Goal: Task Accomplishment & Management: Complete application form

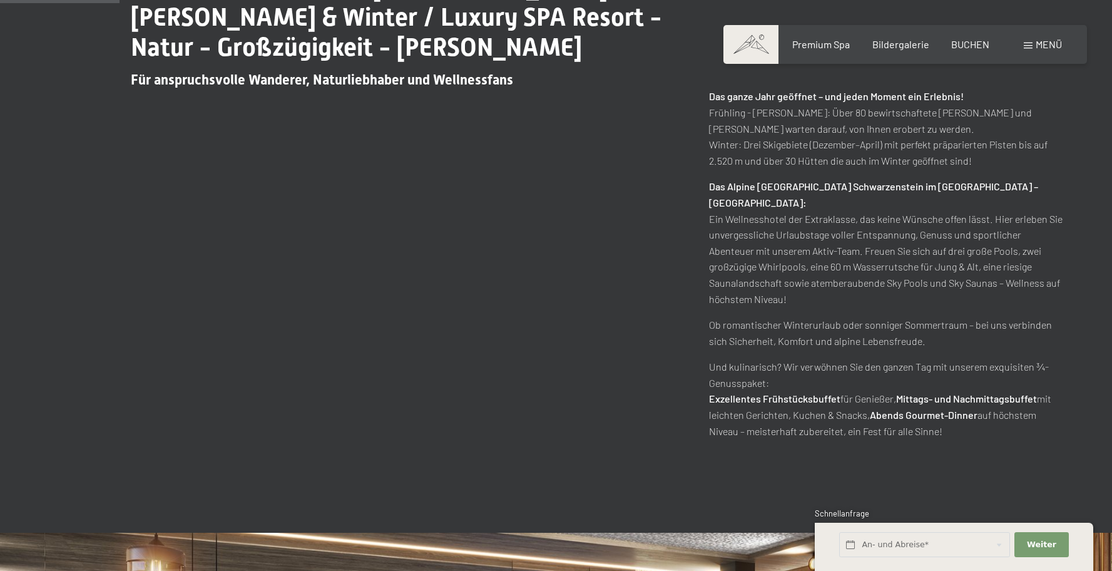
scroll to position [645, 0]
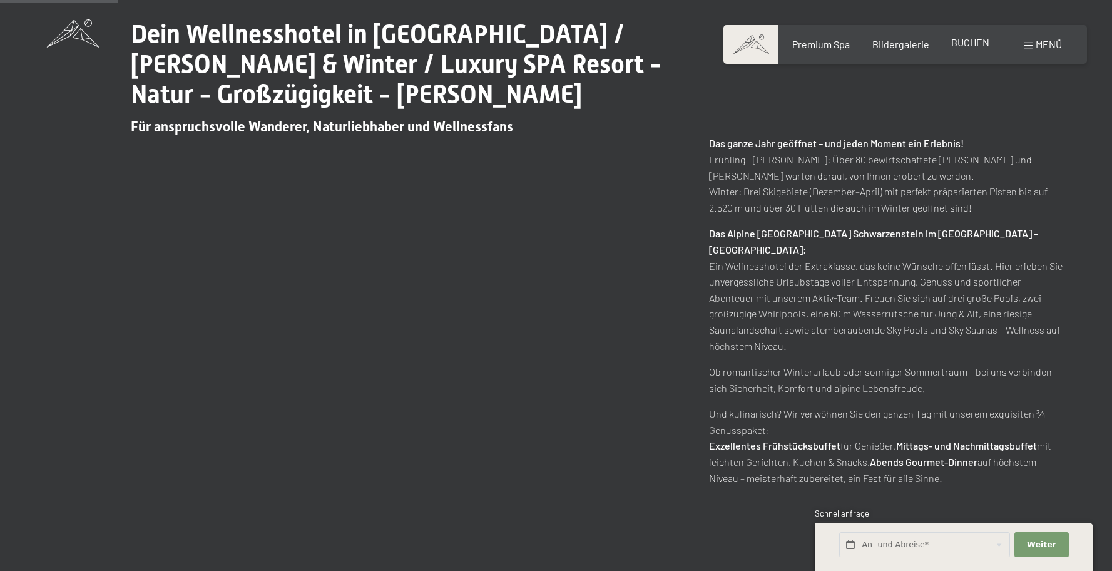
click at [960, 44] on span "BUCHEN" at bounding box center [970, 42] width 38 height 12
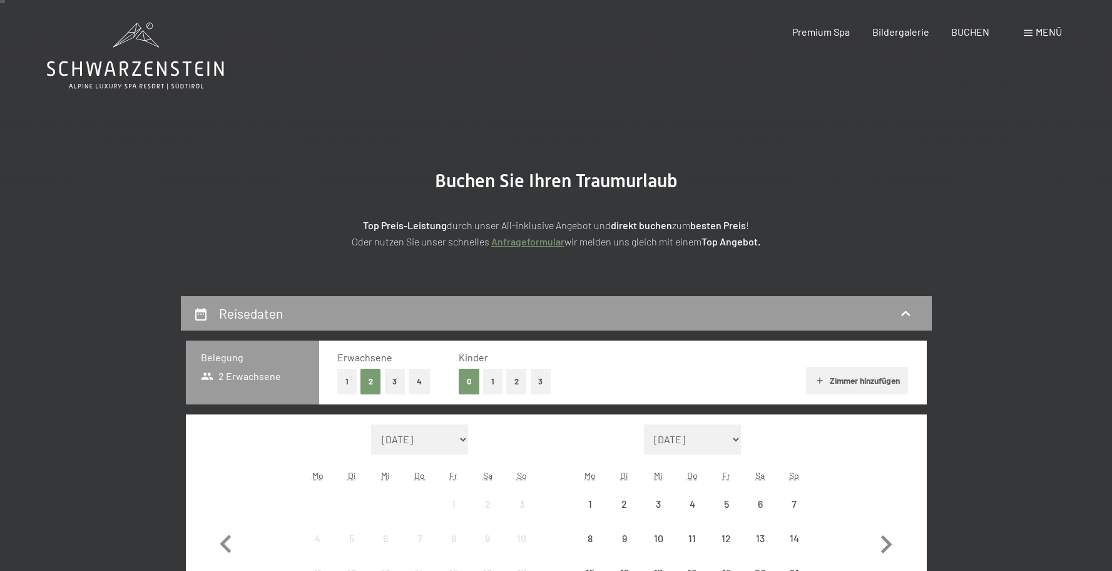
click at [1032, 36] on div "Menü" at bounding box center [1043, 32] width 38 height 14
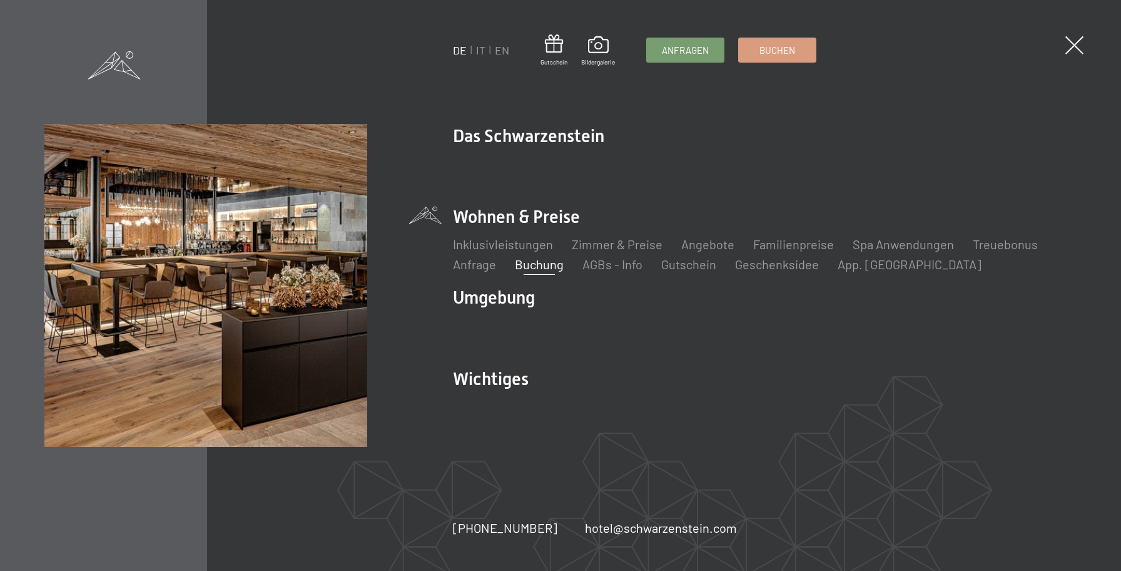
click at [487, 50] on ul "DE IT EN" at bounding box center [482, 51] width 56 height 16
click at [481, 51] on link "IT" at bounding box center [481, 50] width 9 height 14
click at [478, 49] on link "IT" at bounding box center [481, 50] width 9 height 14
click at [479, 50] on link "IT" at bounding box center [481, 50] width 9 height 14
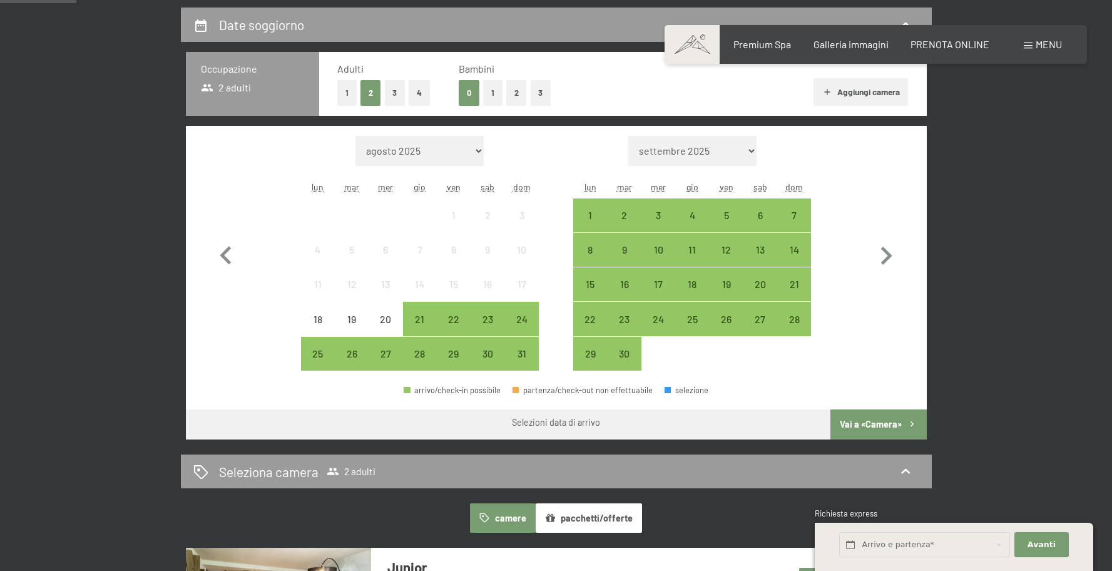
scroll to position [317, 0]
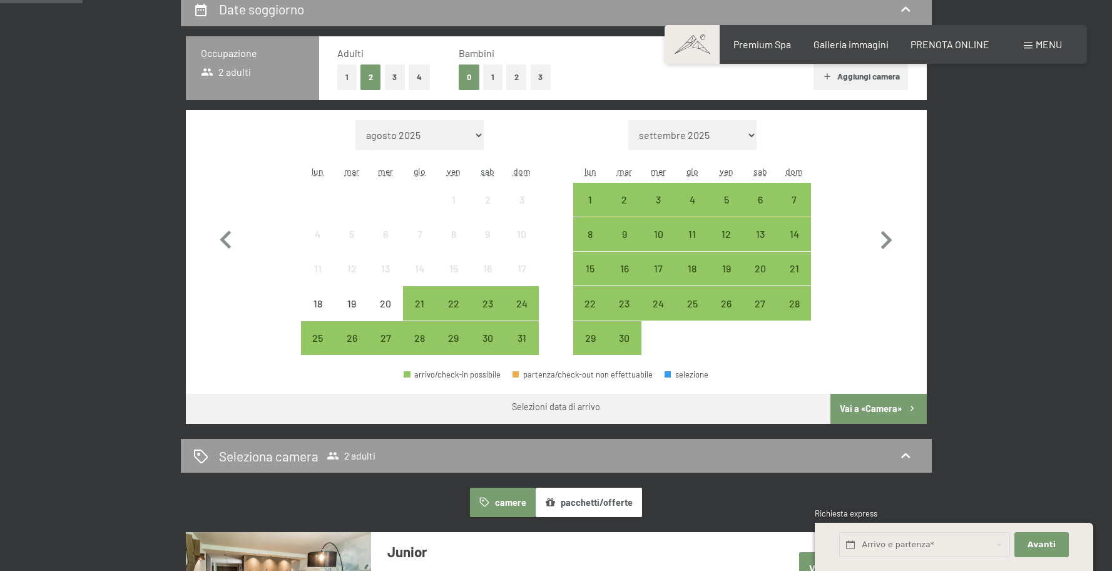
click at [925, 230] on div "Mese/anno agosto 2025 settembre 2025 ottobre 2025 novembre 2025 dicembre 2025 g…" at bounding box center [556, 237] width 741 height 255
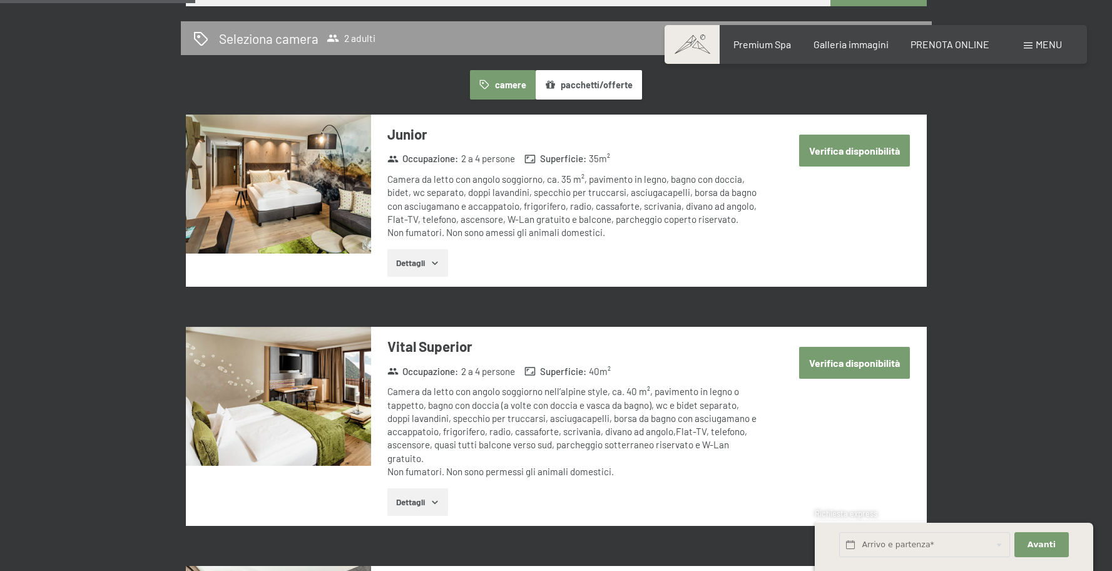
scroll to position [748, 0]
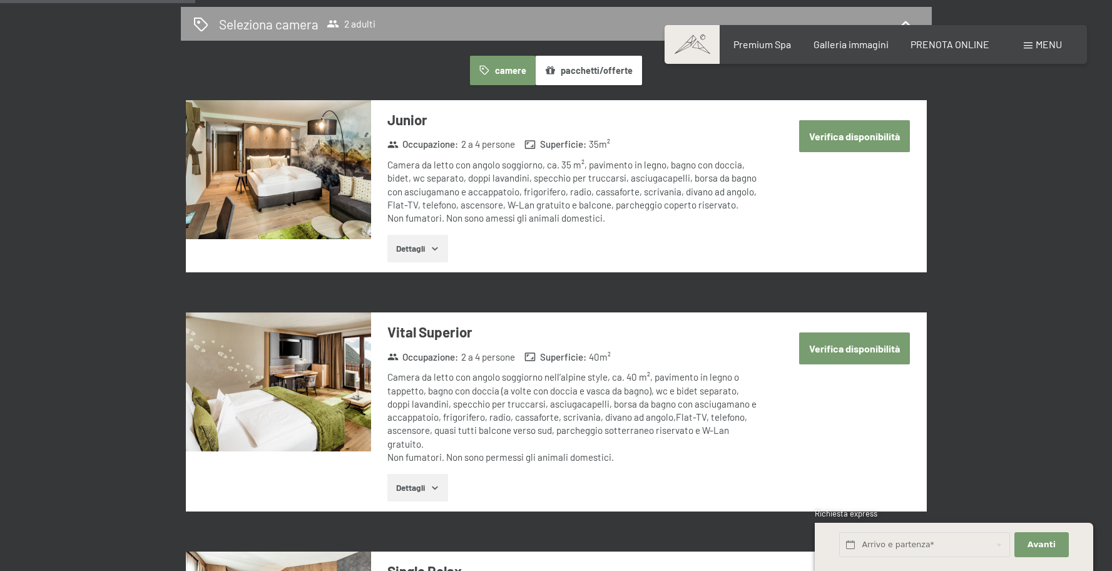
click at [605, 70] on button "pacchetti/offerte" at bounding box center [589, 70] width 106 height 29
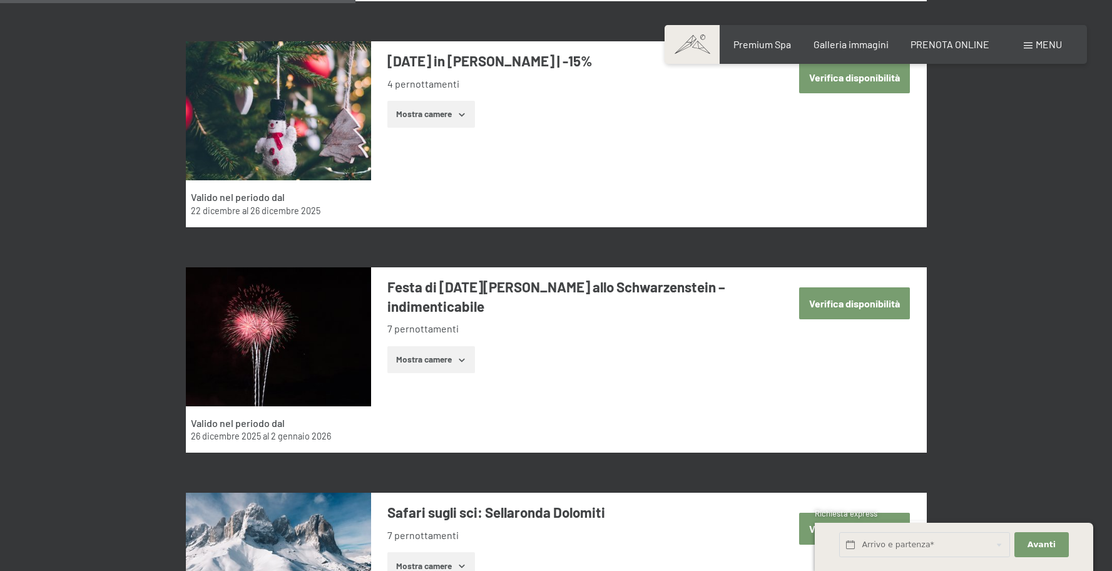
scroll to position [1506, 0]
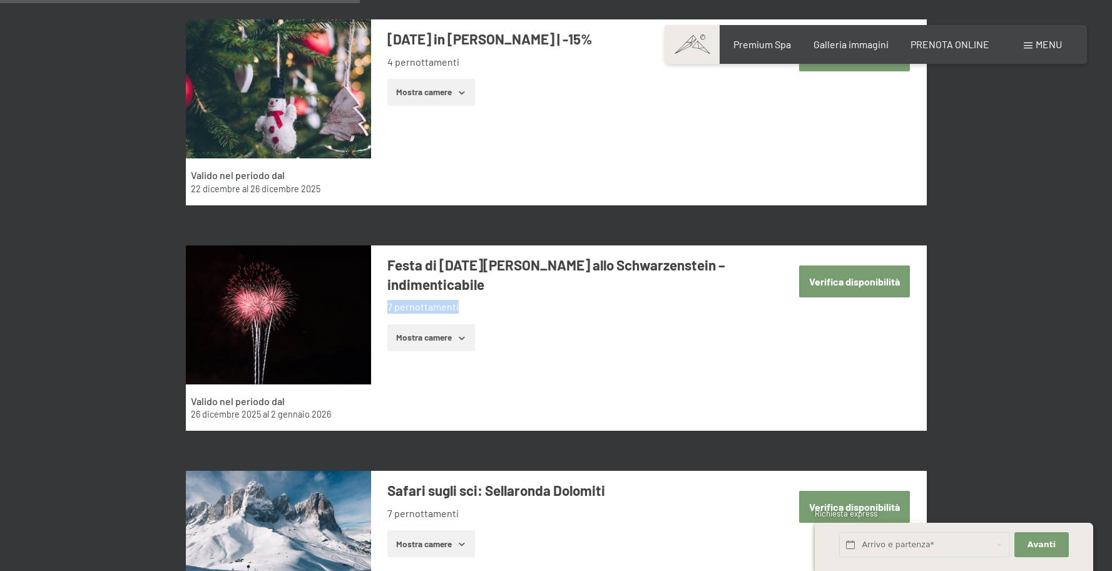
drag, startPoint x: 457, startPoint y: 288, endPoint x: 560, endPoint y: 289, distance: 102.6
click at [560, 300] on li "7 pernottamenti" at bounding box center [573, 307] width 372 height 14
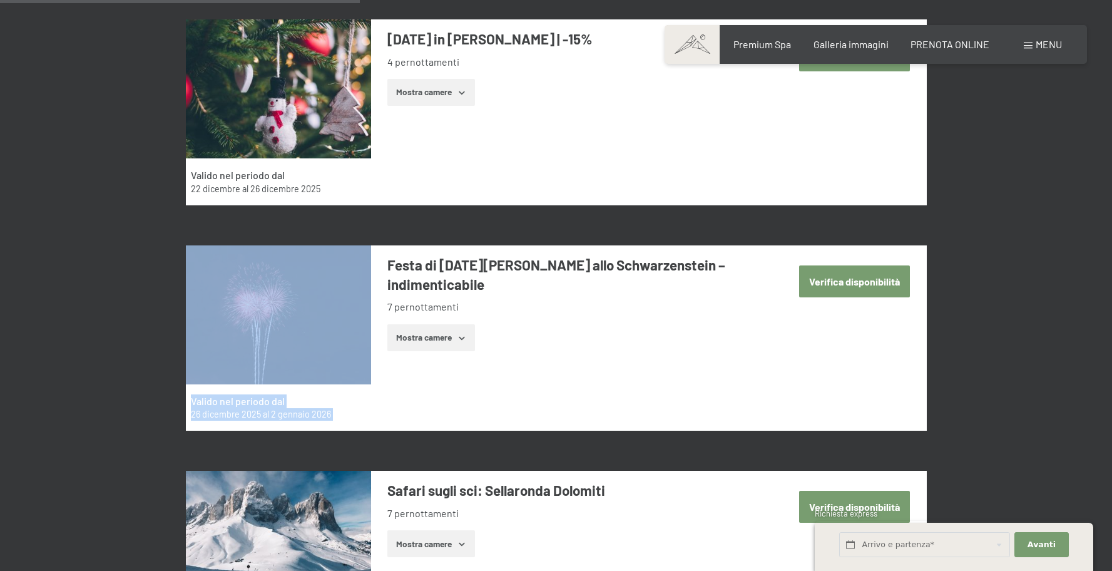
drag, startPoint x: 203, startPoint y: 406, endPoint x: 508, endPoint y: 409, distance: 304.8
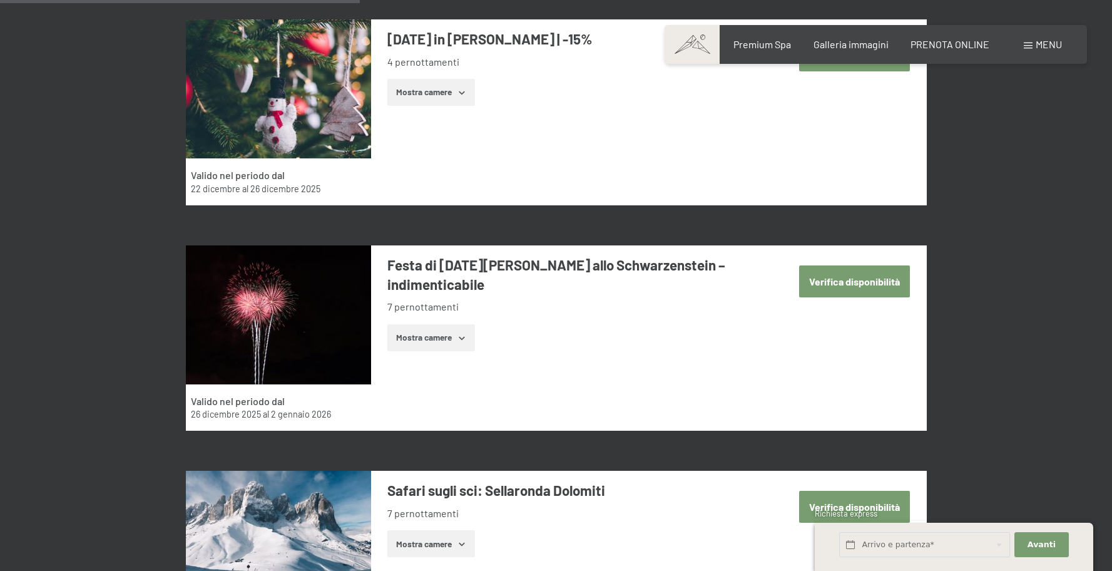
click at [513, 408] on div "Valido nel periodo dal 26 dicembre 2025 al 2 gennaio 2026 Festa di San Silvestr…" at bounding box center [556, 338] width 741 height 186
click at [467, 325] on span "Consenso marketing*" at bounding box center [483, 321] width 95 height 13
click at [430, 325] on input "Consenso marketing*" at bounding box center [423, 321] width 13 height 13
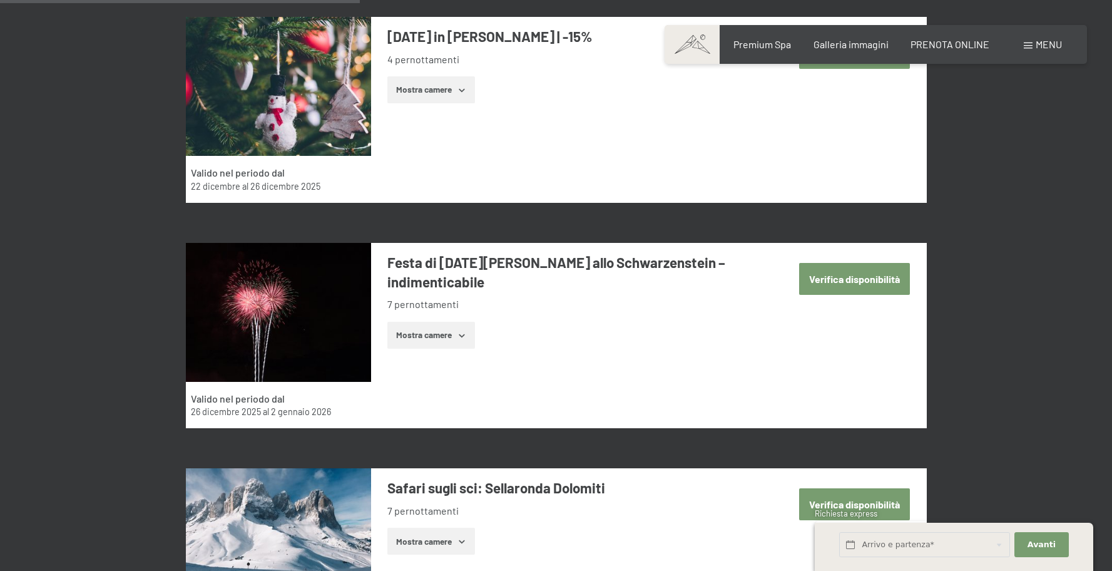
click at [464, 321] on span "Consenso marketing*" at bounding box center [483, 321] width 95 height 13
click at [430, 321] on input "Consenso marketing*" at bounding box center [423, 321] width 13 height 13
checkbox input "false"
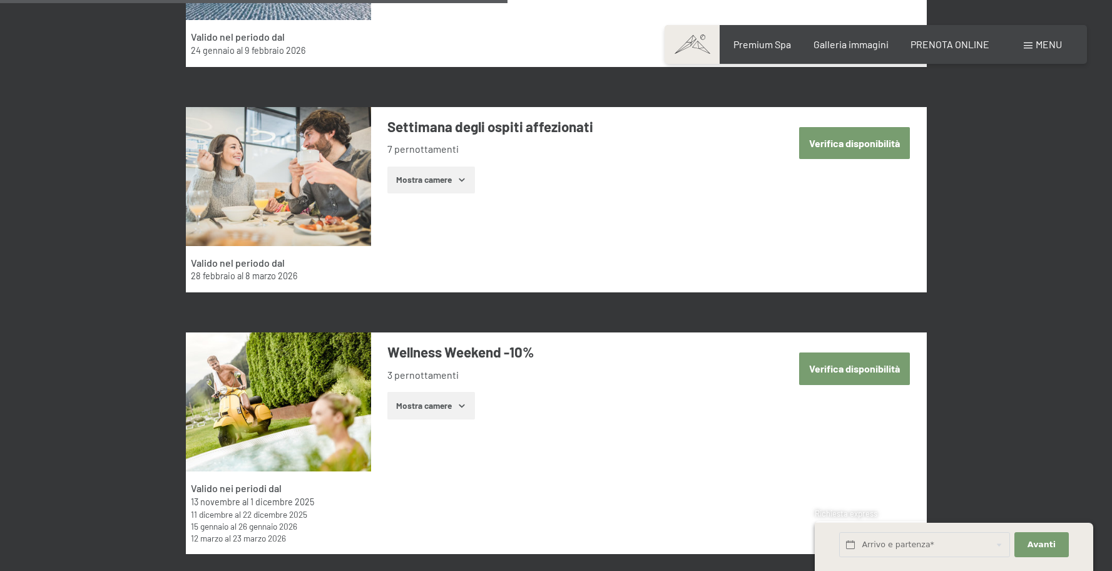
scroll to position [2155, 0]
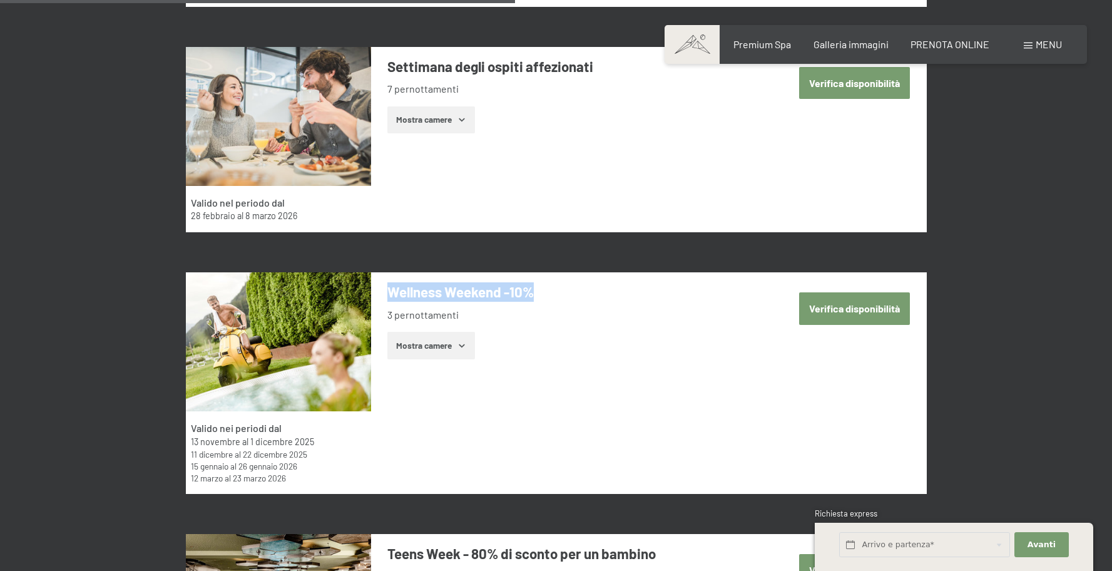
drag, startPoint x: 415, startPoint y: 290, endPoint x: 593, endPoint y: 293, distance: 177.8
click at [595, 289] on h3 "Wellness Weekend -10%" at bounding box center [573, 291] width 372 height 19
click at [593, 296] on h3 "Wellness Weekend -10%" at bounding box center [573, 291] width 372 height 19
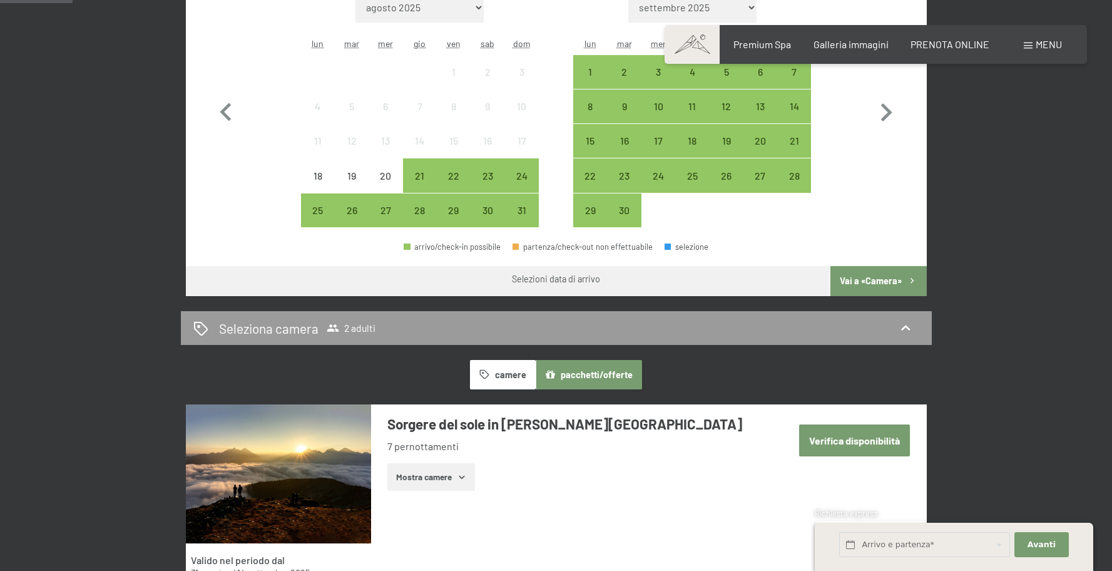
scroll to position [0, 0]
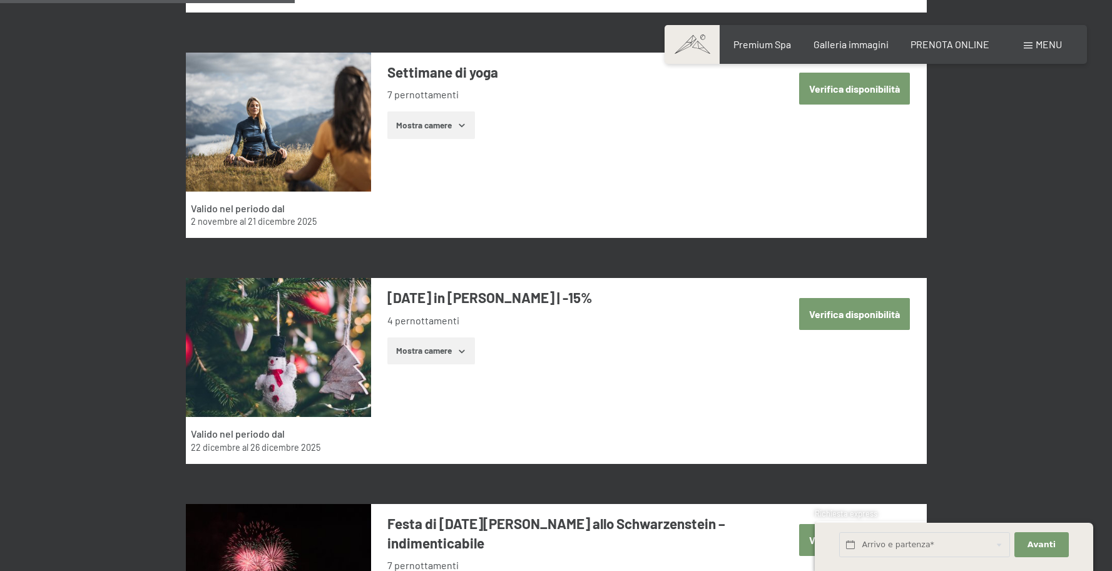
click at [429, 352] on button "Mostra camere" at bounding box center [431, 351] width 88 height 28
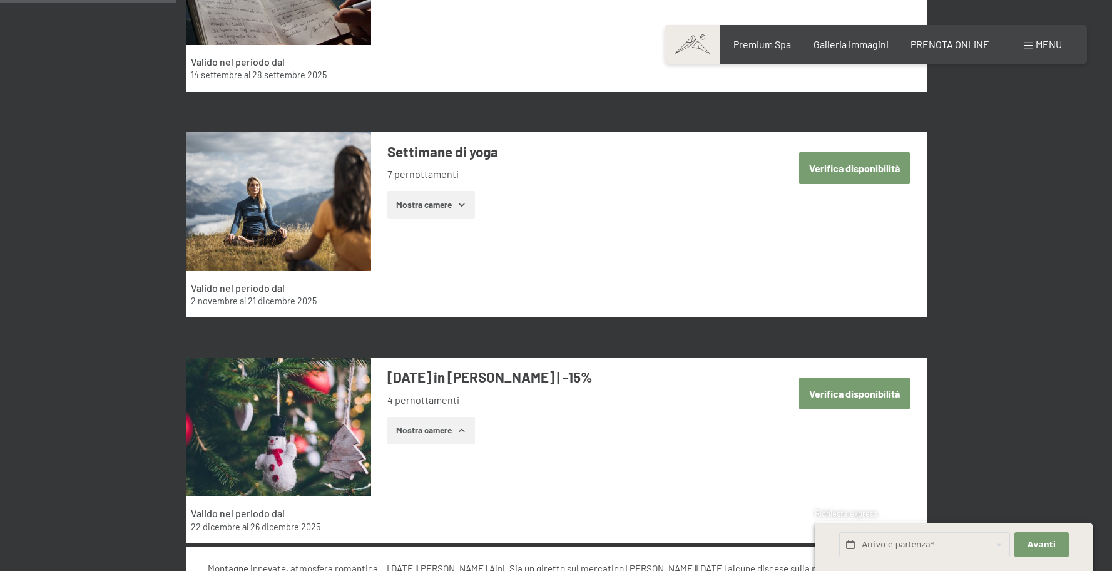
click at [822, 377] on button "Verifica disponibilità" at bounding box center [854, 393] width 111 height 32
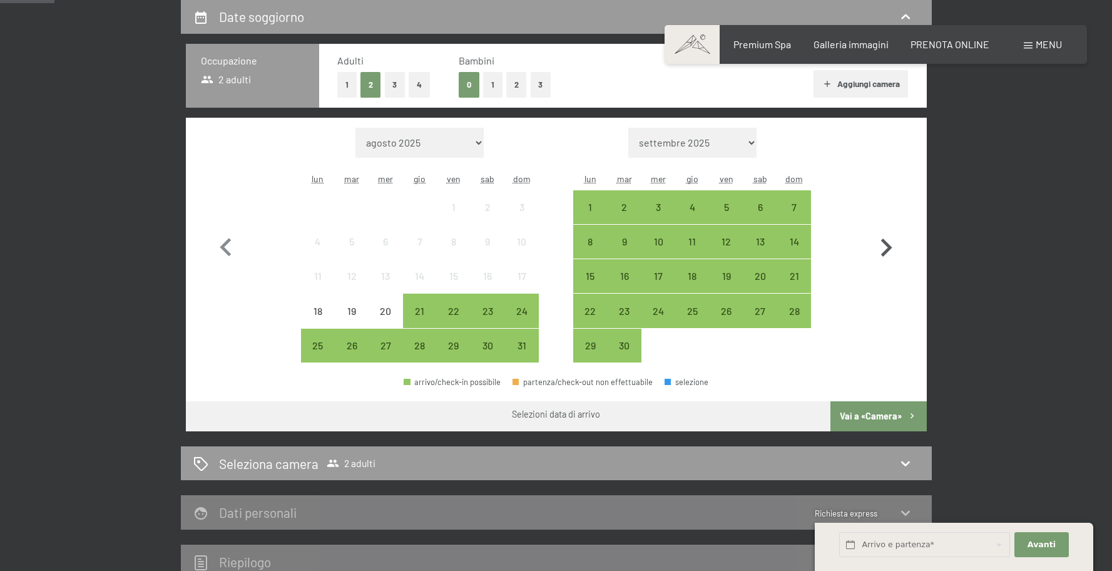
scroll to position [310, 0]
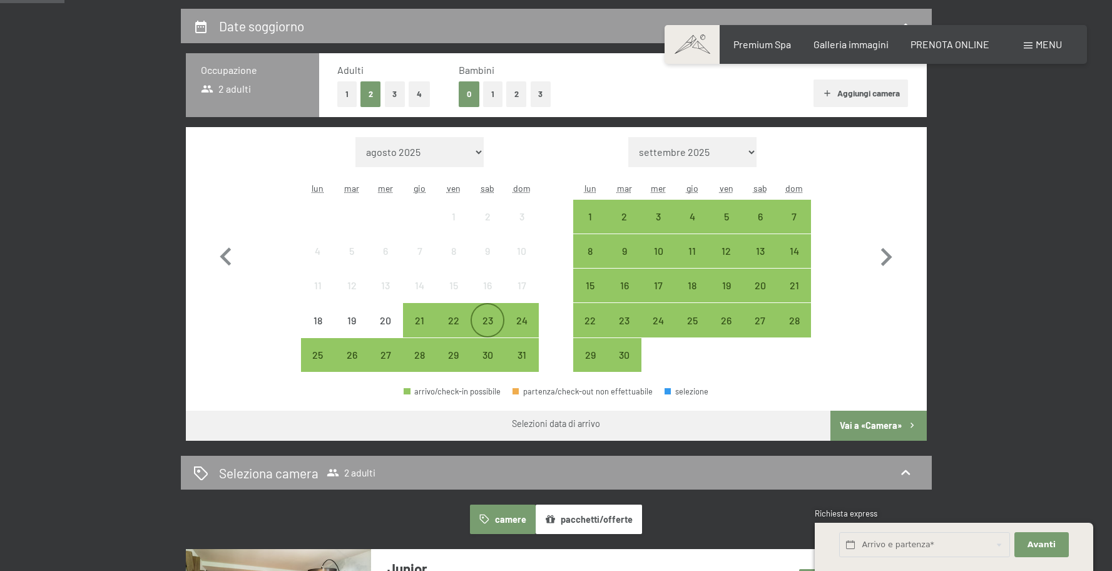
scroll to position [304, 0]
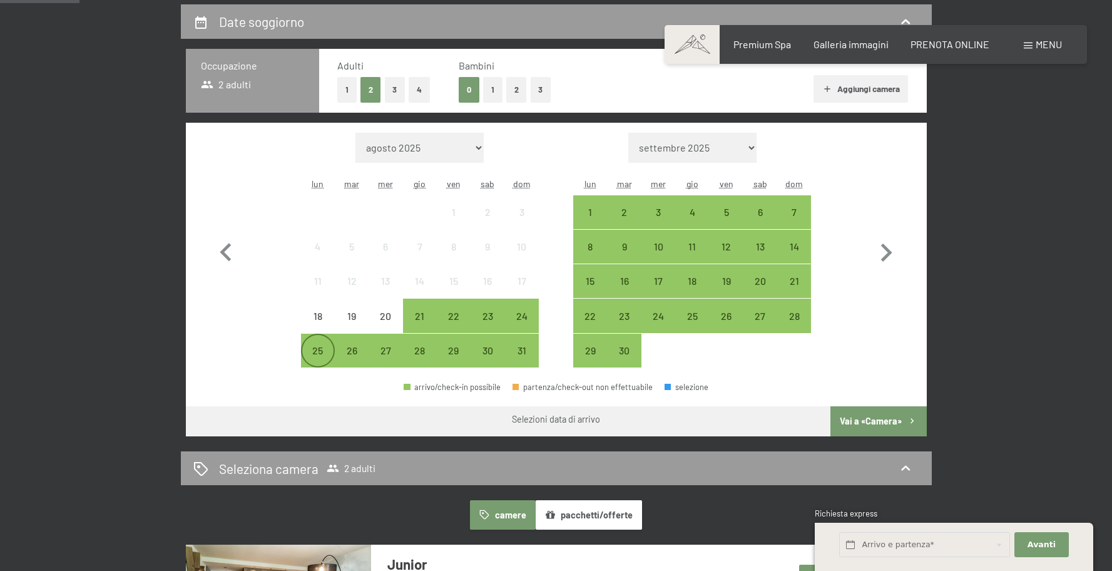
click at [311, 350] on div "25" at bounding box center [317, 360] width 31 height 31
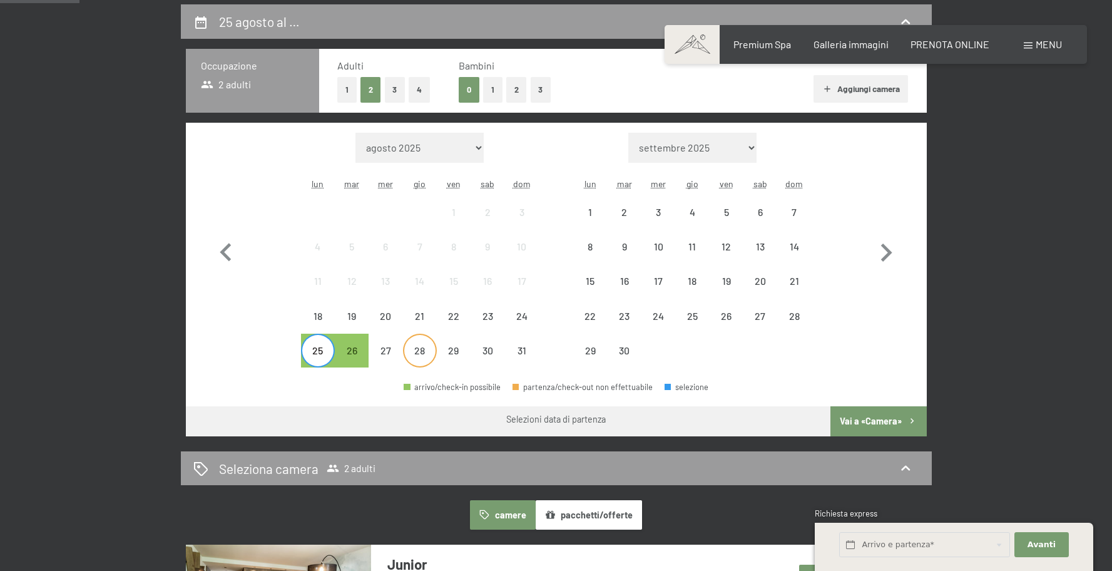
click at [419, 350] on div "28" at bounding box center [419, 360] width 31 height 31
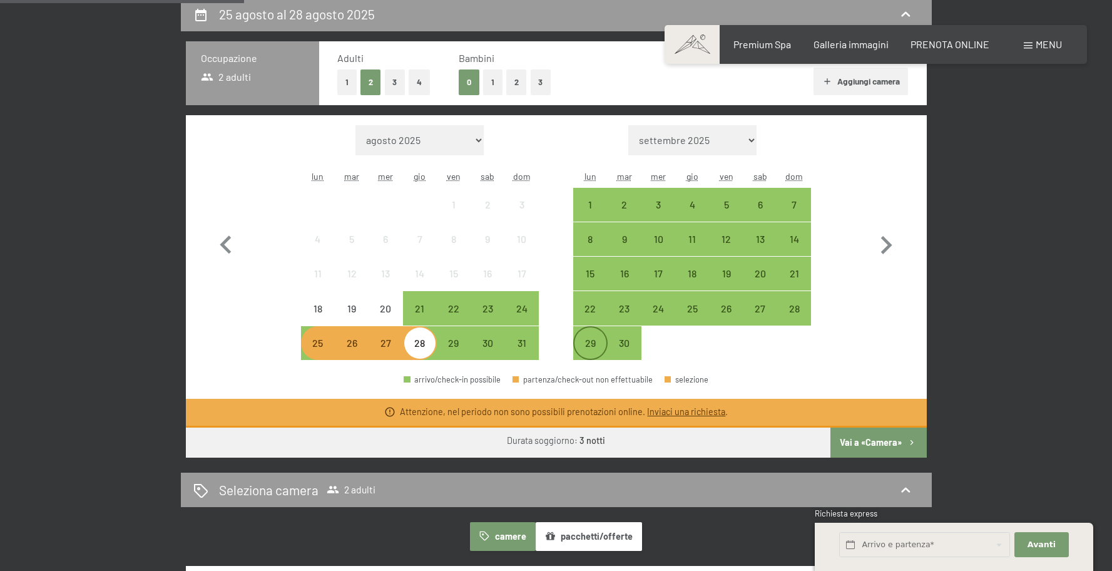
scroll to position [295, 0]
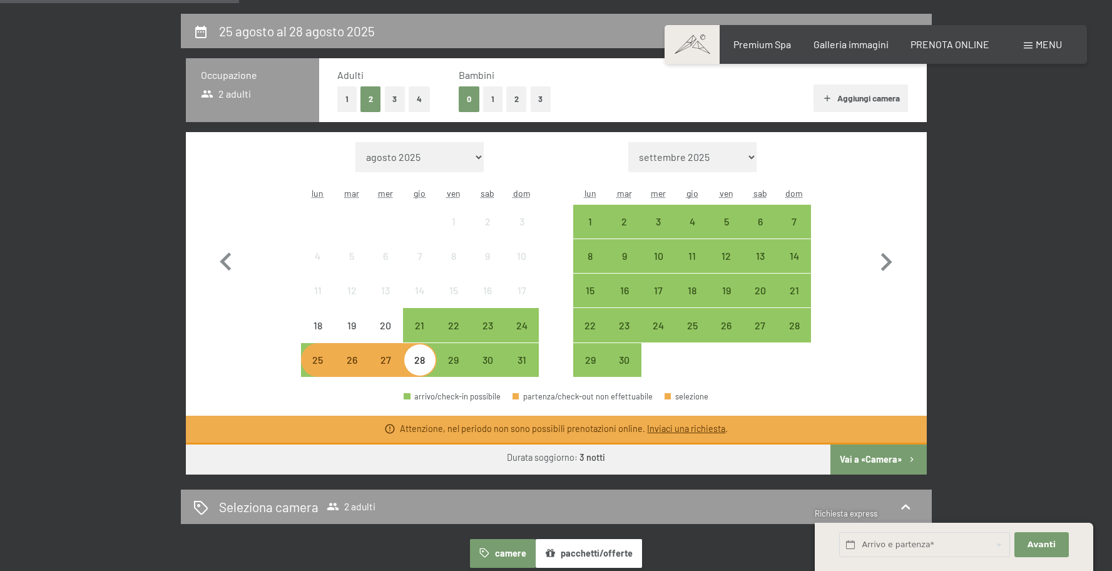
click at [864, 459] on button "Vai a «Camera»" at bounding box center [878, 459] width 96 height 30
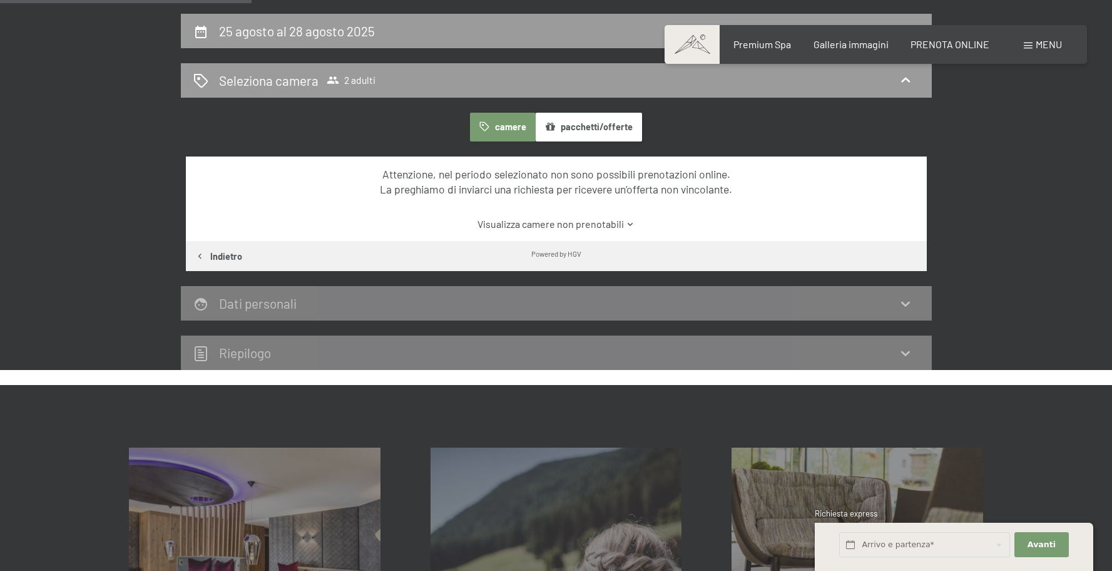
scroll to position [309, 0]
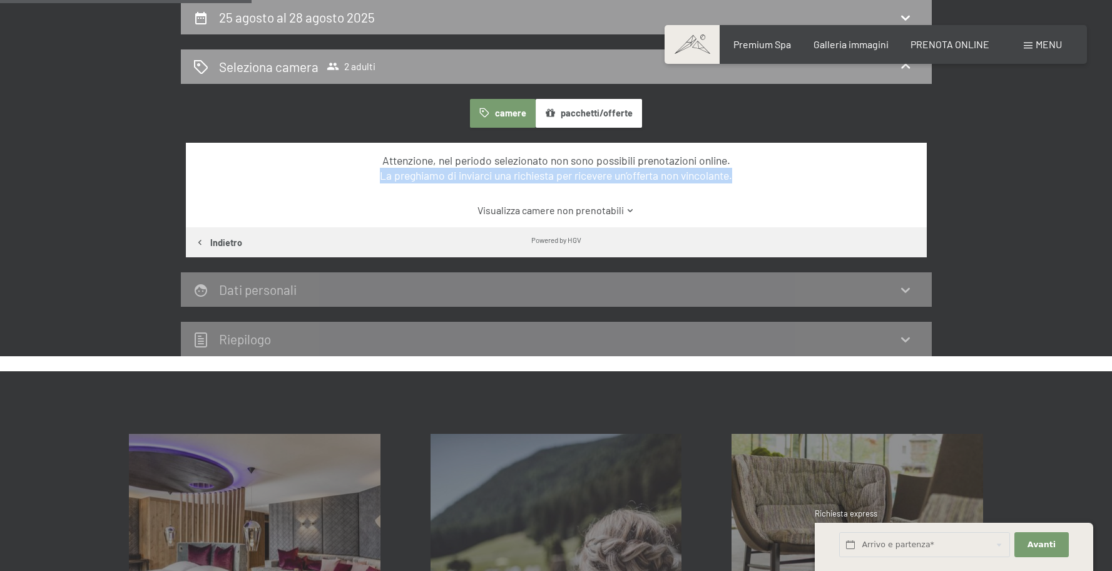
drag, startPoint x: 399, startPoint y: 172, endPoint x: 847, endPoint y: 180, distance: 448.8
click at [844, 180] on div "Attenzione, nel periodo selezionato non sono possibili prenotazioni online. La …" at bounding box center [556, 168] width 697 height 31
drag, startPoint x: 847, startPoint y: 180, endPoint x: 822, endPoint y: 181, distance: 25.7
click at [828, 181] on div "Attenzione, nel periodo selezionato non sono possibili prenotazioni online. La …" at bounding box center [556, 168] width 697 height 31
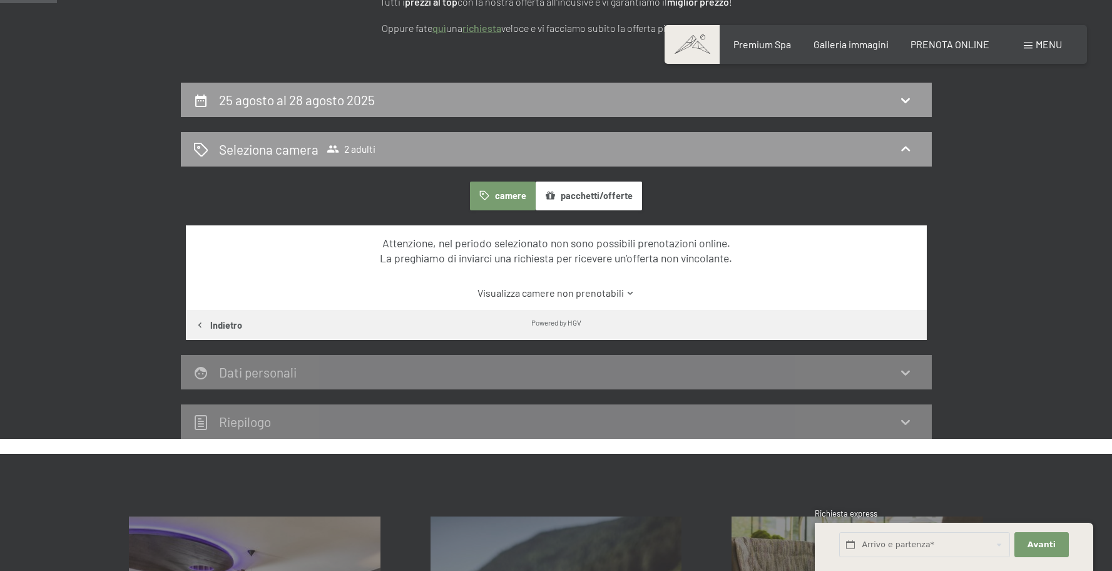
scroll to position [0, 0]
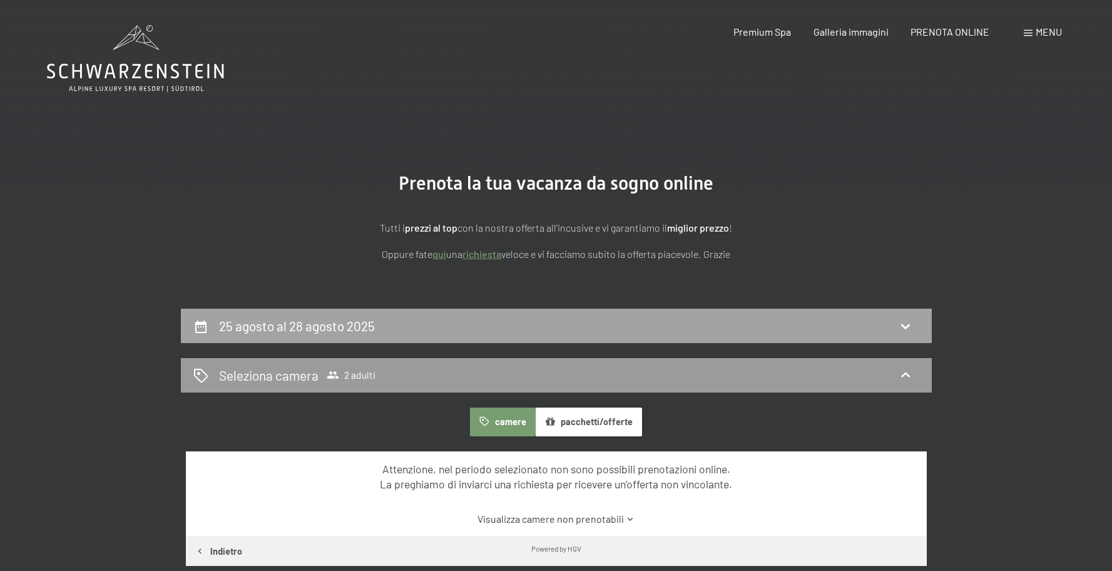
click at [310, 329] on h2 "25 agosto al 28 agosto 2025" at bounding box center [297, 326] width 156 height 16
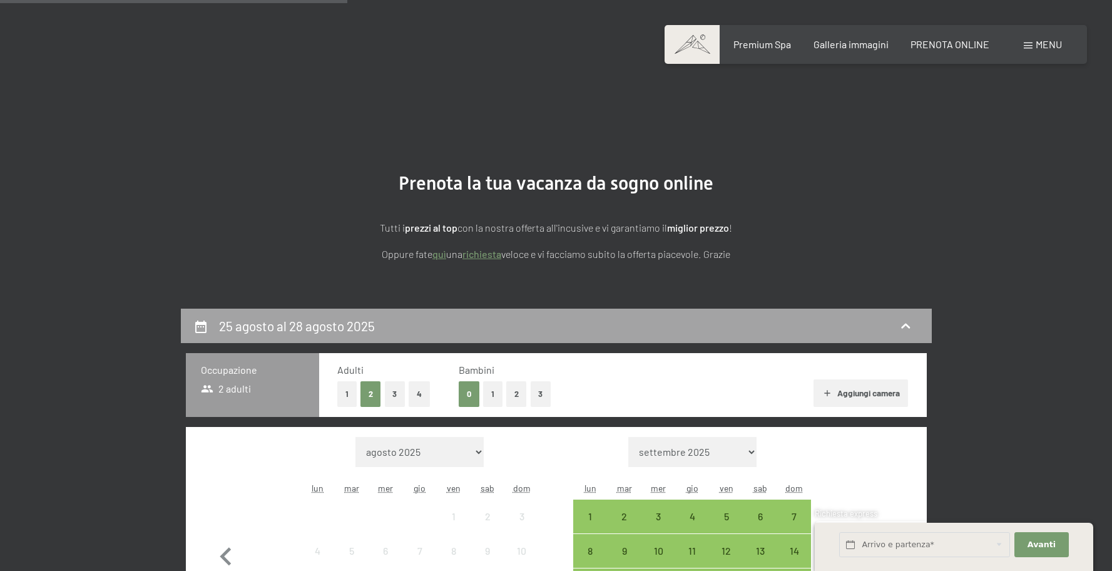
scroll to position [309, 0]
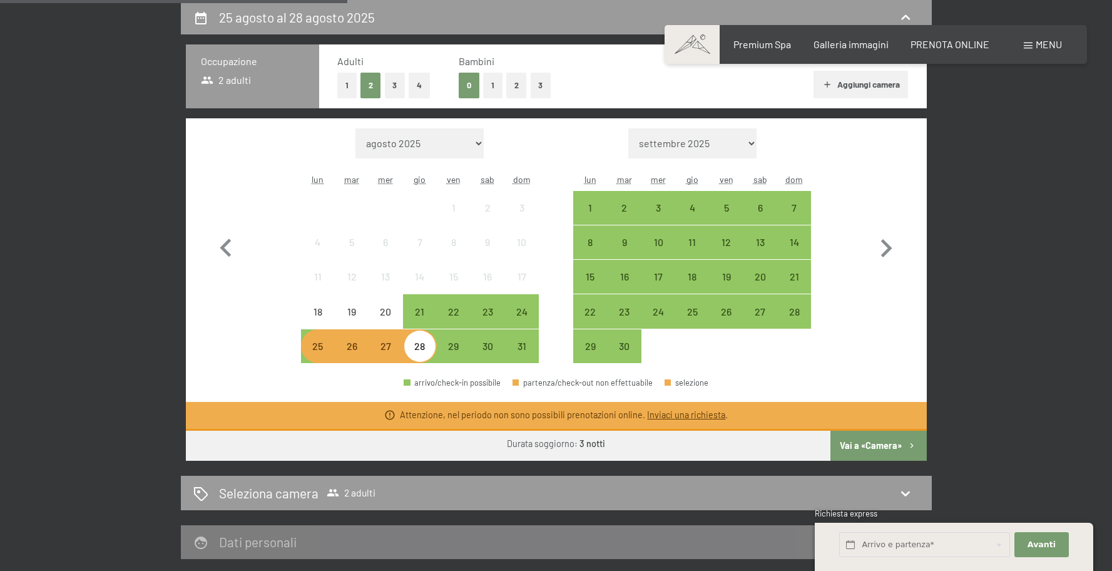
click at [254, 359] on div "Mese/anno agosto 2025 settembre 2025 ottobre 2025 novembre 2025 dicembre 2025 g…" at bounding box center [556, 245] width 697 height 235
click at [349, 352] on div "26" at bounding box center [351, 356] width 31 height 31
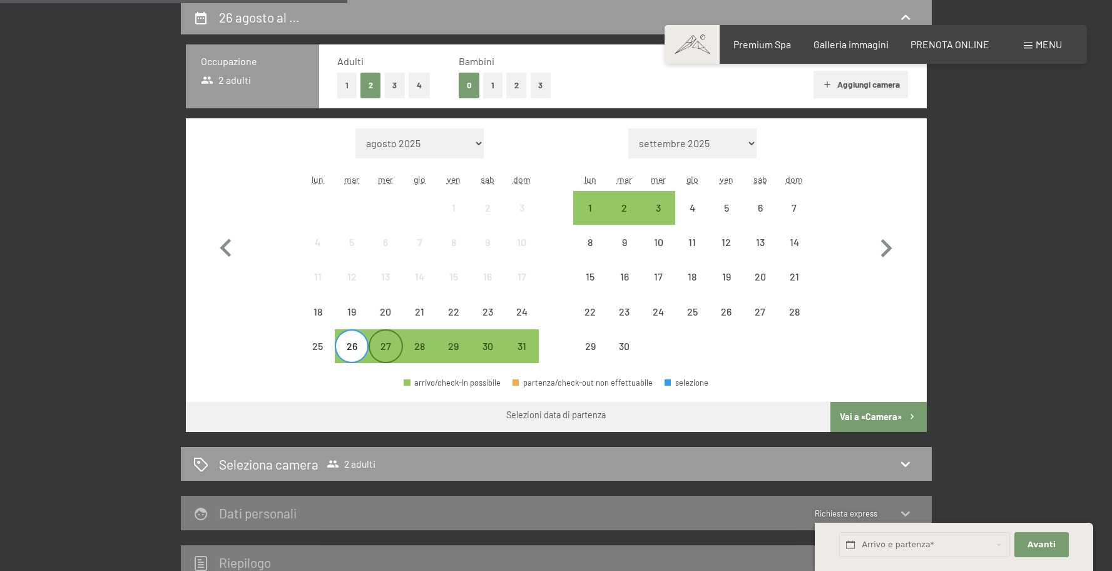
click at [384, 347] on div "27" at bounding box center [385, 356] width 31 height 31
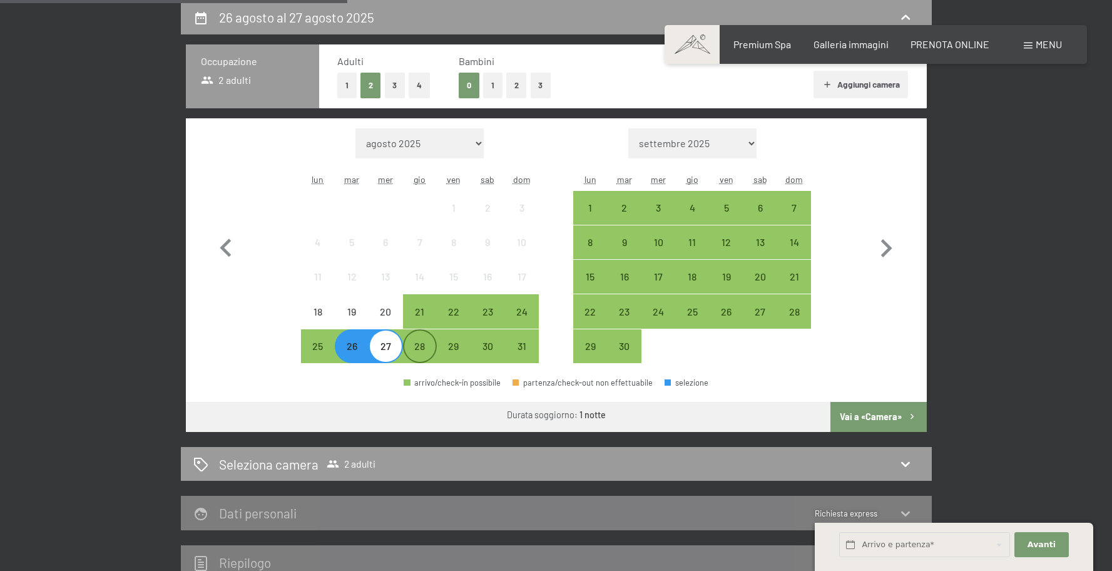
click at [422, 347] on div "28" at bounding box center [419, 356] width 31 height 31
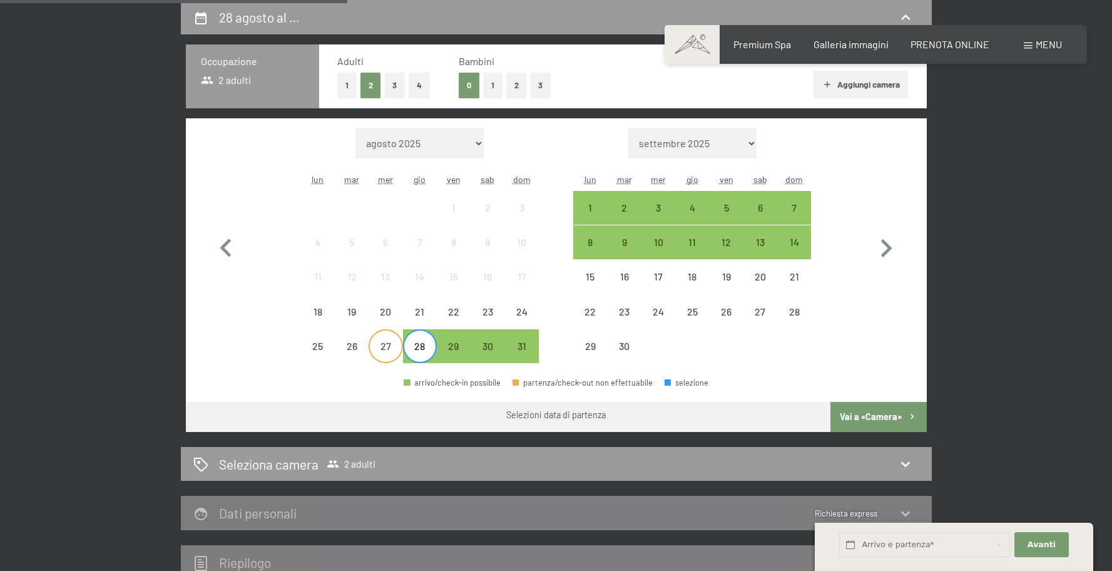
click at [392, 349] on div "27" at bounding box center [385, 356] width 31 height 31
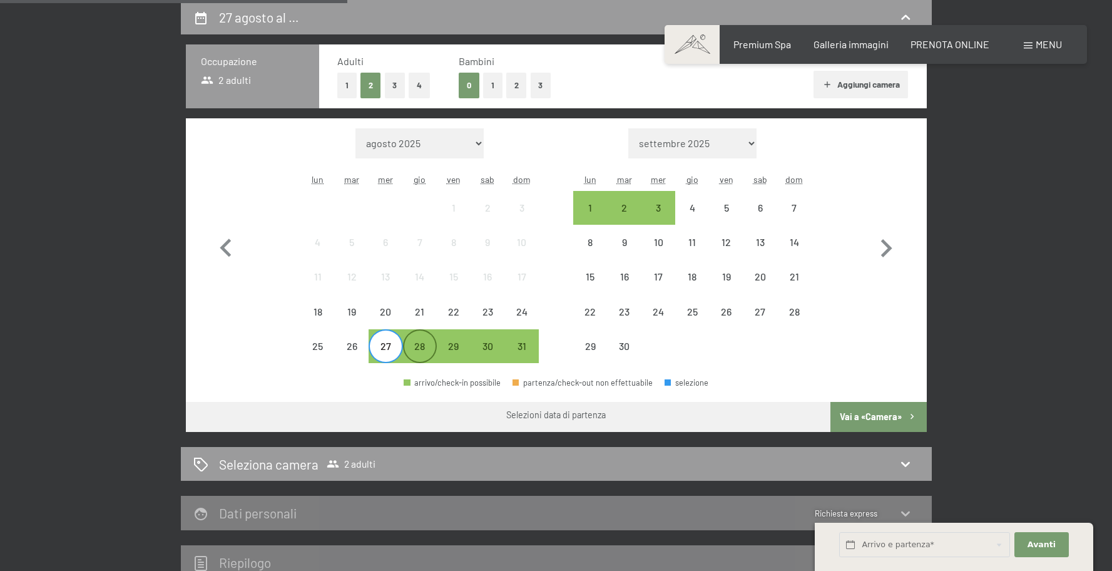
click at [414, 349] on div "28" at bounding box center [419, 356] width 31 height 31
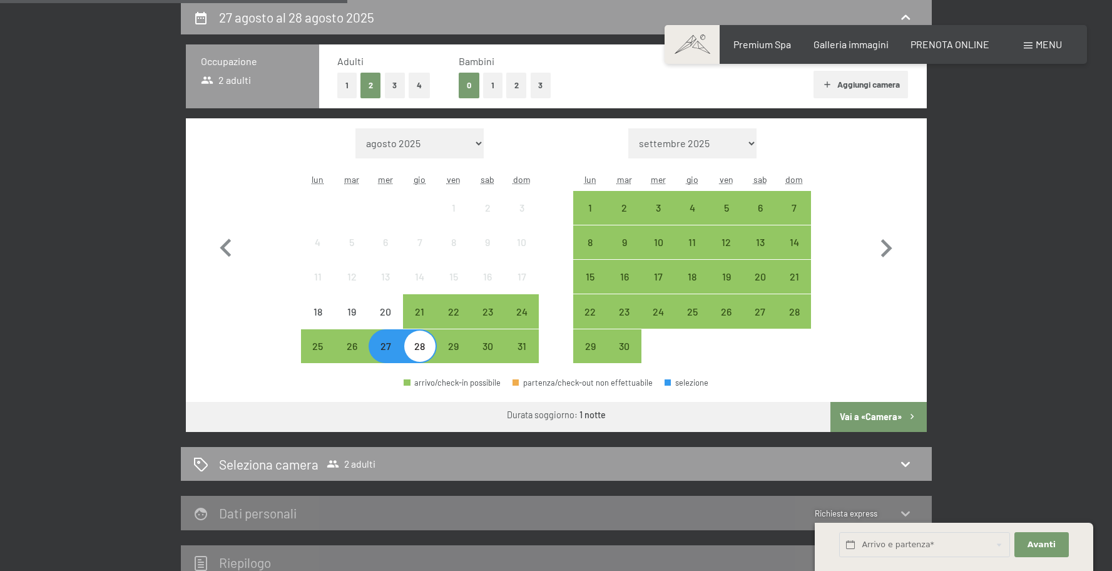
click at [379, 352] on div "27" at bounding box center [385, 356] width 31 height 31
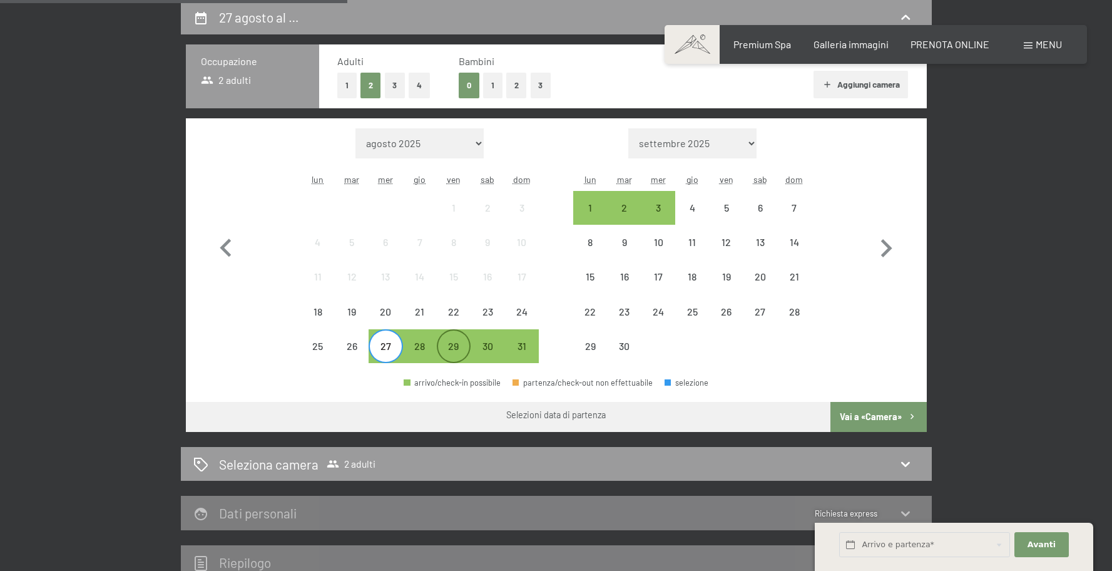
click at [448, 350] on div "29" at bounding box center [453, 356] width 31 height 31
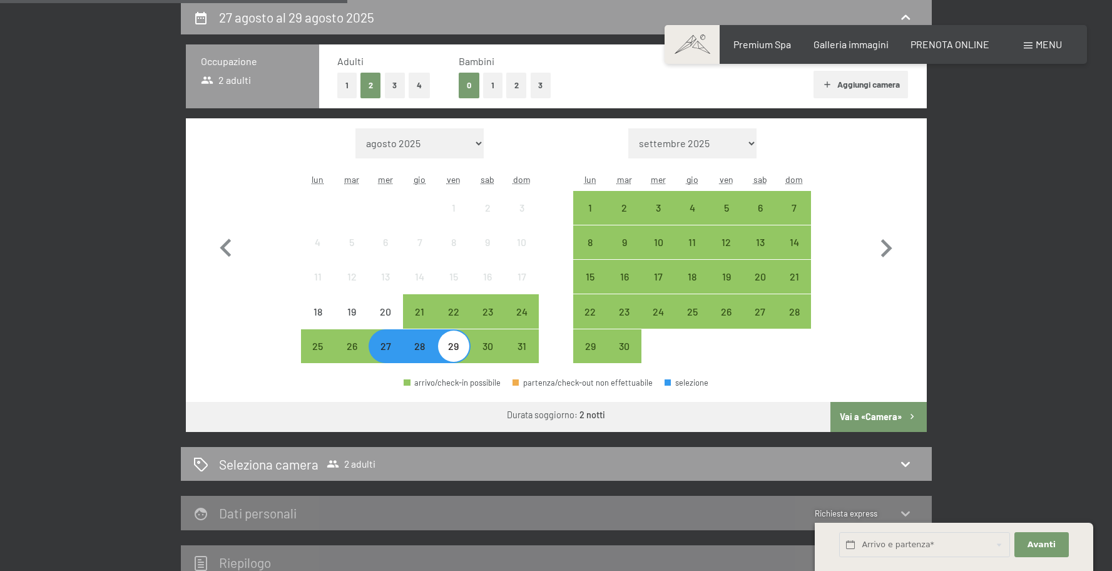
click at [904, 421] on button "Vai a «Camera»" at bounding box center [878, 417] width 96 height 30
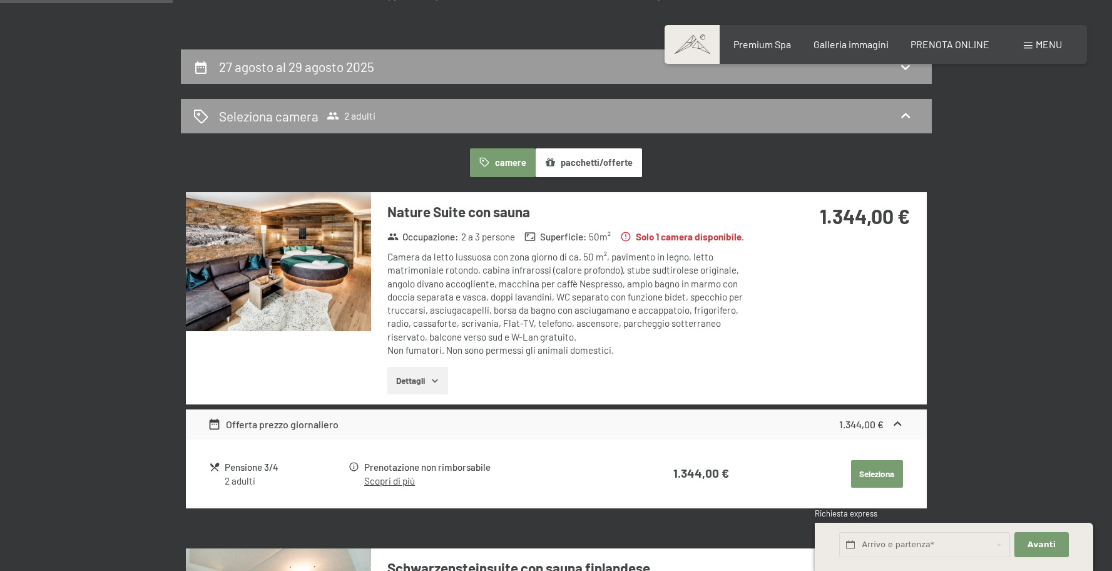
click at [979, 220] on div "27 agosto al 29 agosto 2025 Seleziona camera 2 adulti camere pacchetti/offerte …" at bounding box center [556, 558] width 854 height 1018
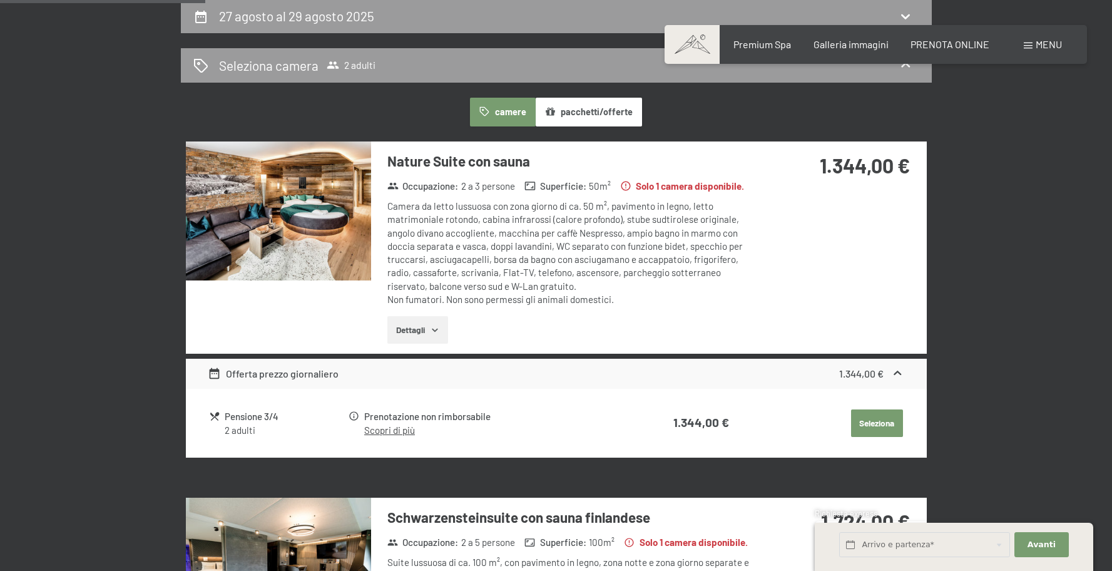
scroll to position [314, 0]
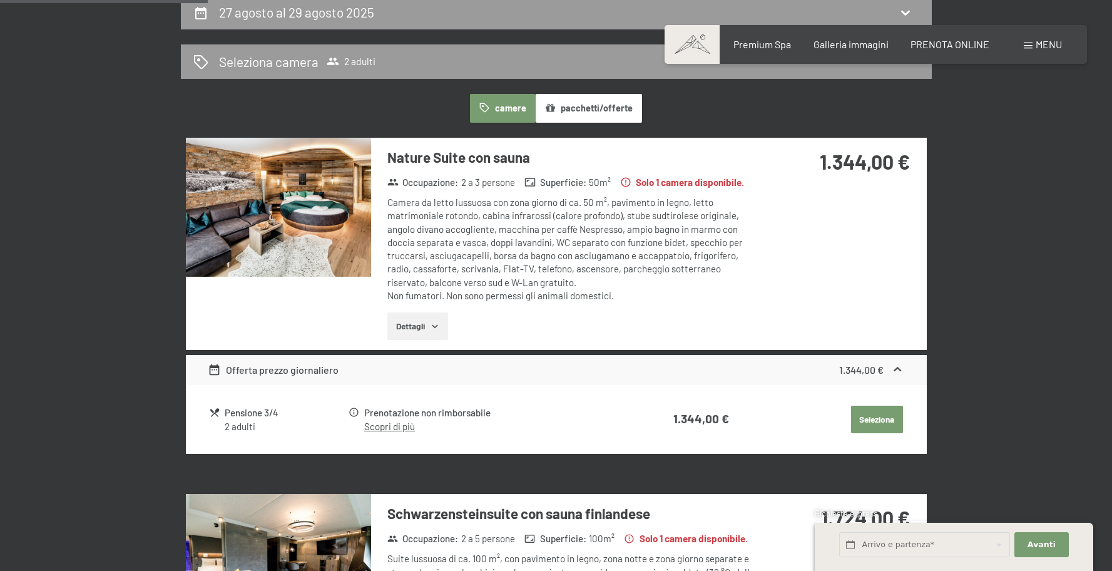
click at [295, 372] on div "Offerta prezzo giornaliero" at bounding box center [273, 369] width 131 height 15
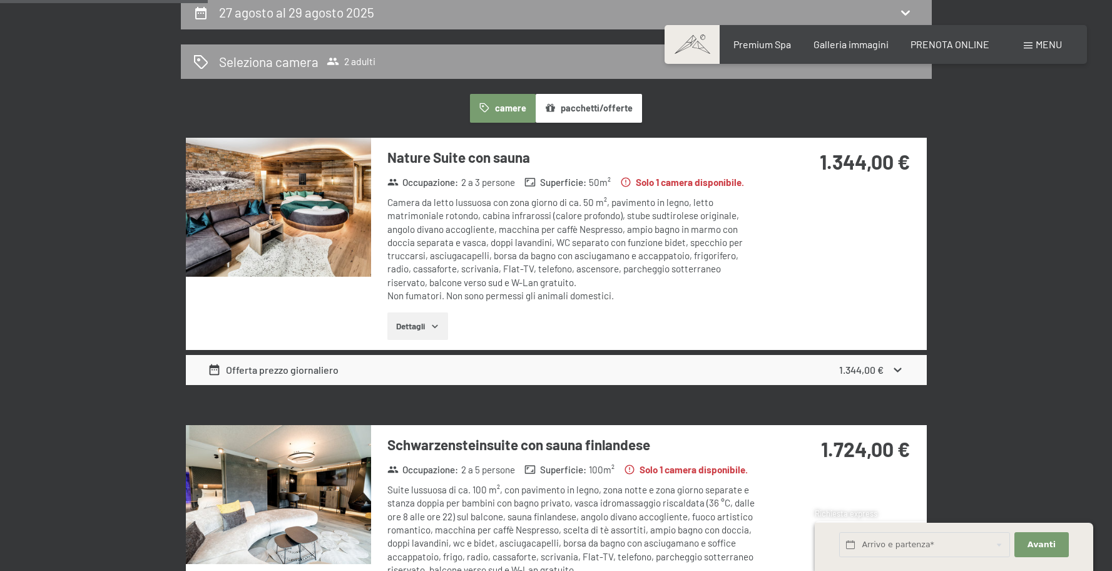
click at [307, 369] on div "Offerta prezzo giornaliero" at bounding box center [273, 369] width 131 height 15
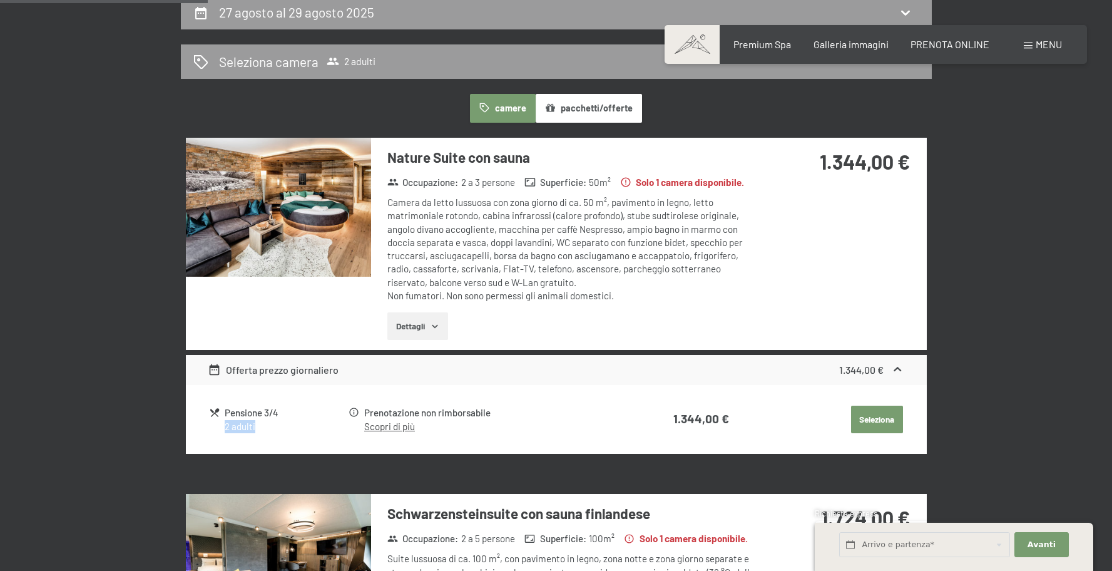
drag, startPoint x: 254, startPoint y: 431, endPoint x: 299, endPoint y: 429, distance: 45.1
click at [299, 429] on div "2 adulti" at bounding box center [286, 426] width 122 height 13
drag, startPoint x: 299, startPoint y: 429, endPoint x: 300, endPoint y: 419, distance: 9.4
click at [299, 429] on div "2 adulti" at bounding box center [286, 426] width 122 height 13
click at [436, 329] on icon "button" at bounding box center [435, 326] width 10 height 10
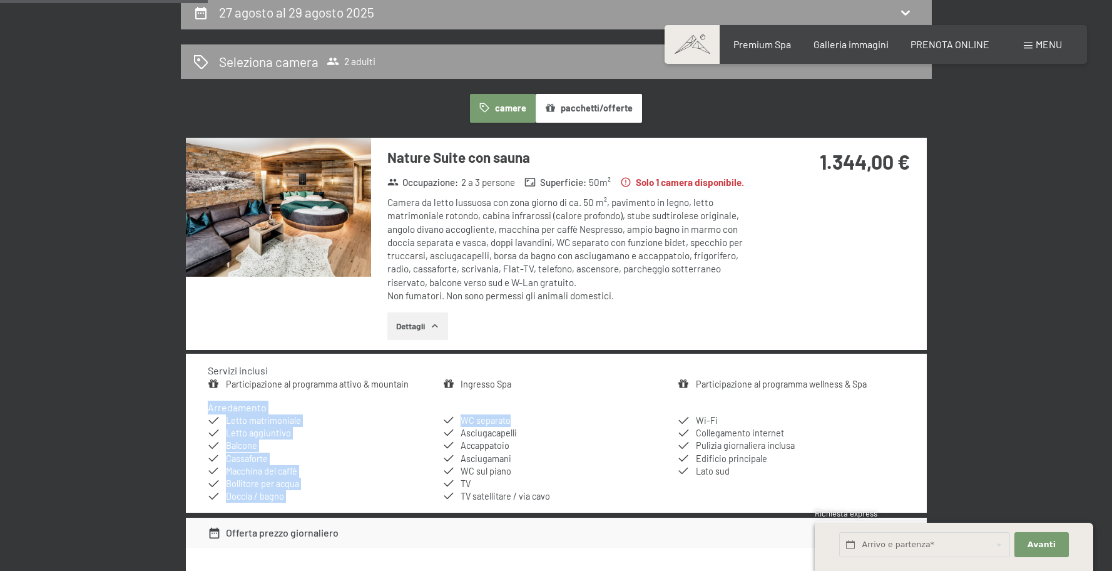
drag, startPoint x: 226, startPoint y: 412, endPoint x: 629, endPoint y: 418, distance: 403.1
click at [630, 418] on div "Arredamento Letto matrimoniale Letto aggiuntivo Balcone Cassaforte Macchina del…" at bounding box center [556, 452] width 697 height 102
drag, startPoint x: 629, startPoint y: 417, endPoint x: 501, endPoint y: 419, distance: 127.7
click at [628, 417] on li "WC separato" at bounding box center [556, 420] width 227 height 13
click at [332, 235] on img at bounding box center [278, 207] width 185 height 139
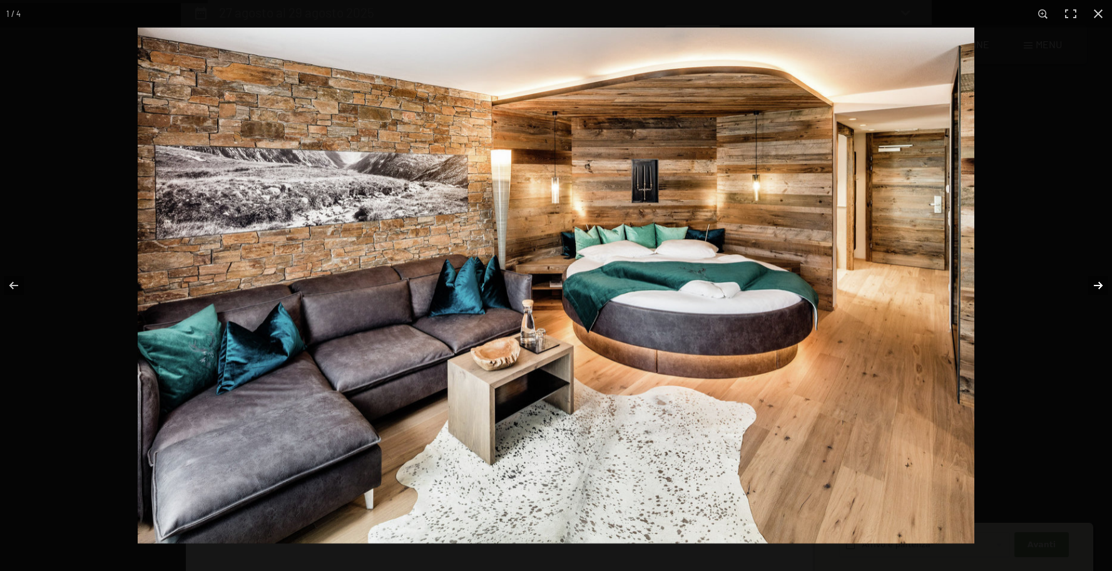
click at [1103, 287] on button "button" at bounding box center [1090, 285] width 44 height 63
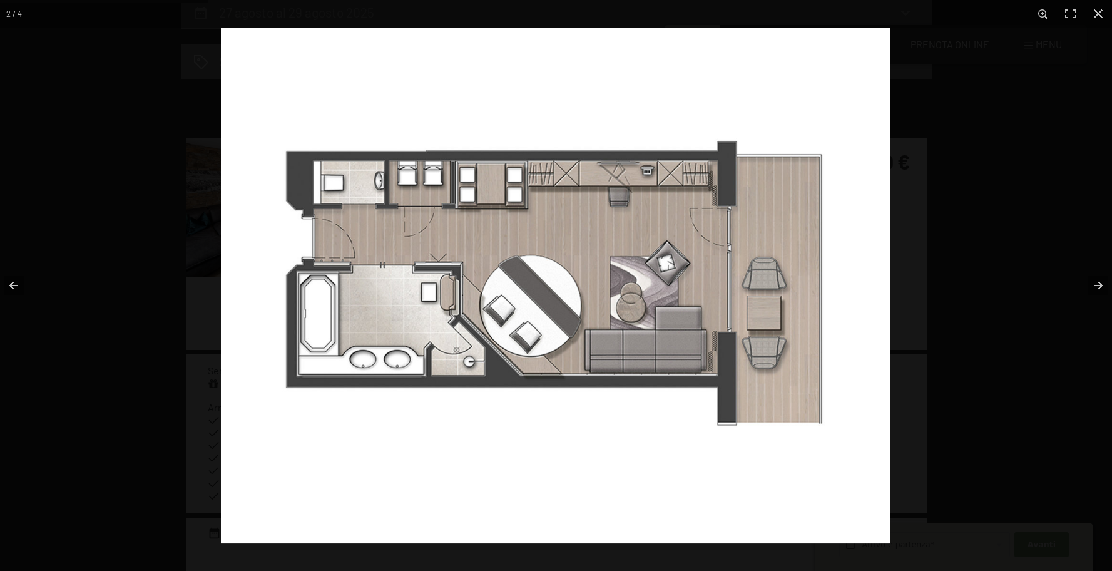
click at [426, 181] on img at bounding box center [556, 286] width 670 height 516
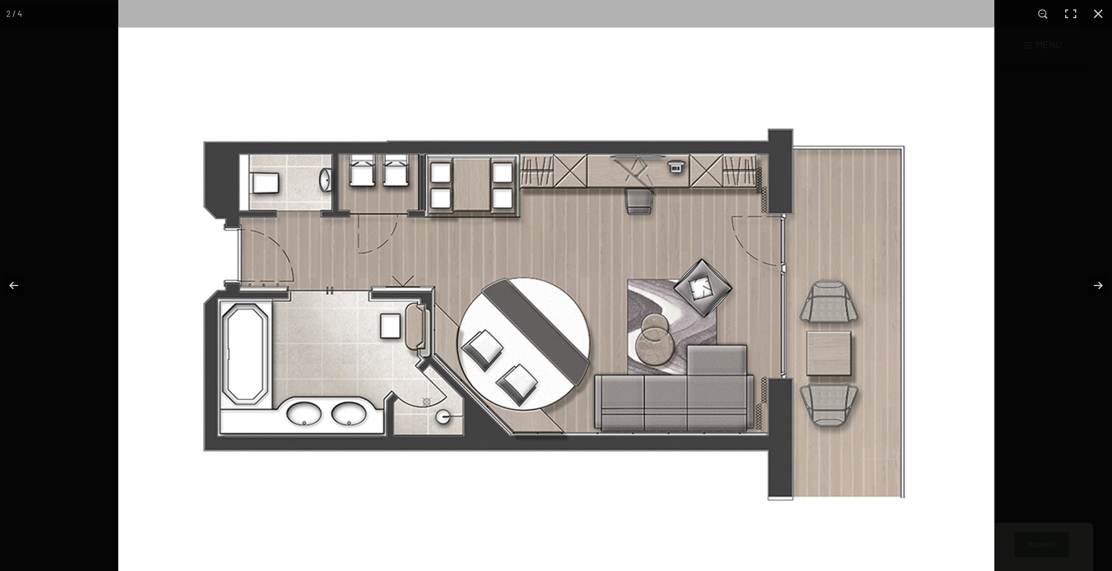
click at [396, 197] on img at bounding box center [556, 317] width 876 height 675
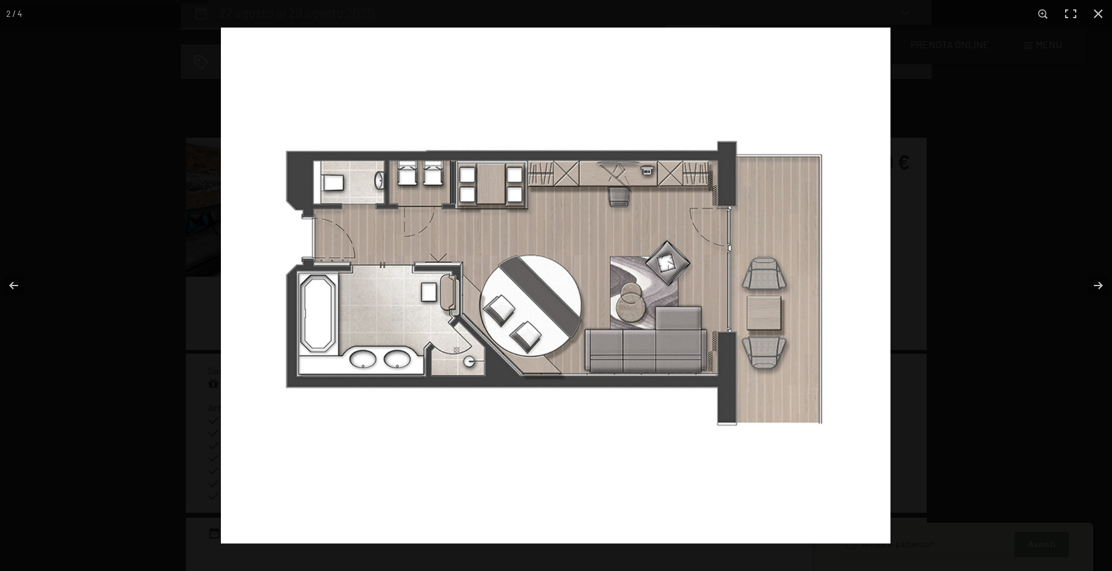
click at [853, 229] on img at bounding box center [556, 286] width 670 height 516
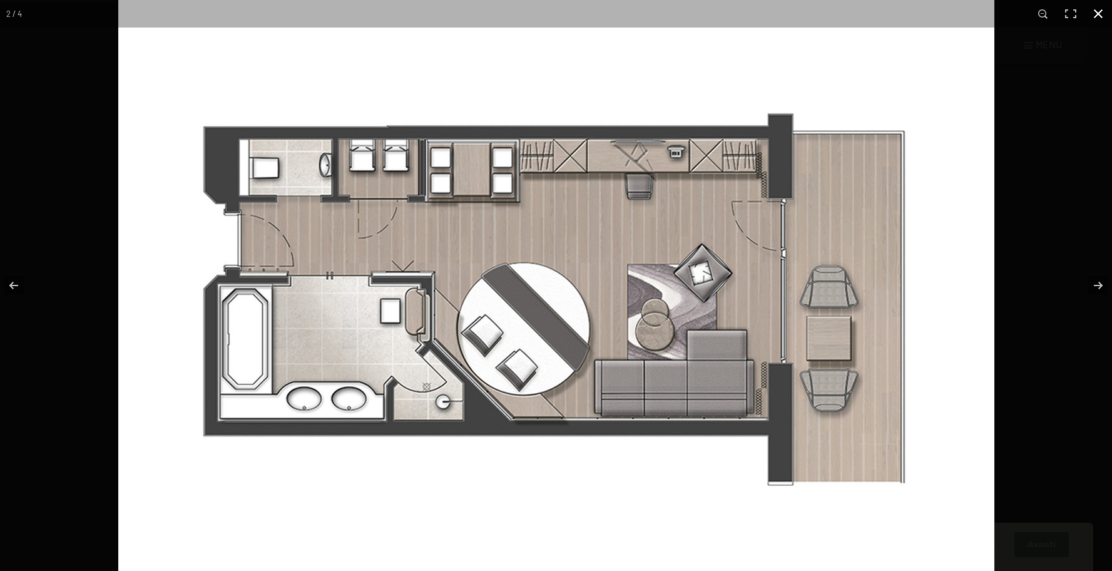
click at [1103, 13] on button "button" at bounding box center [1099, 14] width 28 height 28
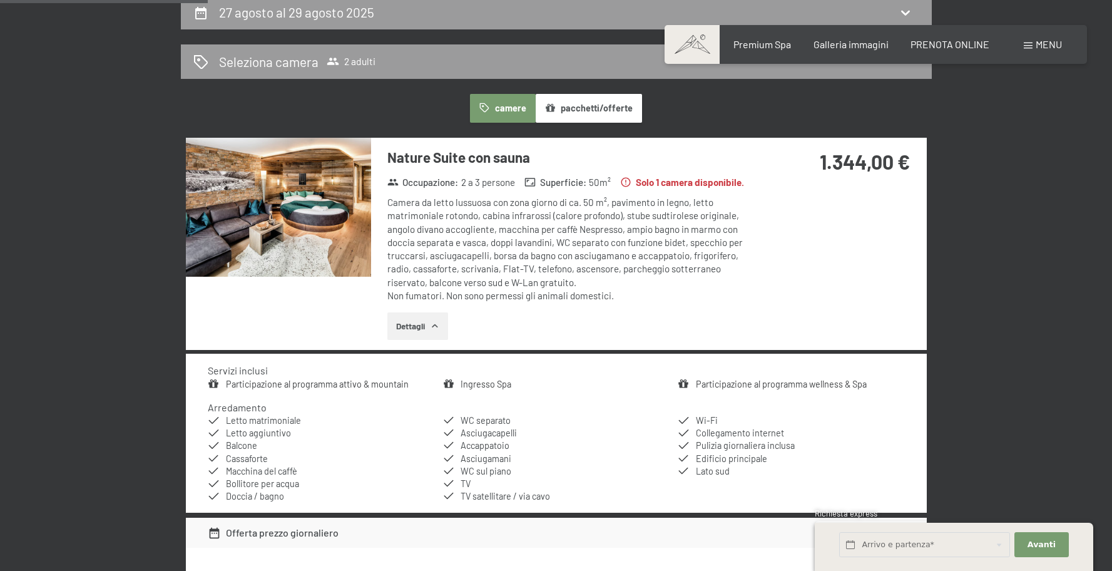
click at [242, 255] on img at bounding box center [278, 207] width 185 height 139
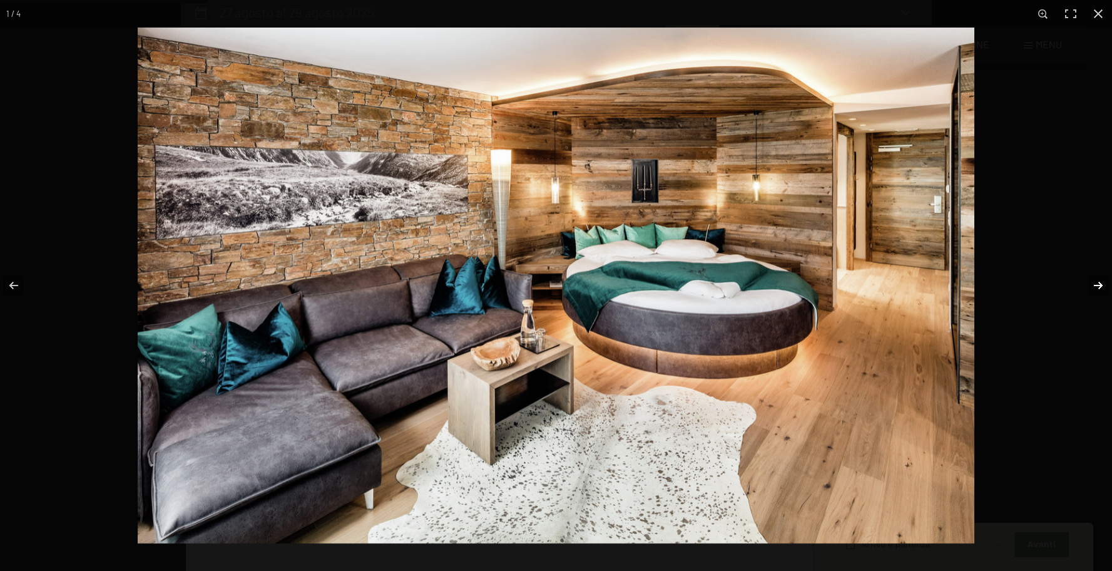
click at [1096, 281] on button "button" at bounding box center [1090, 285] width 44 height 63
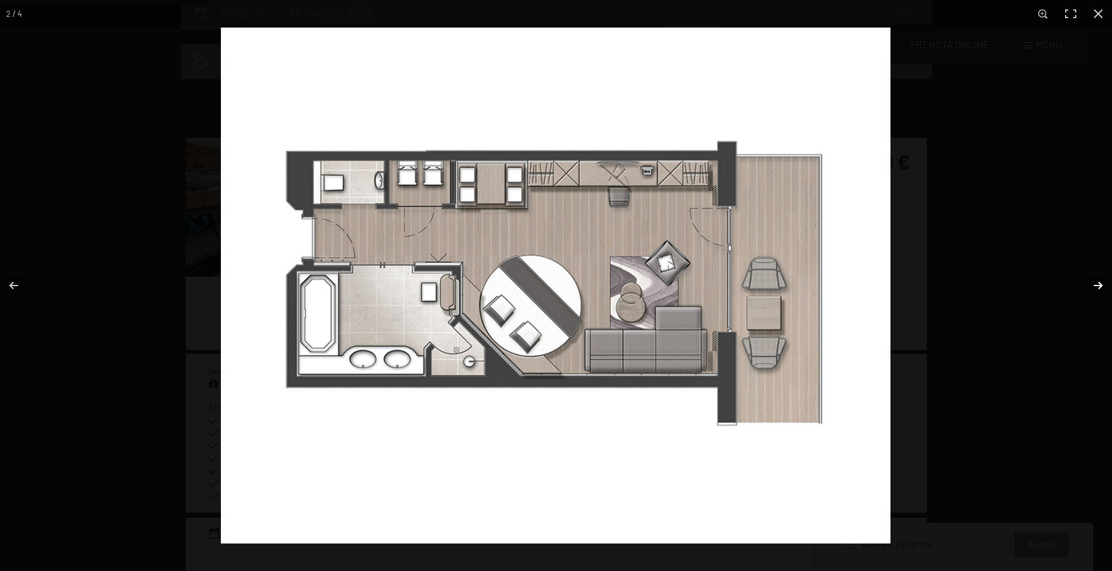
click at [1096, 281] on button "button" at bounding box center [1090, 285] width 44 height 63
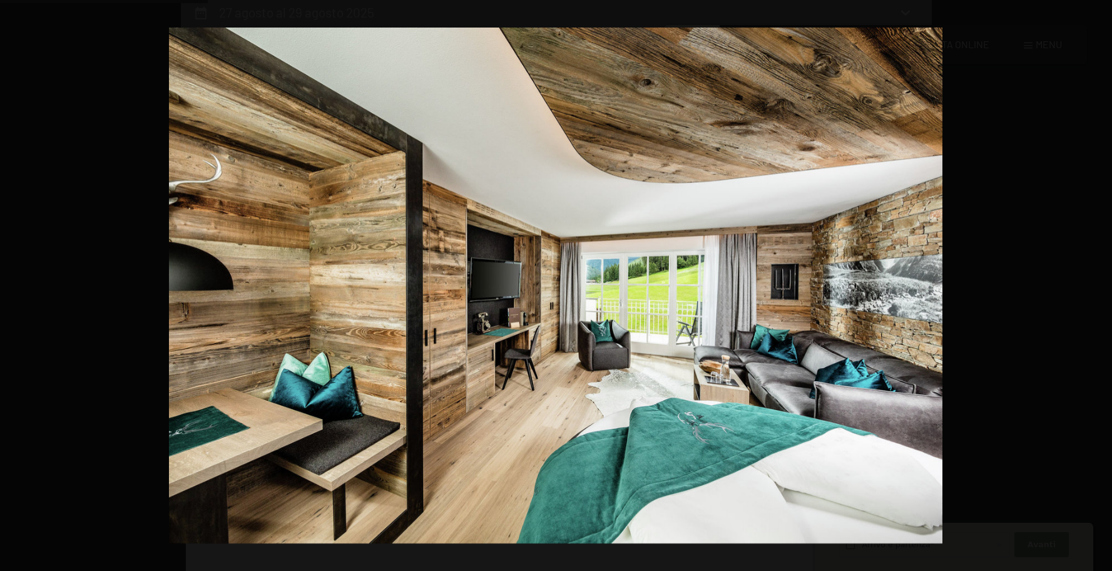
click at [1096, 281] on button "button" at bounding box center [1090, 285] width 44 height 63
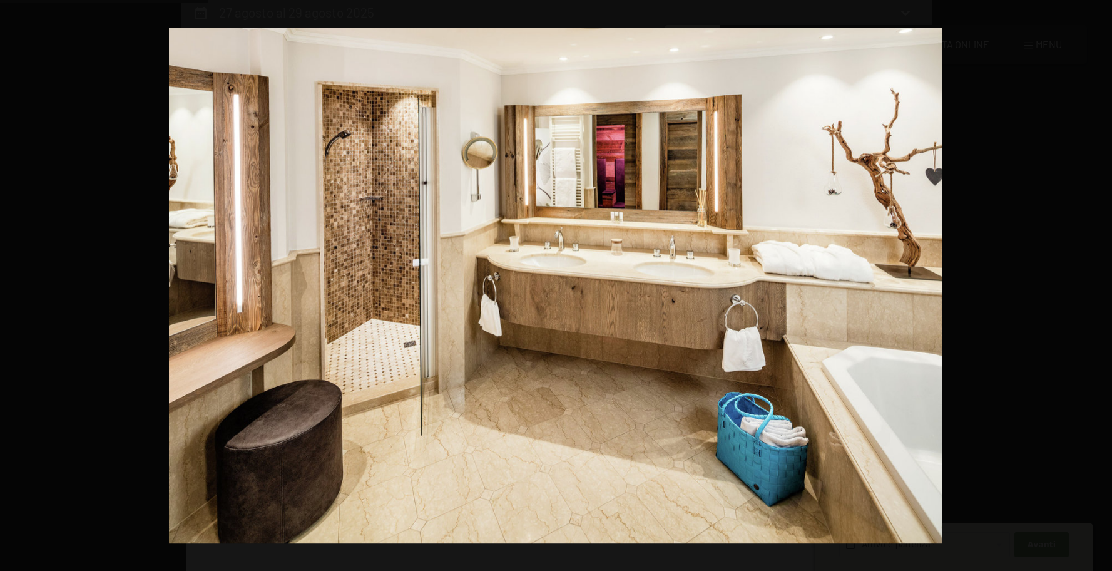
click at [1096, 281] on button "button" at bounding box center [1090, 285] width 44 height 63
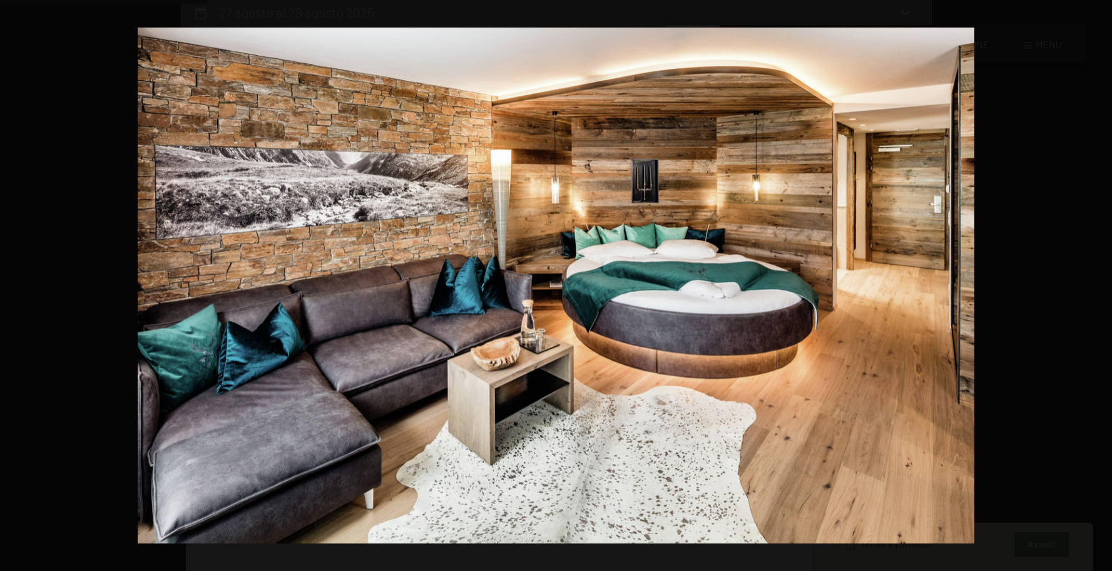
click at [1096, 281] on button "button" at bounding box center [1090, 285] width 44 height 63
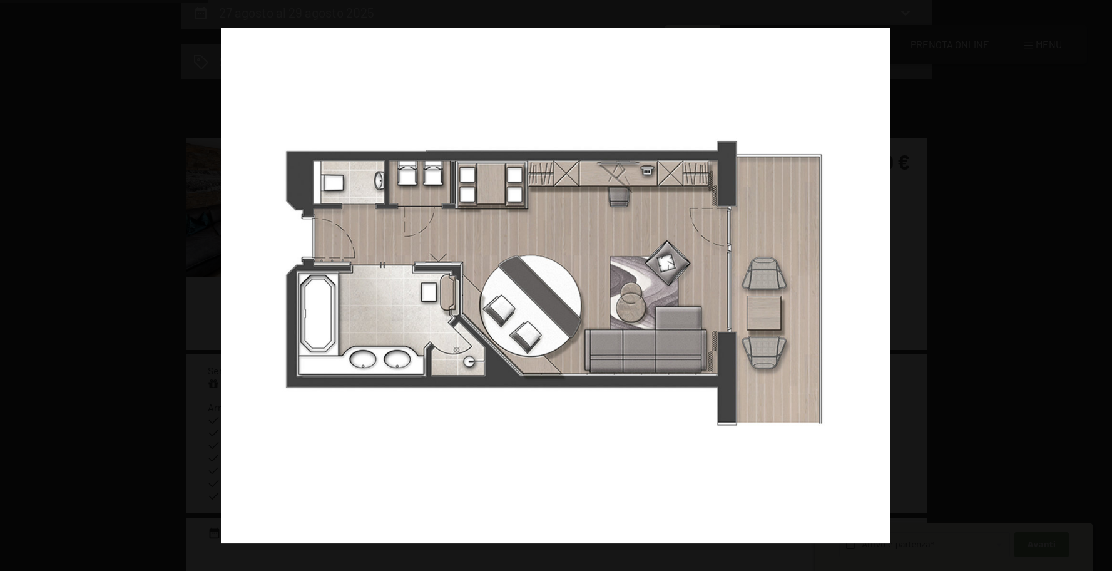
click at [1096, 281] on button "button" at bounding box center [1090, 285] width 44 height 63
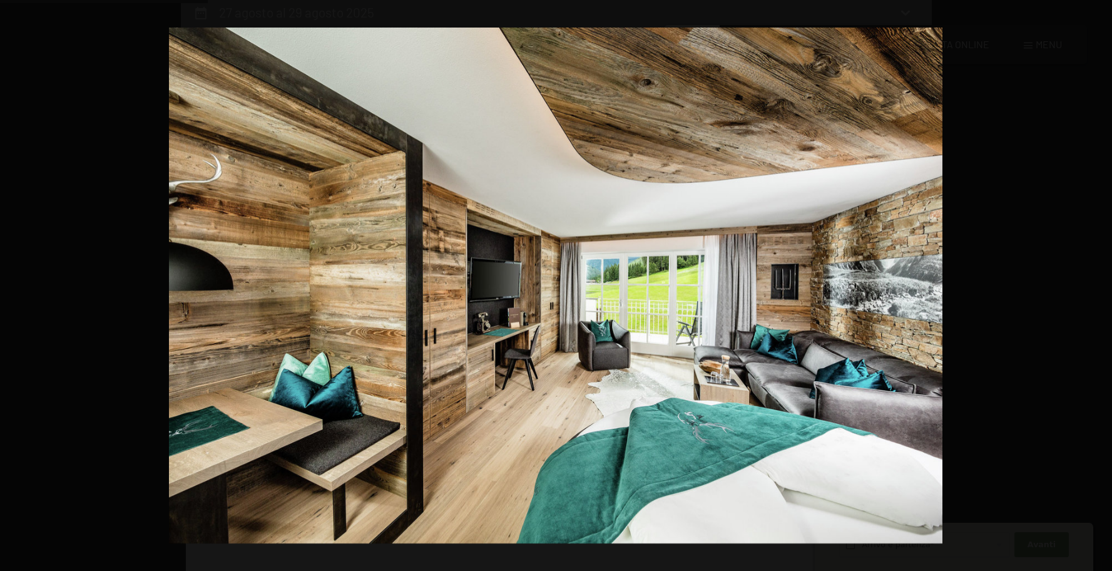
click at [1096, 281] on button "button" at bounding box center [1090, 285] width 44 height 63
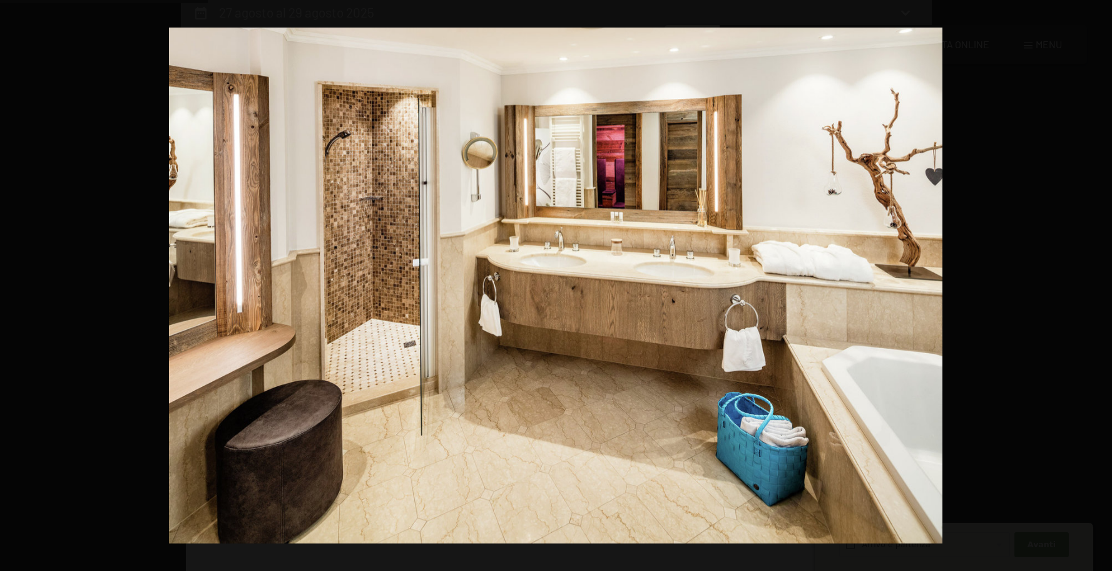
click at [1096, 281] on button "button" at bounding box center [1090, 285] width 44 height 63
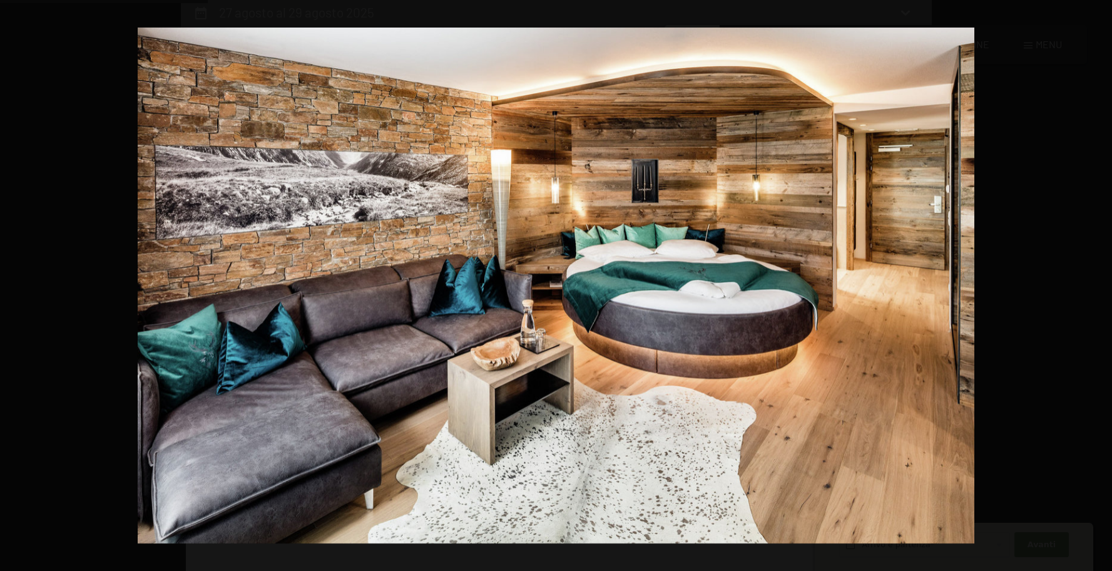
click at [1096, 281] on button "button" at bounding box center [1090, 285] width 44 height 63
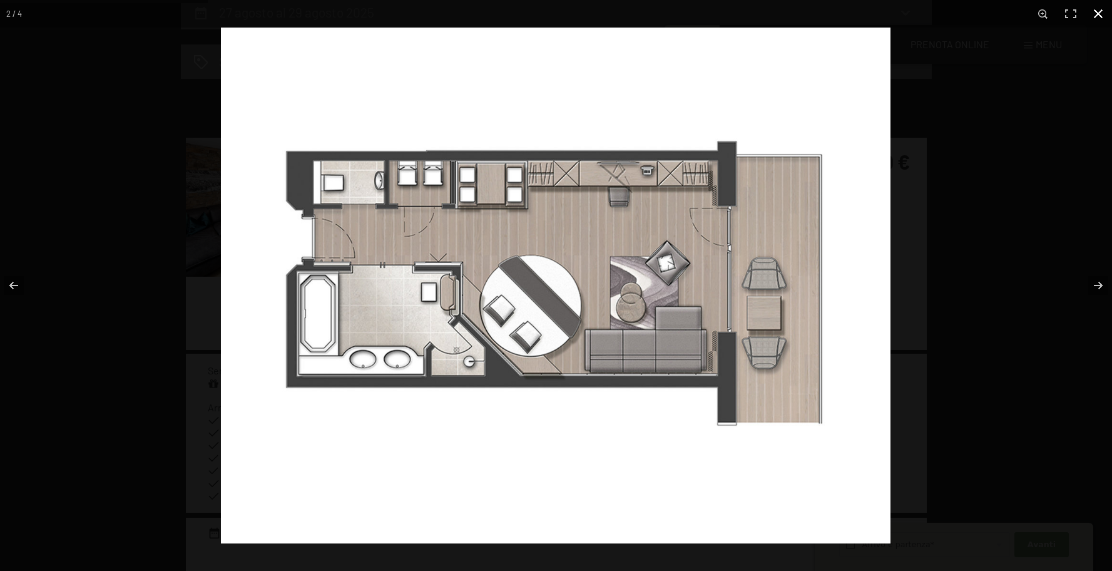
click at [1099, 18] on button "button" at bounding box center [1099, 14] width 28 height 28
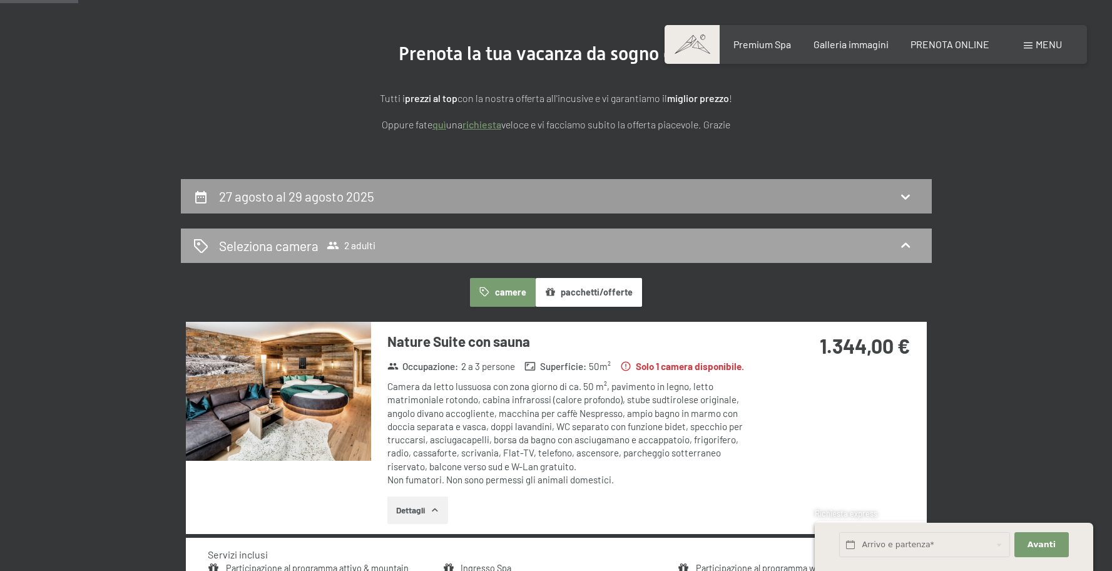
scroll to position [128, 0]
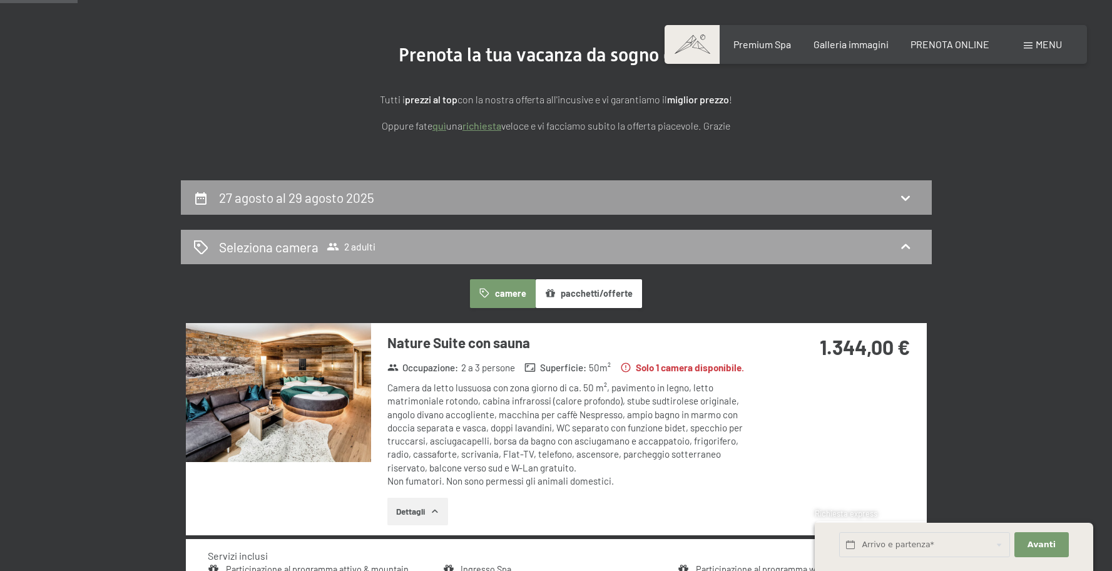
click at [352, 250] on span "2 adulti" at bounding box center [351, 246] width 49 height 13
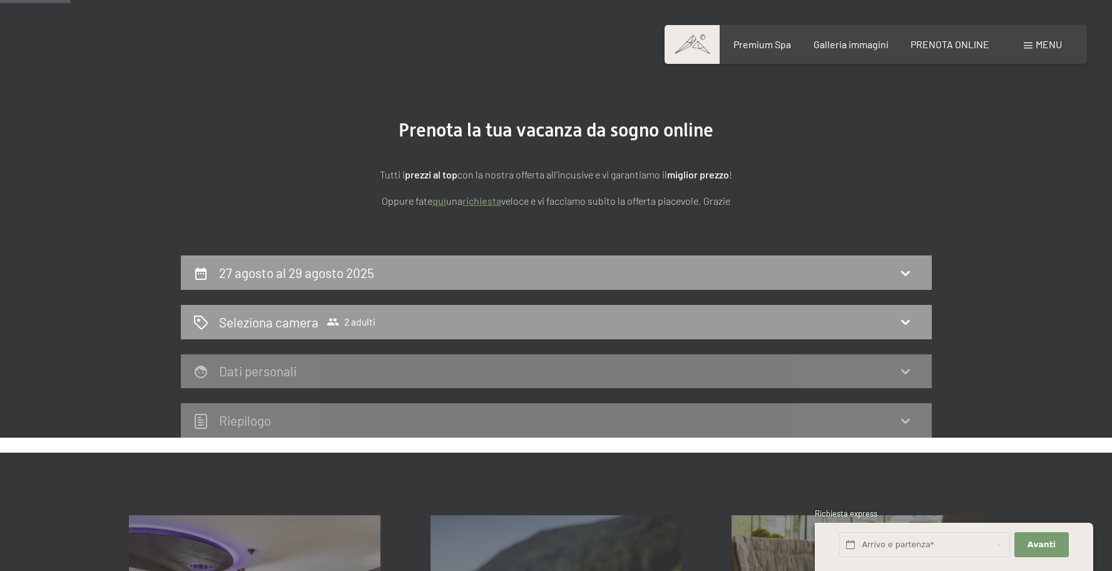
scroll to position [54, 0]
drag, startPoint x: 549, startPoint y: 223, endPoint x: 631, endPoint y: 187, distance: 89.4
click at [550, 223] on section "Prenota la tua vacanza da sogno online Tutti i prezzi al top con la nostra offe…" at bounding box center [556, 162] width 1112 height 183
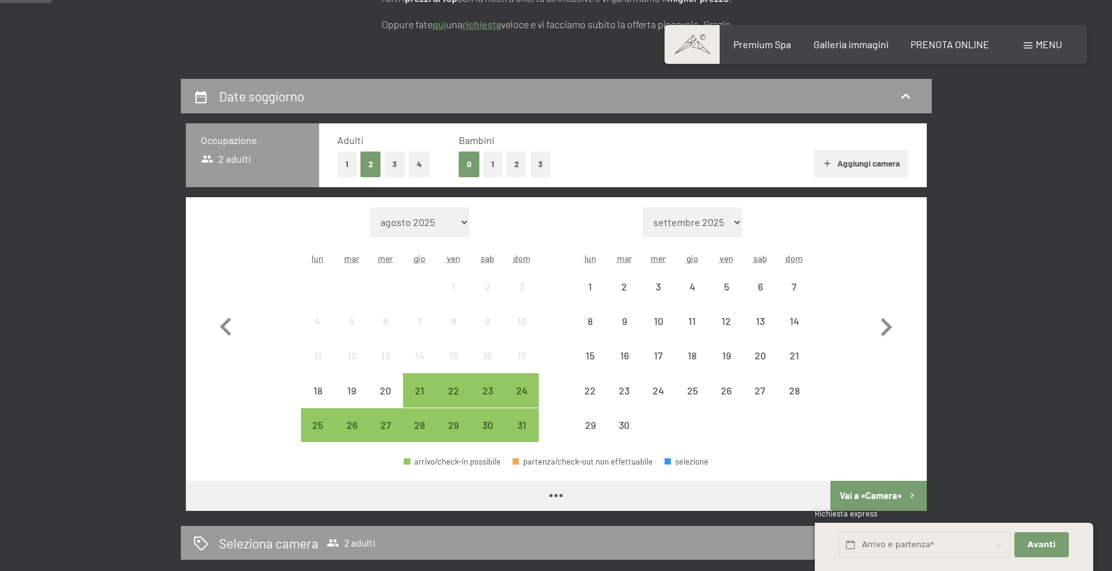
scroll to position [248, 0]
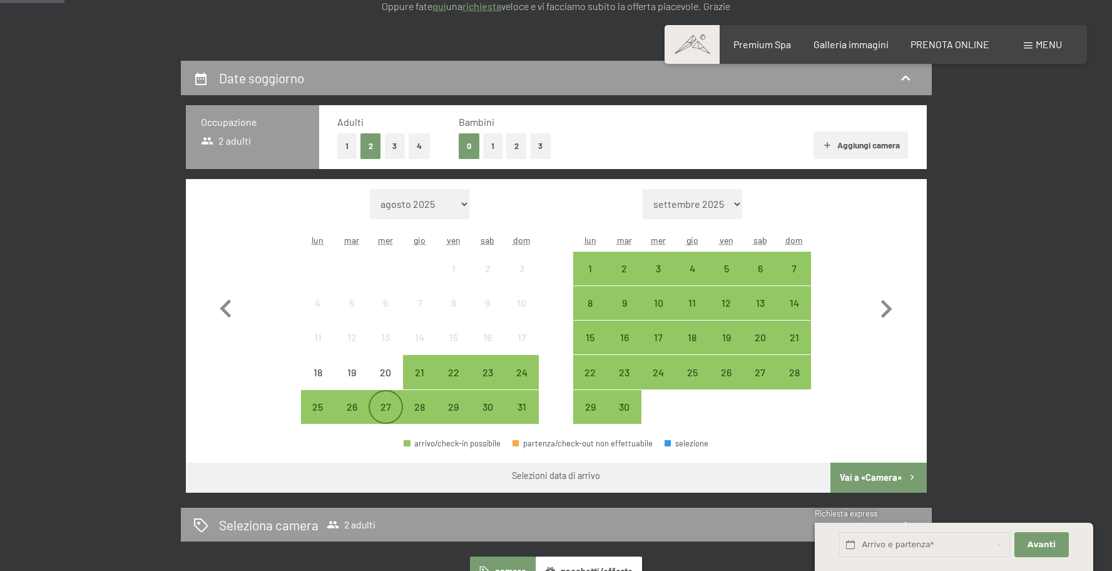
click at [379, 409] on div "27" at bounding box center [385, 417] width 31 height 31
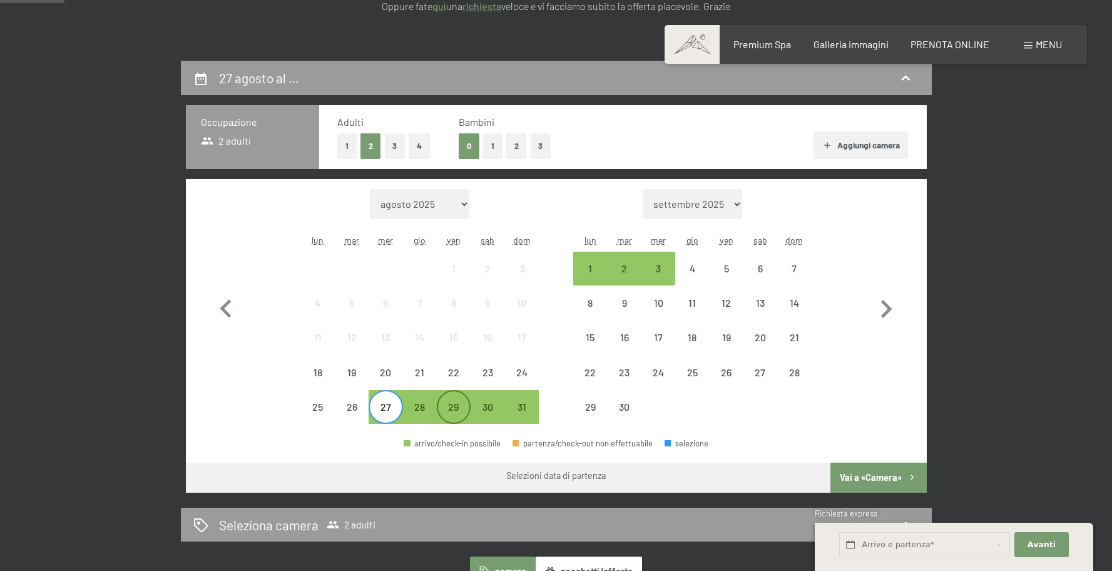
click at [461, 409] on div "29" at bounding box center [453, 417] width 31 height 31
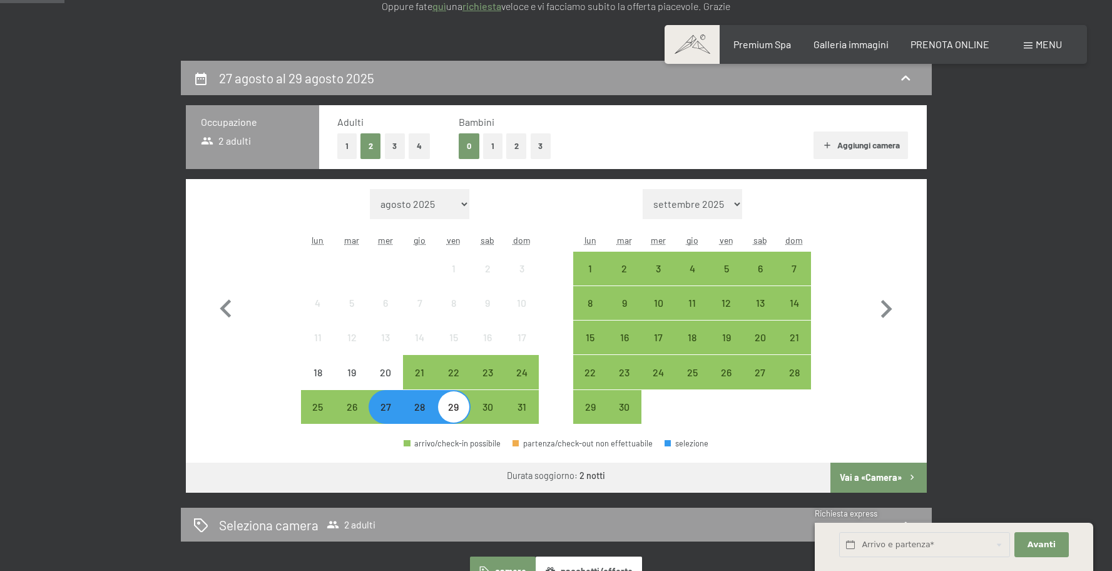
click at [383, 411] on div "27" at bounding box center [385, 417] width 31 height 31
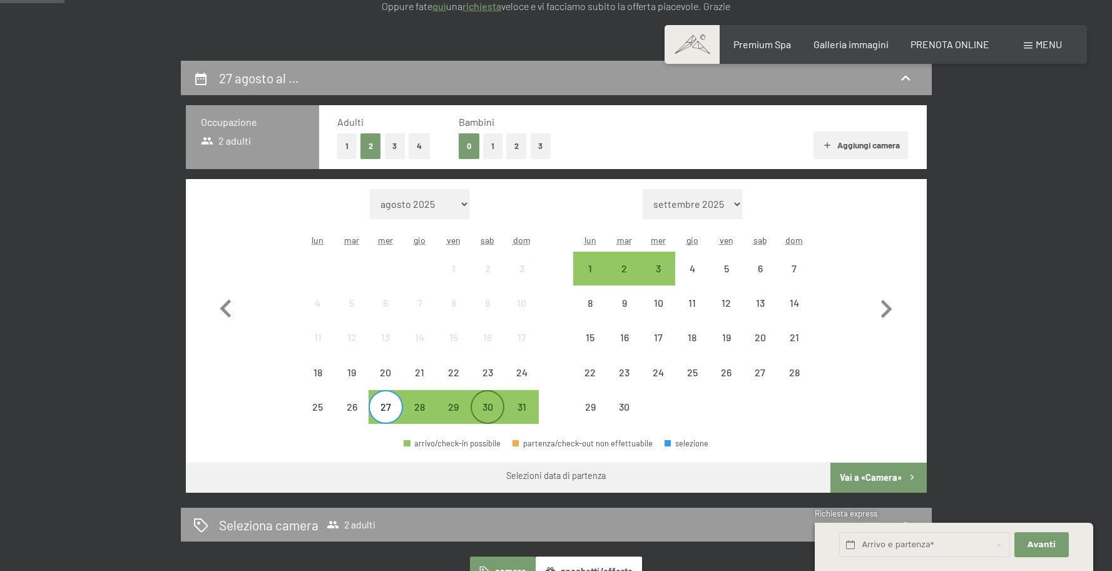
click at [483, 412] on div "30" at bounding box center [487, 417] width 31 height 31
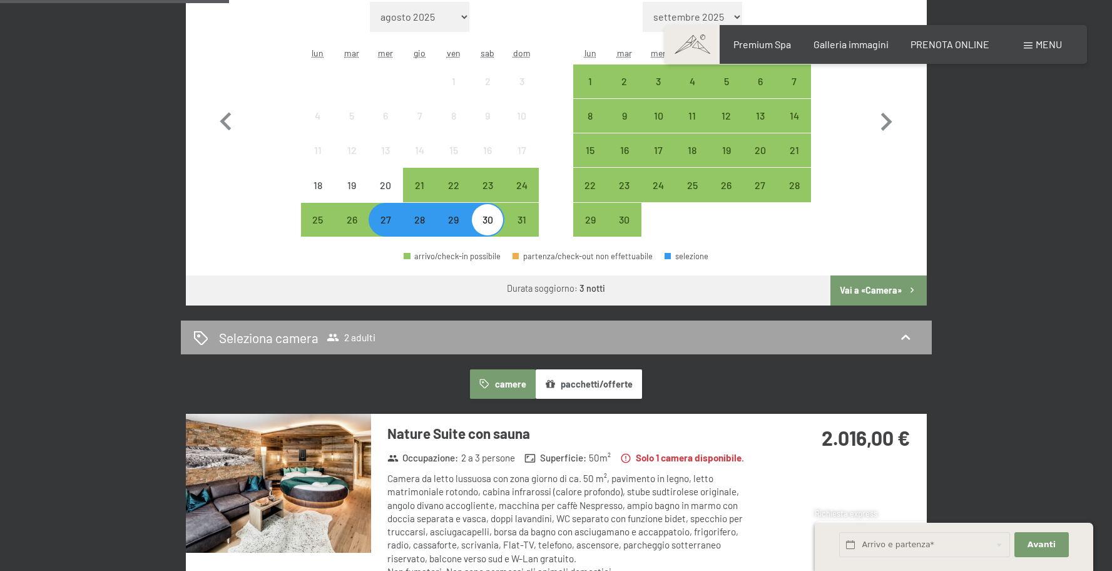
scroll to position [455, 0]
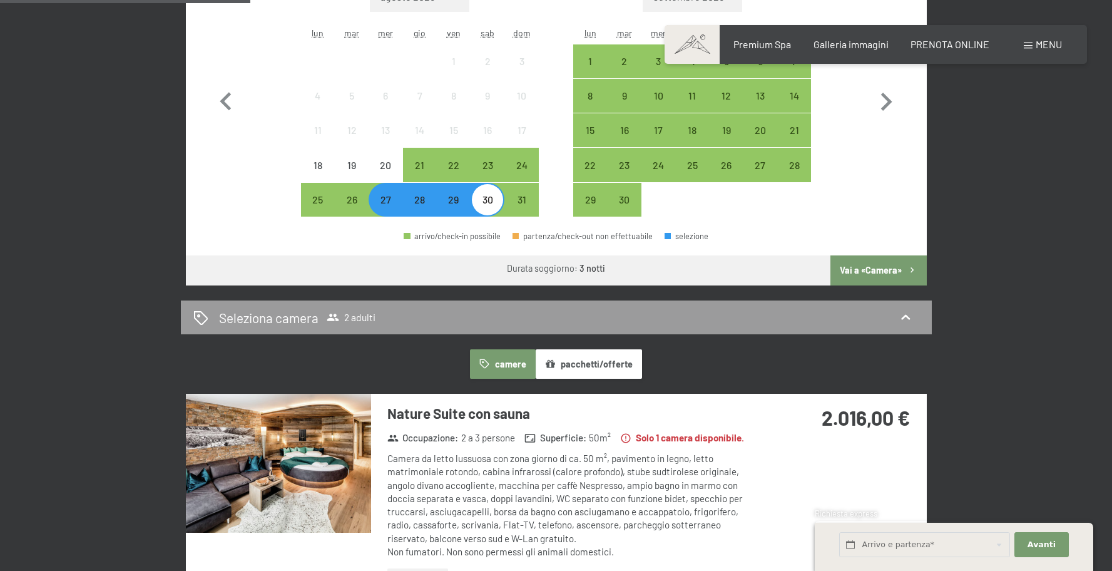
drag, startPoint x: 873, startPoint y: 274, endPoint x: 847, endPoint y: 220, distance: 59.6
click at [847, 220] on div "Mese/anno agosto 2025 settembre 2025 ottobre 2025 novembre 2025 dicembre 2025 g…" at bounding box center [556, 129] width 741 height 314
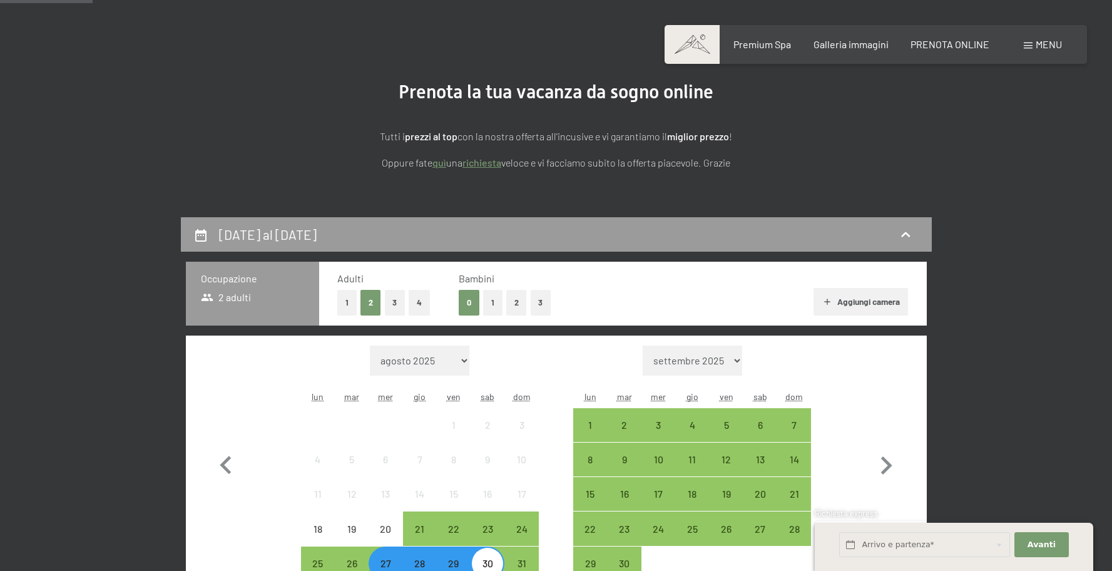
scroll to position [0, 0]
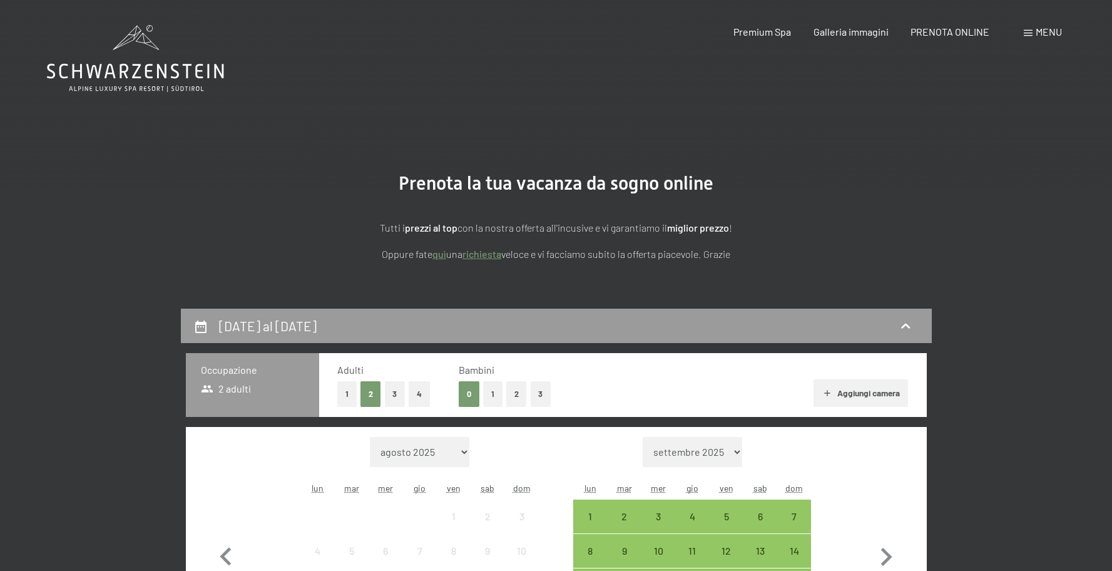
click at [877, 394] on button "Aggiungi camera" at bounding box center [861, 393] width 95 height 28
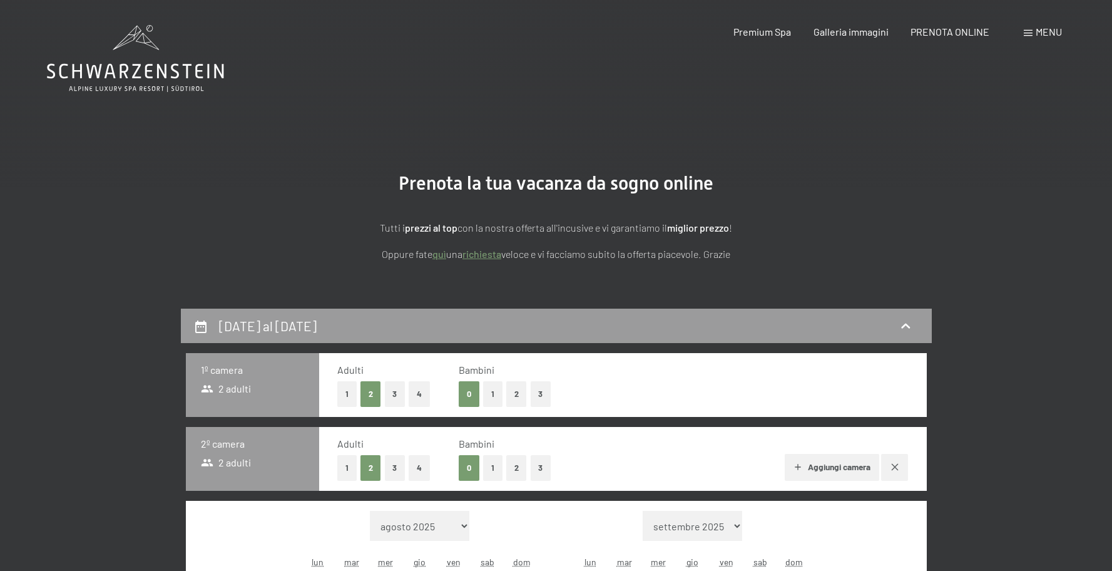
click at [351, 463] on button "1" at bounding box center [346, 468] width 19 height 26
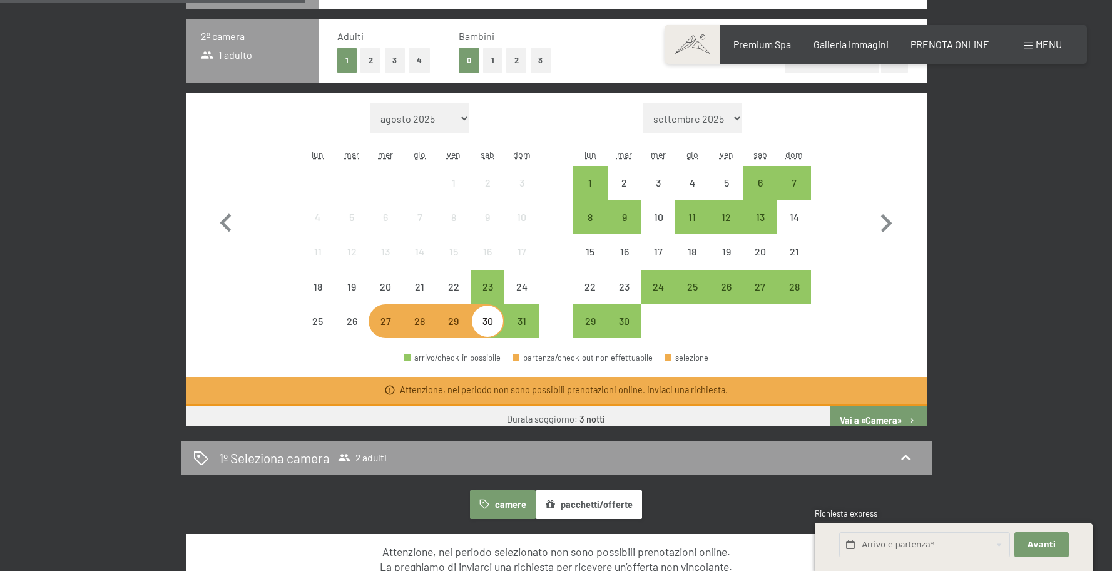
scroll to position [415, 0]
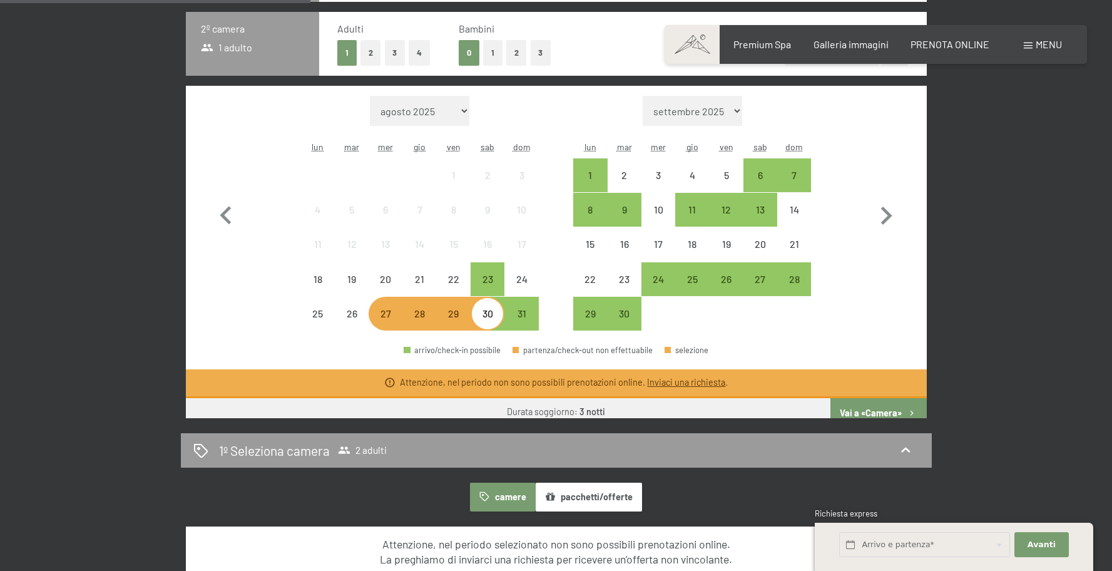
click at [869, 411] on button "Vai a «Camera»" at bounding box center [878, 413] width 96 height 30
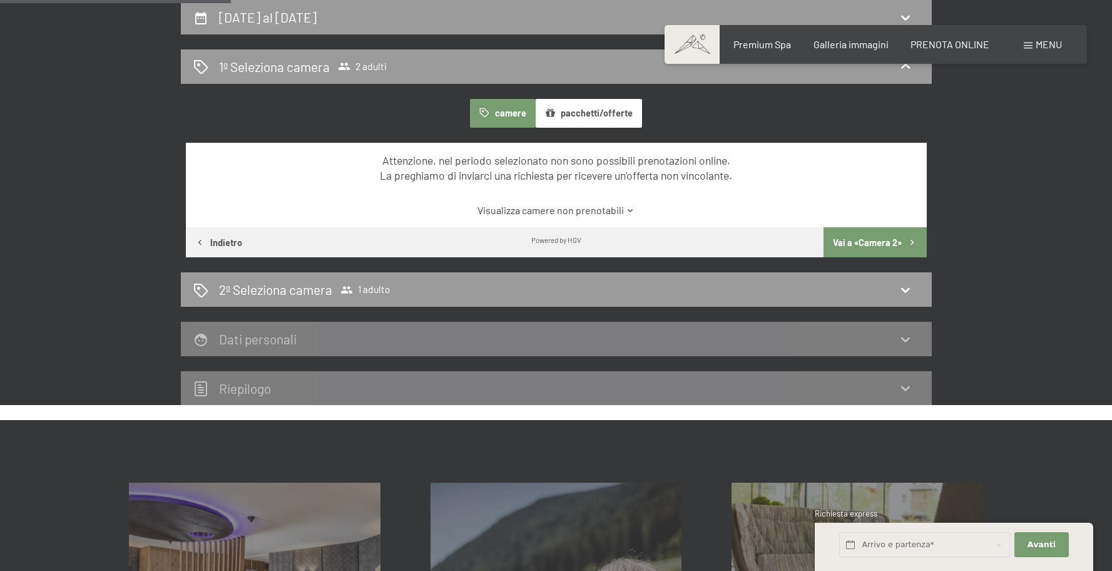
click at [866, 236] on button "Vai a «Camera 2»" at bounding box center [875, 242] width 103 height 30
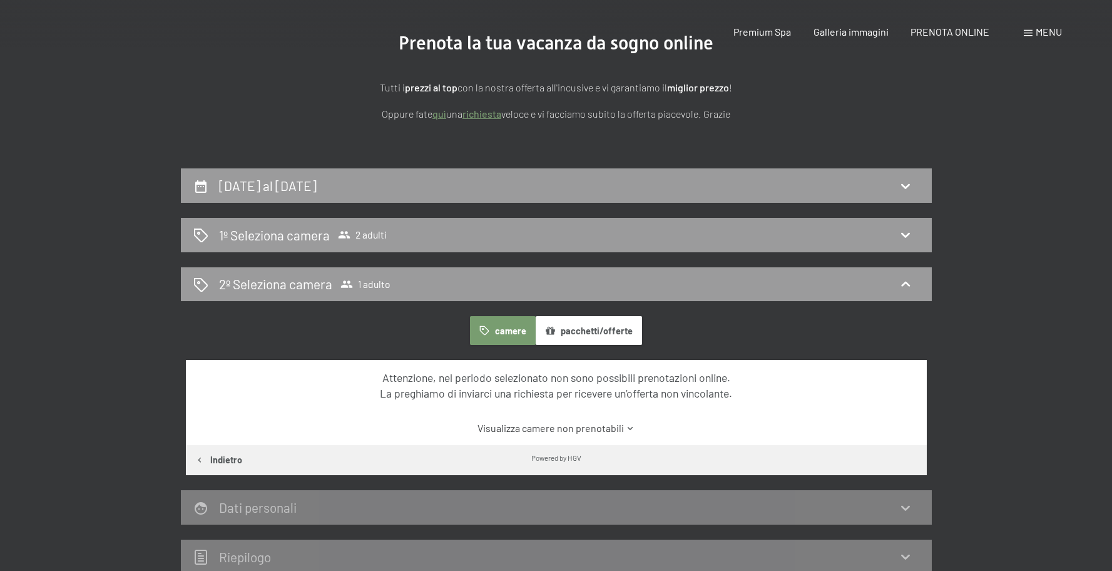
scroll to position [0, 0]
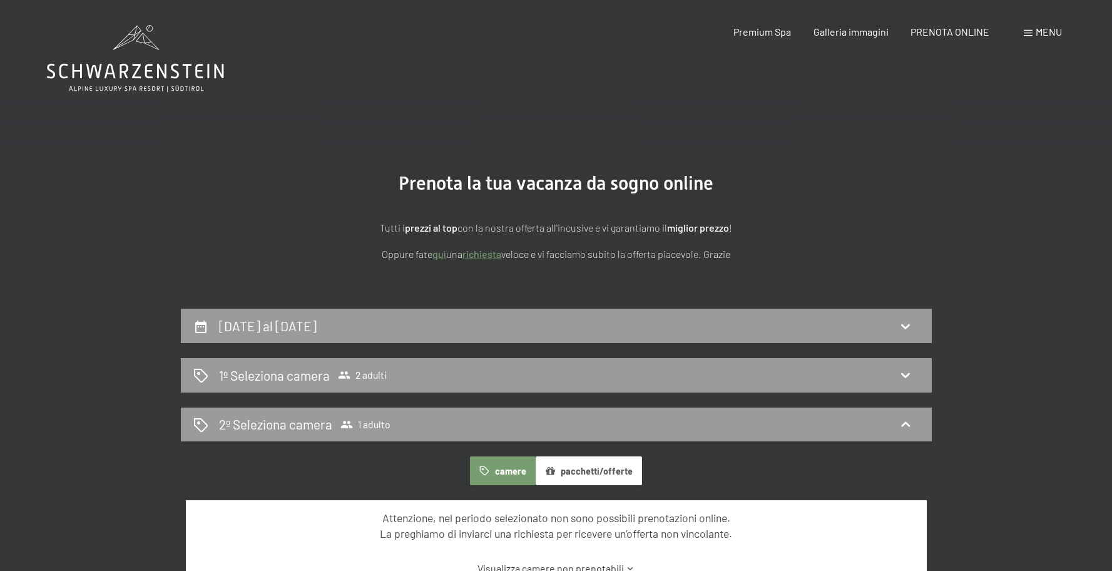
click at [125, 62] on icon at bounding box center [135, 58] width 177 height 67
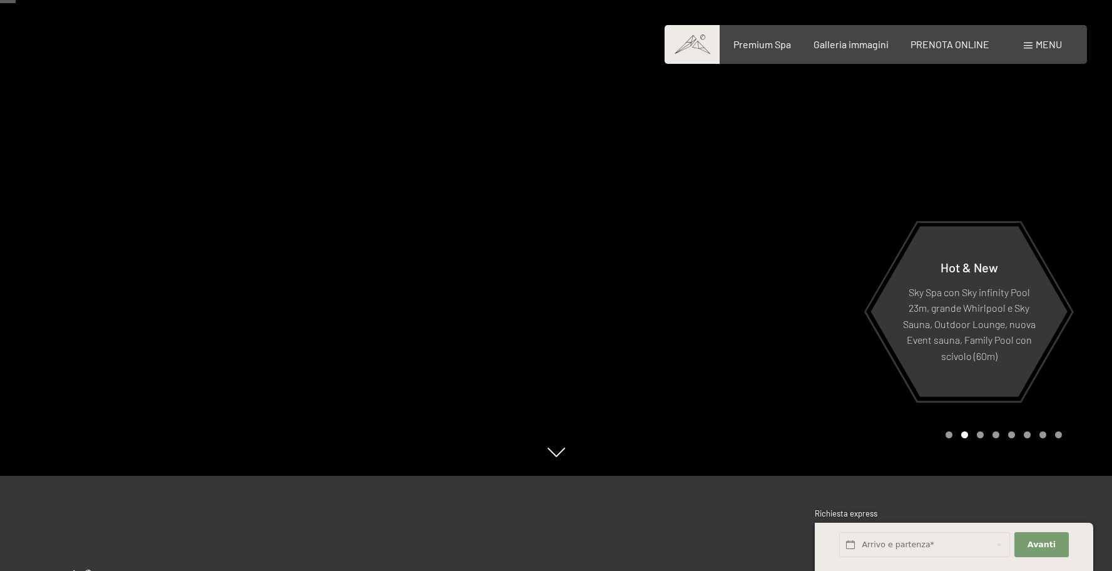
scroll to position [96, 0]
click at [650, 314] on div at bounding box center [834, 189] width 556 height 571
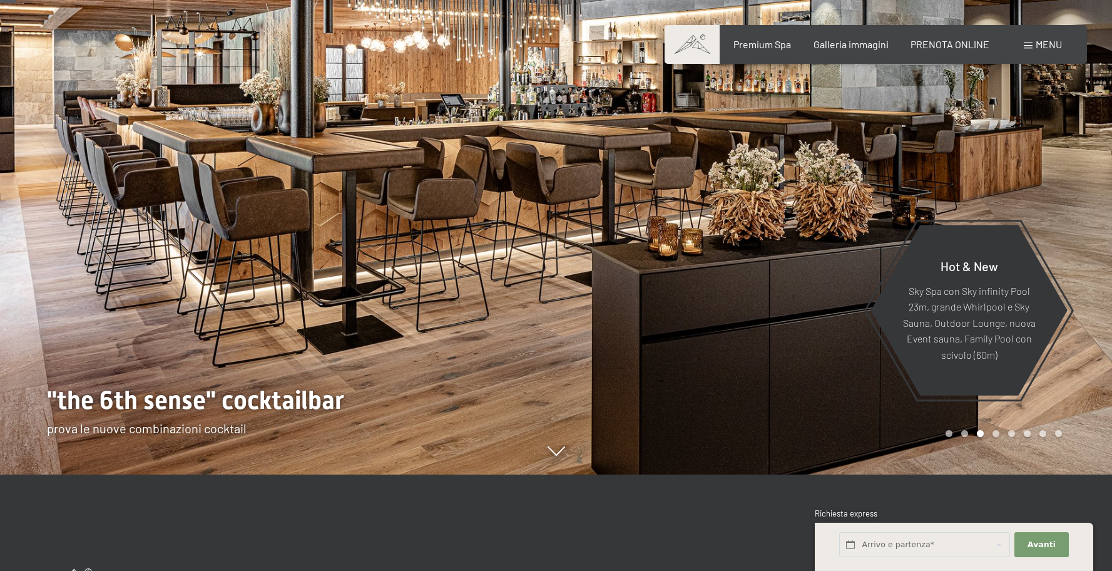
click at [651, 314] on div at bounding box center [834, 189] width 556 height 571
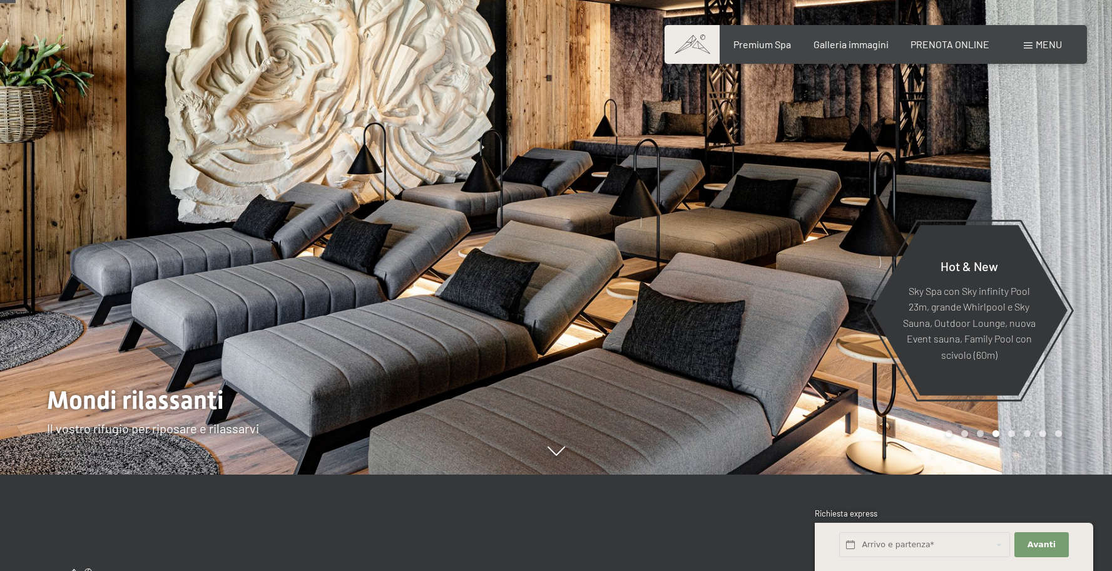
click at [643, 313] on div at bounding box center [834, 189] width 556 height 571
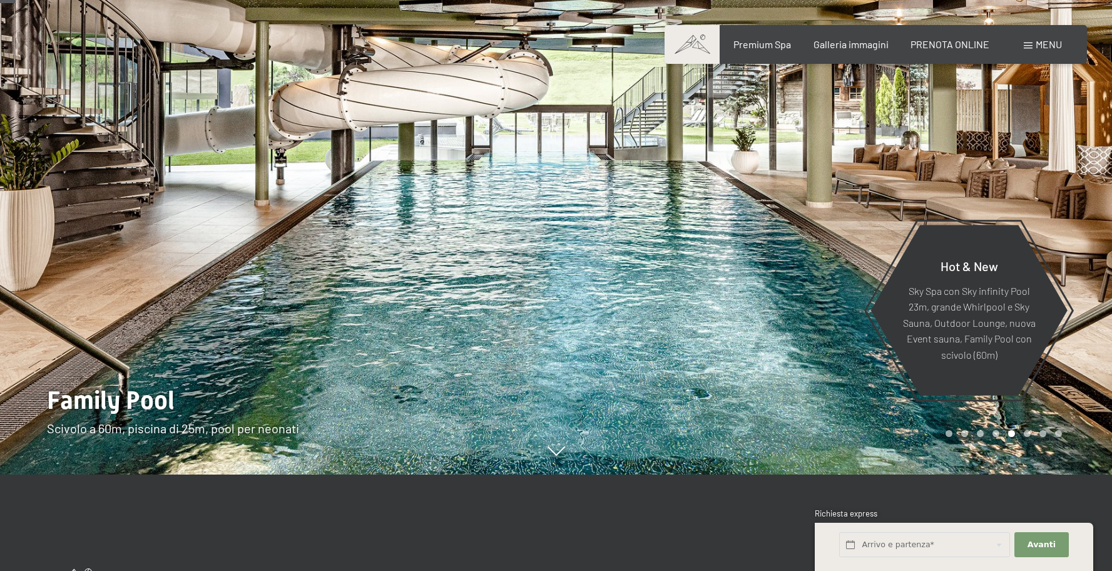
drag, startPoint x: 464, startPoint y: 165, endPoint x: 607, endPoint y: 351, distance: 234.8
click at [604, 474] on div at bounding box center [556, 474] width 1026 height 0
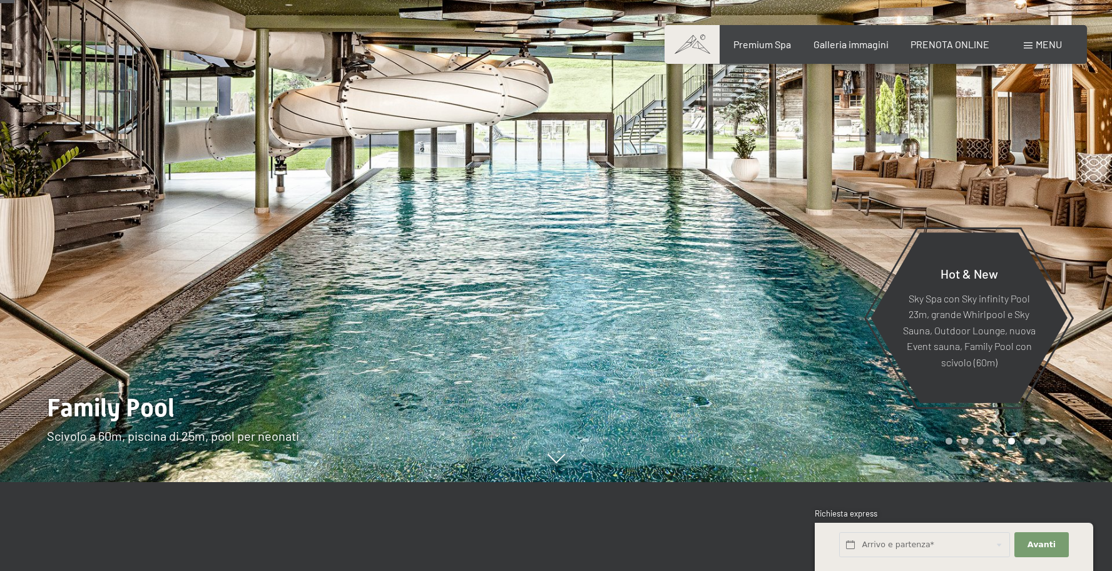
click at [543, 266] on div at bounding box center [278, 196] width 556 height 571
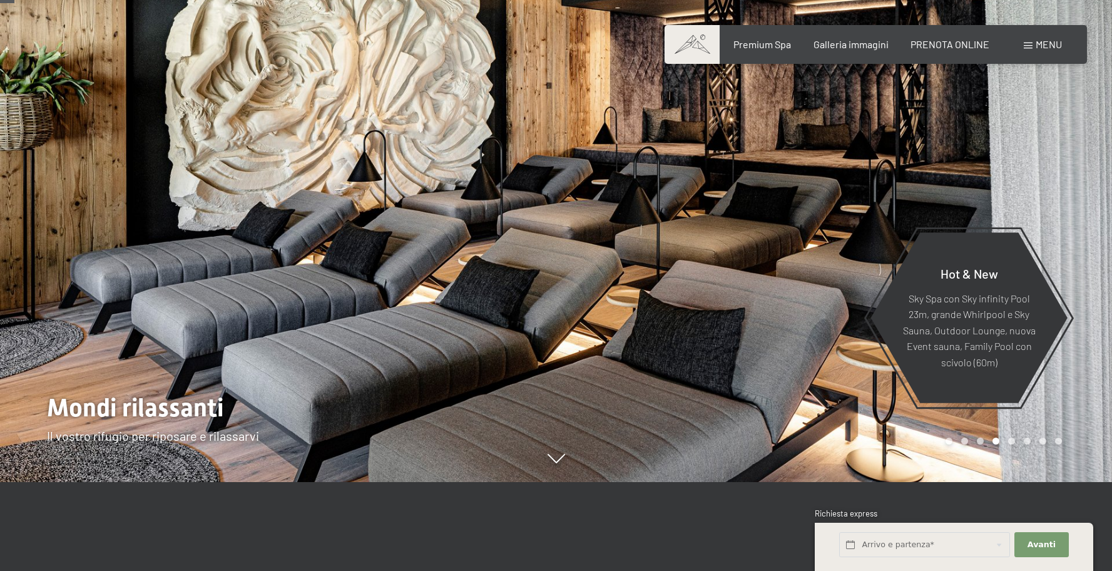
drag, startPoint x: 183, startPoint y: 270, endPoint x: 175, endPoint y: 269, distance: 8.8
click at [183, 270] on div at bounding box center [278, 196] width 556 height 571
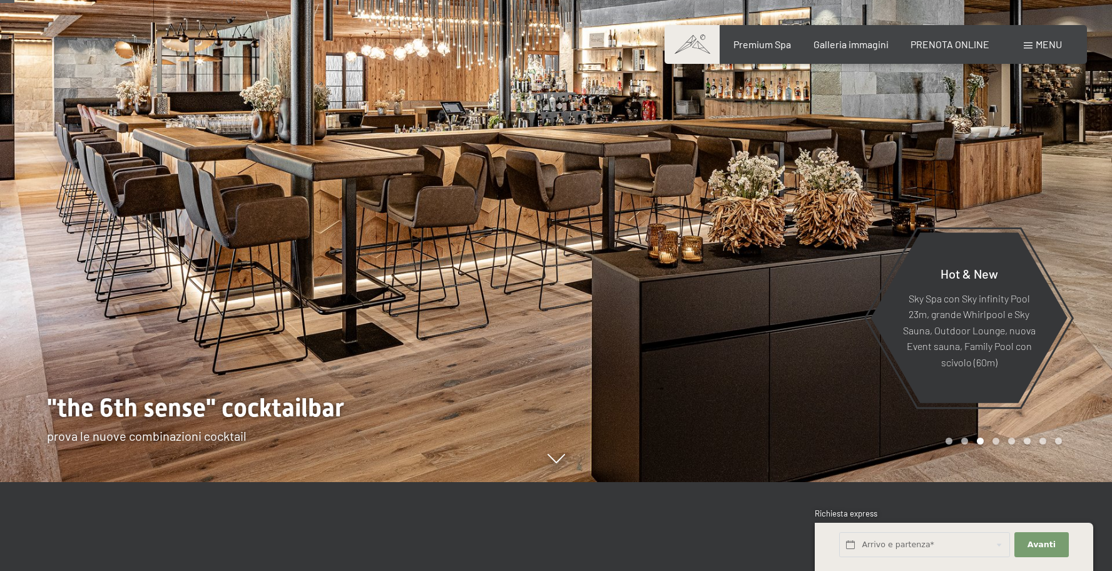
click at [101, 229] on div at bounding box center [278, 196] width 556 height 571
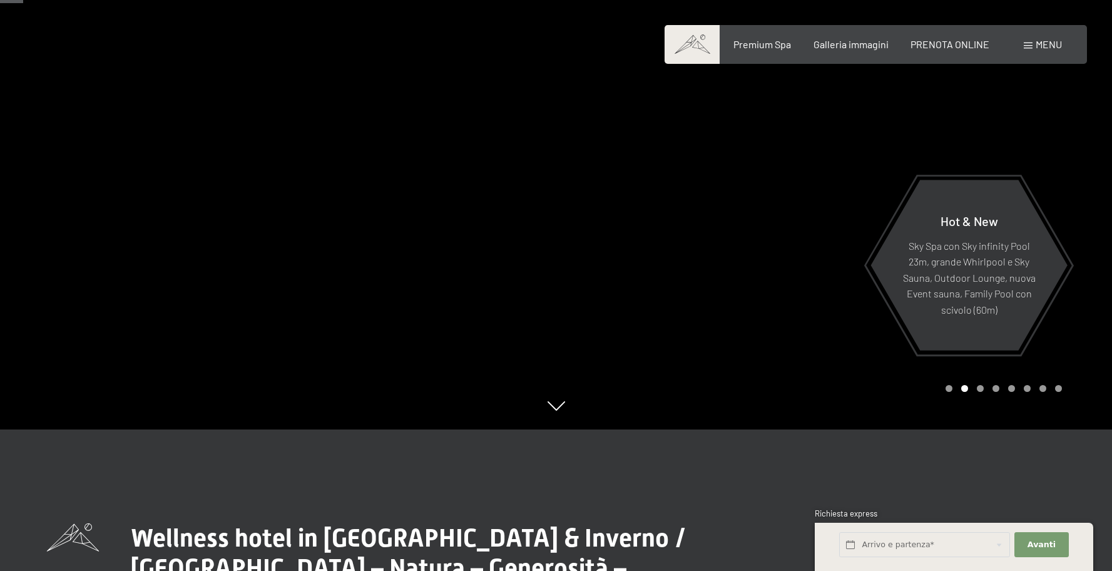
scroll to position [139, 0]
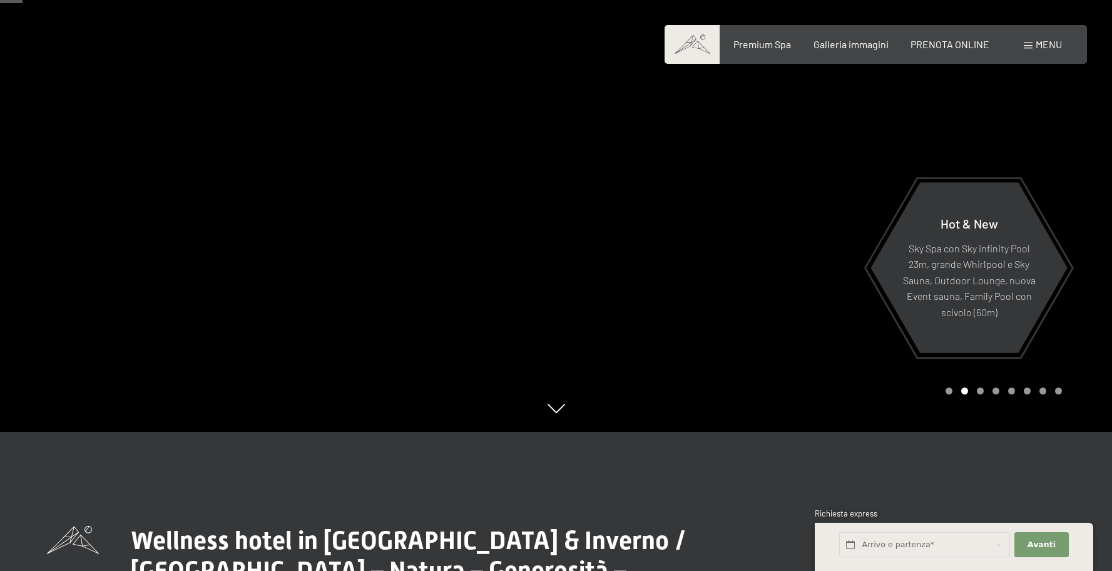
click at [777, 51] on div "Prenotazione Richiesta Premium Spa Galleria immagini PRENOTA ONLINE Menu DE IT …" at bounding box center [876, 45] width 372 height 14
click at [779, 51] on div "Prenotazione Richiesta Premium Spa Galleria immagini PRENOTA ONLINE Menu DE IT …" at bounding box center [876, 45] width 372 height 14
click at [784, 48] on span "Premium Spa" at bounding box center [762, 42] width 58 height 12
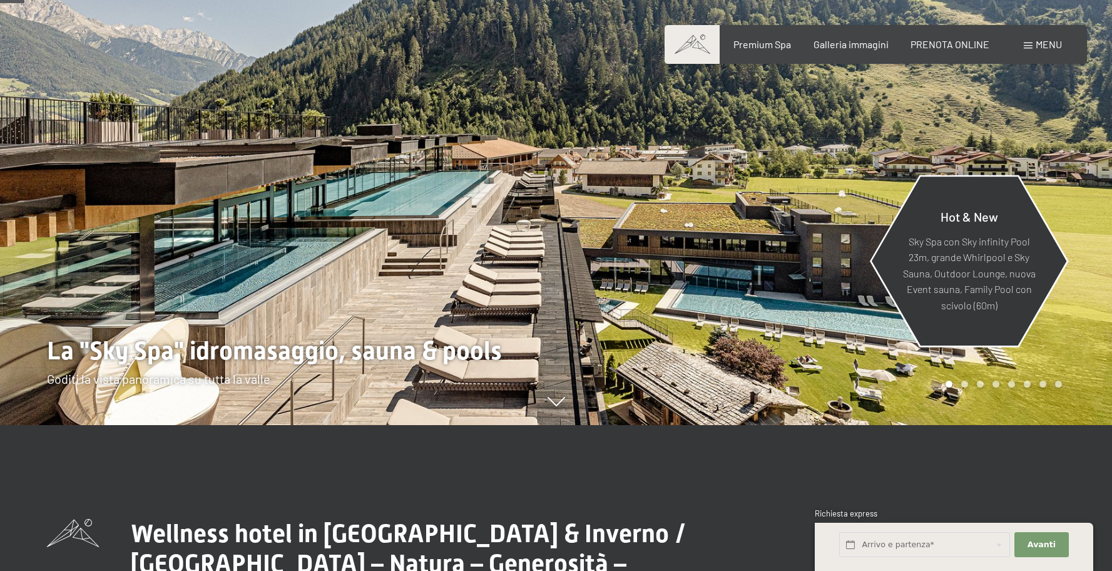
scroll to position [151, 0]
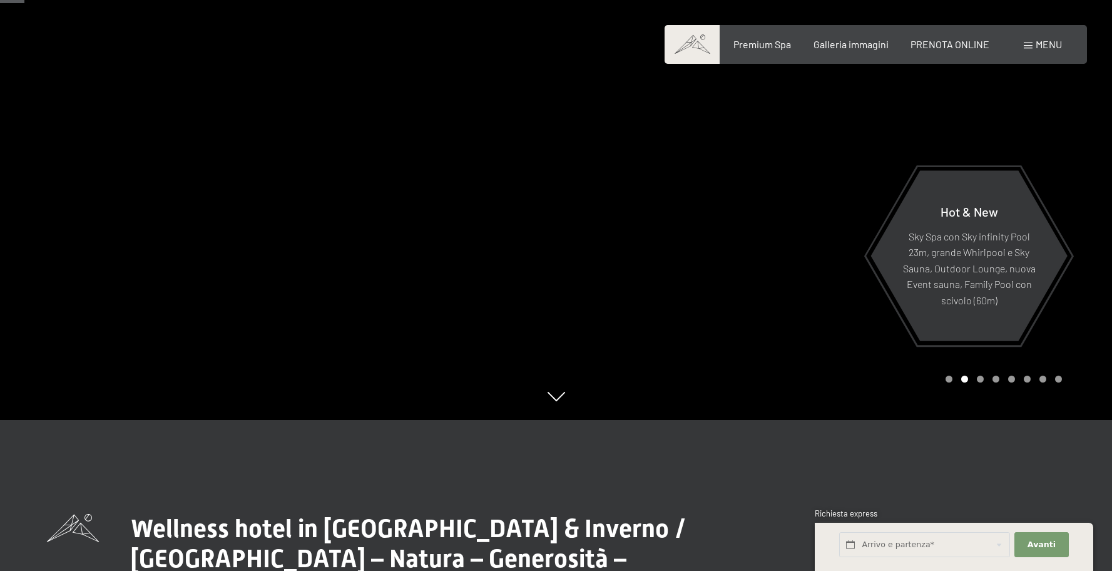
click div "Carousel Pagination"
click div "Carousel Page 3"
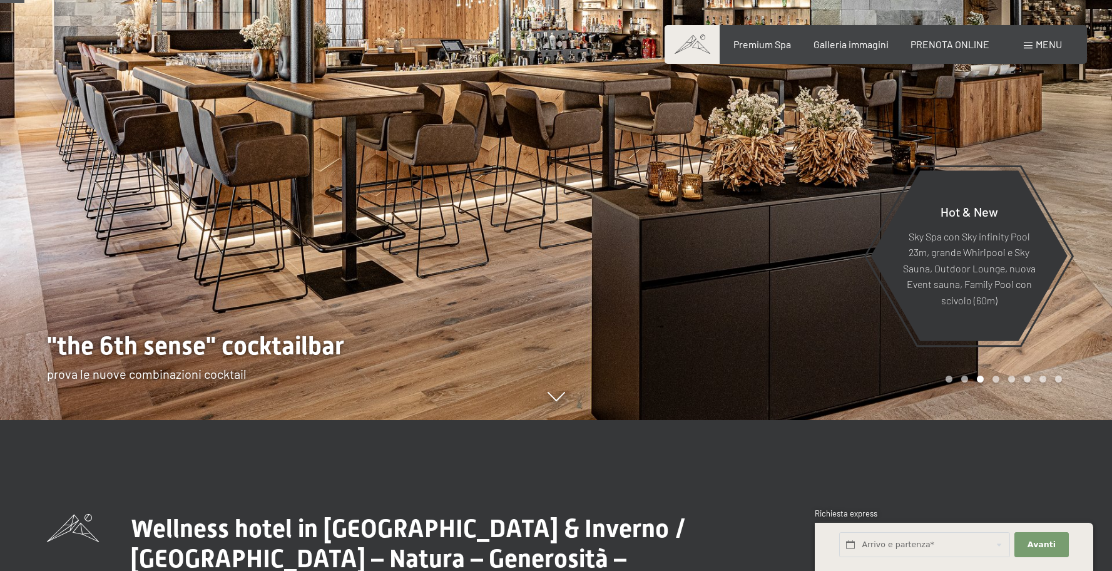
click div "Carousel Pagination"
click div "Carousel Page 2"
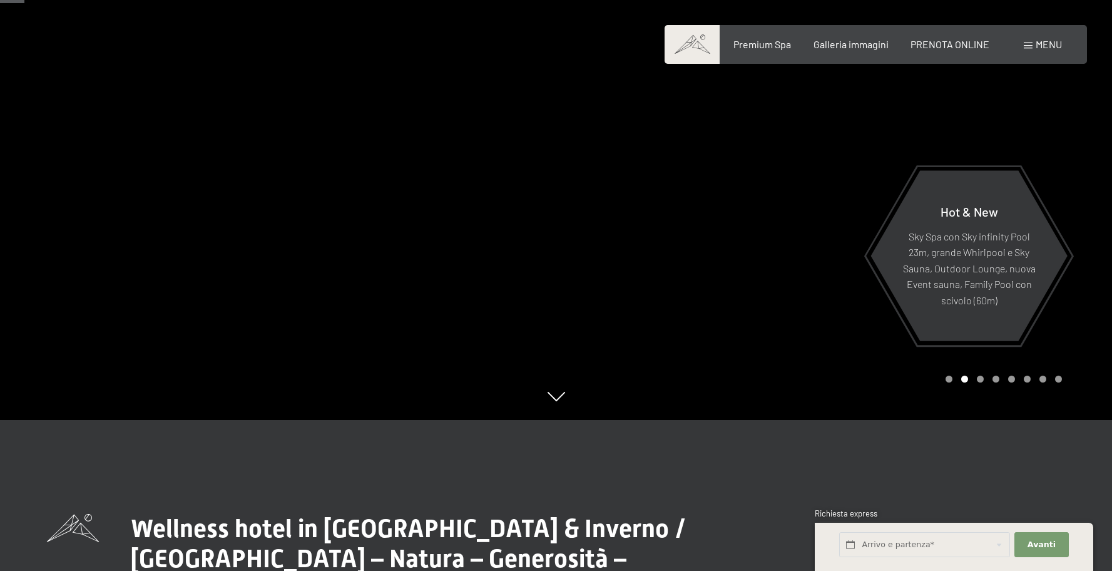
click div "Carousel Page 1"
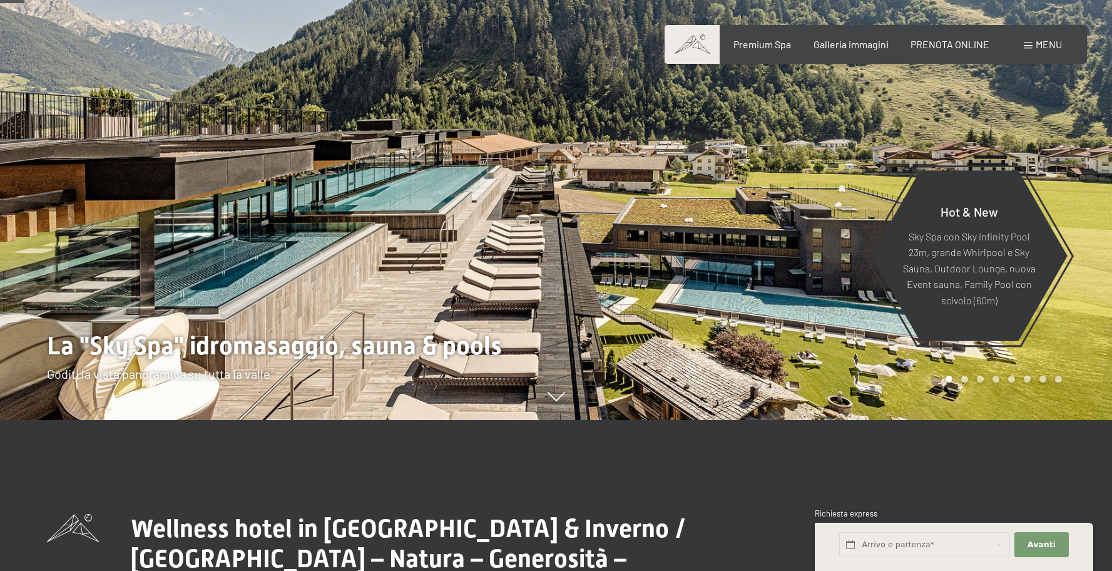
click div "Carousel Page 2"
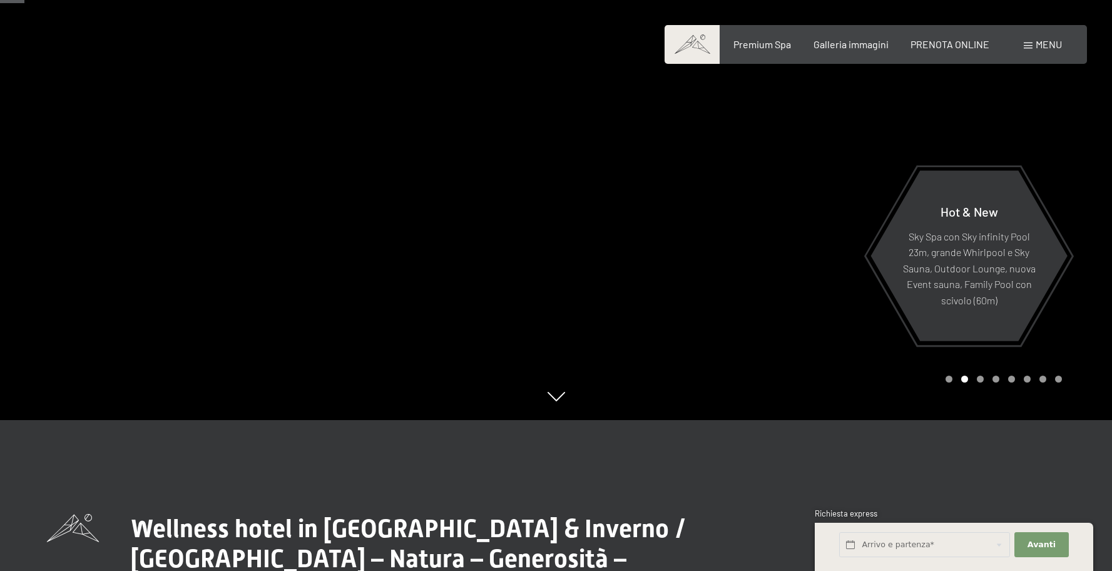
click div "Carousel Page 3"
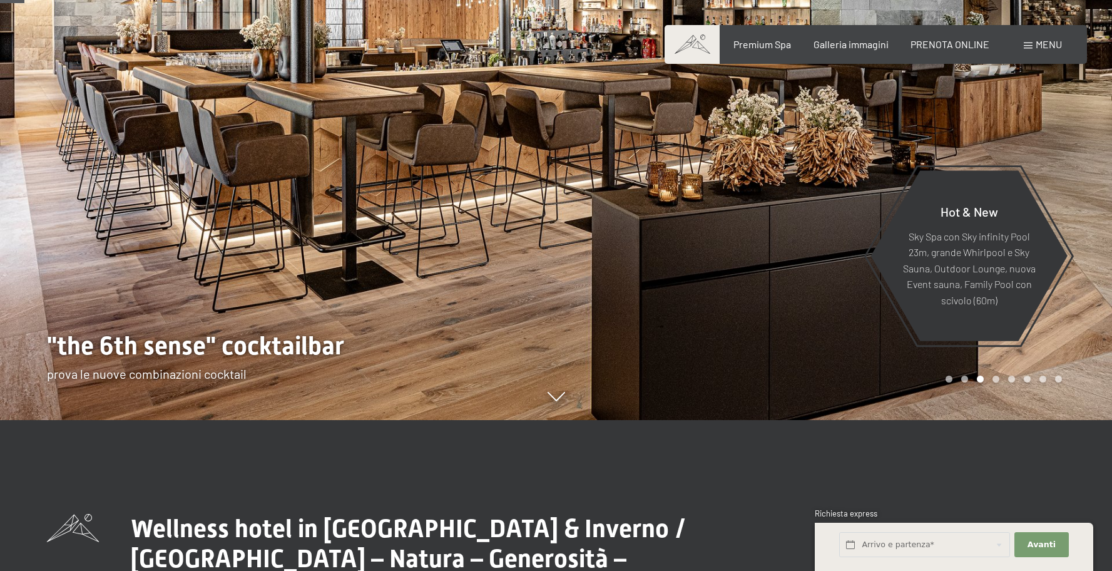
click div "Carousel Page 4"
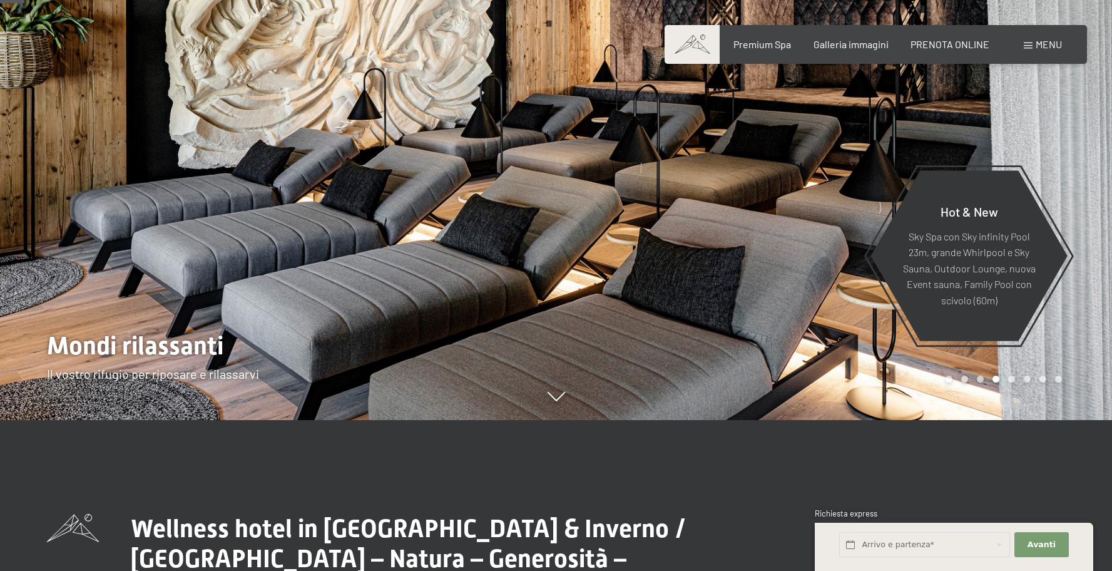
click div "Carousel Page 5"
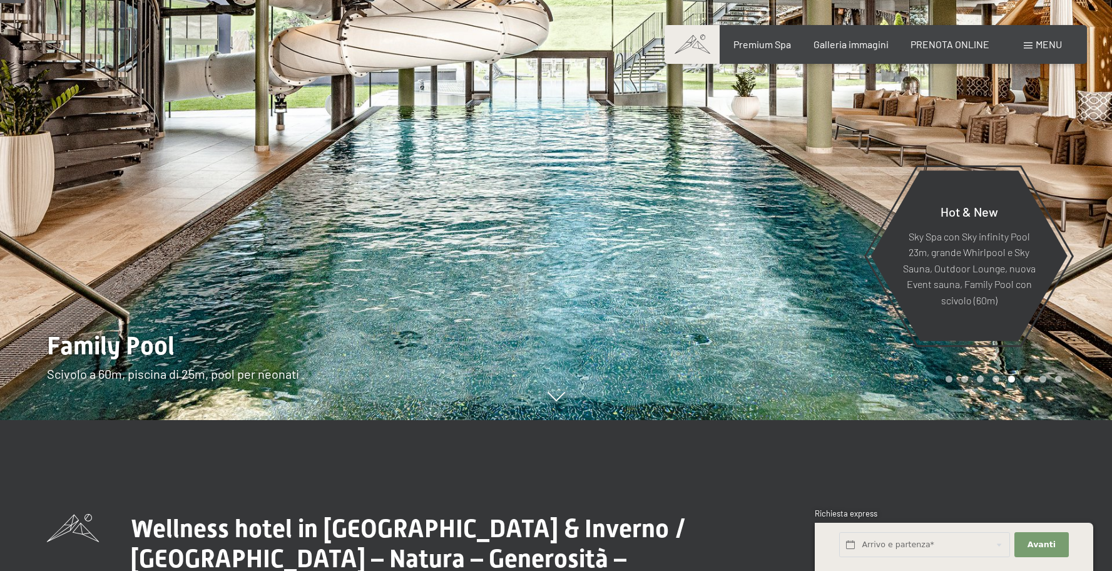
click div "Carousel Page 6"
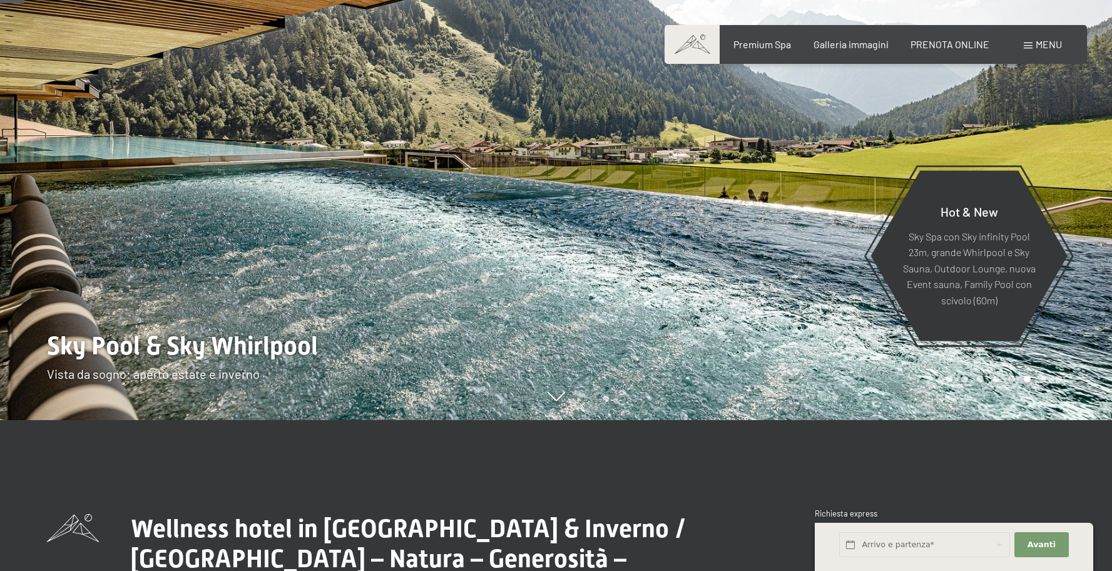
click div "Carousel Page 7"
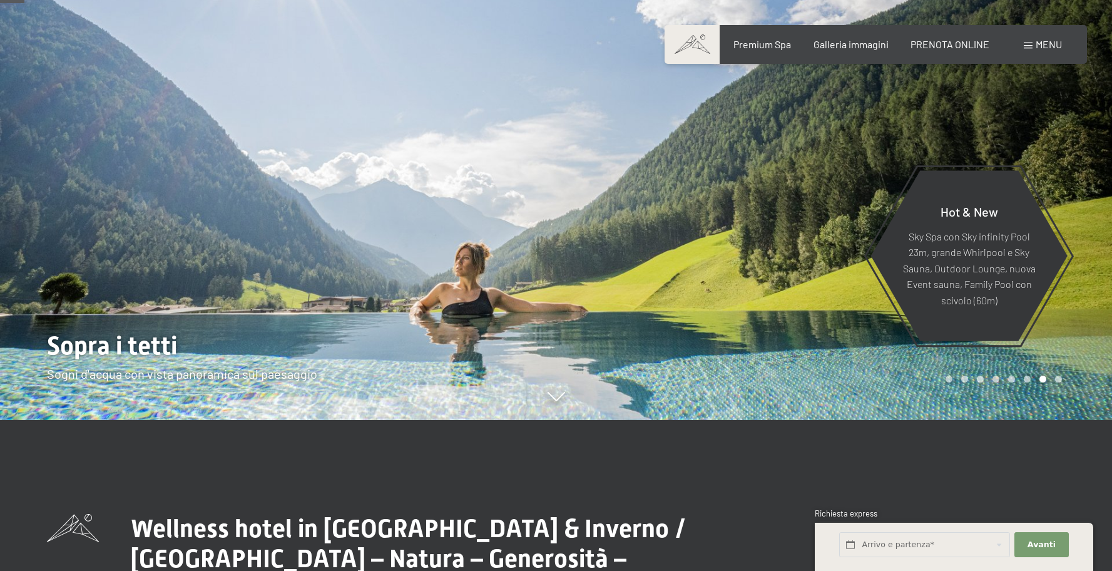
drag, startPoint x: 1060, startPoint y: 380, endPoint x: 664, endPoint y: 295, distance: 405.1
click div "7 / 8"
drag, startPoint x: 869, startPoint y: 285, endPoint x: 851, endPoint y: 284, distance: 17.5
click div
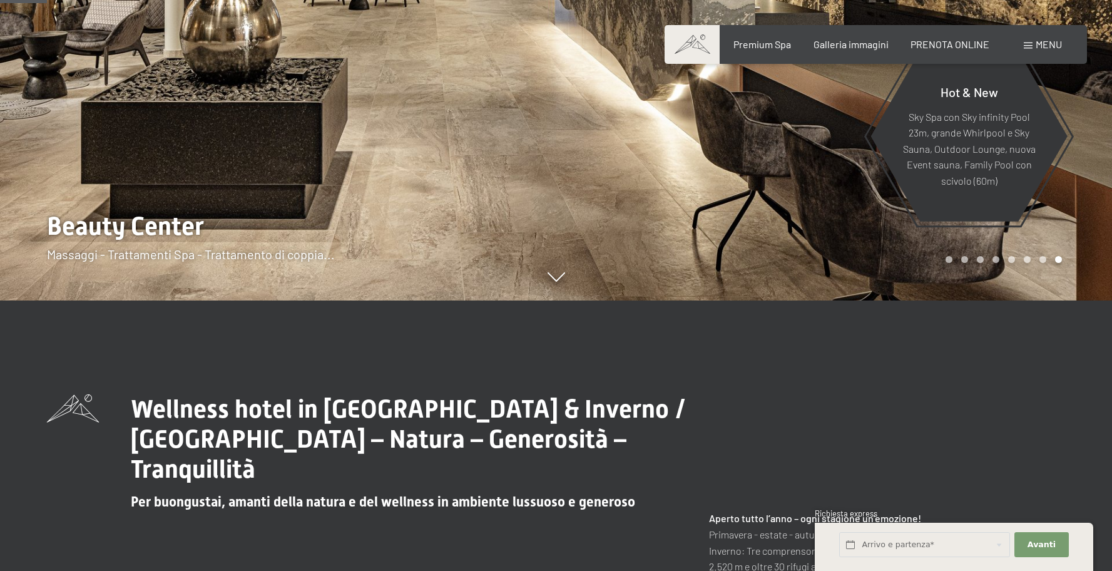
scroll to position [296, 0]
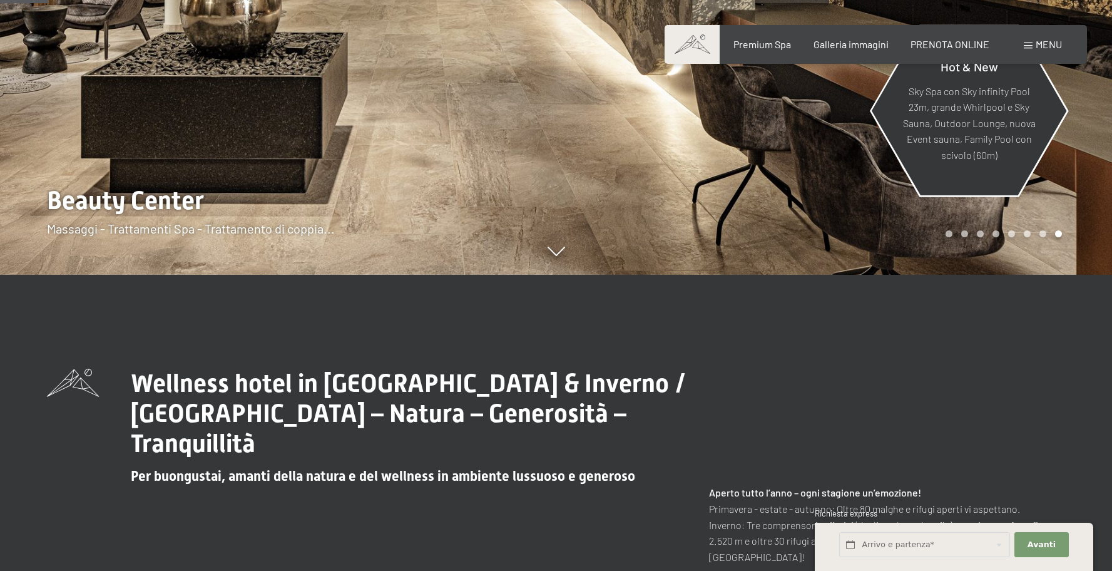
click p "Sky Spa con Sky infinity Pool 23m, grande Whirlpool e Sky Sauna, Outdoor Lounge…"
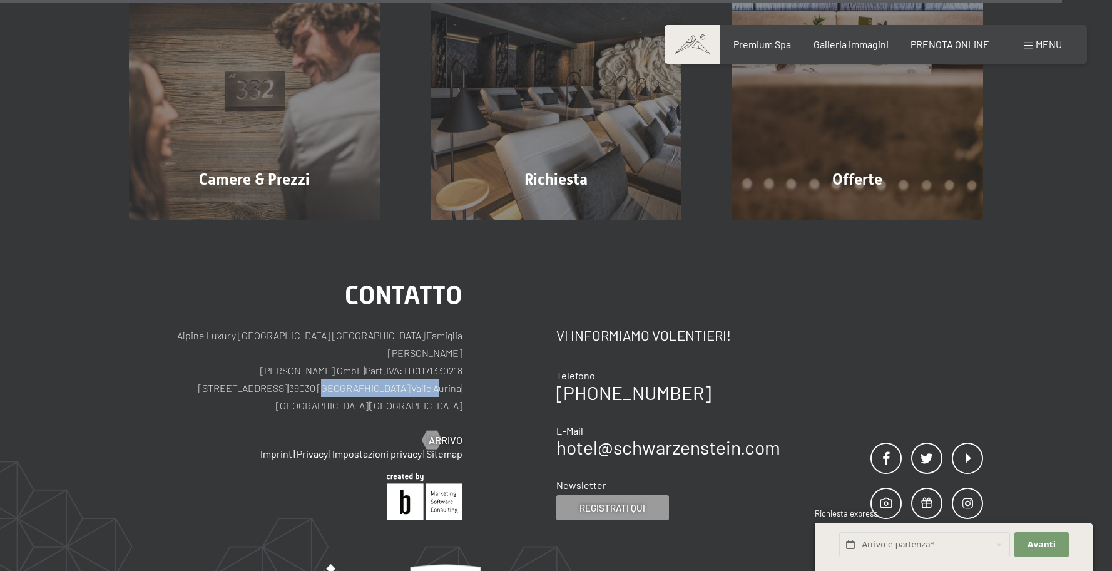
scroll to position [4865, 0]
drag, startPoint x: 301, startPoint y: 370, endPoint x: 387, endPoint y: 370, distance: 85.7
click at [387, 370] on p "Alpine Luxury SPA Resort SCHWARZENSTEIN | Famiglia Zimmerhofer Otmar Zimmerhofe…" at bounding box center [296, 370] width 334 height 88
copy p "Lutago | Valle Aurina"
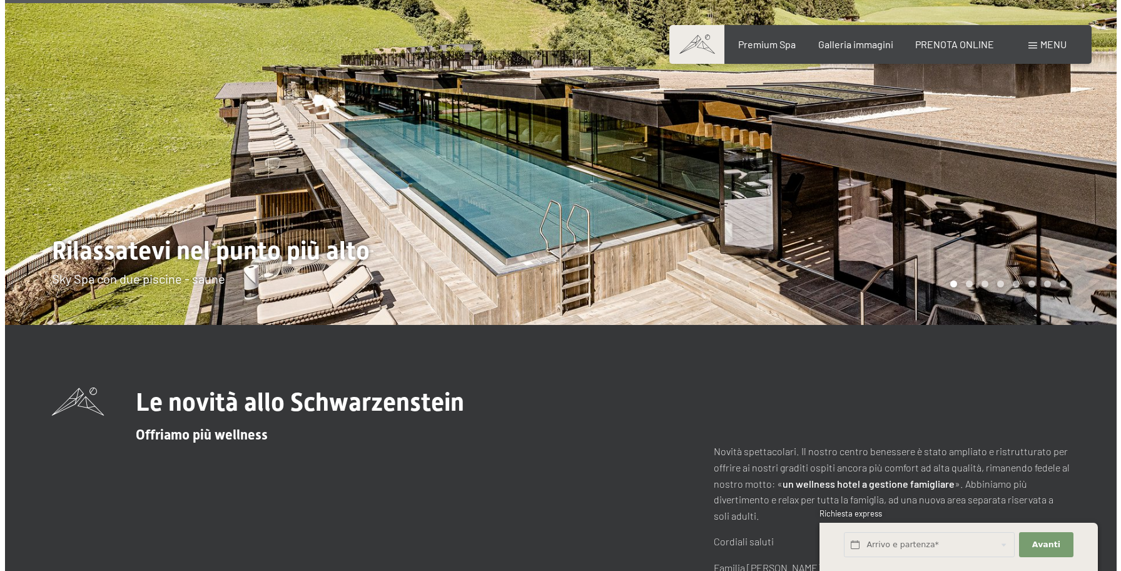
scroll to position [0, 0]
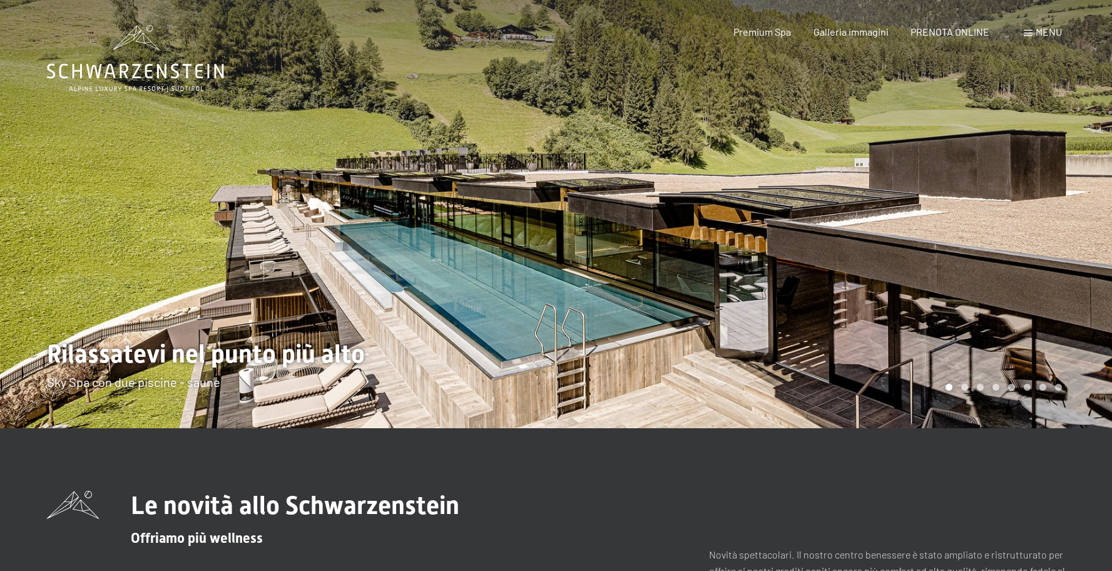
click at [990, 33] on div "Premium Spa Galleria immagini PRENOTA ONLINE" at bounding box center [851, 32] width 322 height 14
click at [967, 33] on span "PRENOTA ONLINE" at bounding box center [950, 30] width 79 height 12
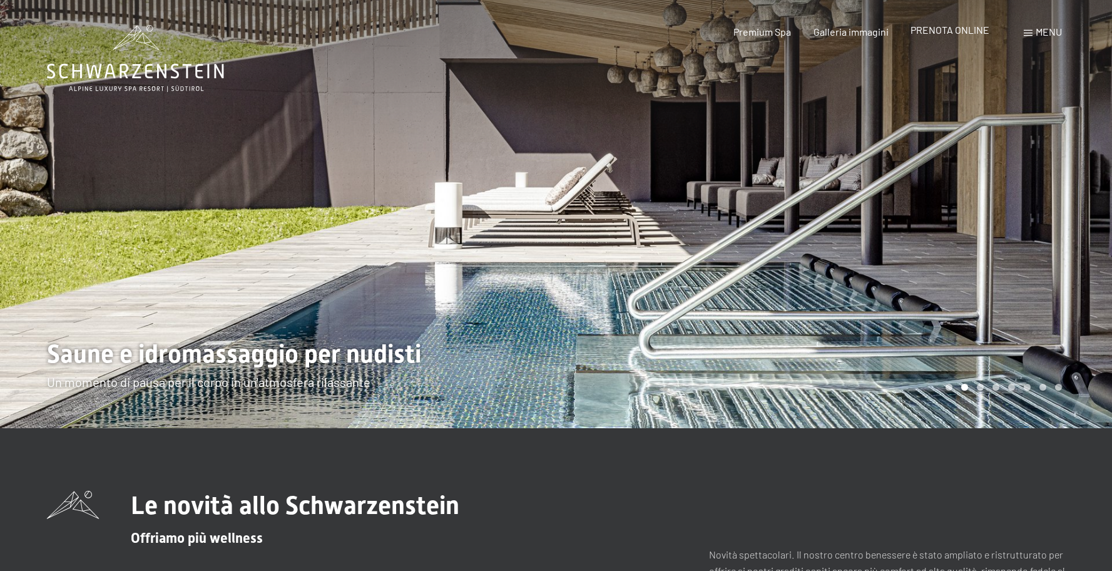
click at [944, 33] on span "PRENOTA ONLINE" at bounding box center [950, 30] width 79 height 12
click at [1036, 34] on span "Menu" at bounding box center [1049, 32] width 26 height 12
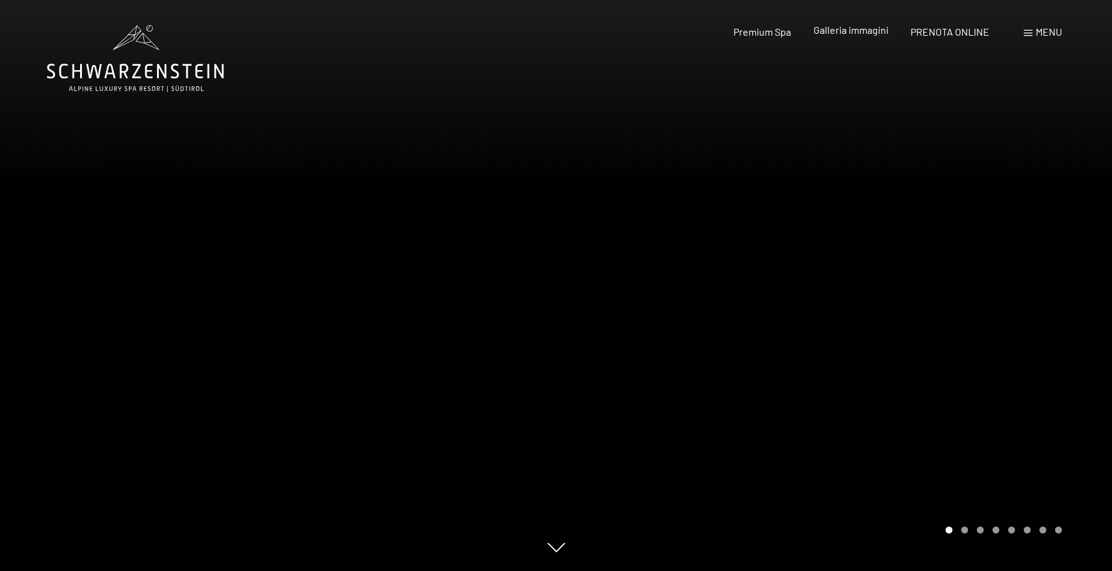
click at [869, 32] on span "Galleria immagini" at bounding box center [851, 30] width 75 height 12
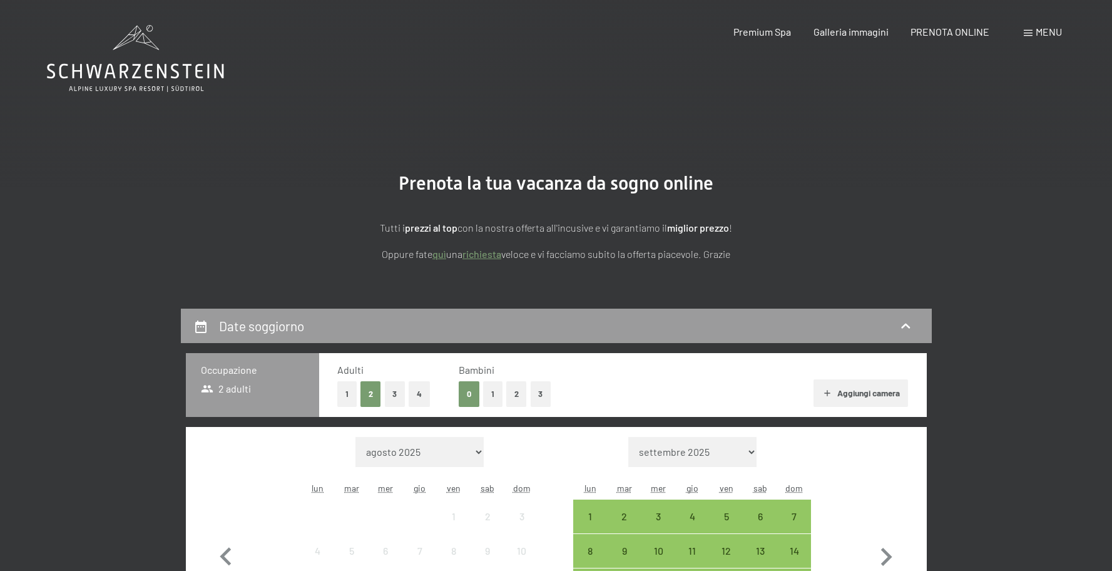
click at [1036, 32] on span "Menu" at bounding box center [1049, 32] width 26 height 12
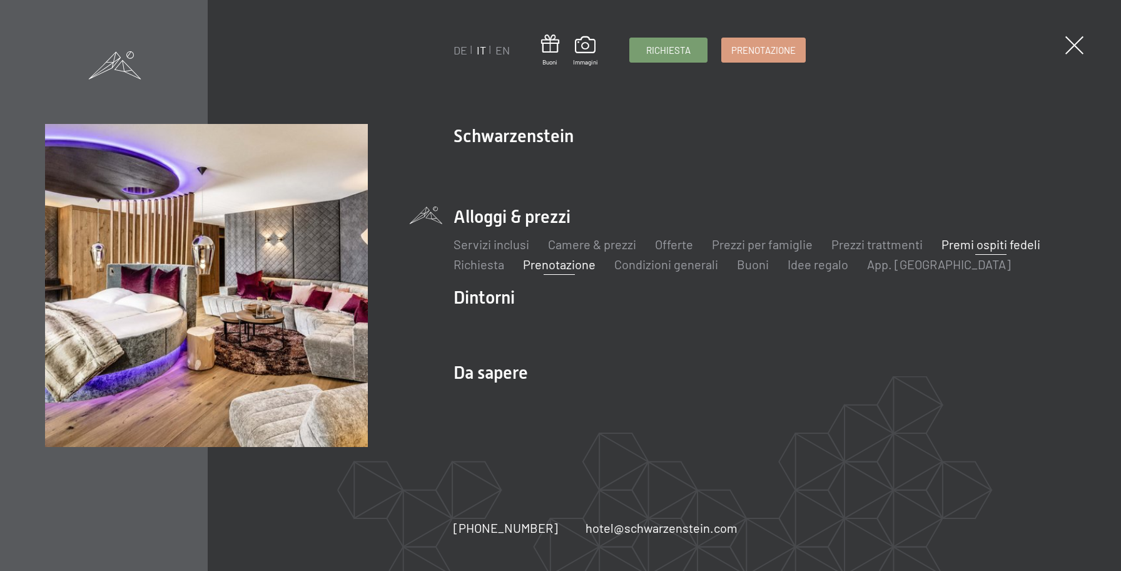
click at [988, 246] on link "Premi ospiti fedeli" at bounding box center [991, 244] width 99 height 15
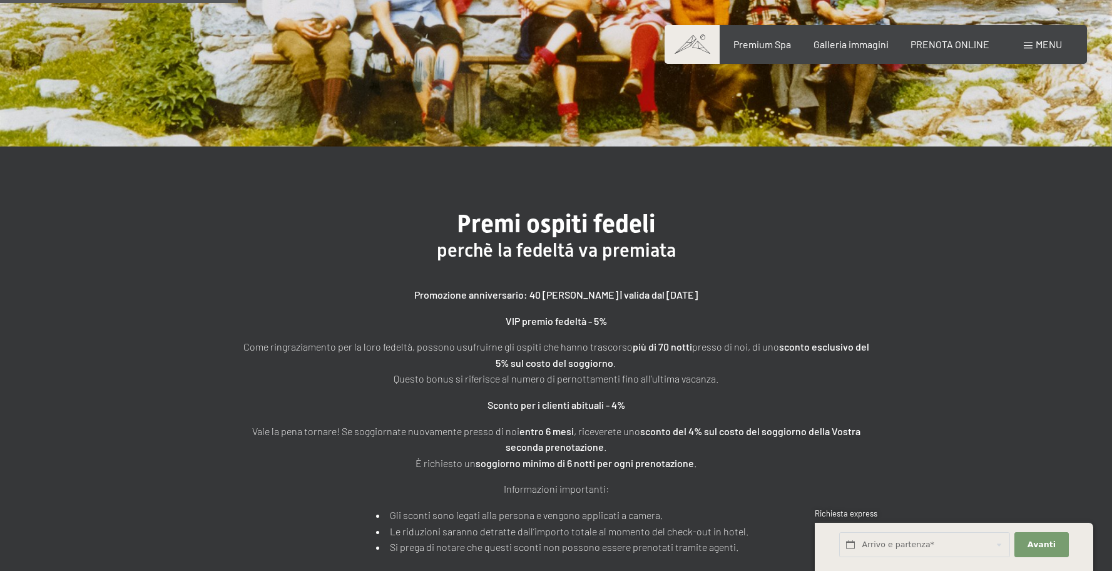
scroll to position [294, 0]
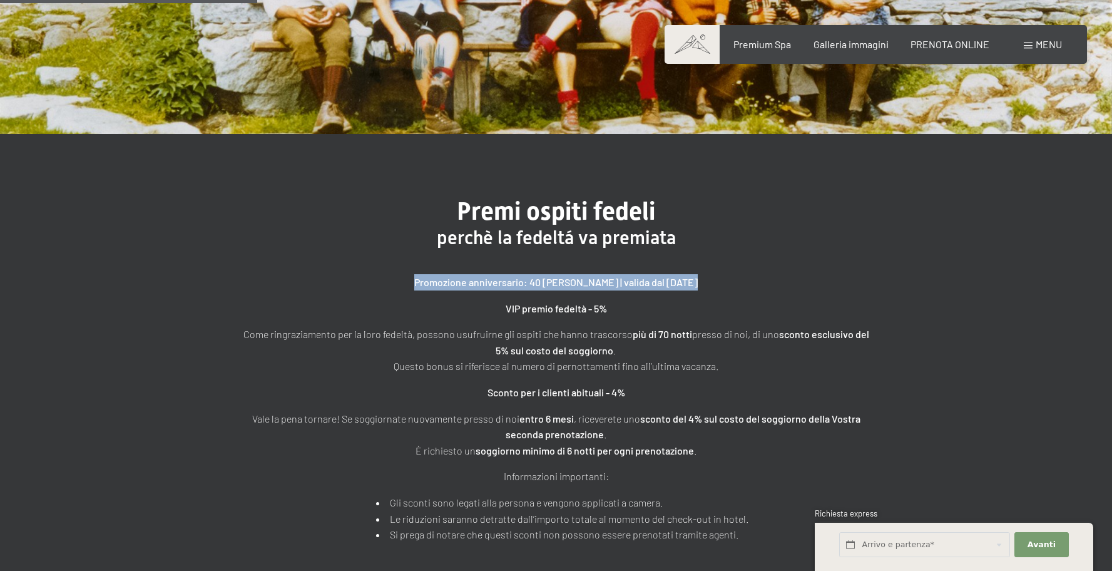
drag, startPoint x: 537, startPoint y: 291, endPoint x: 704, endPoint y: 296, distance: 167.2
click at [704, 296] on div "Promozione anniversario: 40 [PERSON_NAME] | valida dal [DATE] VIP premio fedelt…" at bounding box center [556, 408] width 626 height 268
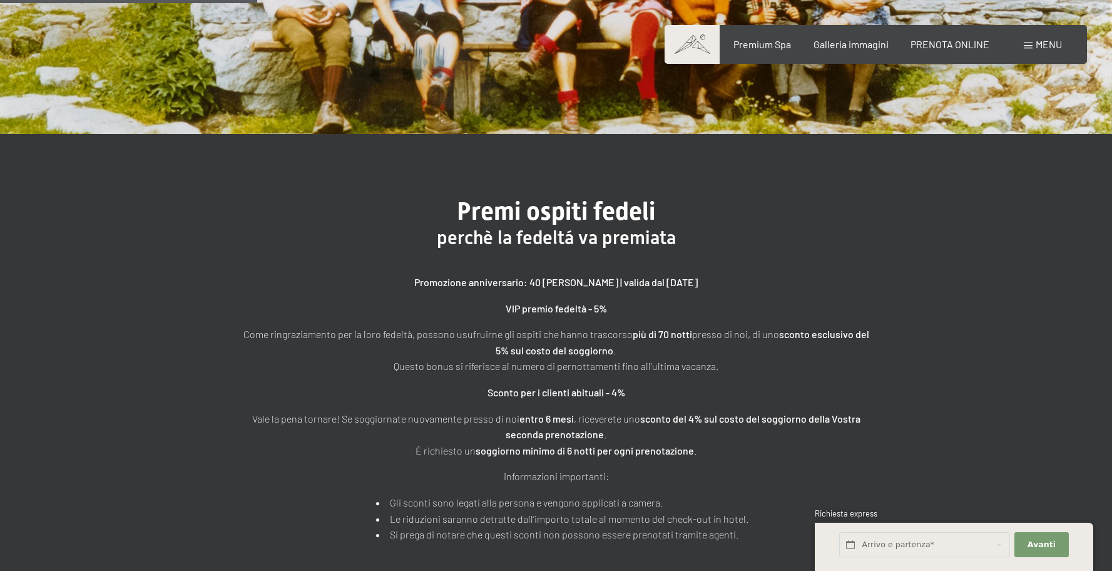
drag, startPoint x: 668, startPoint y: 284, endPoint x: 372, endPoint y: 267, distance: 297.1
click at [362, 265] on div "Promozione anniversario: 40 [PERSON_NAME] | valida dal [DATE] VIP premio fedelt…" at bounding box center [556, 396] width 626 height 294
drag, startPoint x: 374, startPoint y: 267, endPoint x: 381, endPoint y: 275, distance: 10.2
click at [374, 267] on div "Promozione anniversario: 40 [PERSON_NAME] | valida dal [DATE] VIP premio fedelt…" at bounding box center [556, 396] width 626 height 294
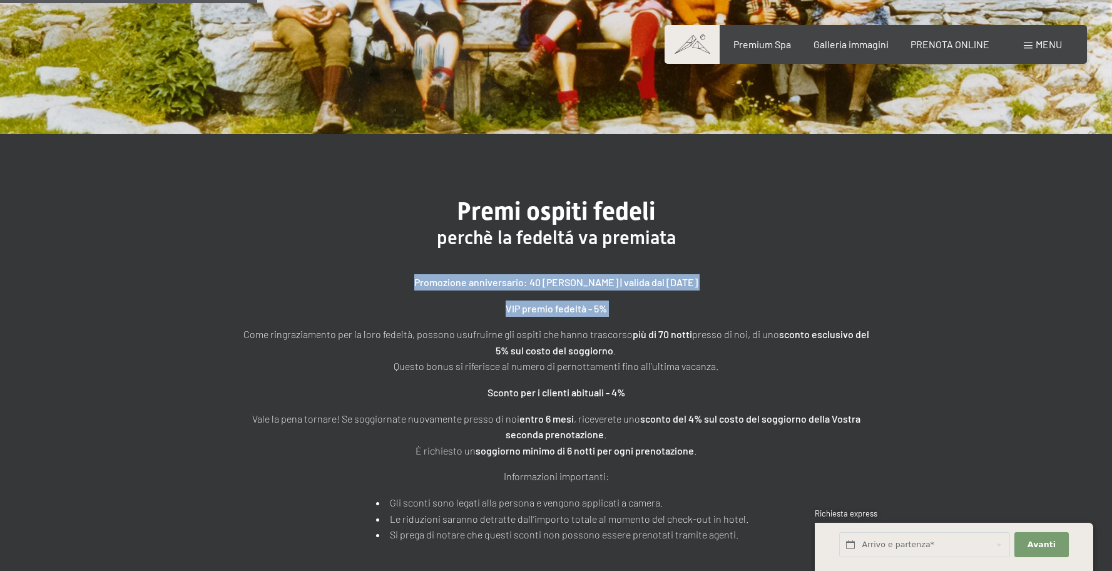
drag, startPoint x: 615, startPoint y: 316, endPoint x: 764, endPoint y: 317, distance: 149.6
click at [764, 317] on div "Promozione anniversario: 40 [PERSON_NAME] | valida dal [DATE] VIP premio fedelt…" at bounding box center [556, 408] width 626 height 268
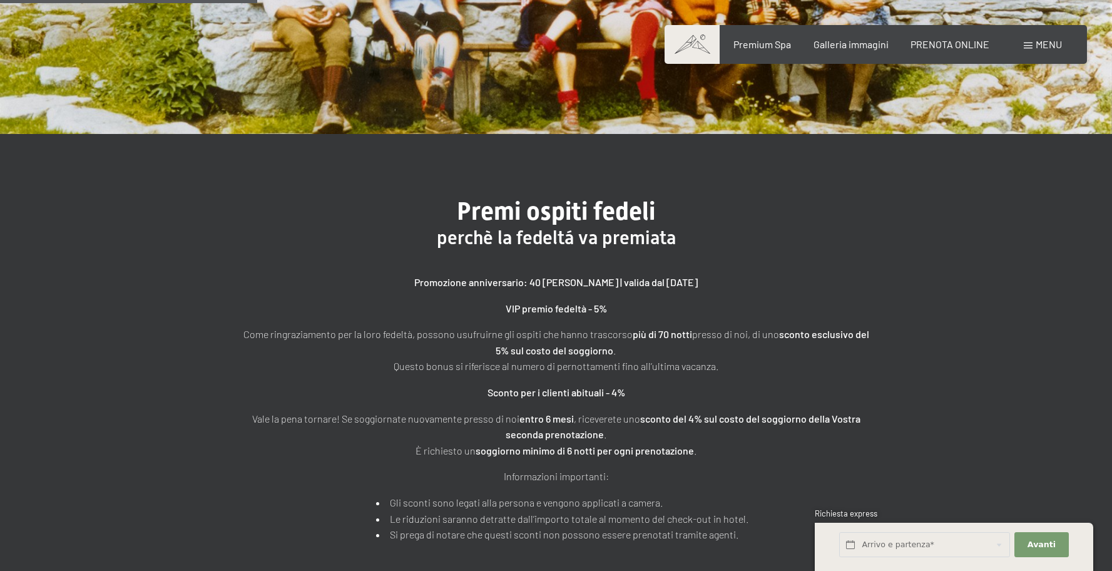
drag, startPoint x: 764, startPoint y: 317, endPoint x: 667, endPoint y: 313, distance: 97.7
click at [737, 316] on div "Promozione anniversario: 40 [PERSON_NAME] | valida dal [DATE] VIP premio fedelt…" at bounding box center [556, 408] width 626 height 268
drag, startPoint x: 625, startPoint y: 313, endPoint x: 274, endPoint y: 305, distance: 351.2
click at [274, 305] on p "VIP premio fedeltà - 5%" at bounding box center [556, 308] width 626 height 16
drag, startPoint x: 268, startPoint y: 306, endPoint x: 253, endPoint y: 315, distance: 17.2
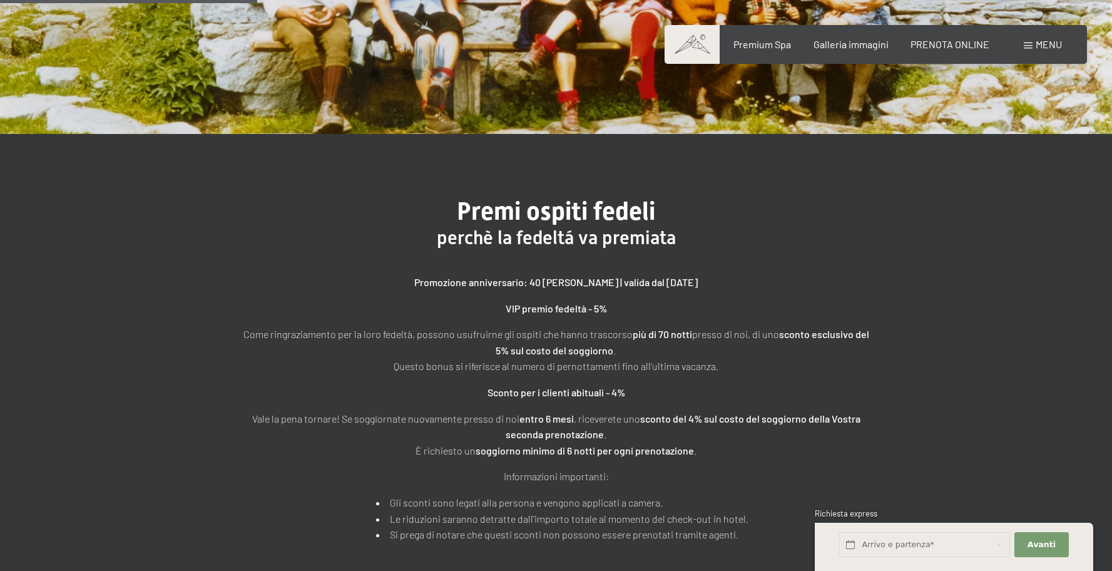
click at [267, 307] on p "VIP premio fedeltà - 5%" at bounding box center [556, 308] width 626 height 16
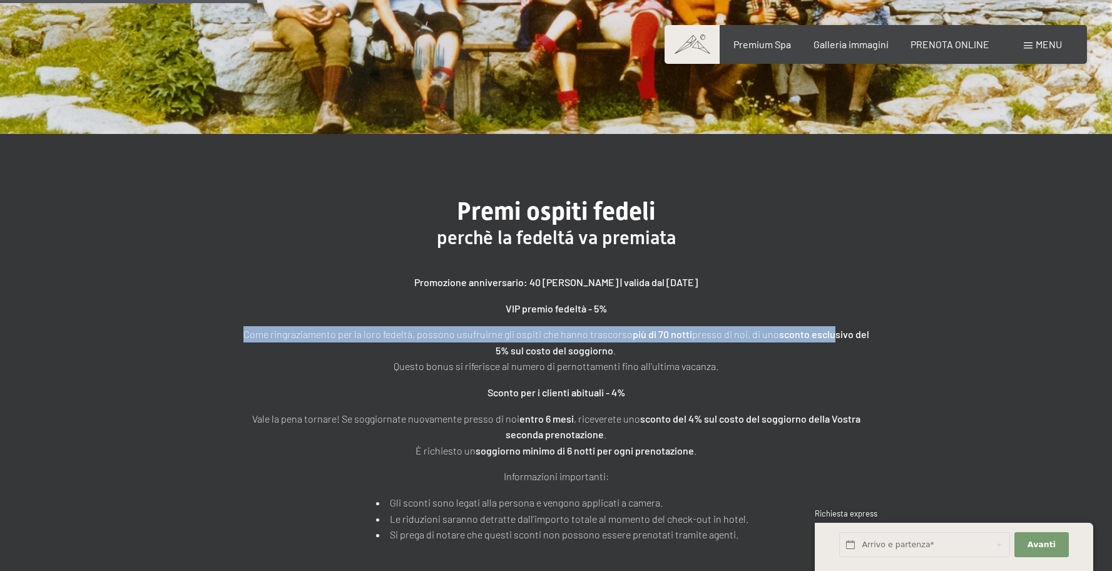
drag, startPoint x: 232, startPoint y: 329, endPoint x: 833, endPoint y: 335, distance: 600.8
click at [833, 335] on div "Premi ospiti fedeli perchè la fedeltá va premiata Promozione anniversario: 40 a…" at bounding box center [557, 370] width 720 height 346
click at [833, 335] on strong "sconto esclusivo del 5% sul costo del soggiorno" at bounding box center [683, 342] width 374 height 28
drag, startPoint x: 865, startPoint y: 334, endPoint x: 189, endPoint y: 332, distance: 675.9
click at [189, 332] on div "Premi ospiti fedeli perchè la fedeltá va premiata Promozione anniversario: 40 a…" at bounding box center [556, 369] width 1112 height 471
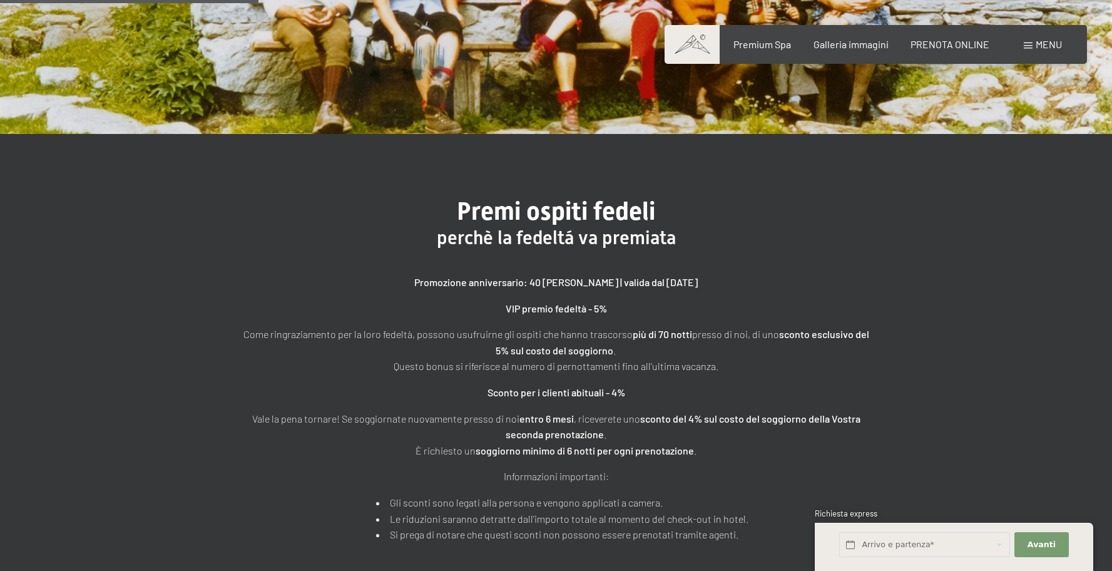
drag, startPoint x: 195, startPoint y: 330, endPoint x: 337, endPoint y: 339, distance: 142.3
click at [205, 330] on div "Premi ospiti fedeli perchè la fedeltá va premiata Promozione anniversario: 40 a…" at bounding box center [556, 369] width 1112 height 471
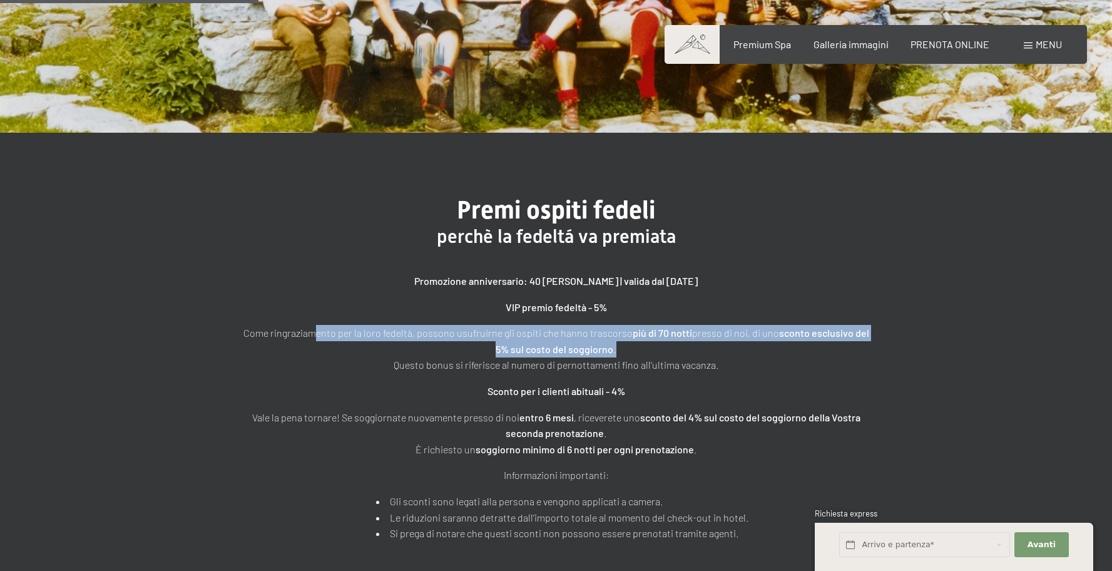
drag, startPoint x: 337, startPoint y: 339, endPoint x: 933, endPoint y: 352, distance: 596.5
click at [927, 352] on div "Premi ospiti fedeli perchè la fedeltá va premiata Promozione anniversario: 40 a…" at bounding box center [556, 368] width 1112 height 471
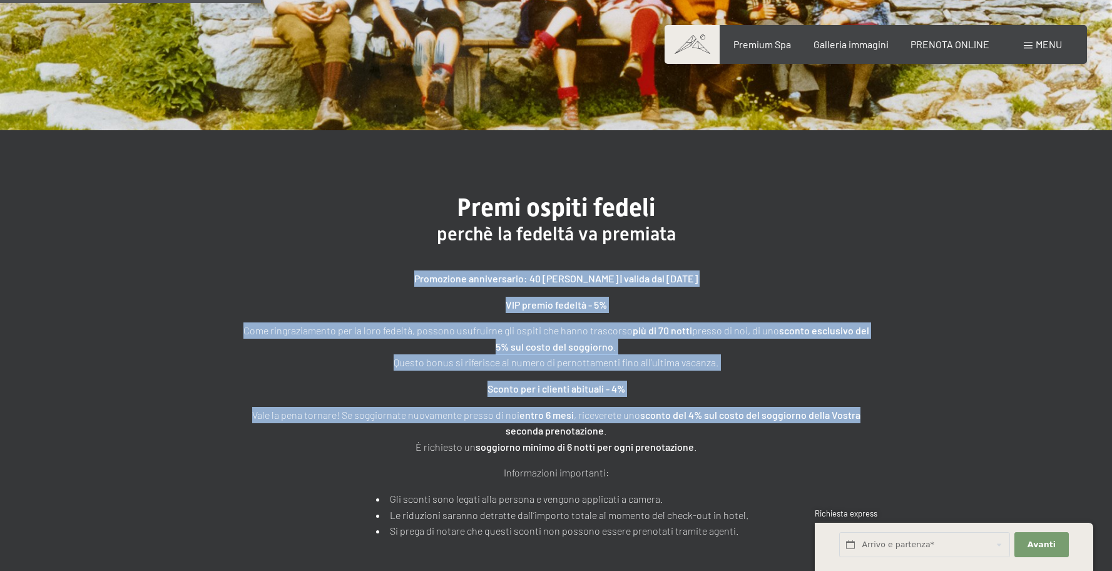
drag, startPoint x: 802, startPoint y: 258, endPoint x: 882, endPoint y: 417, distance: 178.3
click at [882, 419] on div "Premi ospiti fedeli perchè la fedeltá va premiata Promozione anniversario: 40 a…" at bounding box center [557, 366] width 720 height 346
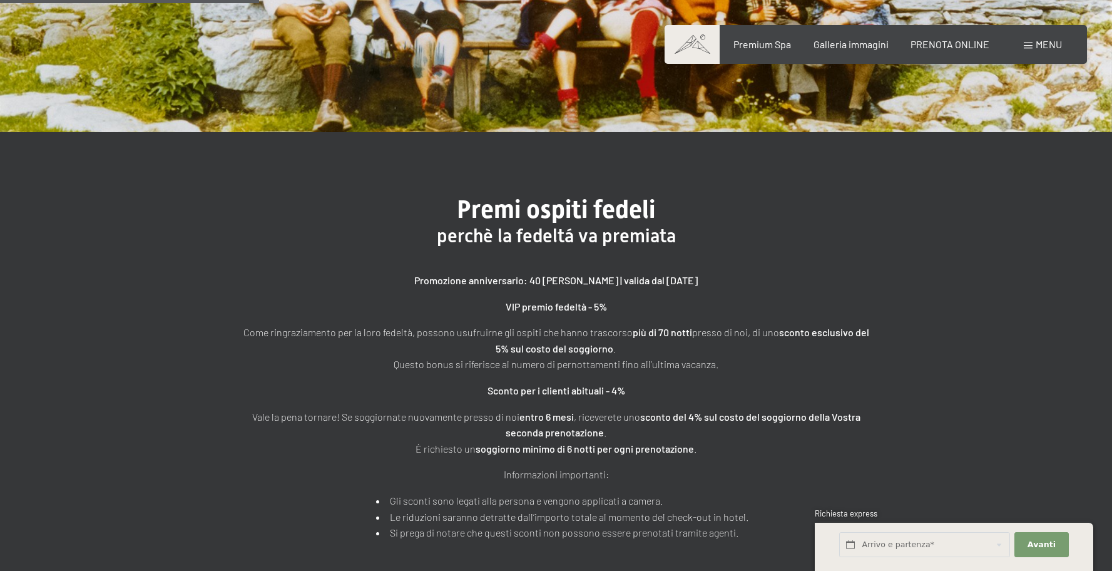
drag, startPoint x: 898, startPoint y: 396, endPoint x: 682, endPoint y: 381, distance: 216.4
click at [851, 395] on div "Premi ospiti fedeli perchè la fedeltá va premiata Promozione anniversario: 40 a…" at bounding box center [557, 368] width 720 height 346
drag, startPoint x: 479, startPoint y: 350, endPoint x: 805, endPoint y: 357, distance: 325.5
click at [805, 357] on p "Come ringraziamento per la loro fedeltà, possono usufruirne gli ospiti che hann…" at bounding box center [556, 348] width 626 height 48
drag, startPoint x: 805, startPoint y: 357, endPoint x: 418, endPoint y: 360, distance: 386.8
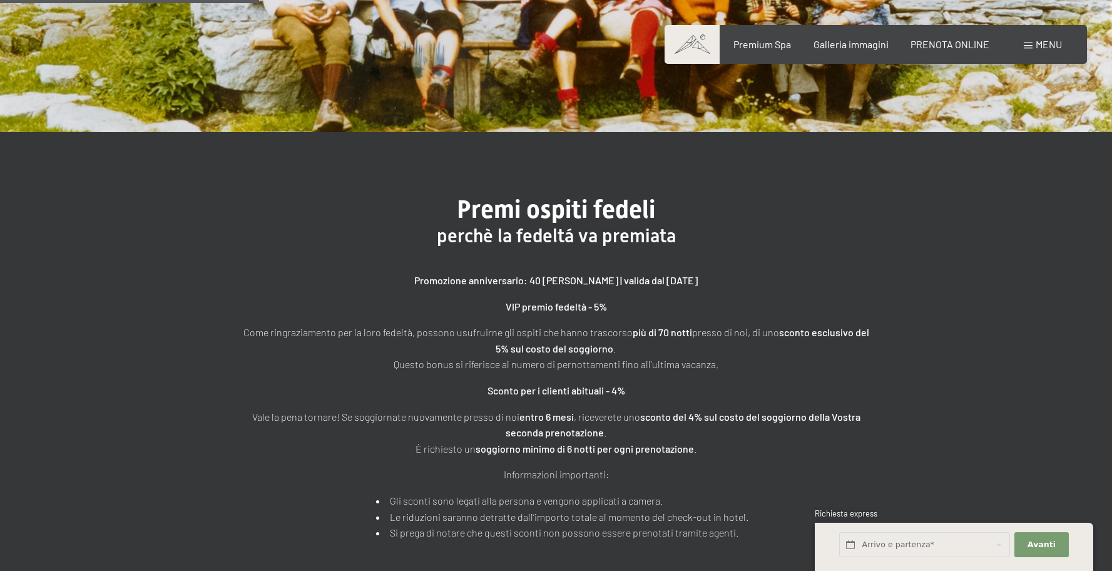
click at [789, 357] on p "Come ringraziamento per la loro fedeltà, possono usufruirne gli ospiti che hann…" at bounding box center [556, 348] width 626 height 48
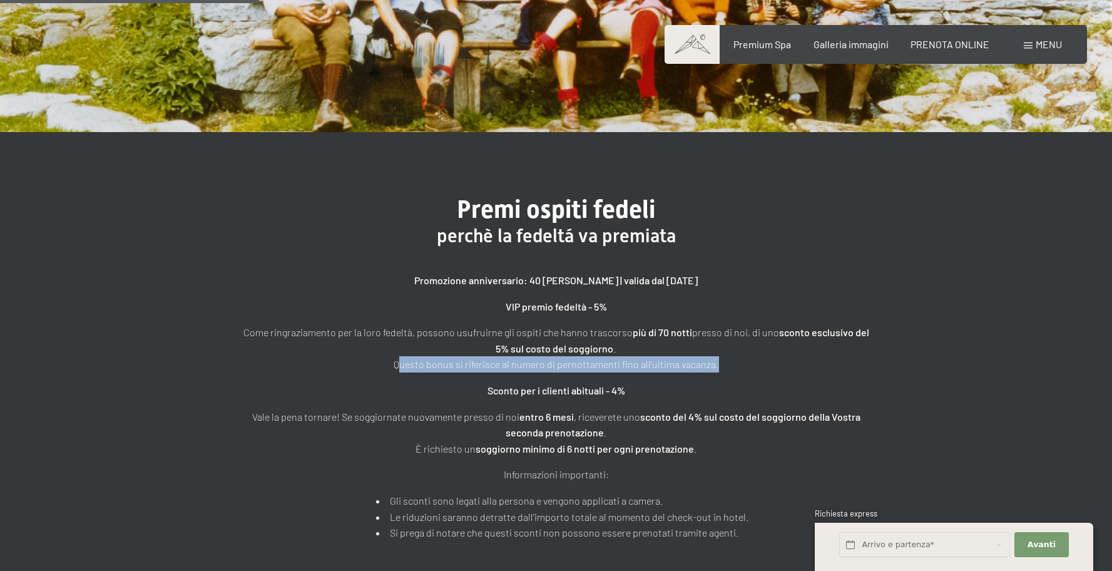
drag, startPoint x: 348, startPoint y: 364, endPoint x: 714, endPoint y: 370, distance: 366.2
click at [713, 370] on div "Premi ospiti fedeli perchè la fedeltá va premiata Promozione anniversario: 40 a…" at bounding box center [557, 368] width 720 height 346
drag, startPoint x: 714, startPoint y: 370, endPoint x: 708, endPoint y: 371, distance: 6.4
click at [713, 370] on p "Come ringraziamento per la loro fedeltà, possono usufruirne gli ospiti che hann…" at bounding box center [556, 348] width 626 height 48
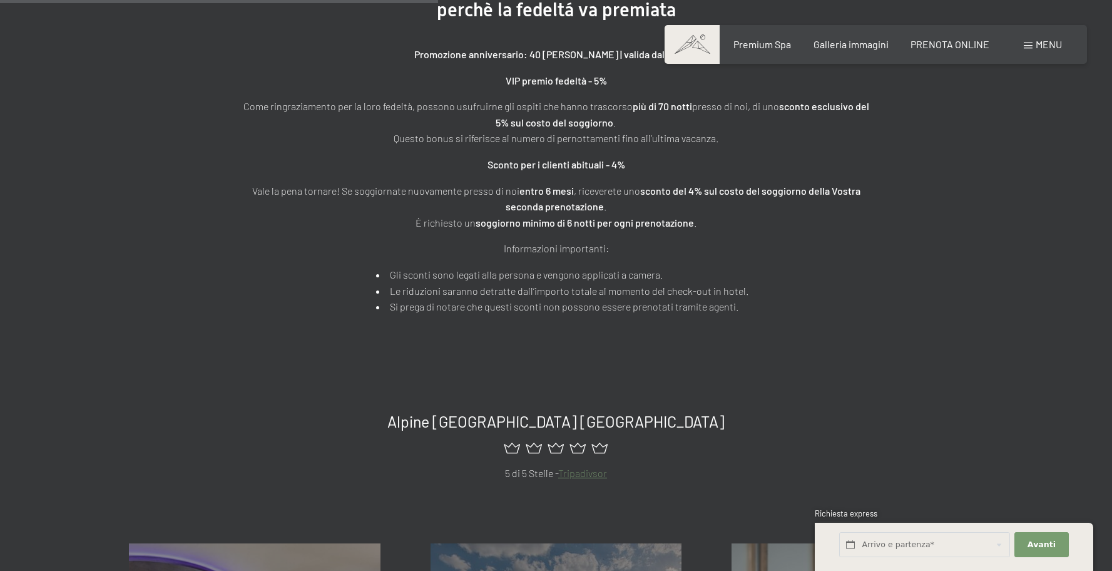
scroll to position [523, 0]
drag, startPoint x: 489, startPoint y: 161, endPoint x: 815, endPoint y: 176, distance: 327.0
click at [816, 176] on div "Promozione anniversario: 40 anni di Schwarzenstein | valida dal 01.01.2025 VIP …" at bounding box center [556, 179] width 626 height 268
drag, startPoint x: 815, startPoint y: 176, endPoint x: 669, endPoint y: 178, distance: 145.8
click at [814, 176] on div "Promozione anniversario: 40 anni di Schwarzenstein | valida dal 01.01.2025 VIP …" at bounding box center [556, 179] width 626 height 268
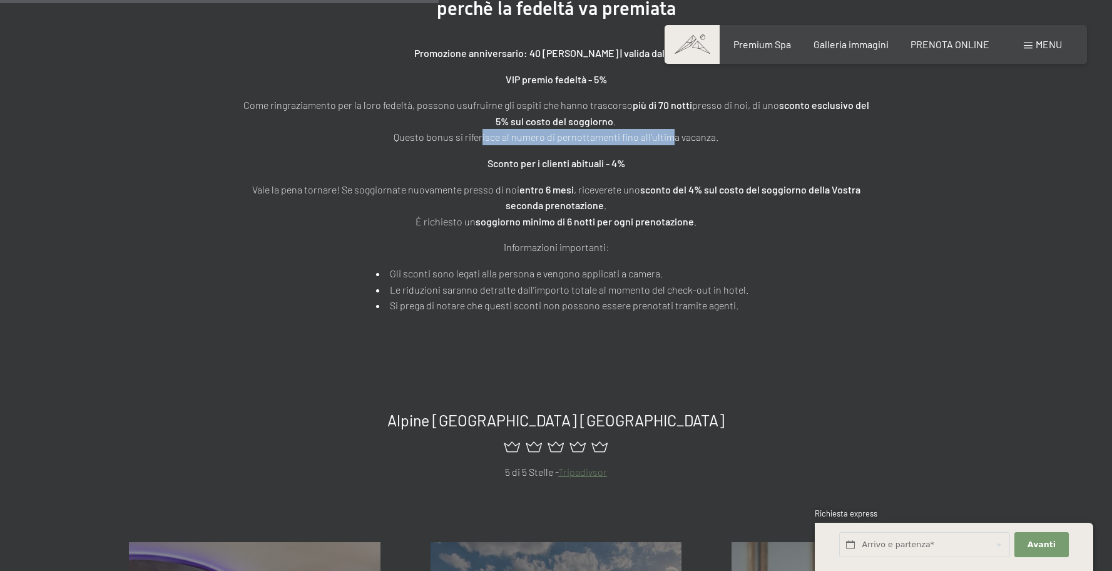
drag, startPoint x: 479, startPoint y: 130, endPoint x: 681, endPoint y: 138, distance: 201.7
click at [677, 137] on p "Come ringraziamento per la loro fedeltà, possono usufruirne gli ospiti che hann…" at bounding box center [556, 121] width 626 height 48
drag, startPoint x: 681, startPoint y: 138, endPoint x: 564, endPoint y: 140, distance: 117.1
click at [675, 138] on p "Come ringraziamento per la loro fedeltà, possono usufruirne gli ospiti che hann…" at bounding box center [556, 121] width 626 height 48
drag, startPoint x: 384, startPoint y: 133, endPoint x: 849, endPoint y: 165, distance: 466.0
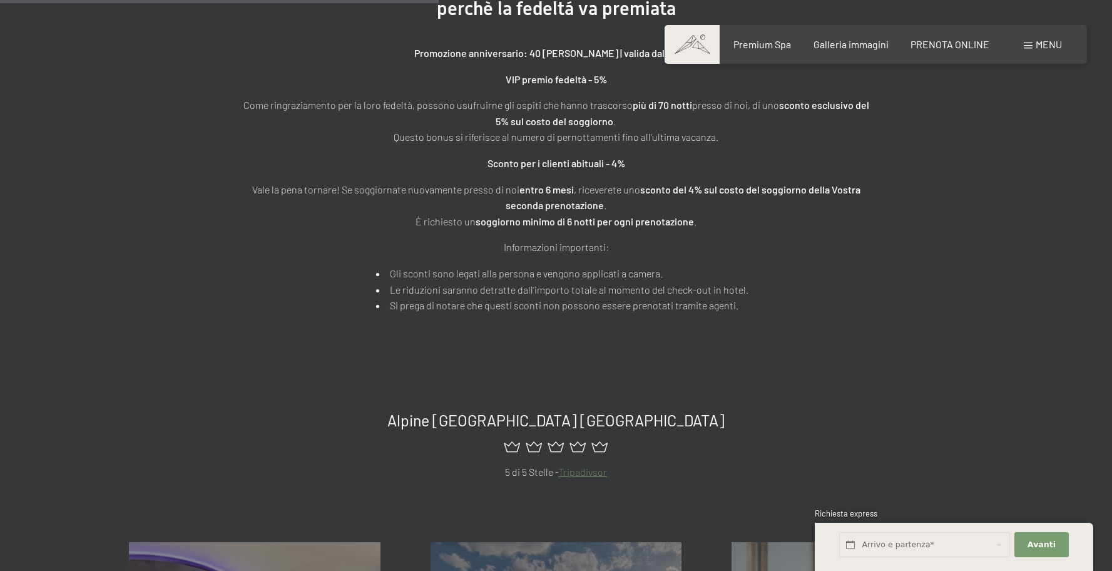
click at [852, 164] on div "Promozione anniversario: 40 anni di Schwarzenstein | valida dal 01.01.2025 VIP …" at bounding box center [556, 179] width 626 height 268
drag, startPoint x: 844, startPoint y: 165, endPoint x: 834, endPoint y: 165, distance: 10.0
click at [844, 165] on p "Sconto per i clienti abituali - 4%" at bounding box center [556, 163] width 626 height 16
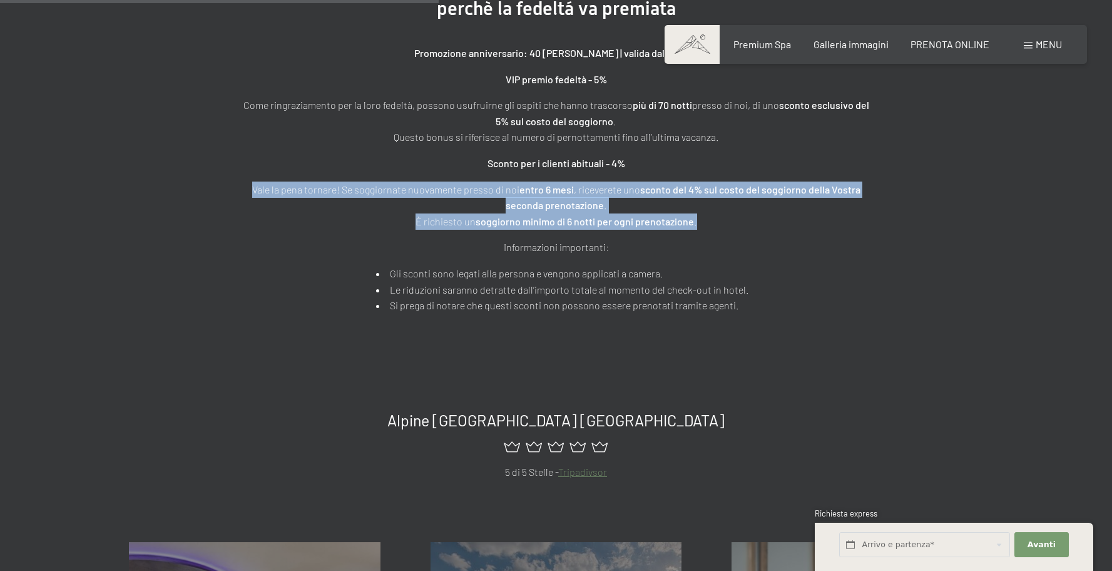
drag, startPoint x: 361, startPoint y: 178, endPoint x: 835, endPoint y: 217, distance: 475.3
click at [835, 217] on div "Premi ospiti fedeli perchè la fedeltá va premiata Promozione anniversario: 40 a…" at bounding box center [557, 140] width 720 height 346
click at [828, 217] on p "Vale la pena tornare! Se soggiornate nuovamente presso di noi entro 6 mesi , ri…" at bounding box center [556, 205] width 626 height 48
drag, startPoint x: 250, startPoint y: 185, endPoint x: 750, endPoint y: 249, distance: 504.1
click at [750, 249] on div "Promozione anniversario: 40 anni di Schwarzenstein | valida dal 01.01.2025 VIP …" at bounding box center [556, 179] width 626 height 268
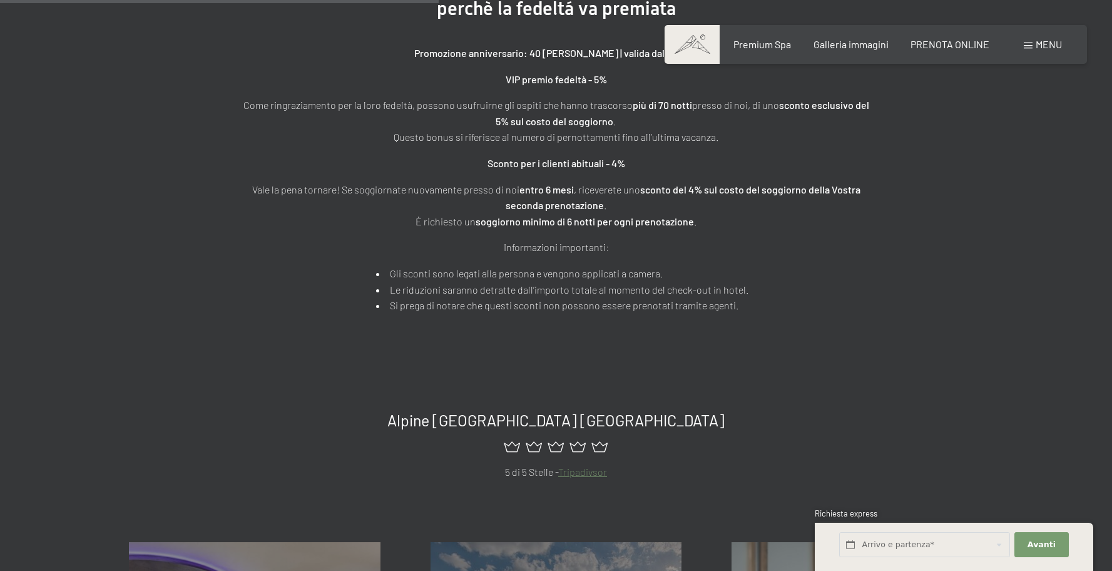
drag, startPoint x: 750, startPoint y: 248, endPoint x: 735, endPoint y: 242, distance: 16.3
click at [748, 247] on p "Informazioni importanti:" at bounding box center [556, 247] width 626 height 16
drag, startPoint x: 638, startPoint y: 206, endPoint x: 918, endPoint y: 243, distance: 282.8
click at [919, 243] on div "Premi ospiti fedeli perchè la fedeltá va premiata Promozione anniversario: 40 a…" at bounding box center [556, 140] width 1112 height 471
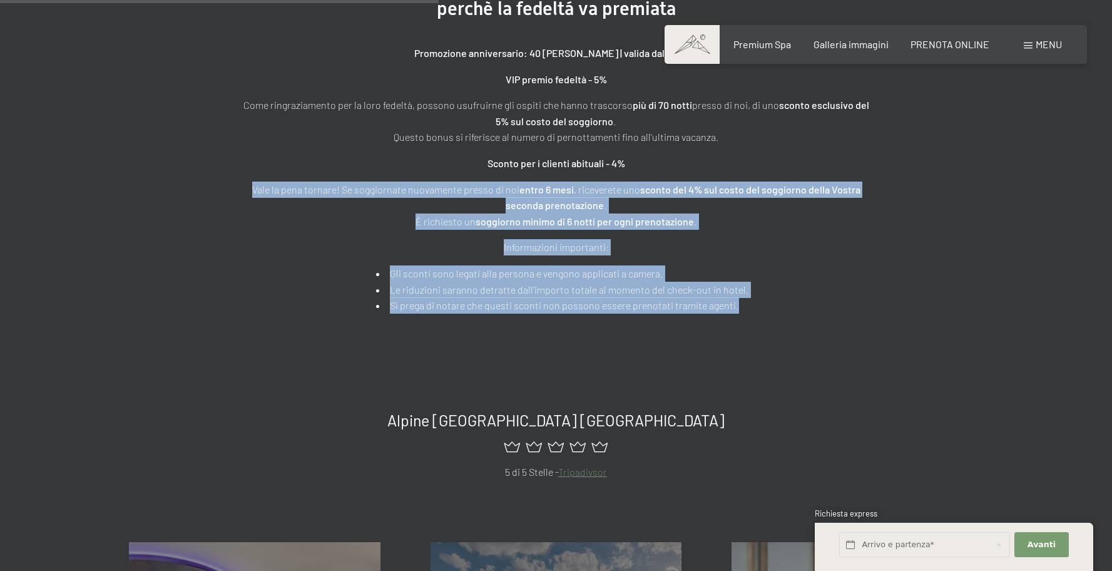
drag, startPoint x: 794, startPoint y: 172, endPoint x: 961, endPoint y: 285, distance: 201.0
click at [961, 285] on div "Premi ospiti fedeli perchè la fedeltá va premiata Promozione anniversario: 40 a…" at bounding box center [556, 140] width 1112 height 471
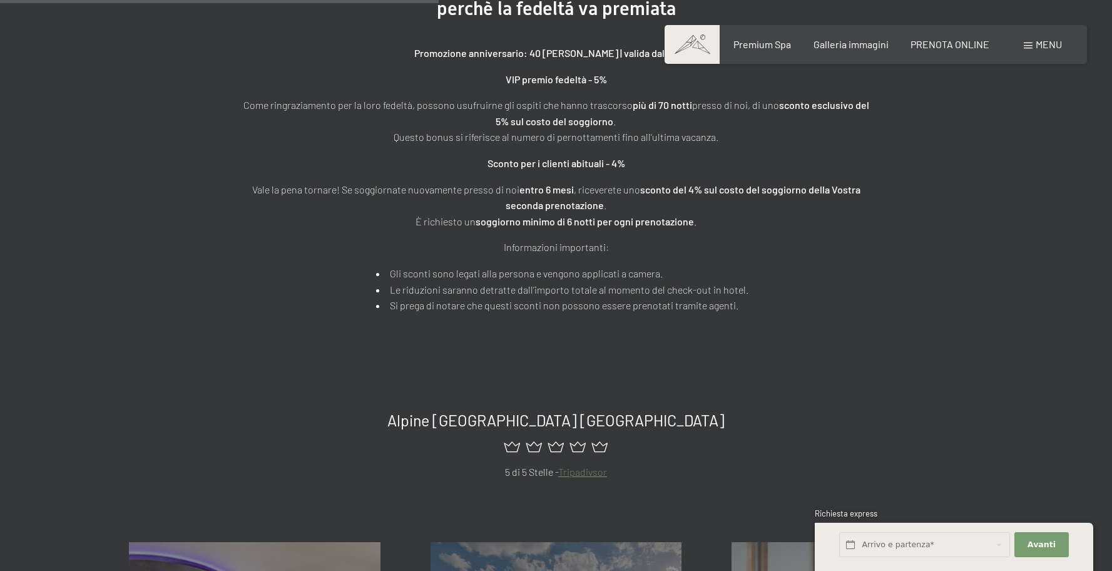
click at [934, 283] on div "Premi ospiti fedeli perchè la fedeltá va premiata Promozione anniversario: 40 a…" at bounding box center [556, 140] width 1112 height 471
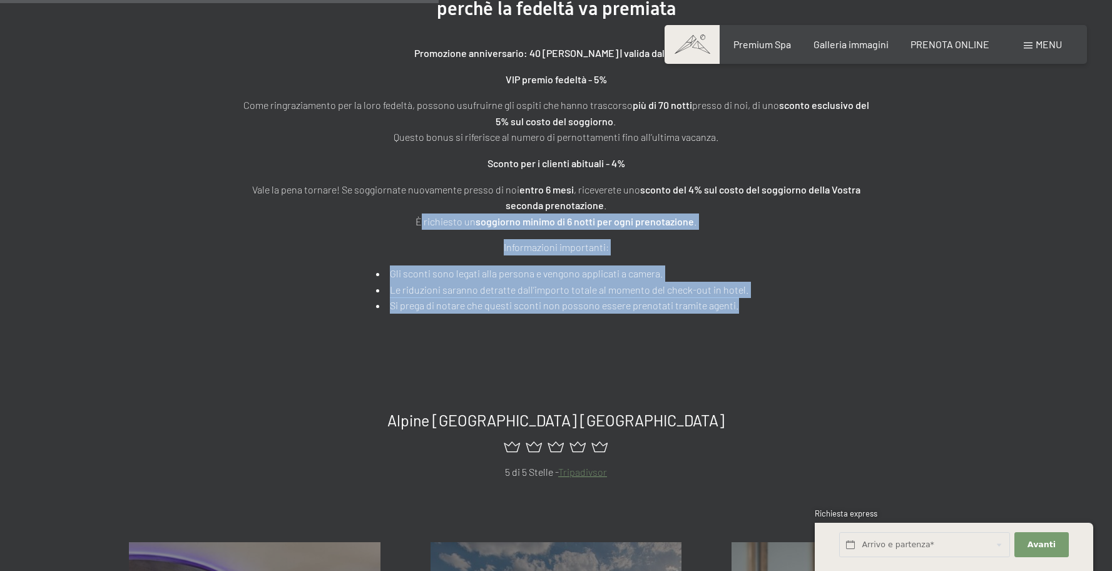
drag, startPoint x: 545, startPoint y: 231, endPoint x: 878, endPoint y: 275, distance: 335.9
click at [878, 275] on div "Premi ospiti fedeli perchè la fedeltá va premiata Promozione anniversario: 40 a…" at bounding box center [557, 140] width 720 height 346
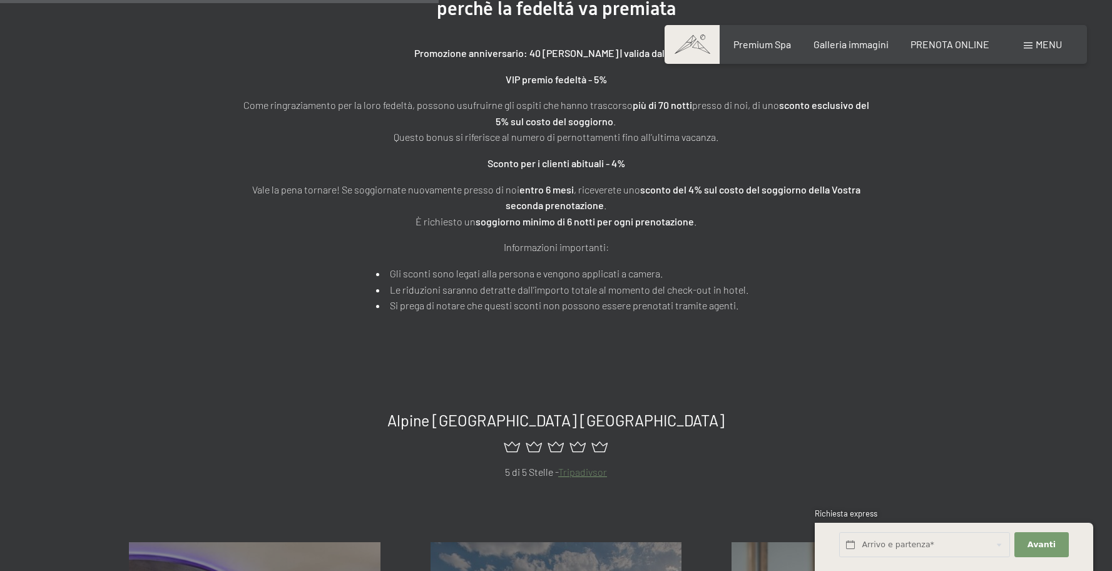
drag, startPoint x: 877, startPoint y: 275, endPoint x: 859, endPoint y: 275, distance: 18.8
click at [876, 275] on div "Premi ospiti fedeli perchè la fedeltá va premiata Promozione anniversario: 40 a…" at bounding box center [557, 140] width 720 height 346
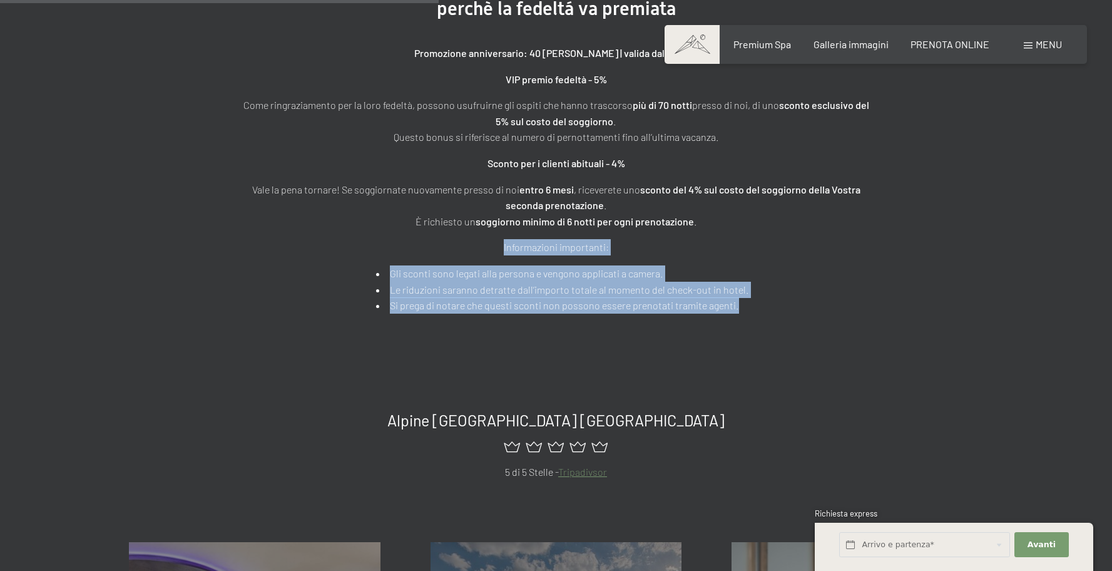
drag
click at [766, 262] on div "Promozione anniversario: 40 anni di Schwarzenstein | valida dal 01.01.2025 VIP …" at bounding box center [556, 179] width 626 height 268
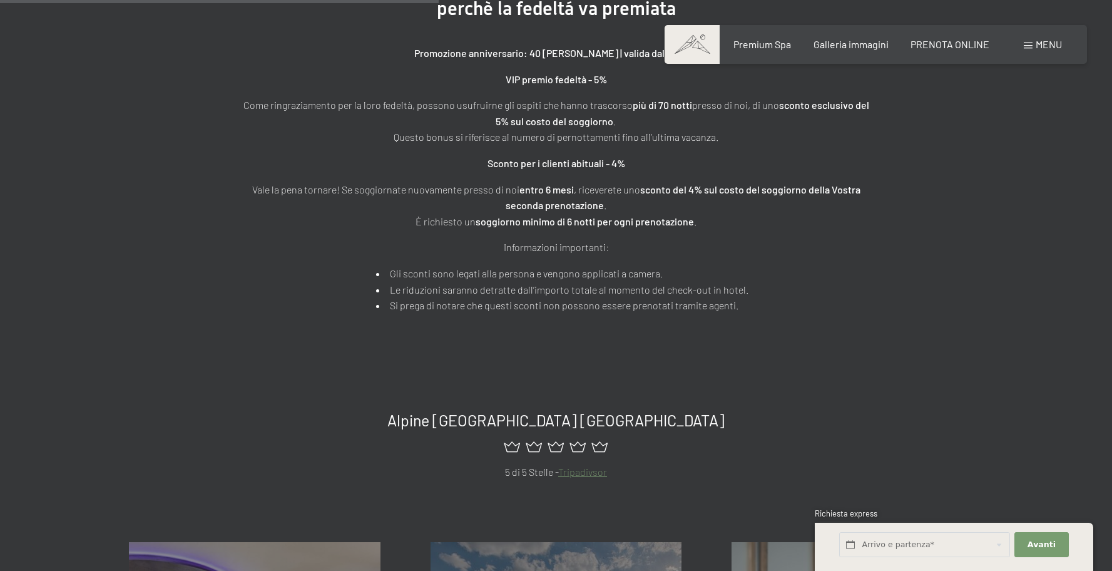
click at [757, 262] on div "Promozione anniversario: 40 anni di Schwarzenstein | valida dal 01.01.2025 VIP …" at bounding box center [556, 179] width 626 height 268
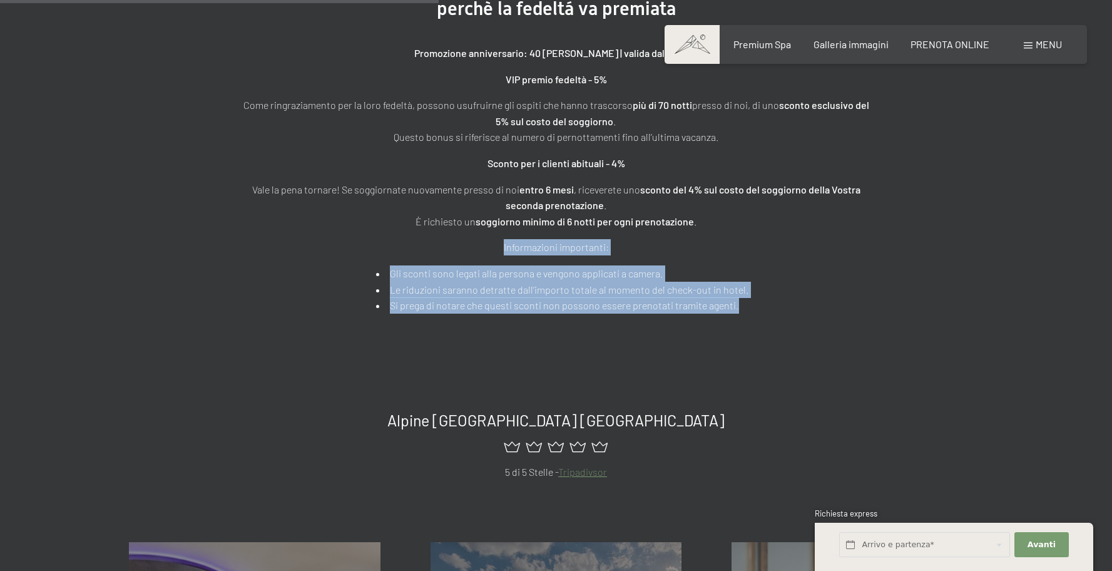
click at [697, 330] on div "Premi ospiti fedeli perchè la fedeltá va premiata Promozione anniversario: 40 a…" at bounding box center [556, 140] width 1112 height 471
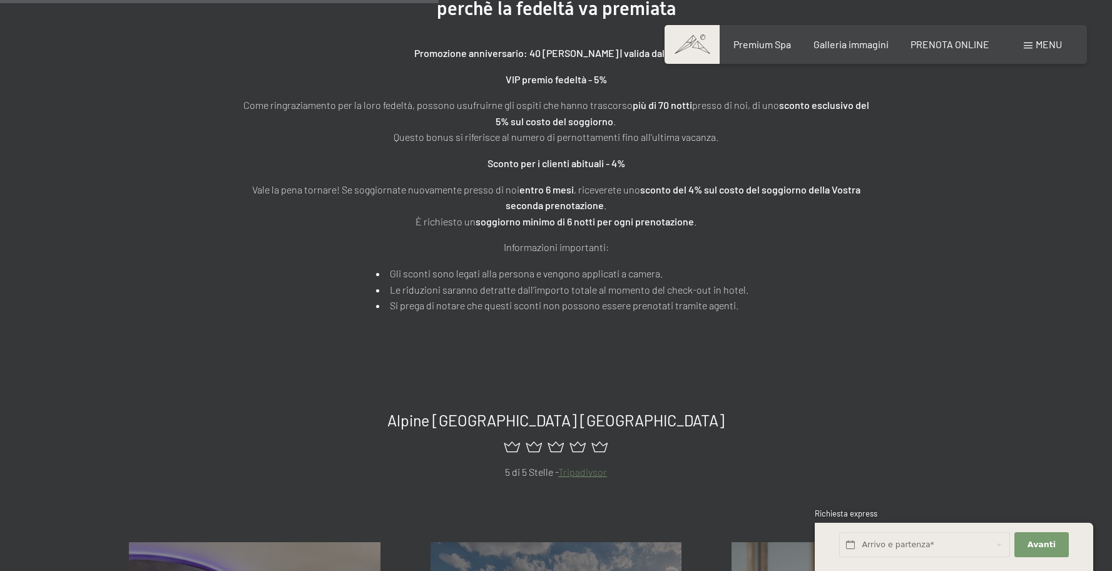
click at [702, 329] on div "Premi ospiti fedeli perchè la fedeltá va premiata Promozione anniversario: 40 a…" at bounding box center [556, 140] width 1112 height 471
click at [717, 324] on div "Premi ospiti fedeli perchè la fedeltá va premiata Promozione anniversario: 40 a…" at bounding box center [556, 140] width 1112 height 471
click at [711, 322] on div "Premi ospiti fedeli perchè la fedeltá va premiata Promozione anniversario: 40 a…" at bounding box center [556, 140] width 1112 height 471
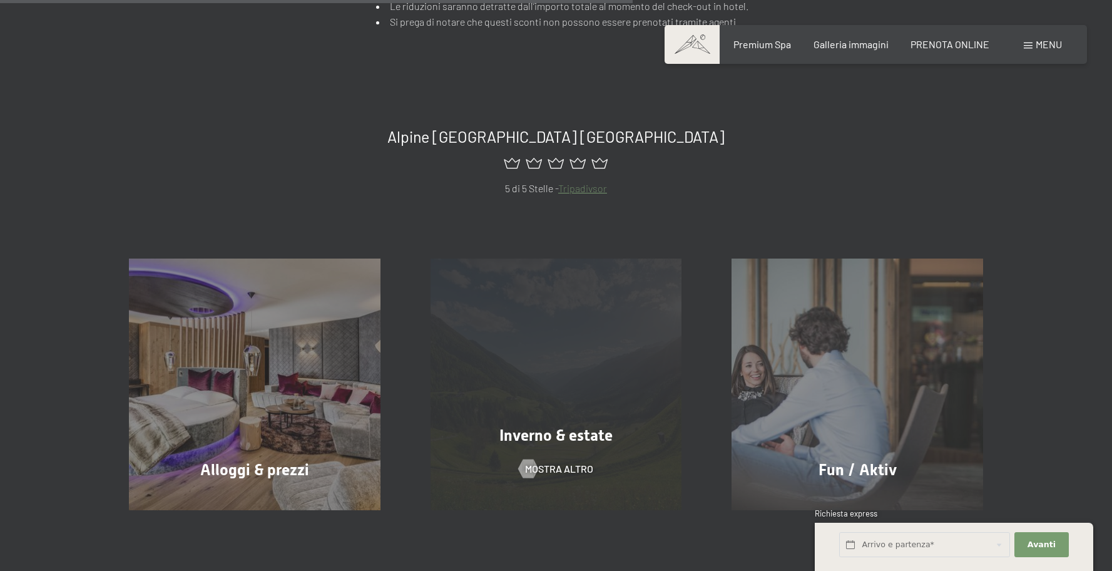
scroll to position [817, 0]
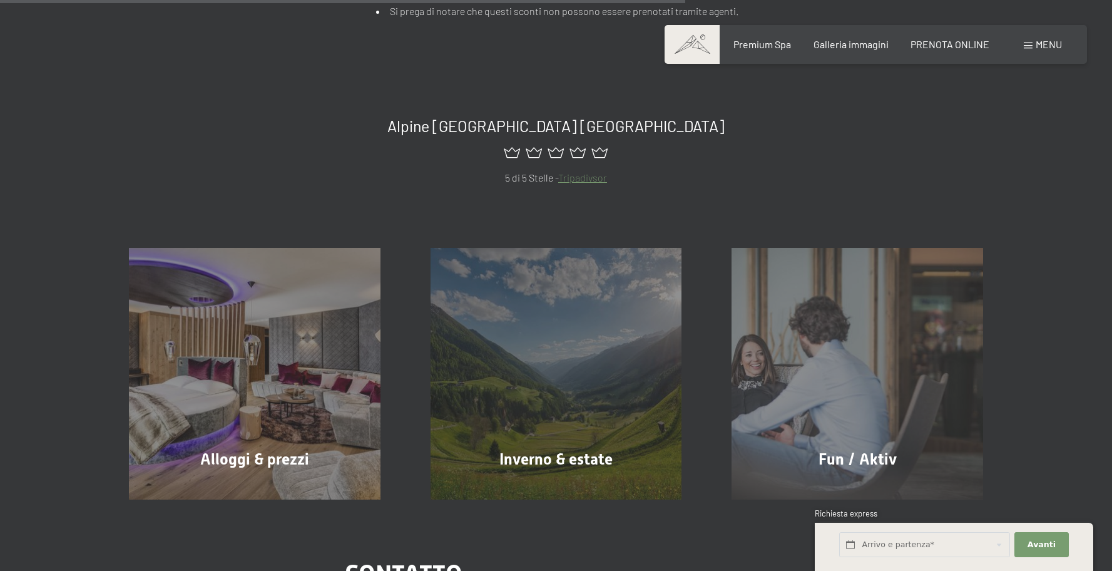
click at [607, 153] on icon at bounding box center [600, 152] width 22 height 22
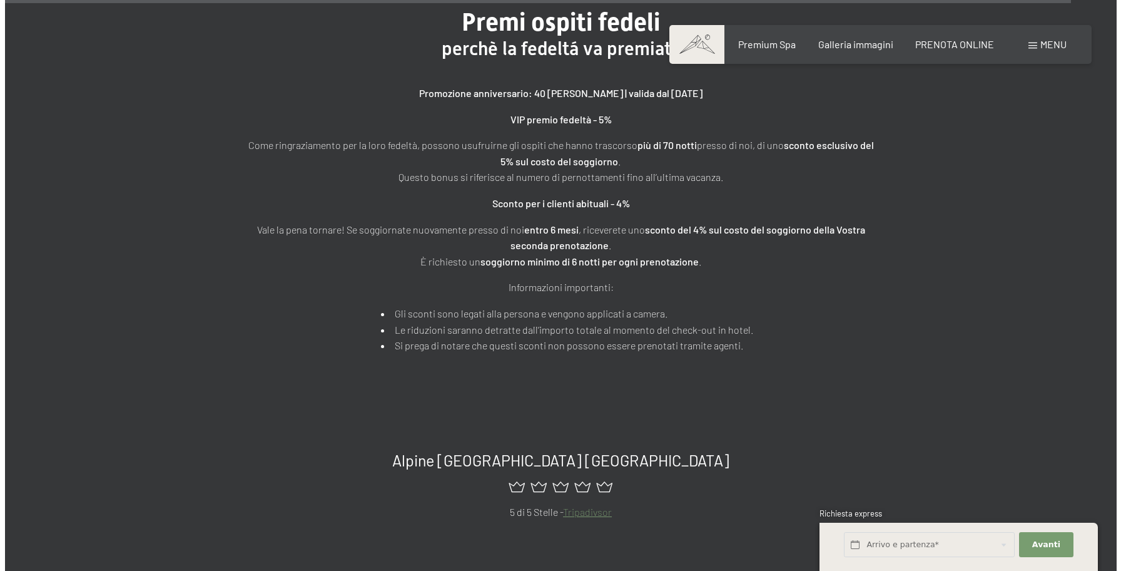
scroll to position [0, 0]
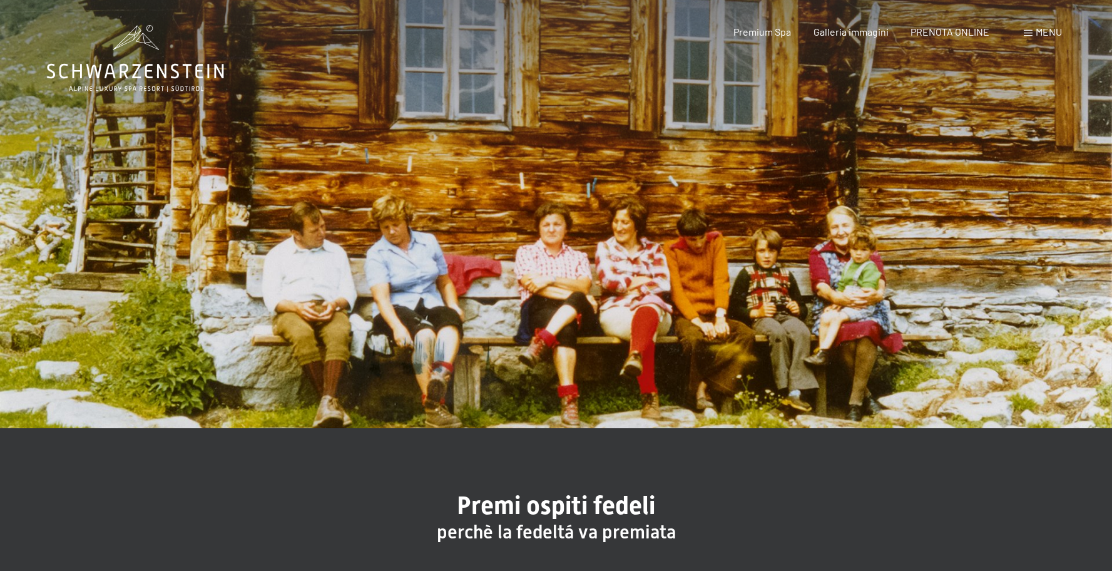
click at [1036, 33] on span "Menu" at bounding box center [1049, 32] width 26 height 12
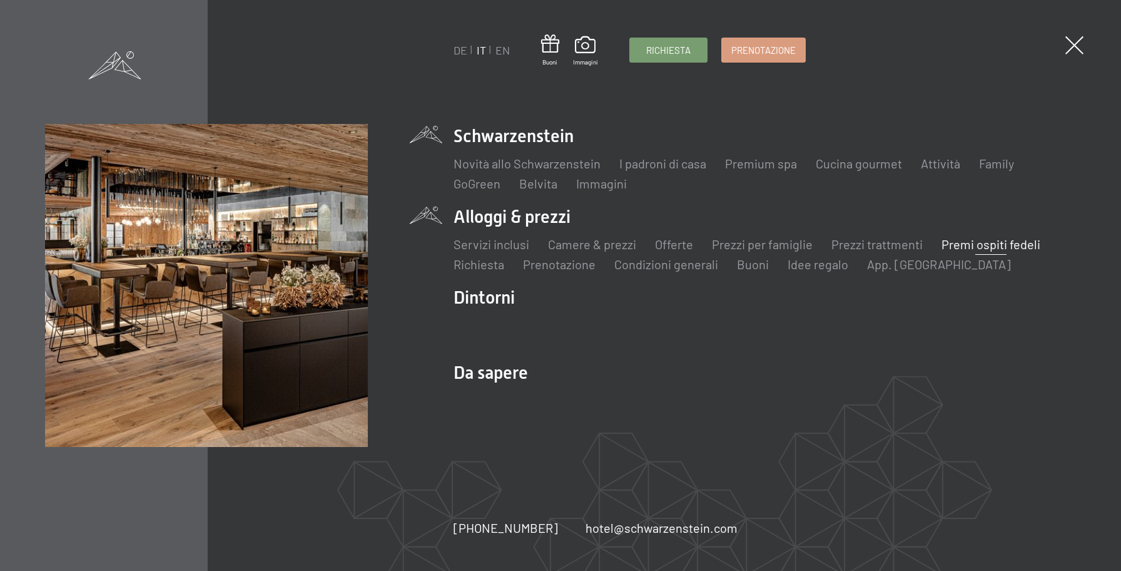
click at [975, 165] on ul "Novità allo Schwarzenstein I padroni di casa Premium spa Cucina gourmet Attivit…" at bounding box center [765, 174] width 623 height 38
click at [988, 165] on link "Family" at bounding box center [996, 163] width 35 height 15
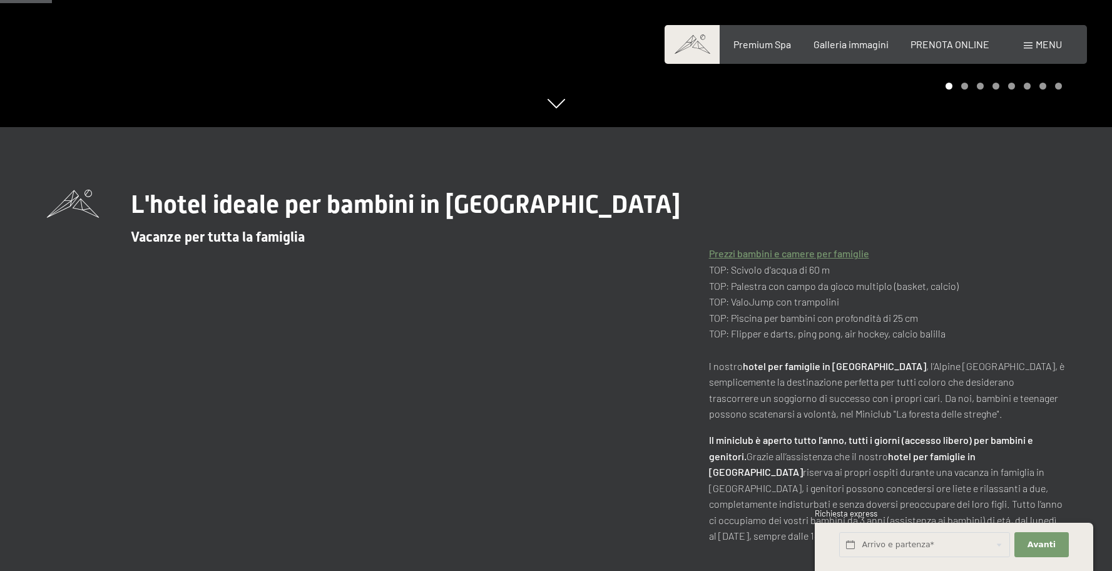
scroll to position [442, 0]
drag, startPoint x: 785, startPoint y: 294, endPoint x: 1014, endPoint y: 307, distance: 229.4
click at [1015, 307] on p "Prezzi bambini e camere per famiglie TOP: Scivolo d'acqua di 60 m TOP: Palestra…" at bounding box center [887, 335] width 356 height 176
click at [1013, 307] on p "Prezzi bambini e camere per famiglie TOP: Scivolo d'acqua di 60 m TOP: Palestra…" at bounding box center [887, 335] width 356 height 176
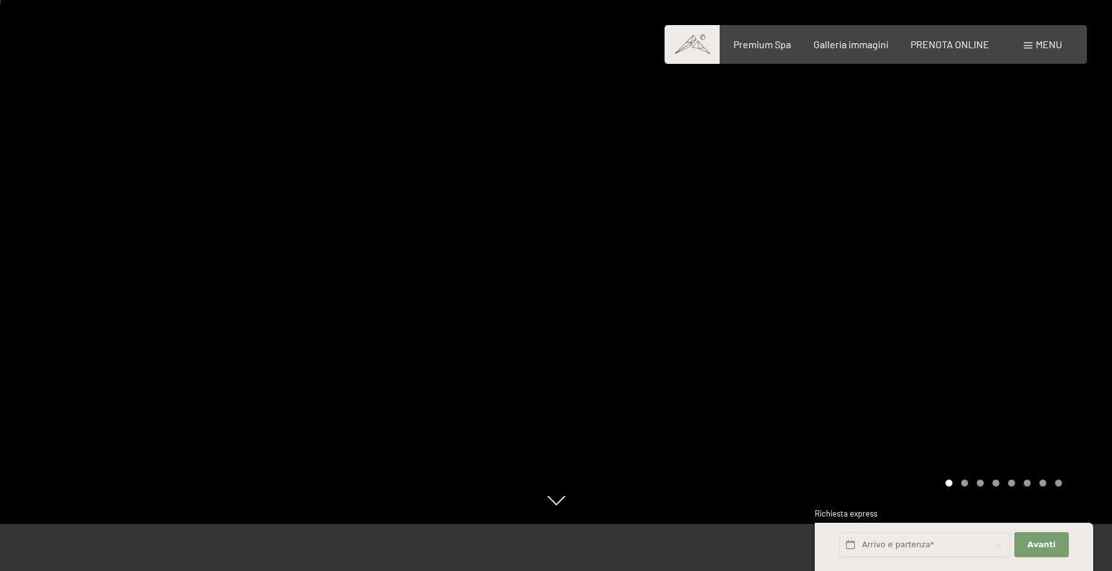
scroll to position [8, 0]
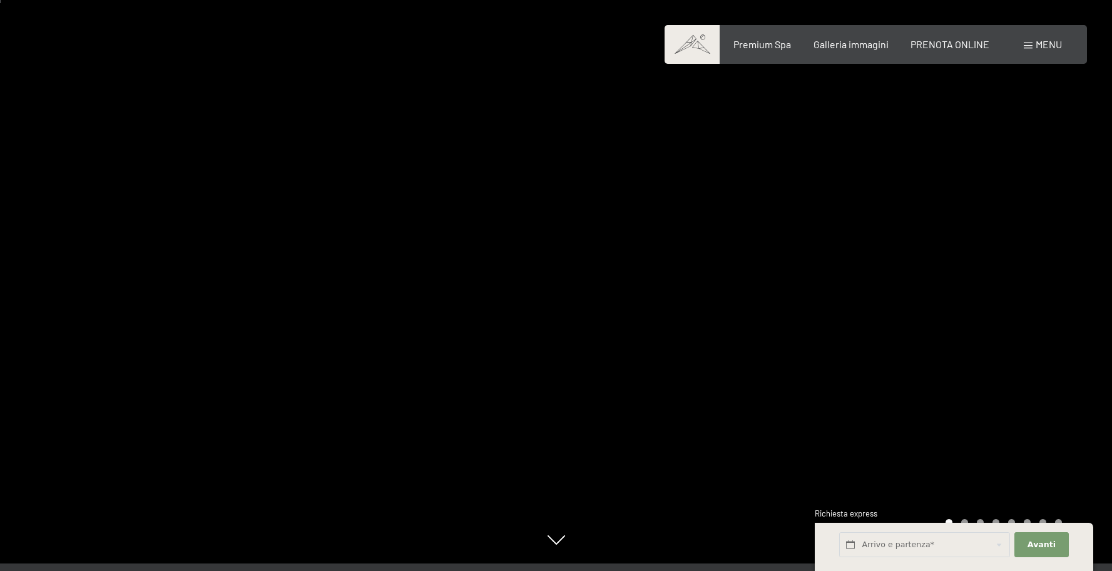
click at [1021, 348] on div at bounding box center [834, 277] width 556 height 571
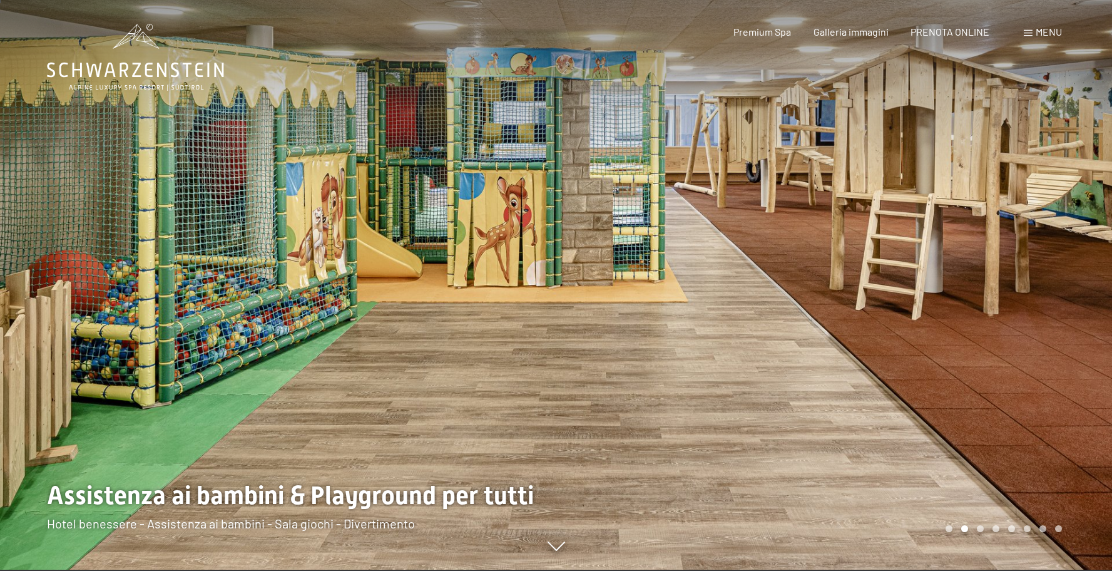
scroll to position [0, 0]
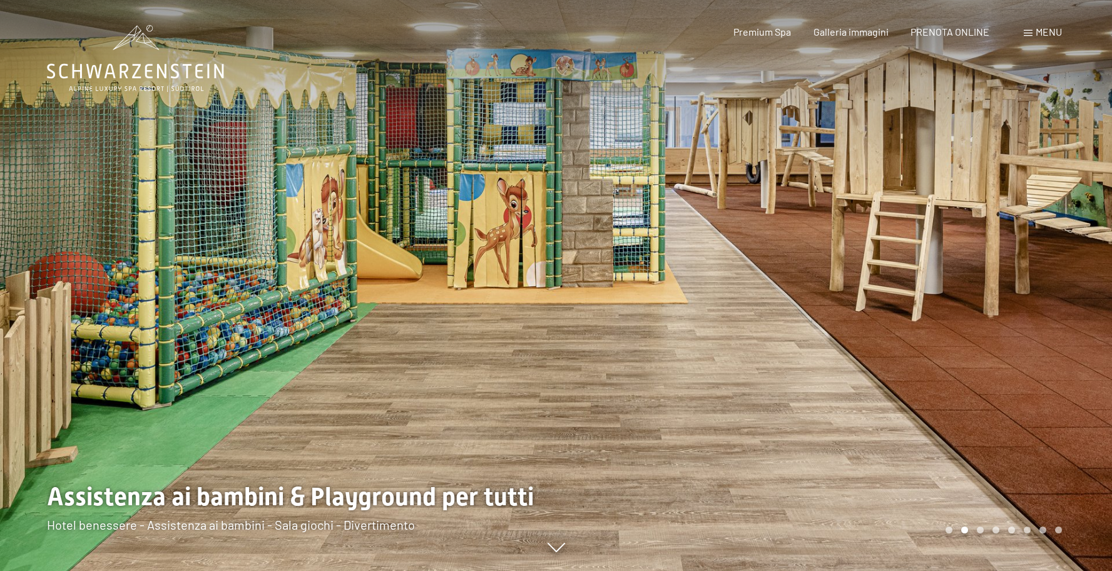
click at [1021, 348] on div at bounding box center [834, 285] width 556 height 571
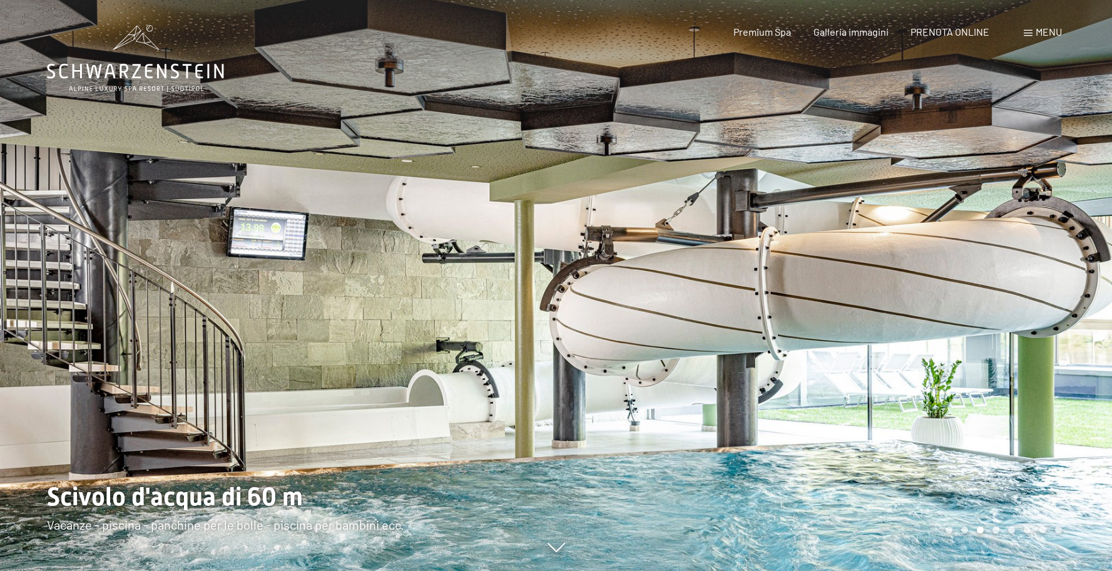
click at [1021, 348] on div at bounding box center [834, 285] width 556 height 571
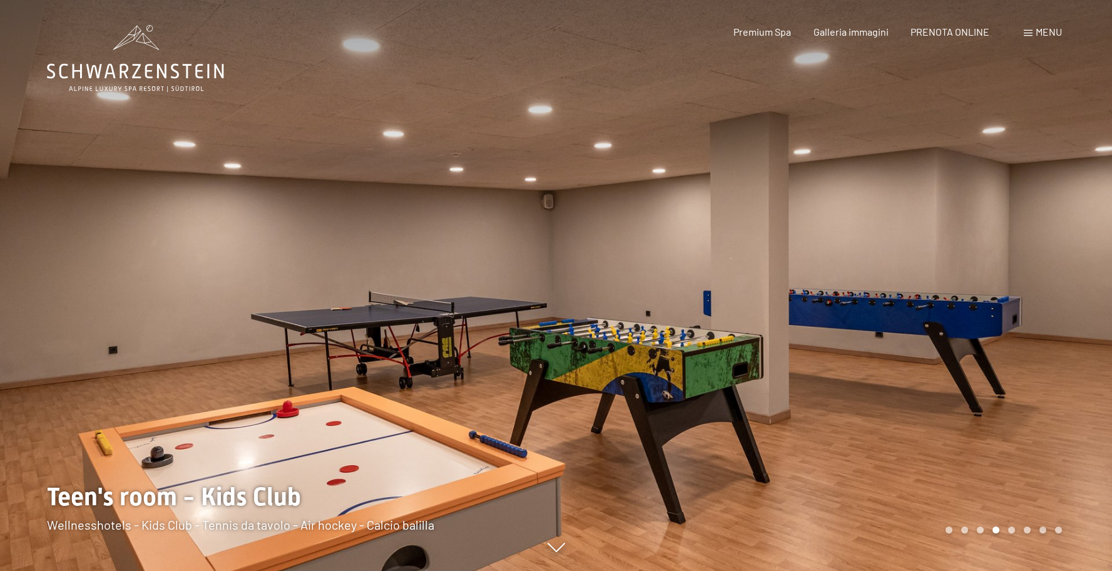
click at [1021, 348] on div at bounding box center [834, 285] width 556 height 571
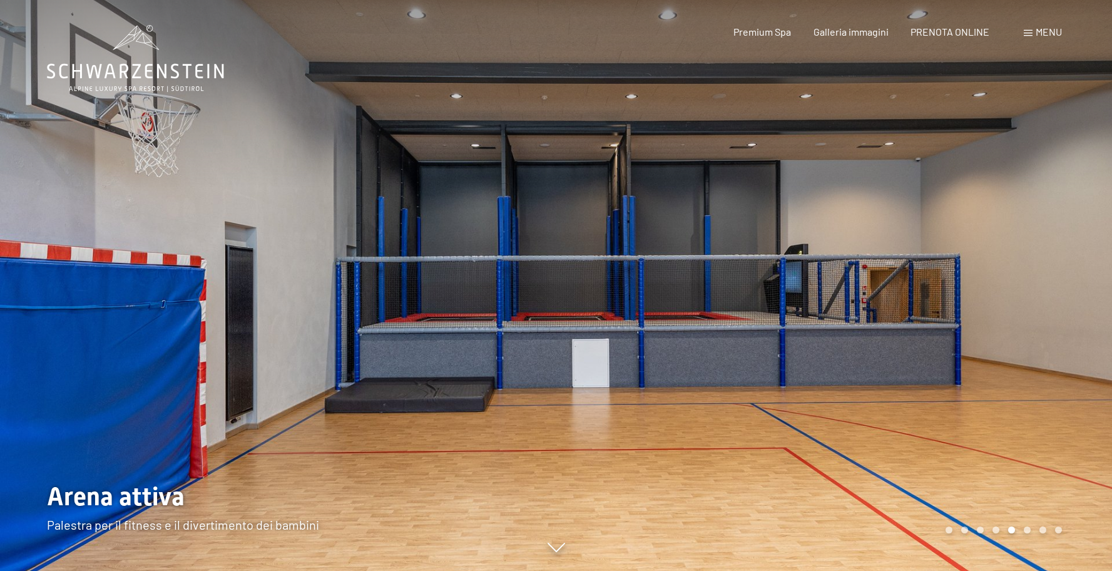
click at [1021, 348] on div at bounding box center [834, 285] width 556 height 571
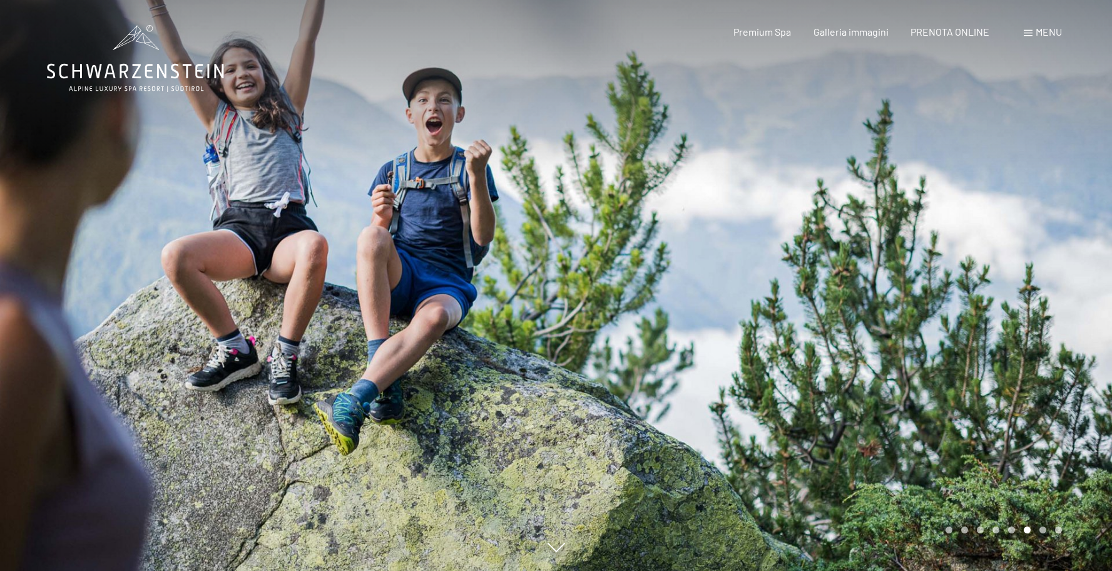
click at [1021, 348] on div at bounding box center [834, 285] width 556 height 571
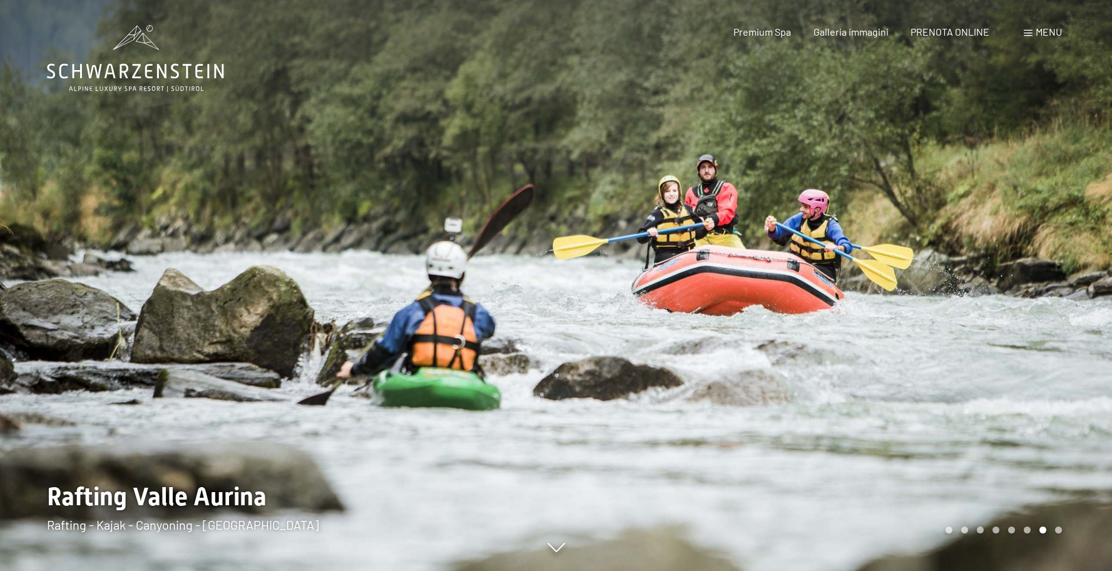
click at [1021, 348] on div at bounding box center [834, 285] width 556 height 571
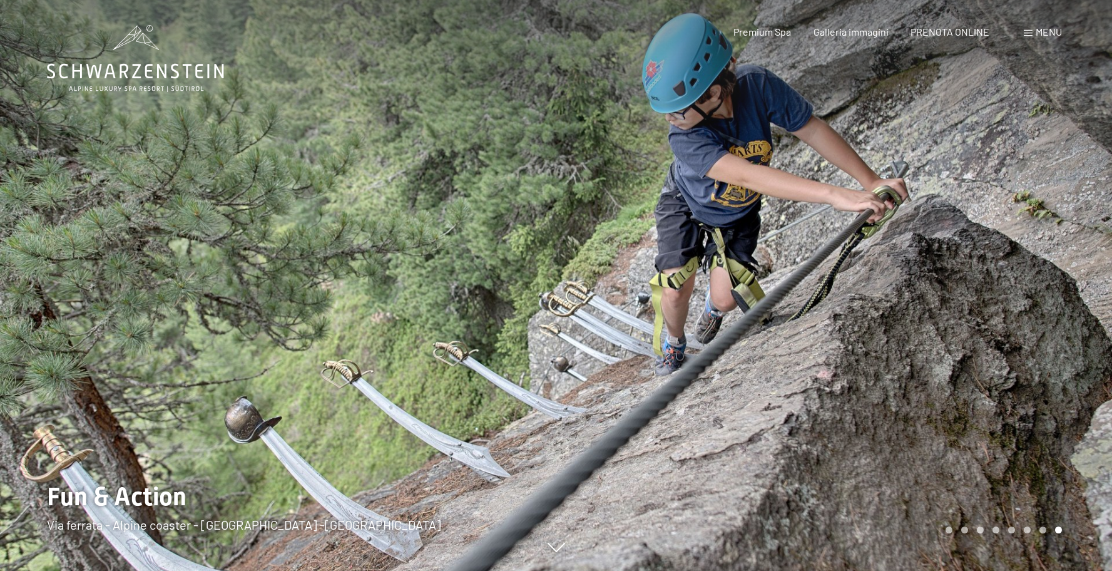
click at [1021, 348] on div at bounding box center [834, 285] width 556 height 571
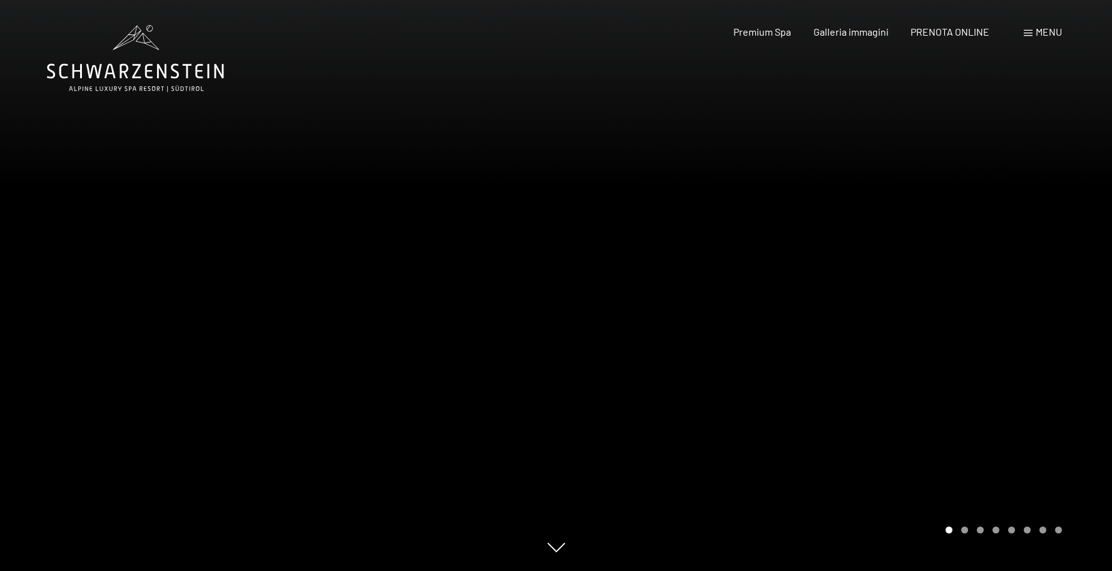
click at [1021, 357] on div at bounding box center [834, 285] width 556 height 571
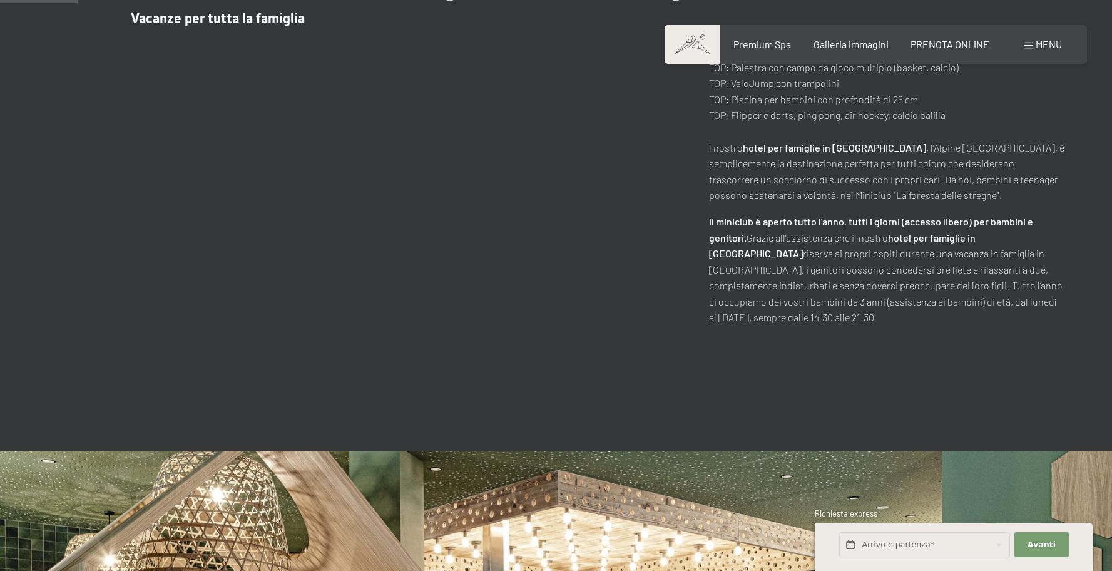
scroll to position [662, 0]
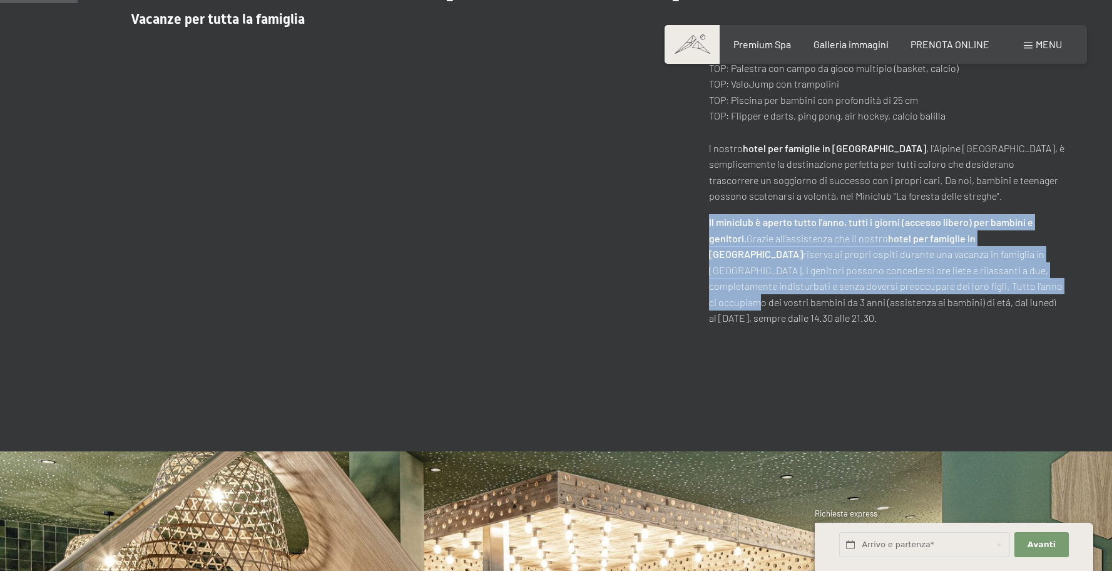
drag, startPoint x: 742, startPoint y: 227, endPoint x: 971, endPoint y: 262, distance: 231.2
click at [978, 285] on div "L'hotel ideale per bambini in Alto Adige Vacanze per tutta la famiglia Prezzi b…" at bounding box center [556, 149] width 1018 height 354
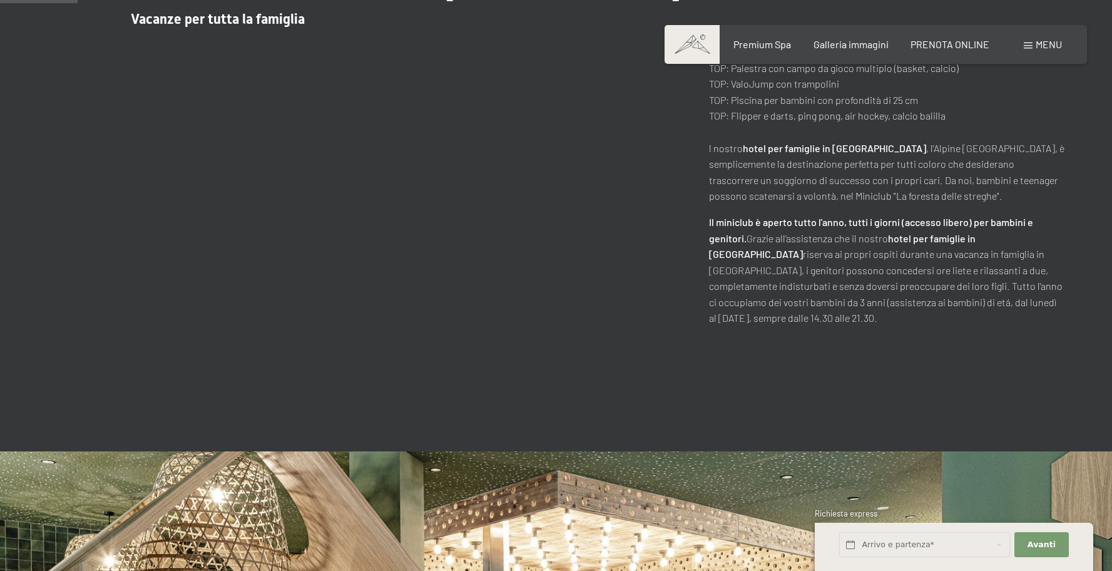
click at [966, 252] on p "Il miniclub è aperto tutto l'anno, tutti i giorni (accesso libero) per bambini …" at bounding box center [887, 270] width 356 height 112
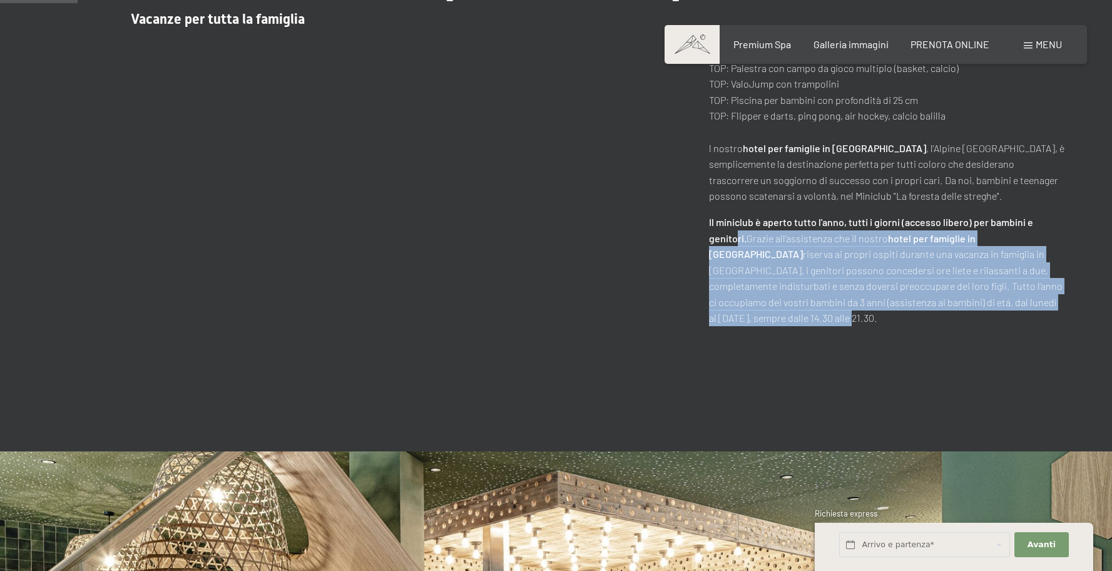
drag, startPoint x: 771, startPoint y: 238, endPoint x: 1029, endPoint y: 319, distance: 270.2
click at [1029, 319] on div "L'hotel ideale per bambini in Alto Adige Vacanze per tutta la famiglia Prezzi b…" at bounding box center [556, 148] width 1112 height 479
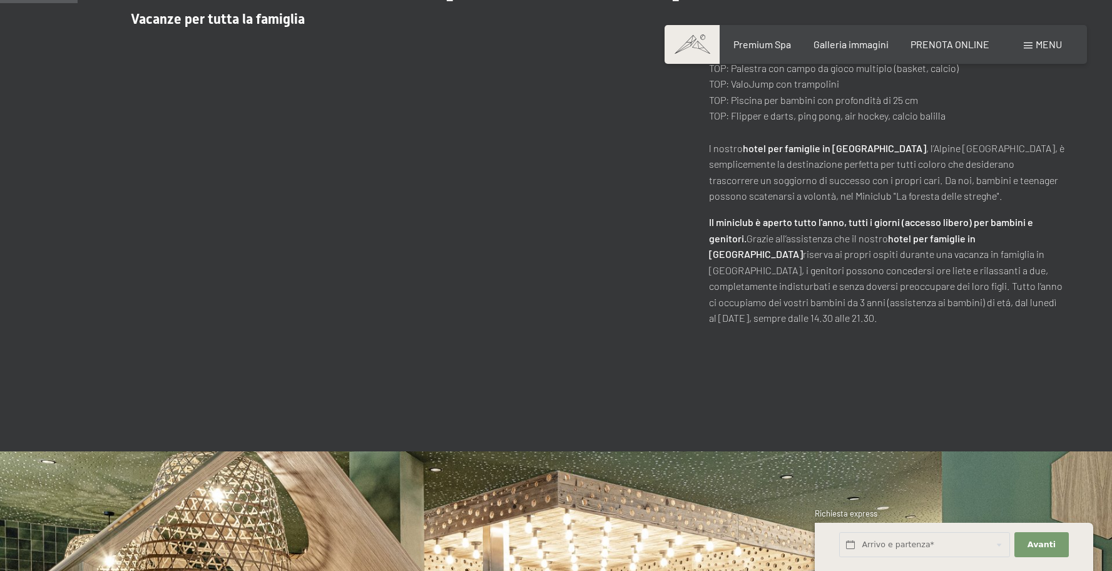
drag, startPoint x: 1029, startPoint y: 319, endPoint x: 1016, endPoint y: 308, distance: 16.8
click at [1029, 319] on div "L'hotel ideale per bambini in Alto Adige Vacanze per tutta la famiglia Prezzi b…" at bounding box center [556, 148] width 1112 height 479
drag, startPoint x: 897, startPoint y: 285, endPoint x: 1046, endPoint y: 290, distance: 149.0
click at [1047, 290] on p "Il miniclub è aperto tutto l'anno, tutti i giorni (accesso libero) per bambini …" at bounding box center [887, 270] width 356 height 112
drag, startPoint x: 1046, startPoint y: 290, endPoint x: 966, endPoint y: 283, distance: 80.4
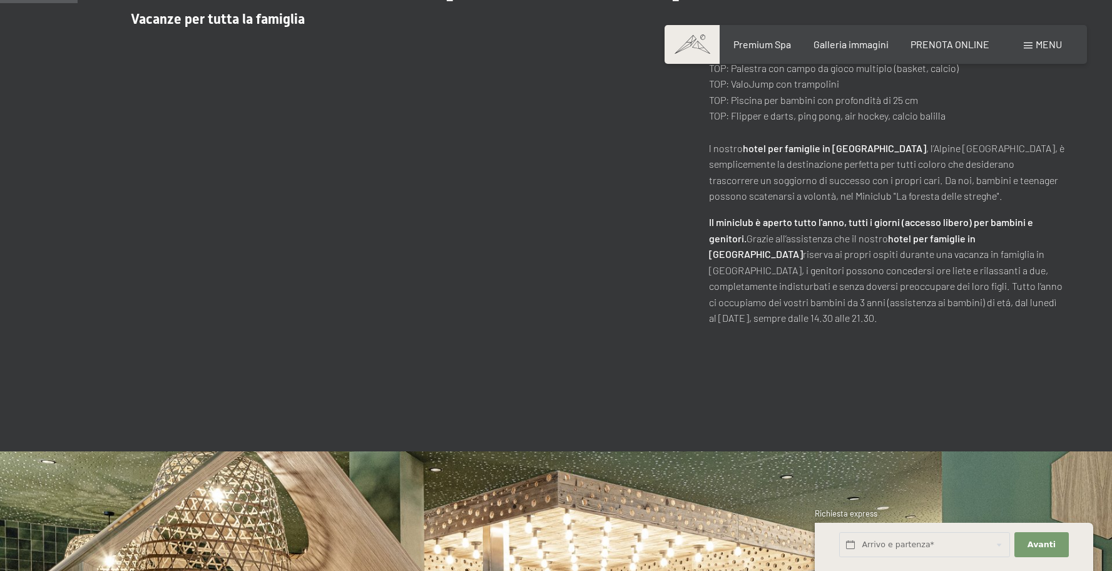
click at [1045, 290] on p "Il miniclub è aperto tutto l'anno, tutti i giorni (accesso libero) per bambini …" at bounding box center [887, 270] width 356 height 112
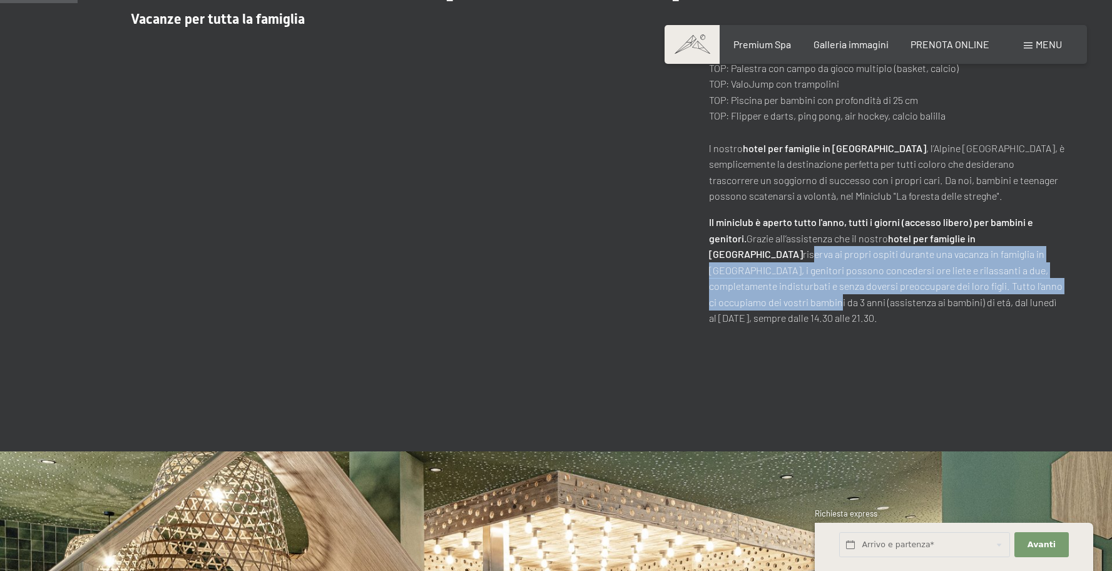
drag, startPoint x: 790, startPoint y: 260, endPoint x: 1056, endPoint y: 280, distance: 266.1
click at [1060, 281] on p "Il miniclub è aperto tutto l'anno, tutti i giorni (accesso libero) per bambini …" at bounding box center [887, 270] width 356 height 112
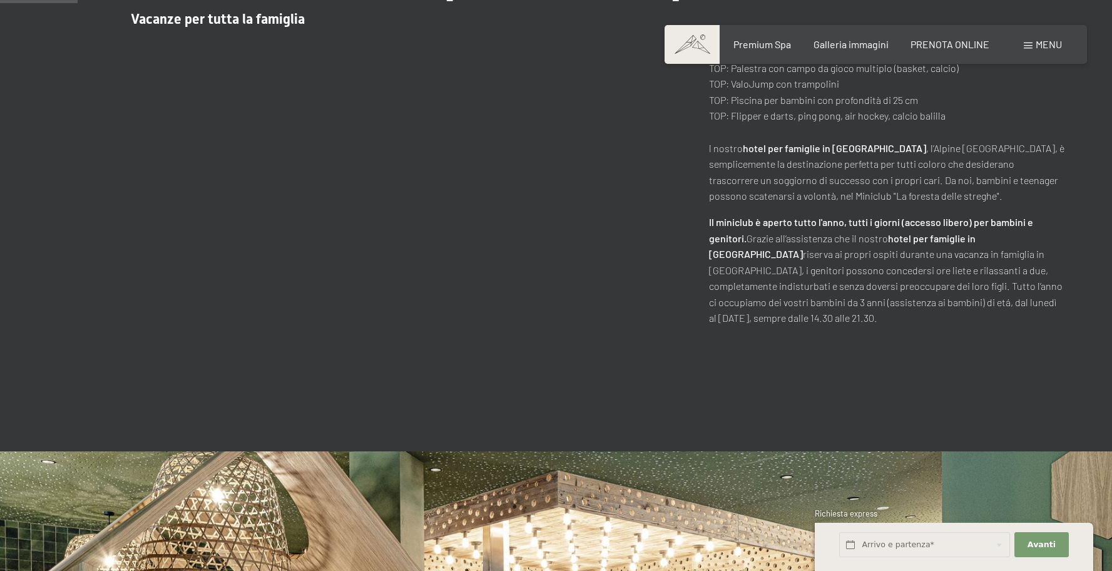
drag, startPoint x: 1048, startPoint y: 256, endPoint x: 1031, endPoint y: 252, distance: 17.9
click at [1047, 256] on p "Il miniclub è aperto tutto l'anno, tutti i giorni (accesso libero) per bambini …" at bounding box center [887, 270] width 356 height 112
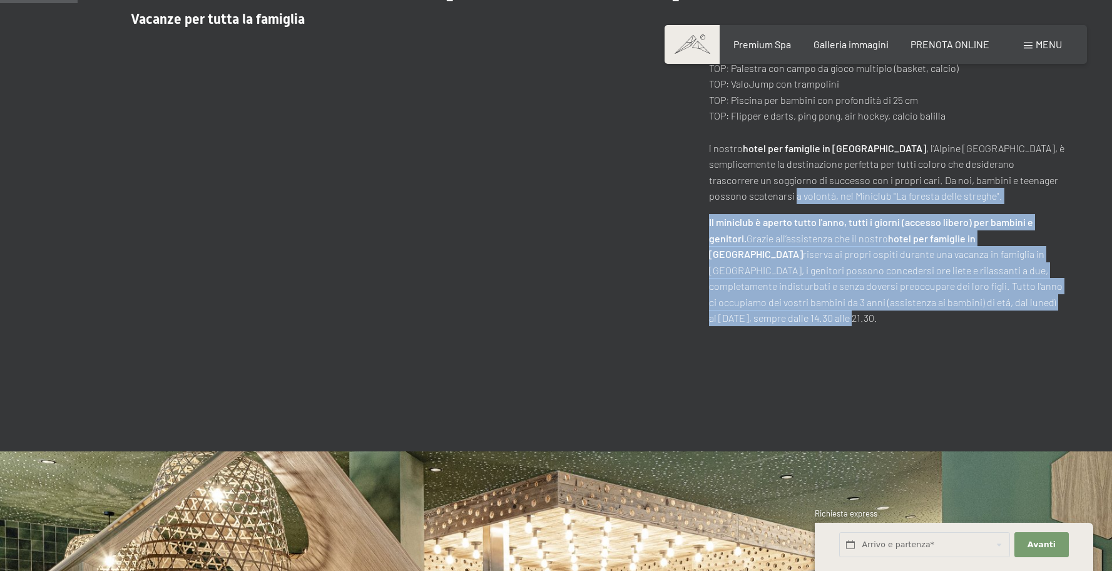
drag, startPoint x: 736, startPoint y: 198, endPoint x: 867, endPoint y: 318, distance: 177.2
click at [867, 318] on div "L'hotel ideale per bambini in Alto Adige Vacanze per tutta la famiglia Prezzi b…" at bounding box center [556, 148] width 1112 height 479
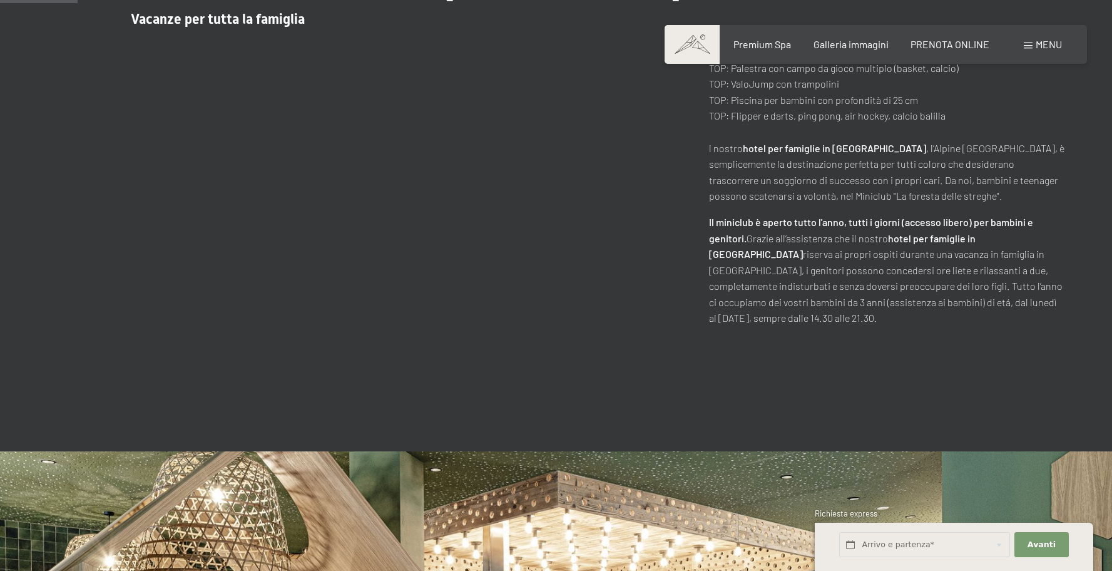
drag, startPoint x: 867, startPoint y: 317, endPoint x: 856, endPoint y: 299, distance: 21.9
click at [867, 314] on div "L'hotel ideale per bambini in Alto Adige Vacanze per tutta la famiglia Prezzi b…" at bounding box center [556, 148] width 1112 height 479
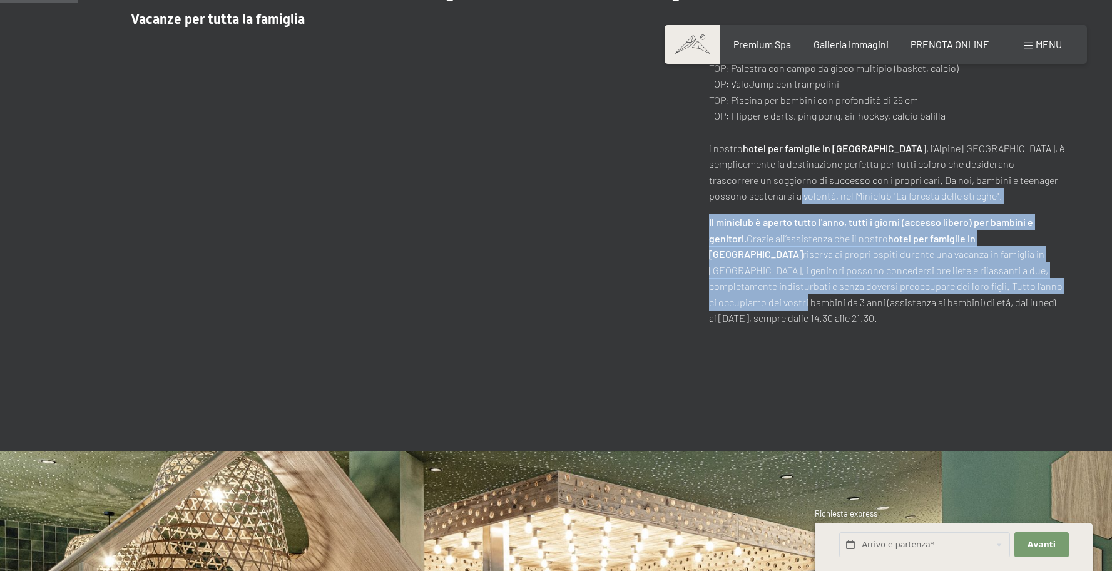
drag, startPoint x: 863, startPoint y: 215, endPoint x: 1029, endPoint y: 285, distance: 179.8
click at [1029, 285] on div "Prezzi bambini e camere per famiglie TOP: Scivolo d'acqua di 60 m TOP: Palestra…" at bounding box center [887, 177] width 356 height 299
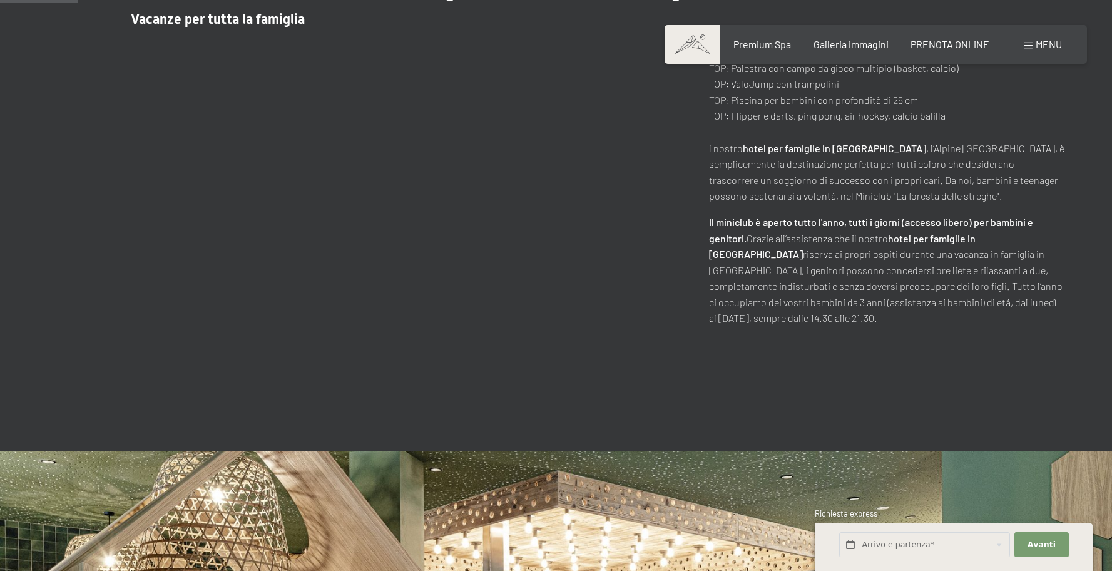
drag, startPoint x: 1029, startPoint y: 284, endPoint x: 1015, endPoint y: 278, distance: 15.1
click at [1025, 280] on p "Il miniclub è aperto tutto l'anno, tutti i giorni (accesso libero) per bambini …" at bounding box center [887, 270] width 356 height 112
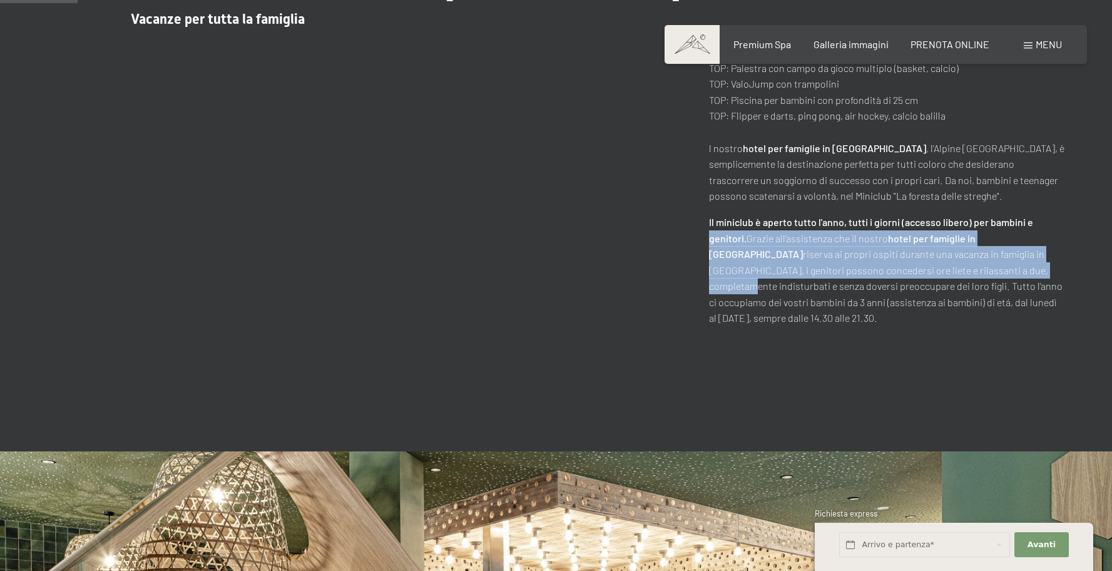
drag, startPoint x: 807, startPoint y: 245, endPoint x: 975, endPoint y: 269, distance: 170.1
click at [976, 269] on div "L'hotel ideale per bambini in Alto Adige Vacanze per tutta la famiglia Prezzi b…" at bounding box center [556, 149] width 1018 height 354
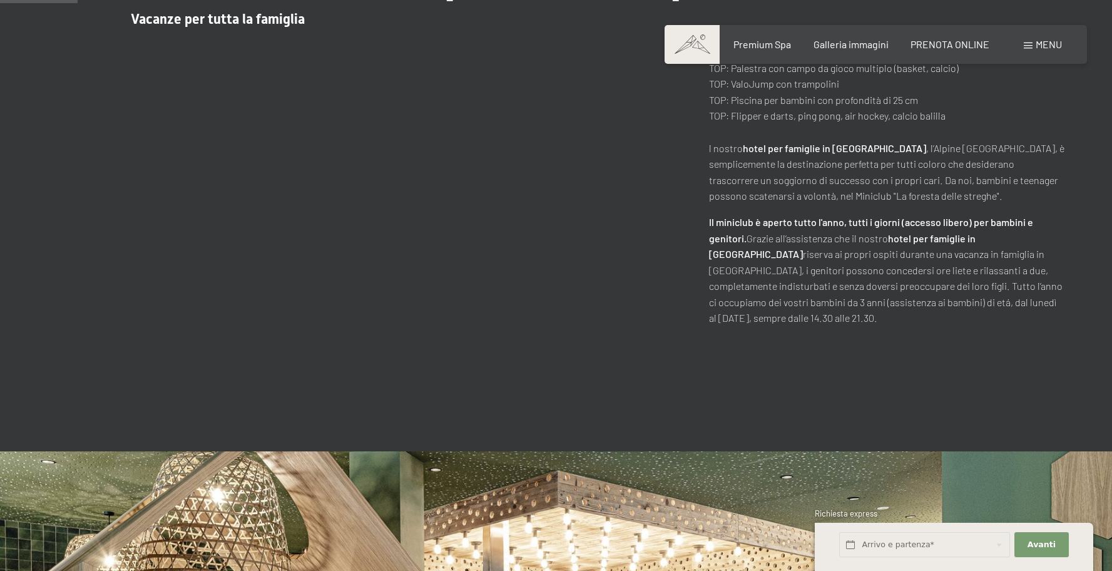
drag, startPoint x: 897, startPoint y: 212, endPoint x: 840, endPoint y: 215, distance: 57.1
click at [897, 212] on div "Prezzi bambini e camere per famiglie TOP: Scivolo d'acqua di 60 m TOP: Palestra…" at bounding box center [887, 177] width 356 height 299
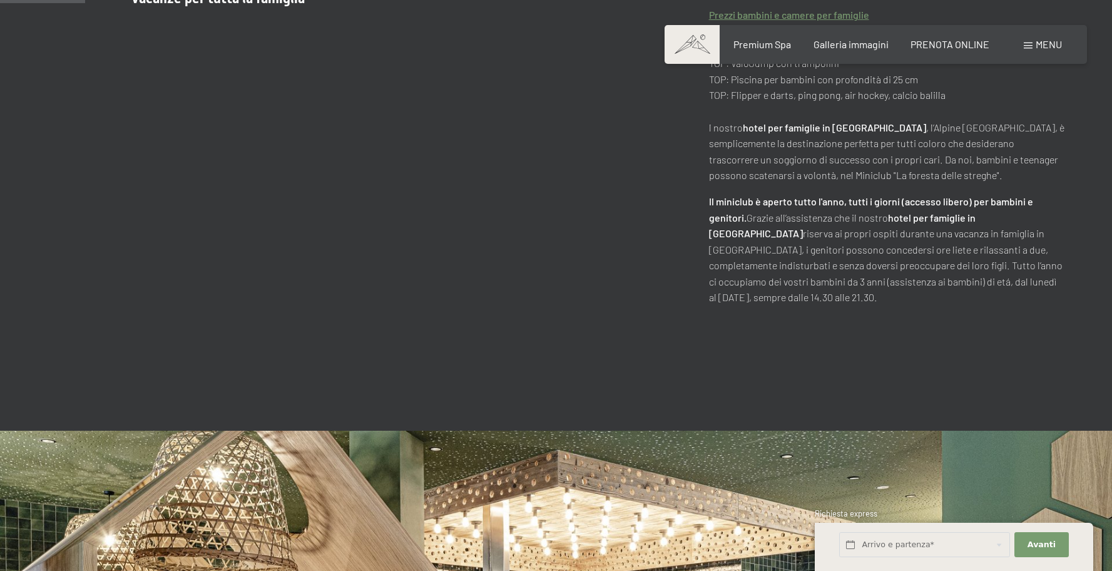
scroll to position [653, 0]
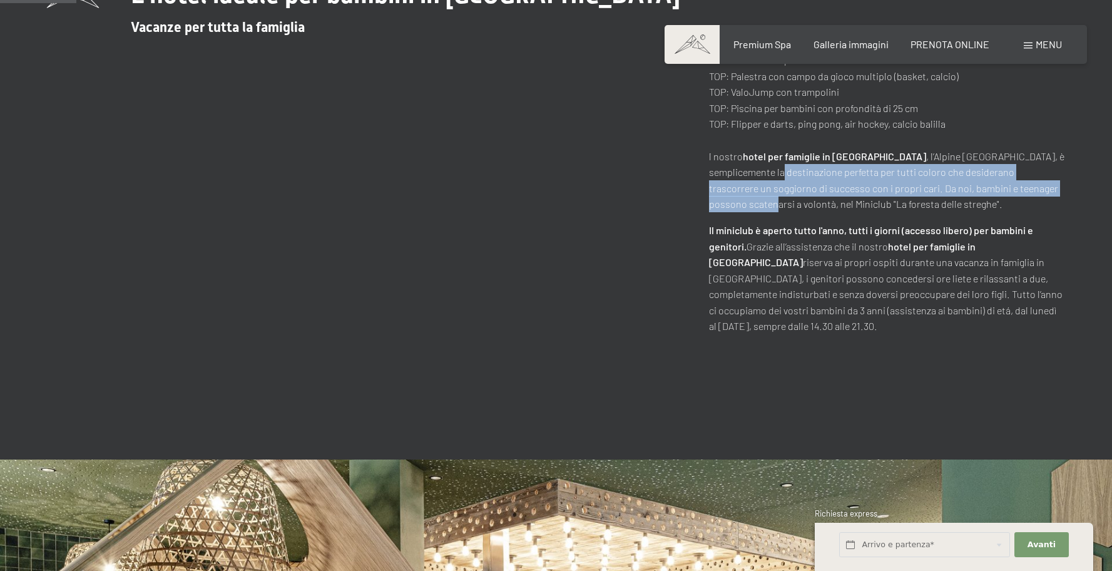
drag, startPoint x: 723, startPoint y: 172, endPoint x: 1086, endPoint y: 186, distance: 362.6
click at [1088, 186] on div "L'hotel ideale per bambini in Alto Adige Vacanze per tutta la famiglia Prezzi b…" at bounding box center [556, 157] width 1112 height 354
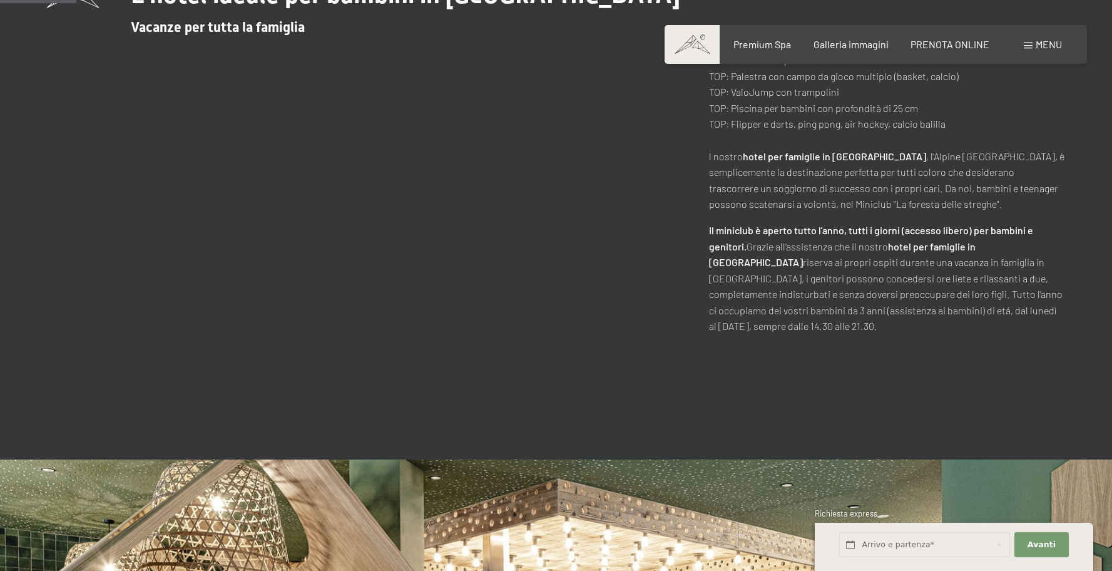
drag, startPoint x: 1004, startPoint y: 160, endPoint x: 916, endPoint y: 140, distance: 90.3
click at [1004, 160] on p "Prezzi bambini e camere per famiglie TOP: Scivolo d'acqua di 60 m TOP: Palestra…" at bounding box center [887, 124] width 356 height 176
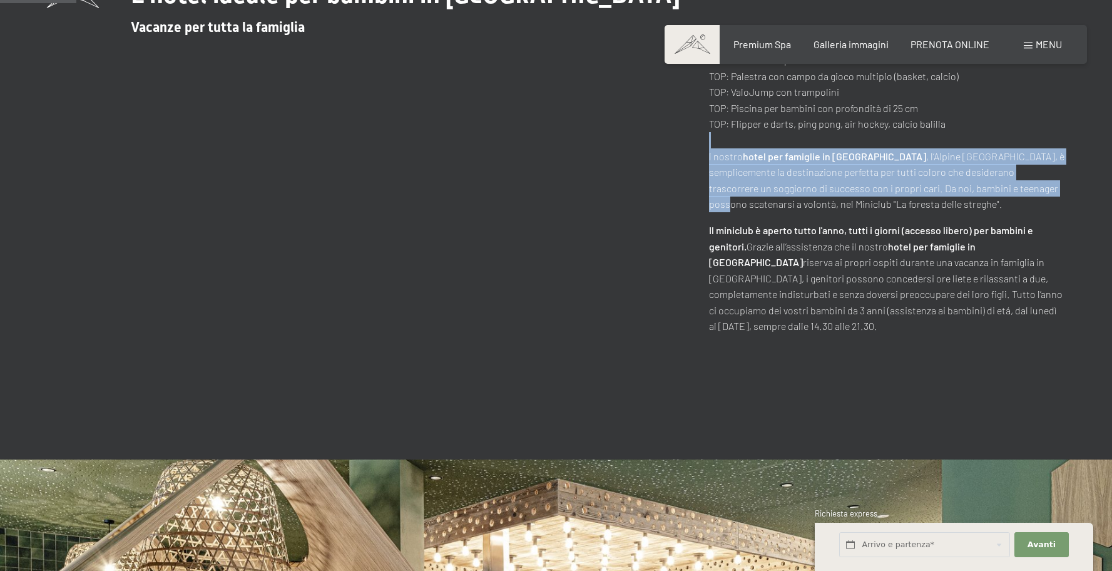
drag, startPoint x: 982, startPoint y: 152, endPoint x: 1007, endPoint y: 187, distance: 43.1
click at [1007, 187] on p "Prezzi bambini e camere per famiglie TOP: Scivolo d'acqua di 60 m TOP: Palestra…" at bounding box center [887, 124] width 356 height 176
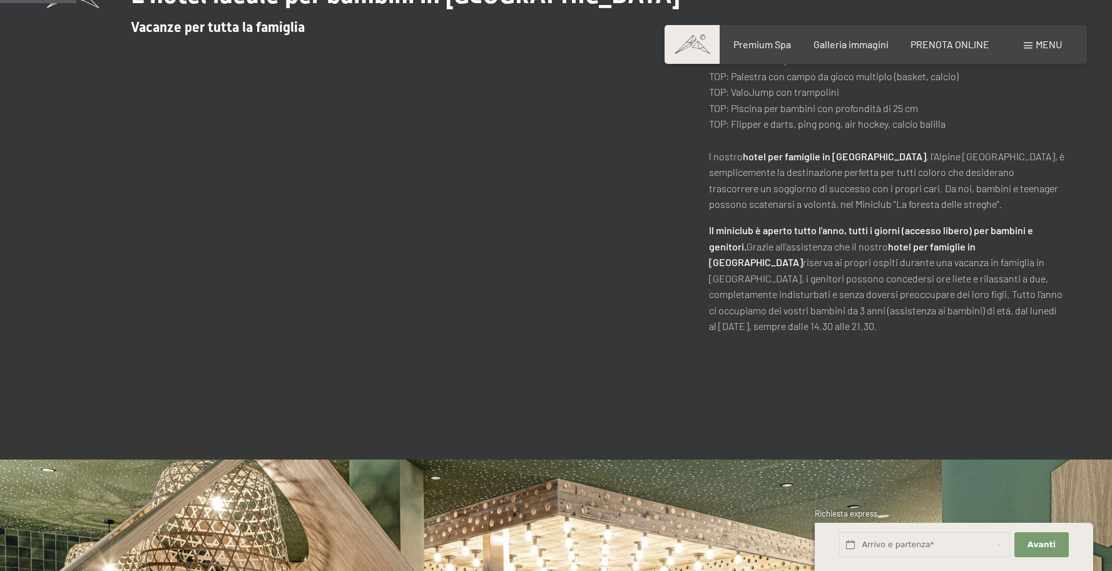
click at [1007, 187] on p "Prezzi bambini e camere per famiglie TOP: Scivolo d'acqua di 60 m TOP: Palestra…" at bounding box center [887, 124] width 356 height 176
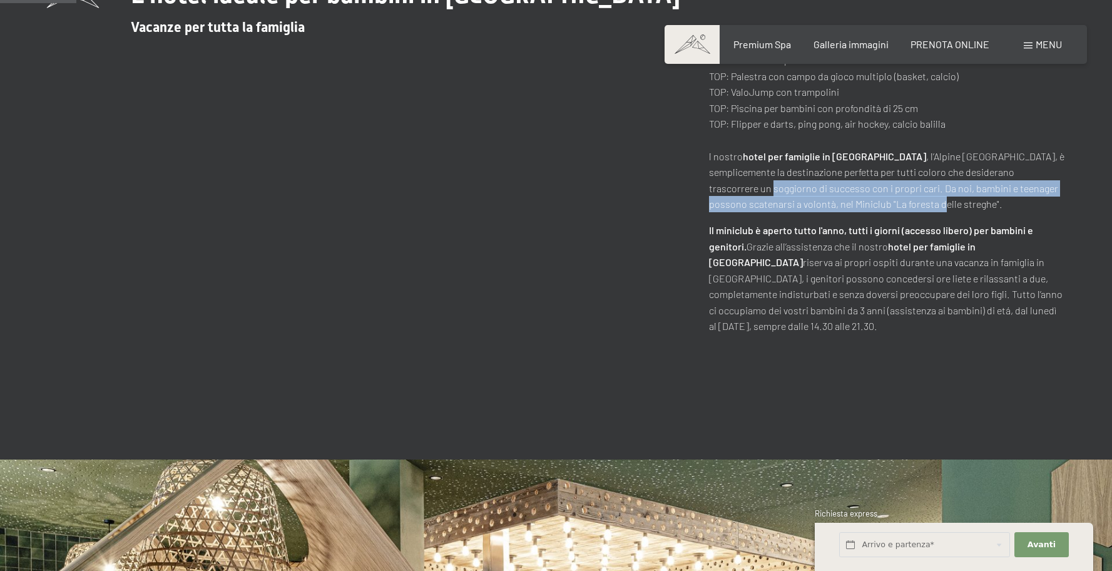
drag, startPoint x: 742, startPoint y: 187, endPoint x: 971, endPoint y: 211, distance: 230.9
click at [949, 210] on div "L'hotel ideale per bambini in Alto Adige Vacanze per tutta la famiglia Prezzi b…" at bounding box center [556, 157] width 1018 height 354
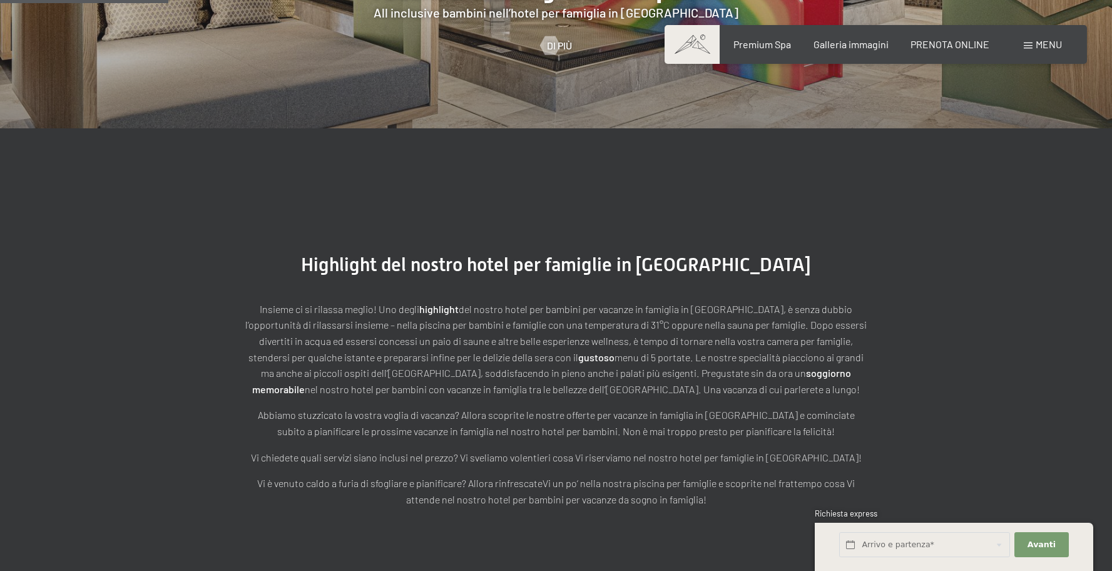
scroll to position [1423, 0]
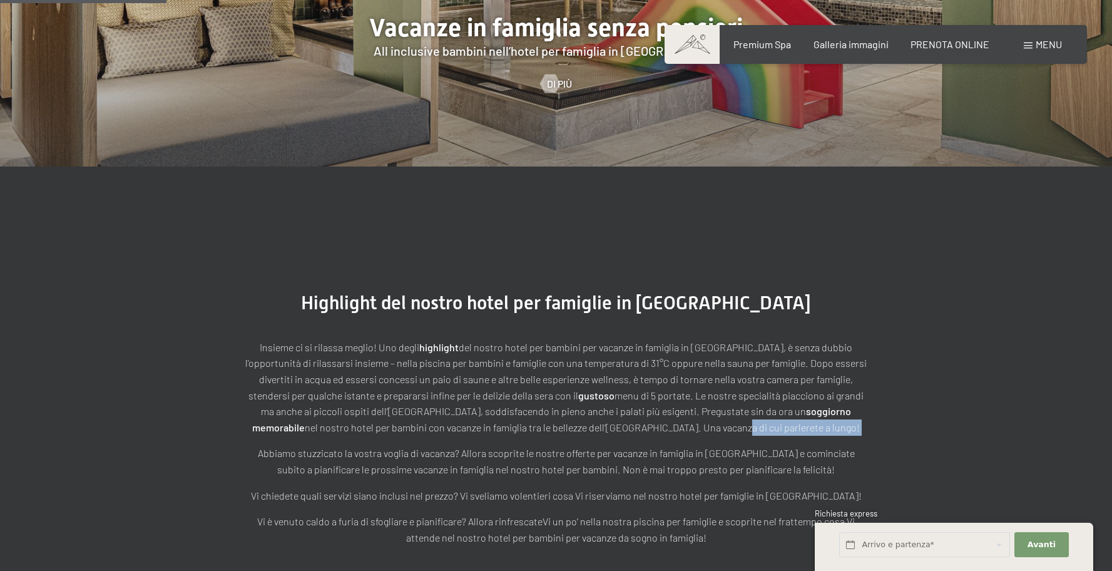
drag, startPoint x: 335, startPoint y: 419, endPoint x: 689, endPoint y: 414, distance: 354.3
click at [689, 414] on div "Insieme ci si rilassa meglio! Uno degli highlight del nostro hotel per bambini …" at bounding box center [556, 442] width 626 height 207
click at [689, 414] on p "Insieme ci si rilassa meglio! Uno degli highlight del nostro hotel per bambini …" at bounding box center [556, 387] width 626 height 96
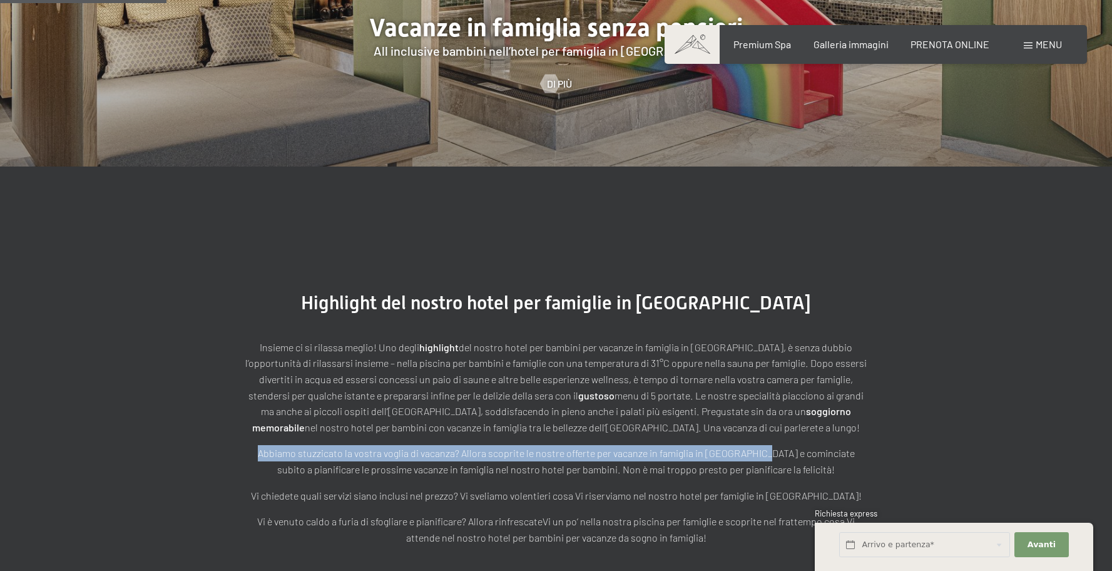
drag, startPoint x: 267, startPoint y: 437, endPoint x: 782, endPoint y: 443, distance: 515.7
click at [777, 445] on p "Abbiamo stuzzicato la vostra voglia di vacanza? Allora scoprite le nostre offer…" at bounding box center [556, 461] width 626 height 32
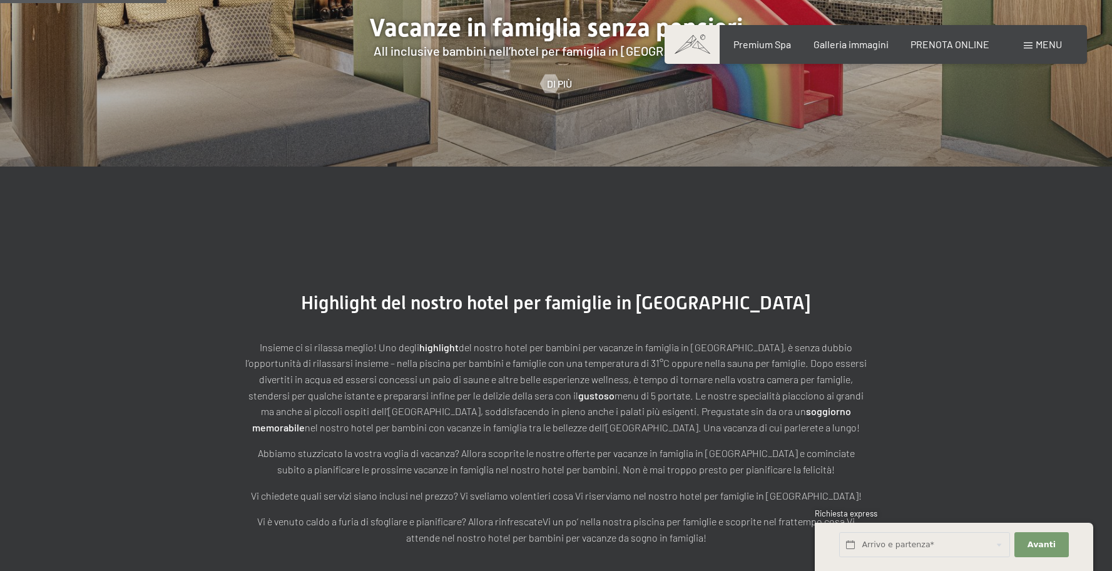
drag, startPoint x: 783, startPoint y: 443, endPoint x: 775, endPoint y: 442, distance: 8.2
click at [781, 445] on p "Abbiamo stuzzicato la vostra voglia di vacanza? Allora scoprite le nostre offer…" at bounding box center [556, 461] width 626 height 32
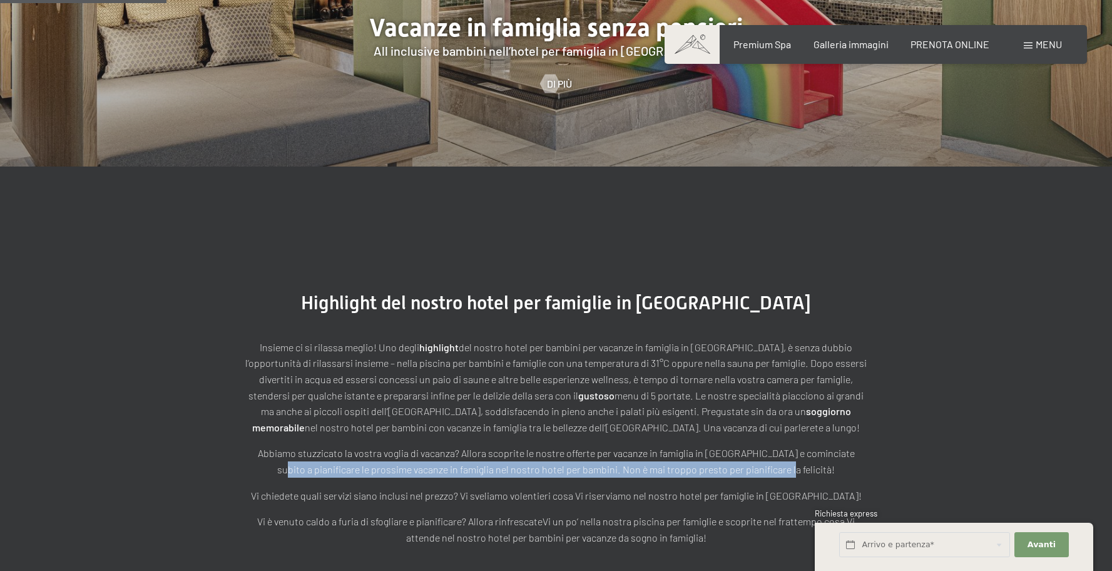
drag, startPoint x: 294, startPoint y: 448, endPoint x: 835, endPoint y: 449, distance: 541.3
click at [834, 449] on p "Abbiamo stuzzicato la vostra voglia di vacanza? Allora scoprite le nostre offer…" at bounding box center [556, 461] width 626 height 32
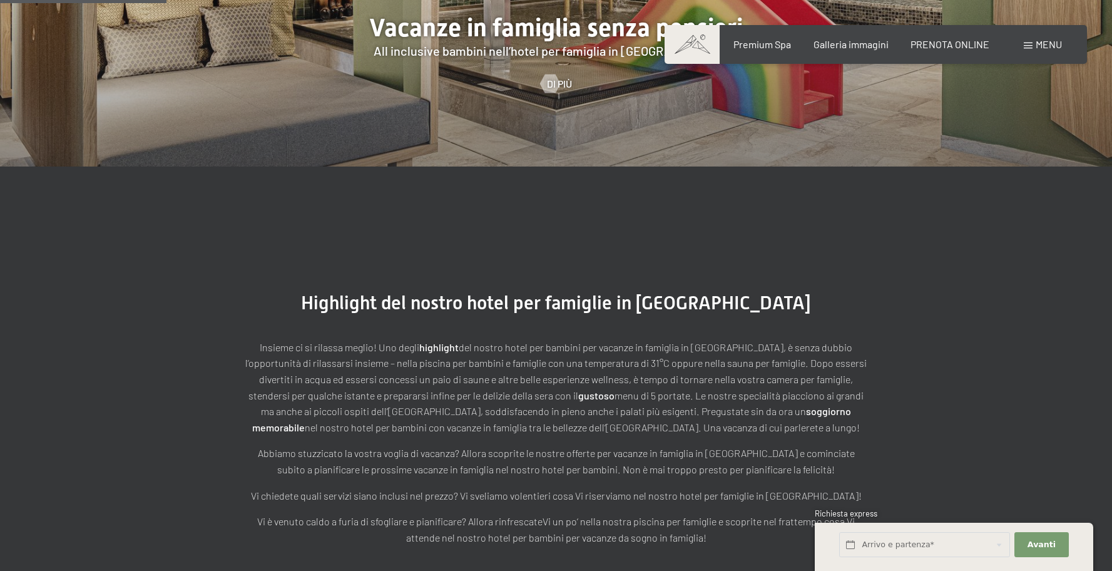
drag, startPoint x: 835, startPoint y: 448, endPoint x: 820, endPoint y: 447, distance: 14.4
click at [828, 447] on p "Abbiamo stuzzicato la vostra voglia di vacanza? Allora scoprite le nostre offer…" at bounding box center [556, 461] width 626 height 32
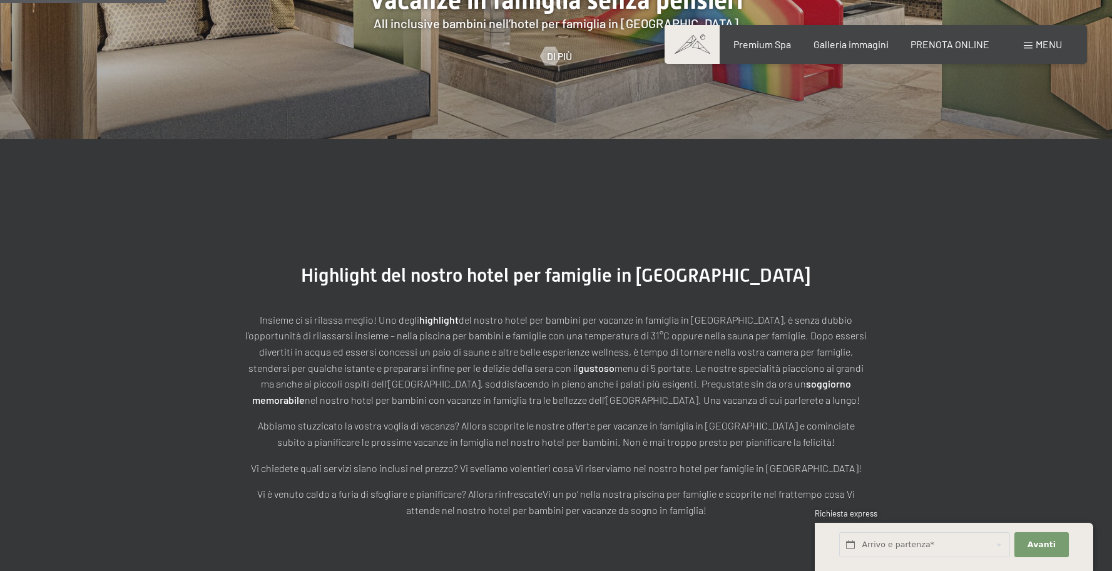
scroll to position [1456, 0]
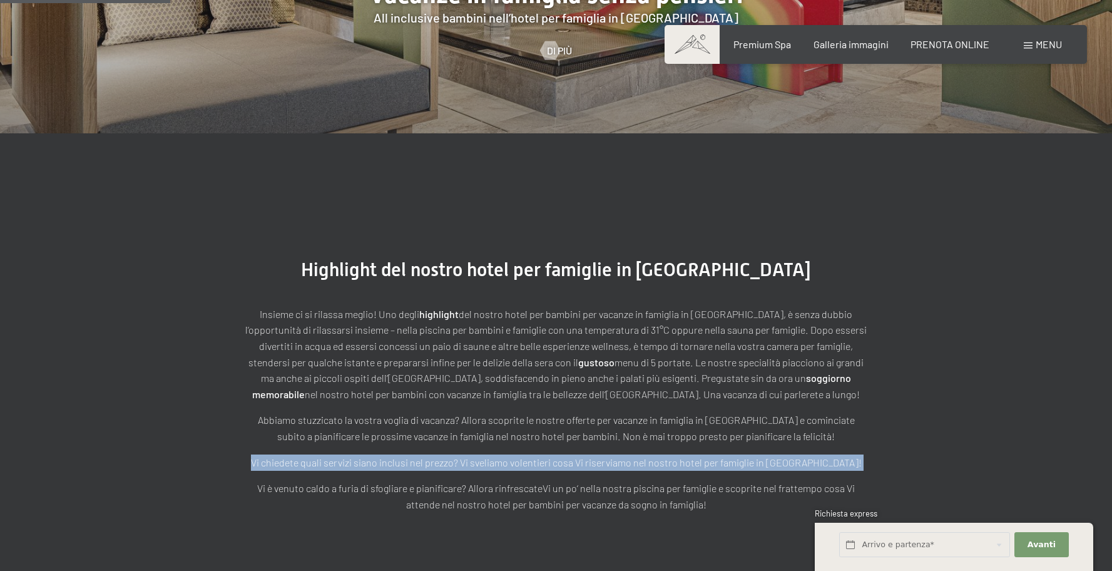
drag, startPoint x: 342, startPoint y: 442, endPoint x: 888, endPoint y: 453, distance: 545.8
click at [884, 454] on div "Highlight del nostro hotel per famiglie in Alto Adige Insieme ci si rilassa meg…" at bounding box center [557, 385] width 720 height 254
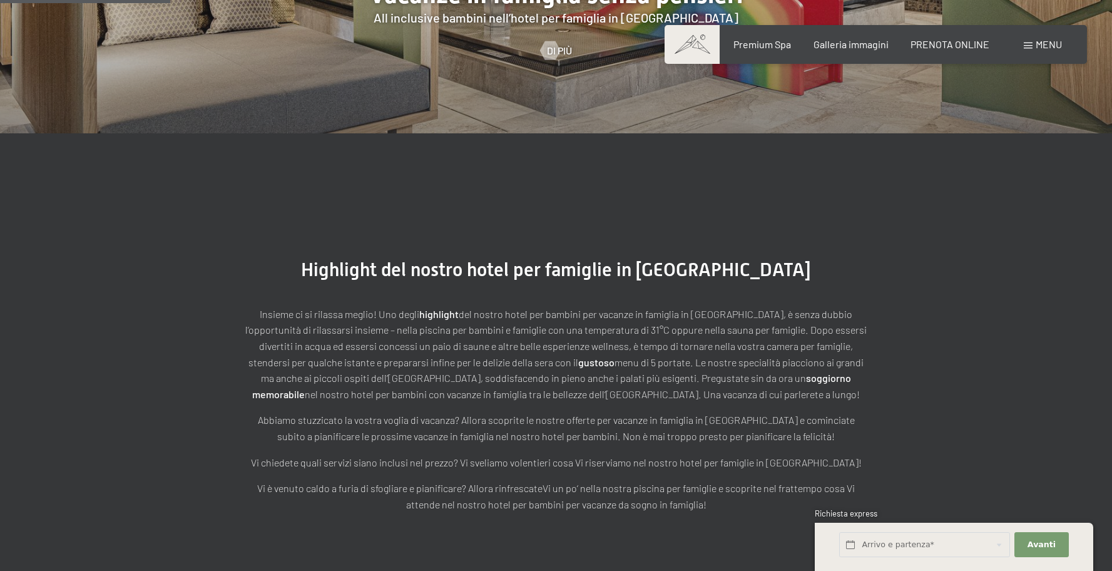
drag, startPoint x: 888, startPoint y: 453, endPoint x: 865, endPoint y: 452, distance: 23.2
click at [882, 452] on div "Highlight del nostro hotel per famiglie in Alto Adige Insieme ci si rilassa meg…" at bounding box center [557, 385] width 720 height 254
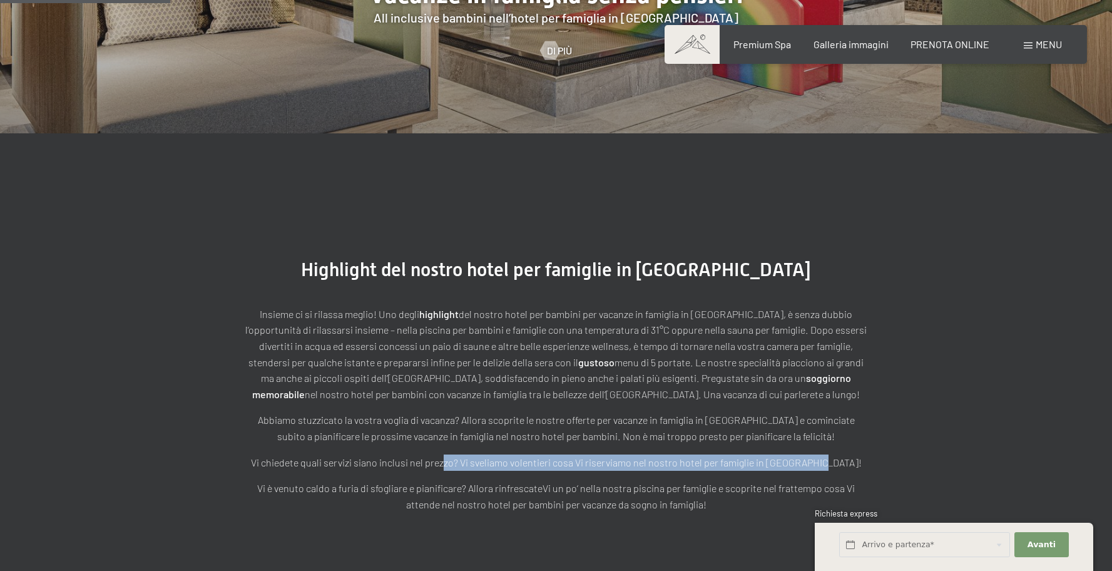
drag, startPoint x: 470, startPoint y: 449, endPoint x: 895, endPoint y: 451, distance: 424.9
click at [891, 451] on div "Highlight del nostro hotel per famiglie in Alto Adige Insieme ci si rilassa meg…" at bounding box center [557, 385] width 720 height 254
drag, startPoint x: 895, startPoint y: 451, endPoint x: 805, endPoint y: 456, distance: 89.6
click at [895, 451] on div "Highlight del nostro hotel per famiglie in Alto Adige Insieme ci si rilassa meg…" at bounding box center [557, 385] width 720 height 254
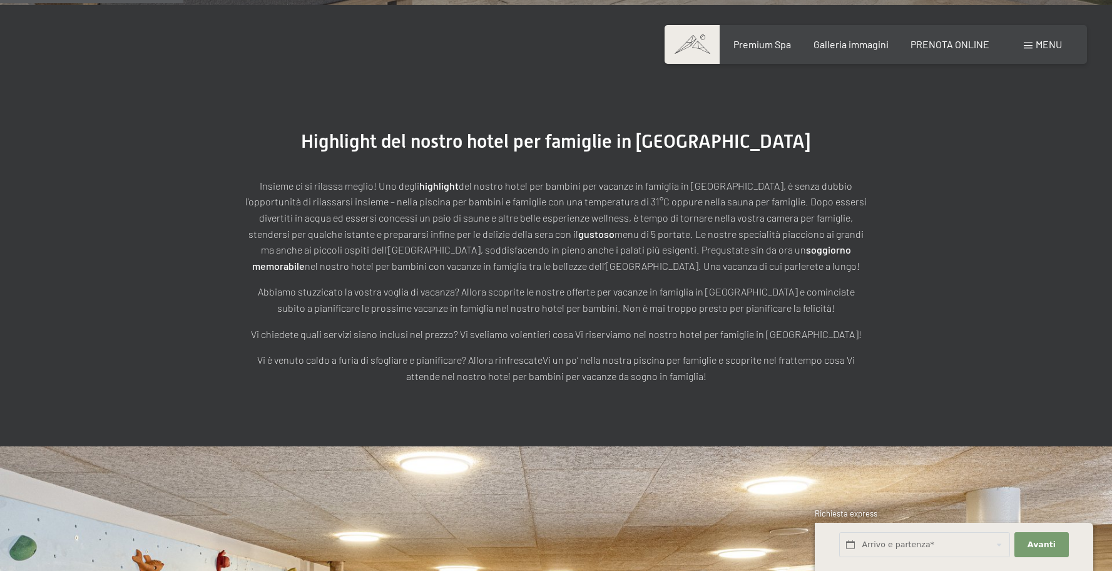
scroll to position [1588, 0]
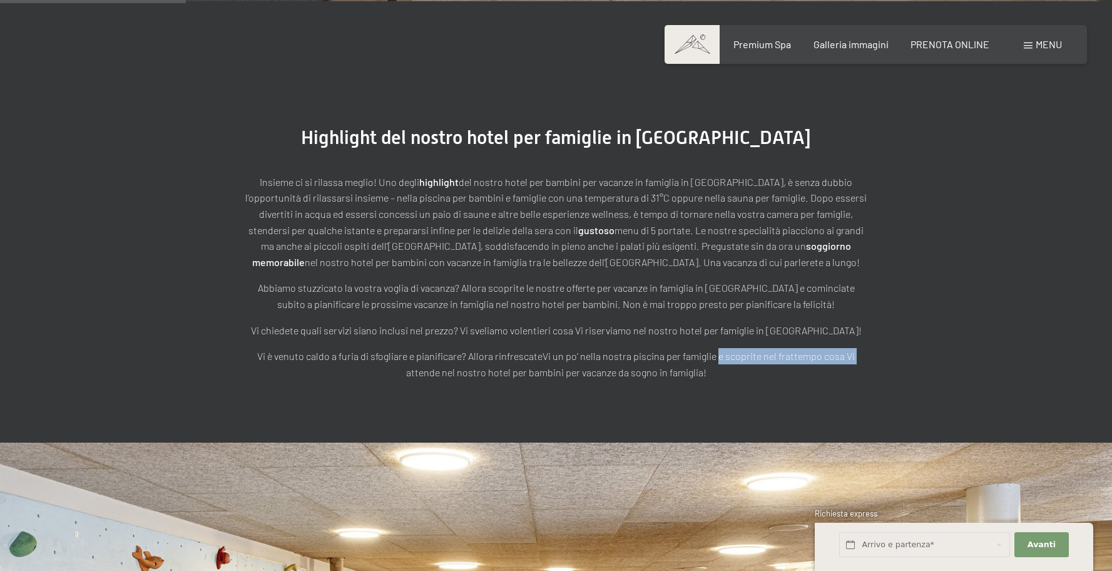
drag, startPoint x: 437, startPoint y: 360, endPoint x: 723, endPoint y: 347, distance: 286.3
click at [723, 347] on div "Highlight del nostro hotel per famiglie in Alto Adige Insieme ci si rilassa meg…" at bounding box center [557, 253] width 720 height 254
drag, startPoint x: 722, startPoint y: 347, endPoint x: 710, endPoint y: 347, distance: 11.9
click at [718, 348] on p "Vi è venuto caldo a furia di sfogliare e pianificare? Allora rinfrescateVi un p…" at bounding box center [556, 364] width 626 height 32
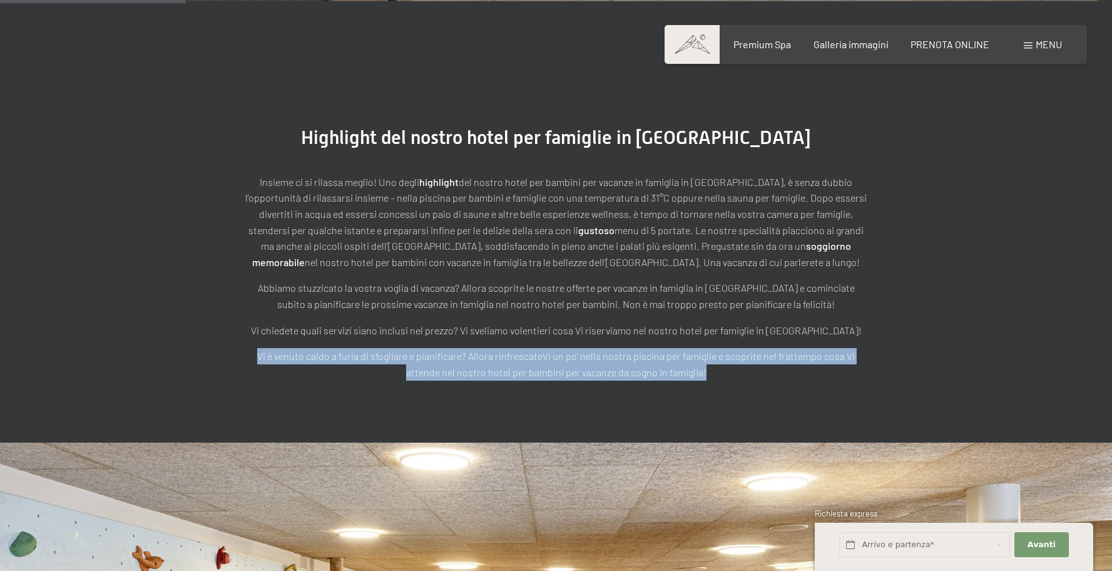
drag, startPoint x: 238, startPoint y: 332, endPoint x: 803, endPoint y: 361, distance: 565.3
click at [803, 362] on div "Highlight del nostro hotel per famiglie in Alto Adige Insieme ci si rilassa meg…" at bounding box center [557, 253] width 720 height 254
click at [803, 361] on p "Vi è venuto caldo a furia di sfogliare e pianificare? Allora rinfrescateVi un p…" at bounding box center [556, 364] width 626 height 32
drag, startPoint x: 753, startPoint y: 362, endPoint x: 376, endPoint y: 331, distance: 378.0
click at [376, 331] on div "Insieme ci si rilassa meglio! Uno degli highlight del nostro hotel per bambini …" at bounding box center [556, 277] width 626 height 207
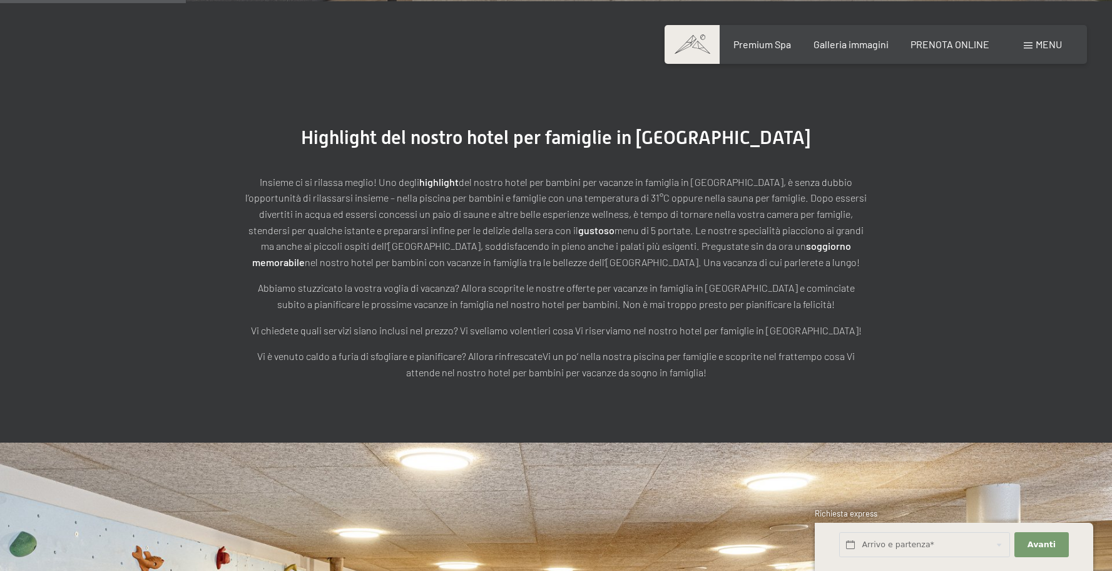
click at [375, 330] on div "Insieme ci si rilassa meglio! Uno degli highlight del nostro hotel per bambini …" at bounding box center [556, 277] width 626 height 207
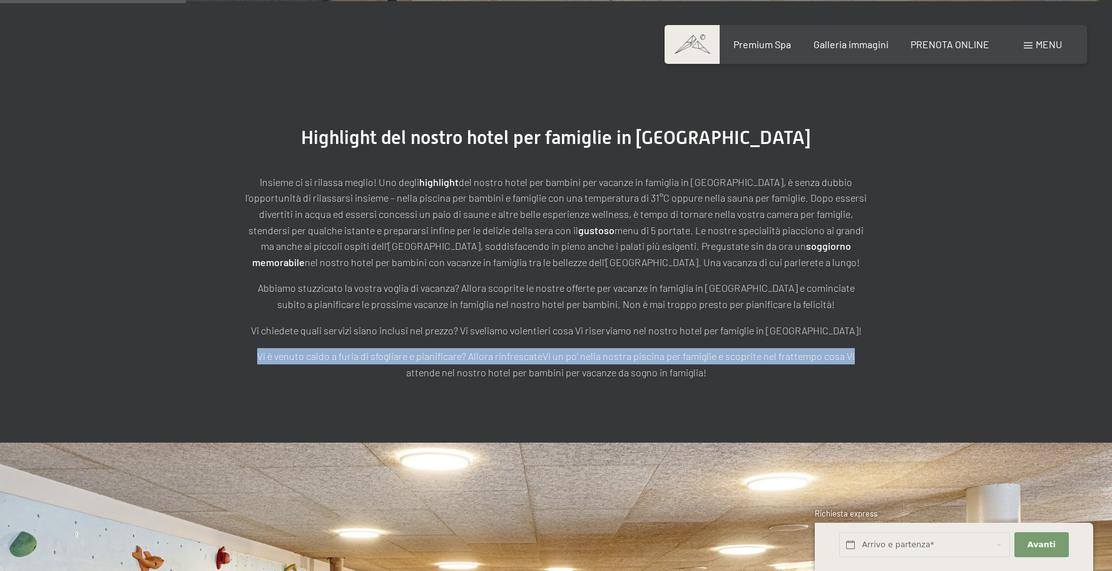
drag
click at [874, 346] on div "Highlight del nostro hotel per famiglie in Alto Adige Insieme ci si rilassa meg…" at bounding box center [557, 253] width 720 height 254
click at [877, 346] on div "Highlight del nostro hotel per famiglie in Alto Adige Insieme ci si rilassa meg…" at bounding box center [557, 253] width 720 height 254
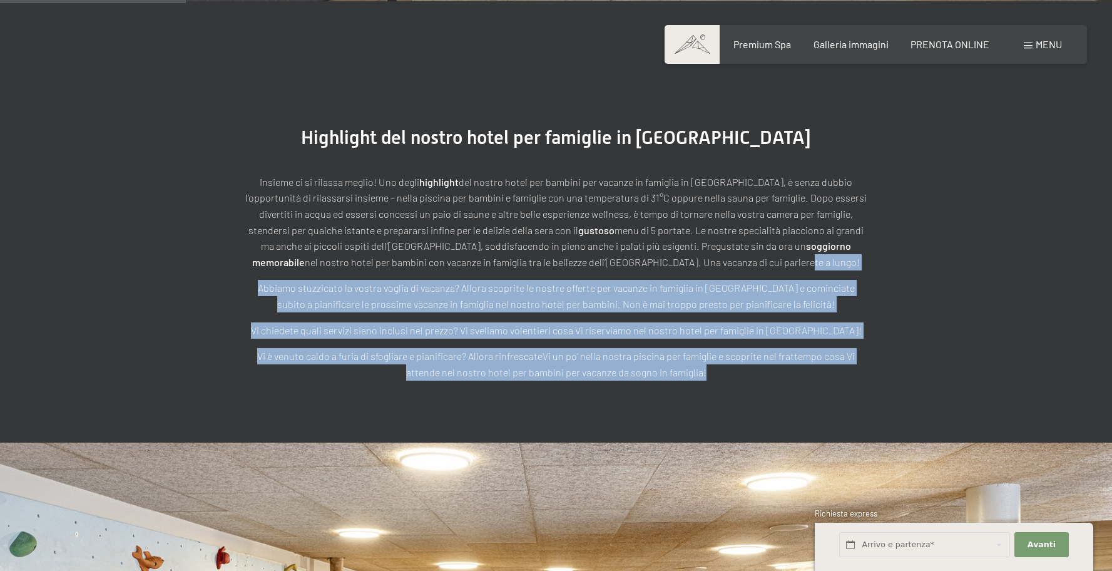
click at [822, 371] on section "Highlight del nostro hotel per famiglie in Alto Adige Insieme ci si rilassa meg…" at bounding box center [556, 253] width 1112 height 379
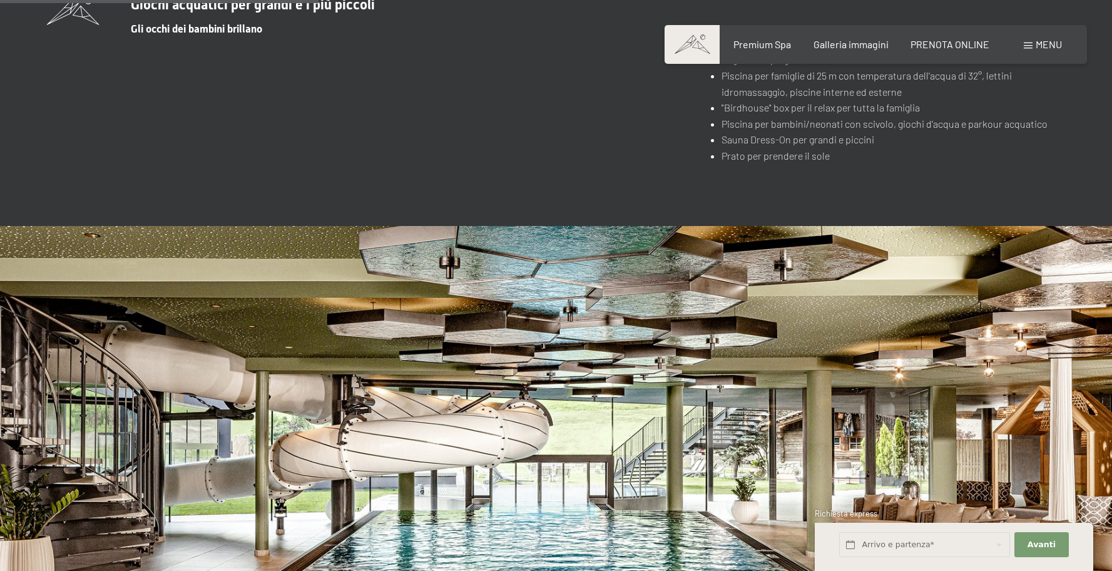
scroll to position [2724, 0]
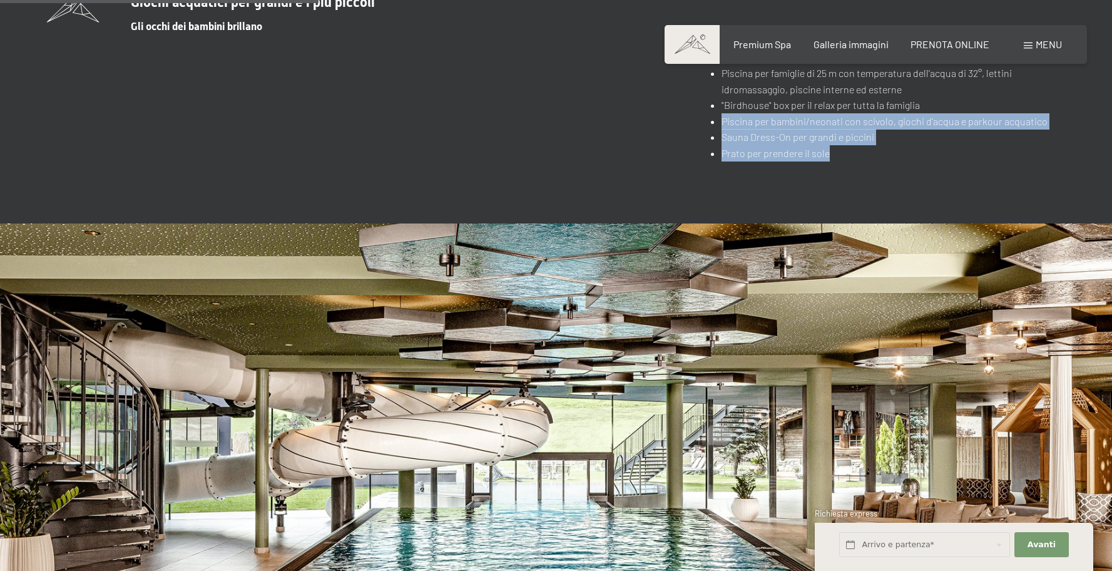
drag, startPoint x: 713, startPoint y: 101, endPoint x: 1004, endPoint y: 145, distance: 294.3
click at [1004, 145] on ul "Scivolo d'acqua di 60 metri con spettacolo di luci e cronometraggio con il migl…" at bounding box center [887, 97] width 356 height 128
click at [994, 145] on li "Prato per prendere il sole" at bounding box center [894, 153] width 344 height 16
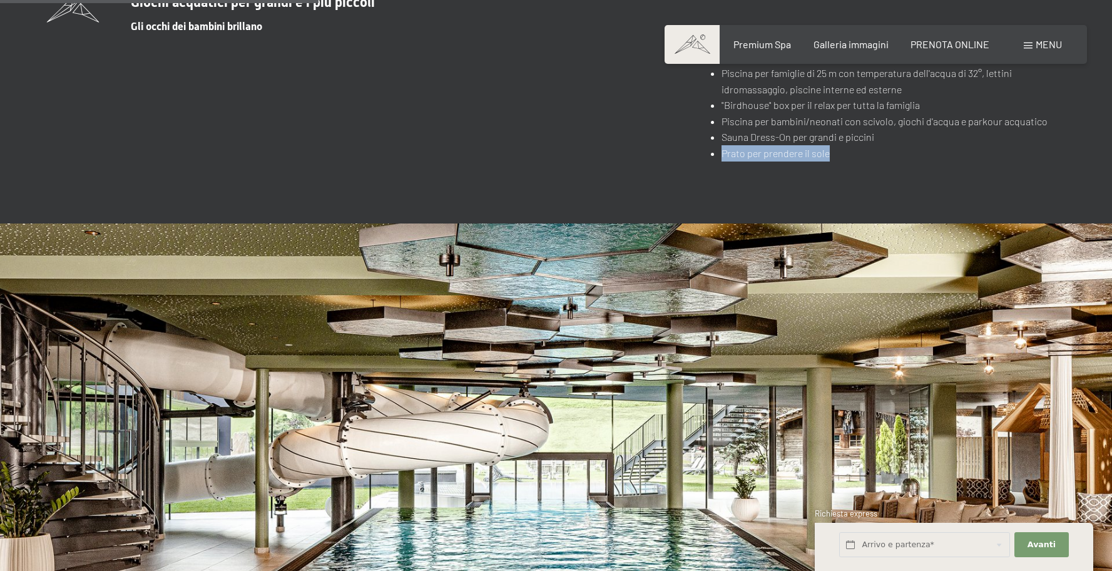
drag, startPoint x: 777, startPoint y: 136, endPoint x: 899, endPoint y: 143, distance: 122.2
click at [898, 145] on li "Prato per prendere il sole" at bounding box center [894, 153] width 344 height 16
click at [899, 145] on li "Prato per prendere il sole" at bounding box center [894, 153] width 344 height 16
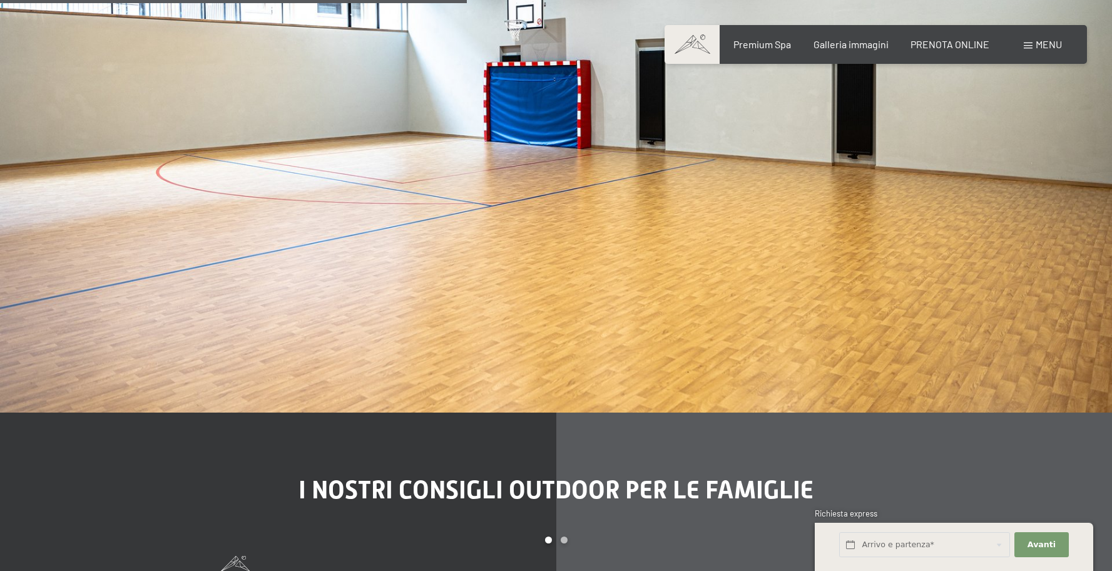
scroll to position [3997, 0]
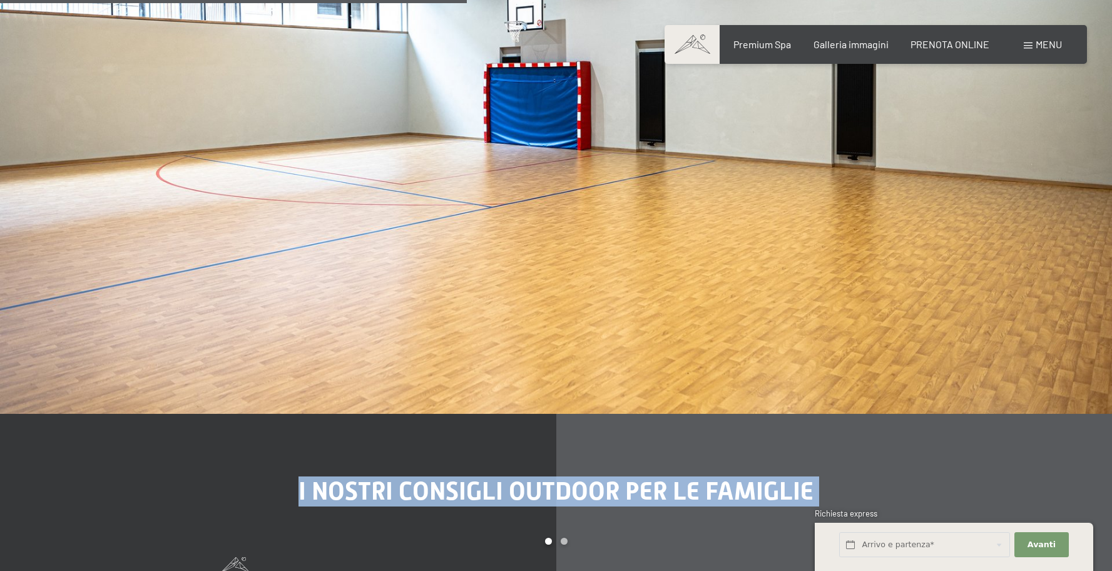
drag, startPoint x: 355, startPoint y: 472, endPoint x: 969, endPoint y: 493, distance: 613.7
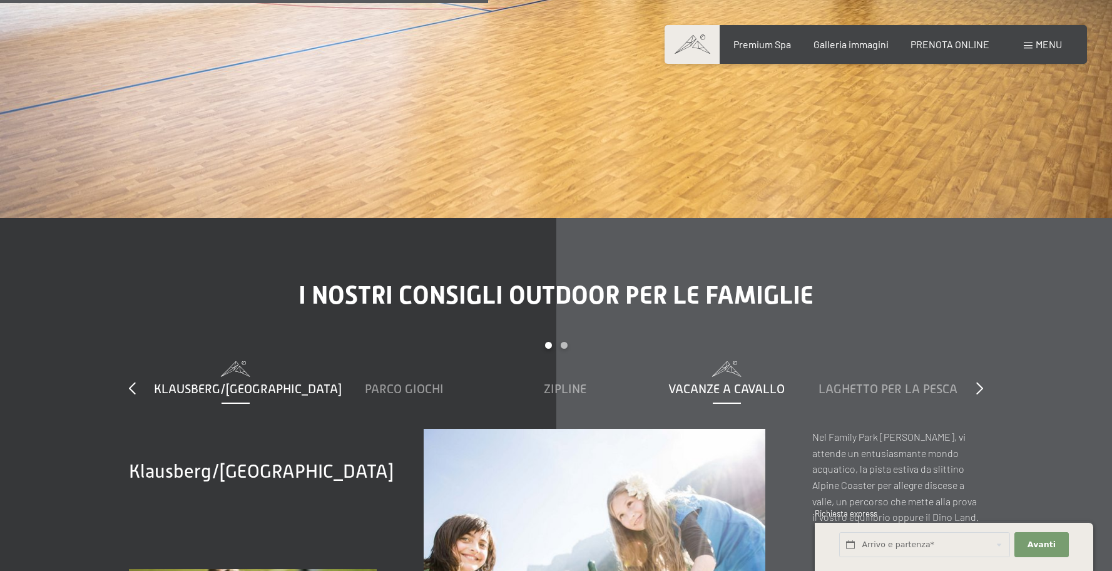
scroll to position [4181, 0]
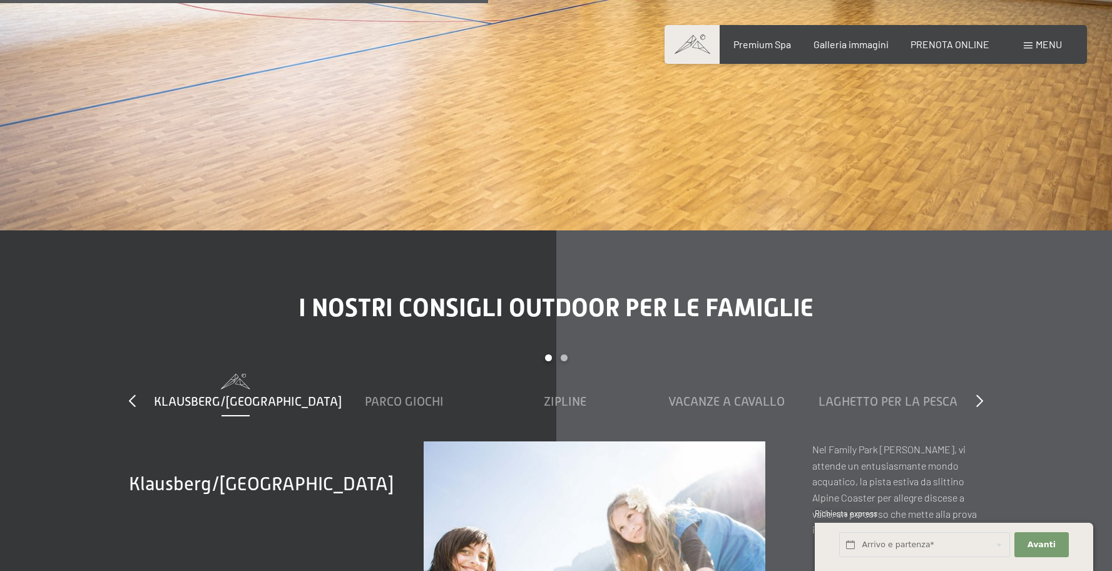
drag, startPoint x: 673, startPoint y: 338, endPoint x: 698, endPoint y: 349, distance: 27.2
click at [660, 354] on div "Carousel Pagination" at bounding box center [556, 363] width 817 height 19
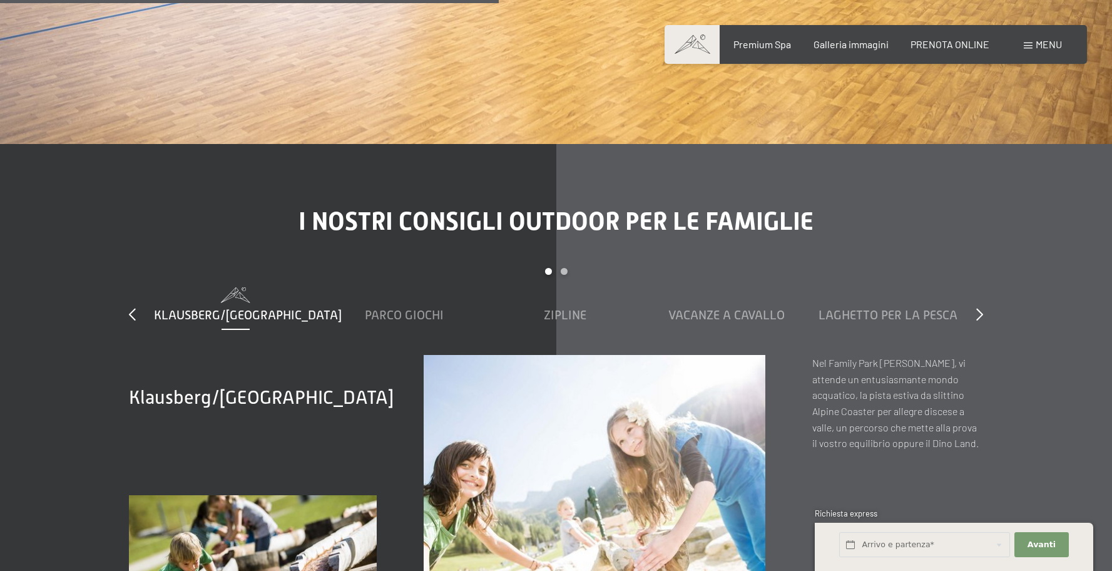
scroll to position [4288, 0]
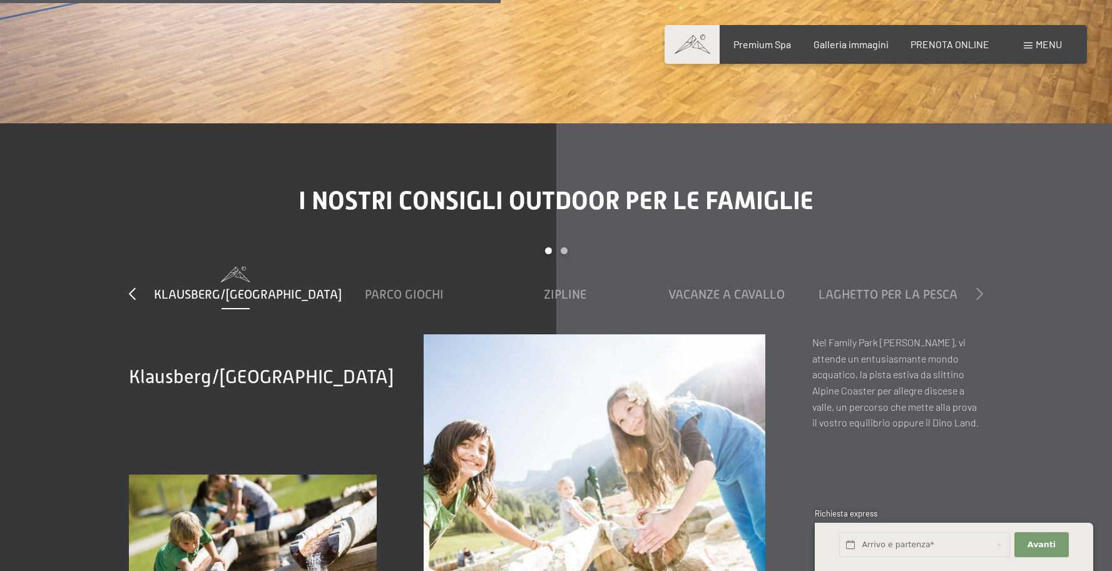
click at [981, 295] on icon at bounding box center [979, 293] width 7 height 13
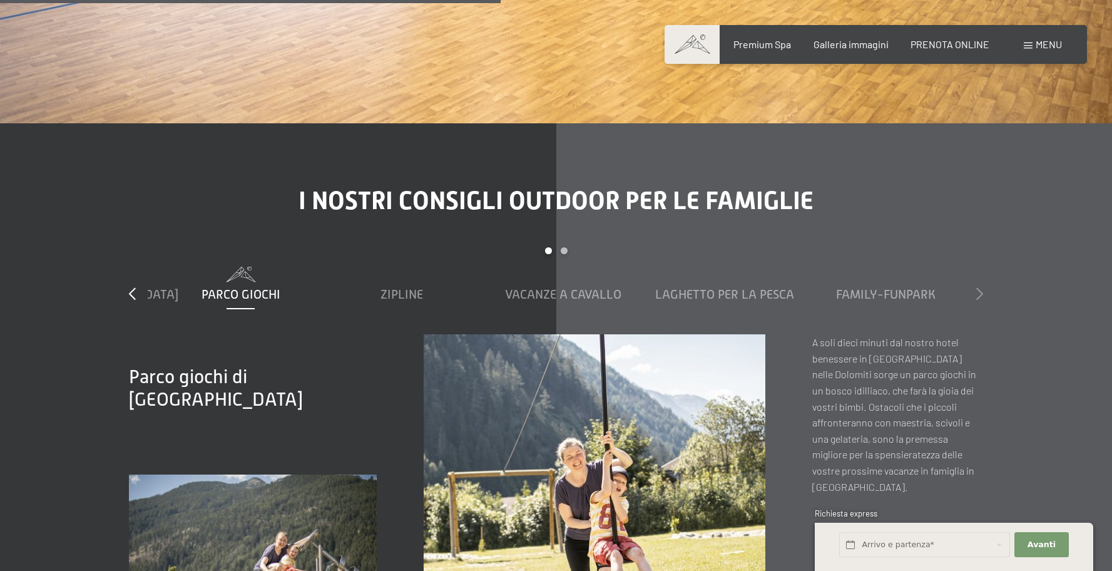
click at [981, 295] on icon at bounding box center [979, 293] width 7 height 13
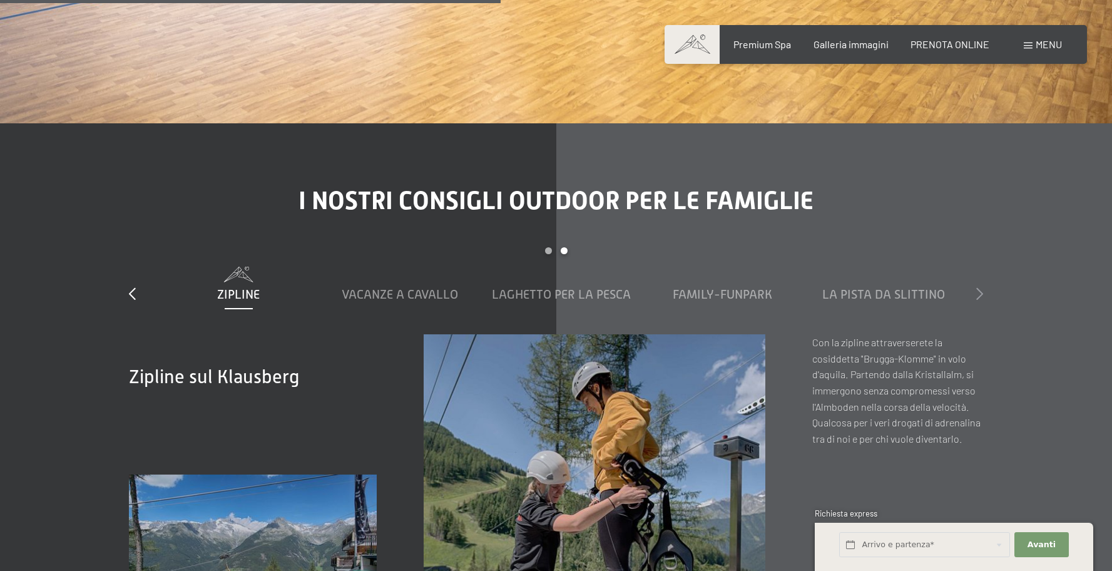
click at [981, 295] on icon at bounding box center [979, 293] width 7 height 13
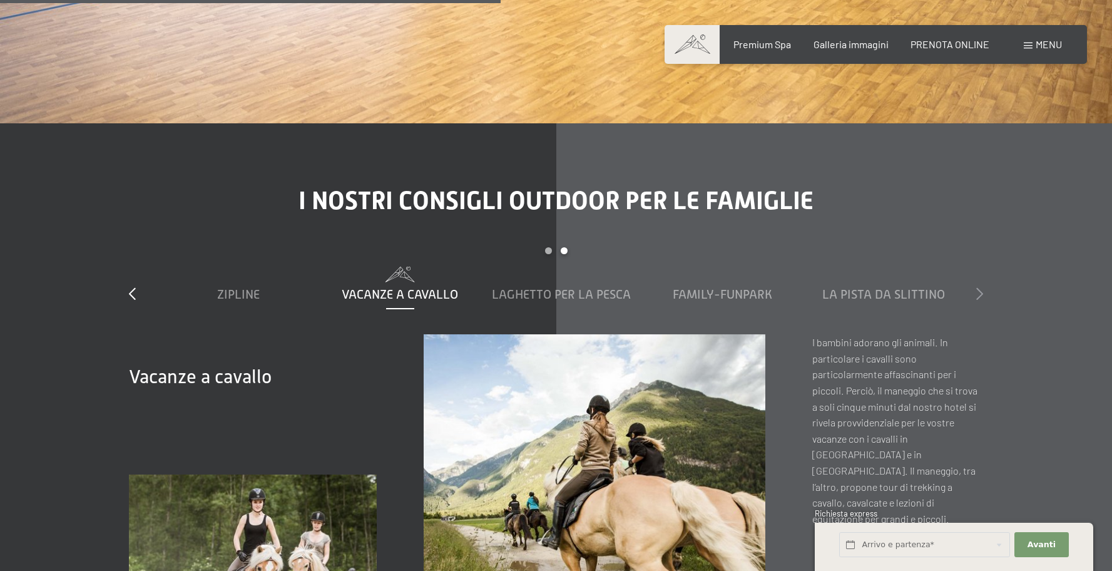
click at [981, 295] on icon at bounding box center [979, 293] width 7 height 13
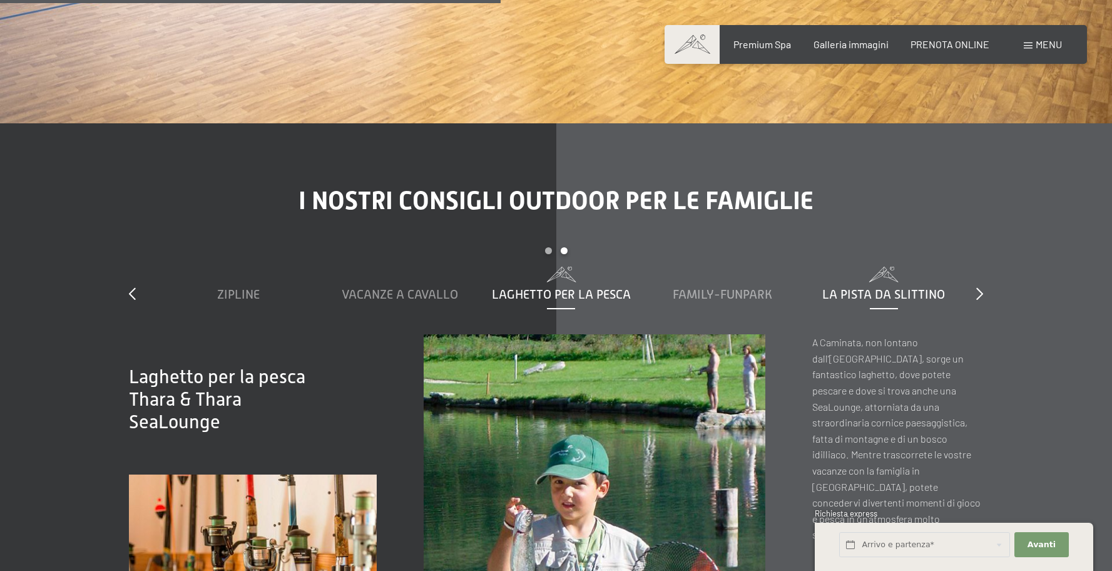
click at [902, 287] on span "La pista da slittino" at bounding box center [883, 294] width 123 height 14
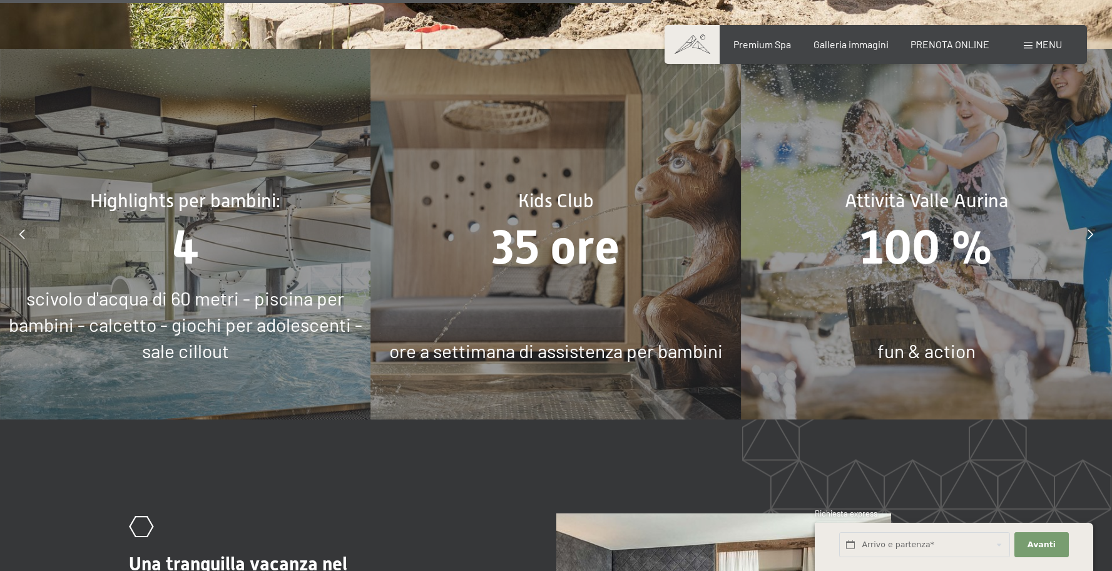
scroll to position [5660, 0]
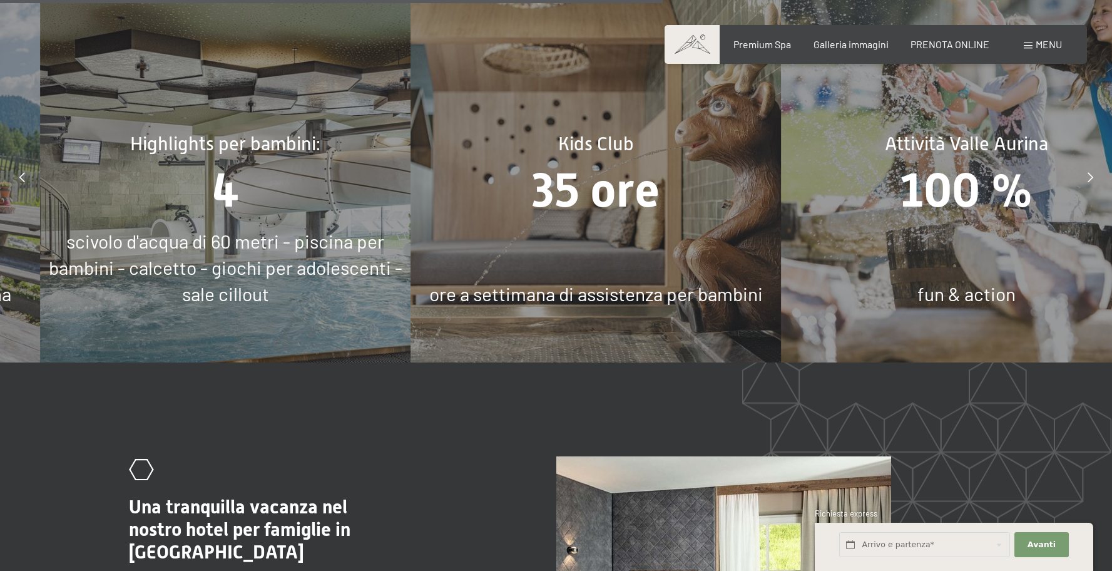
drag, startPoint x: 501, startPoint y: 181, endPoint x: 697, endPoint y: 197, distance: 196.5
click at [660, 197] on span "35 ore" at bounding box center [596, 190] width 128 height 55
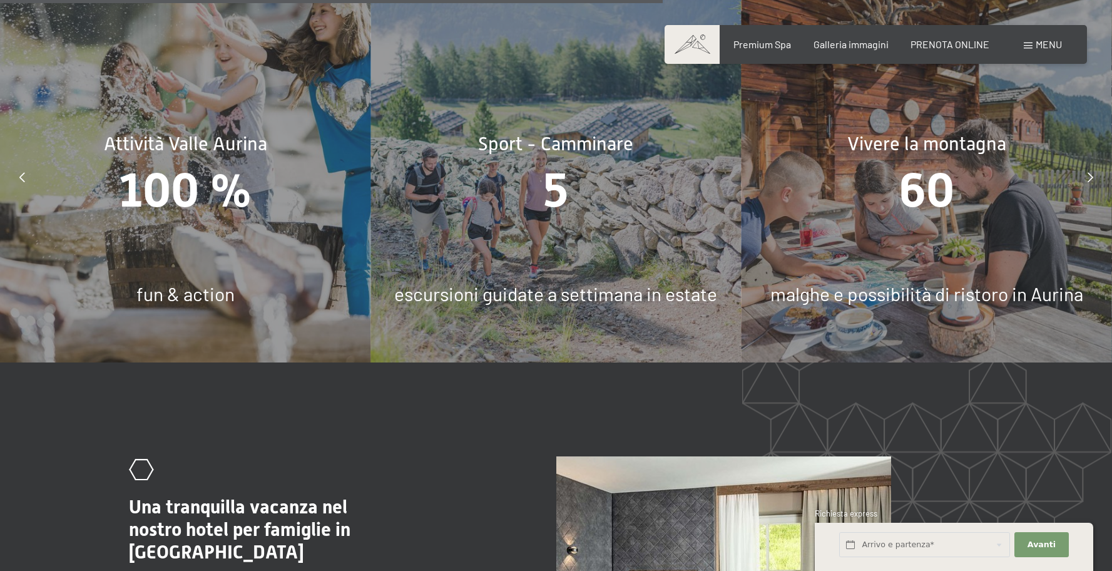
click at [1091, 178] on icon at bounding box center [1091, 177] width 6 height 10
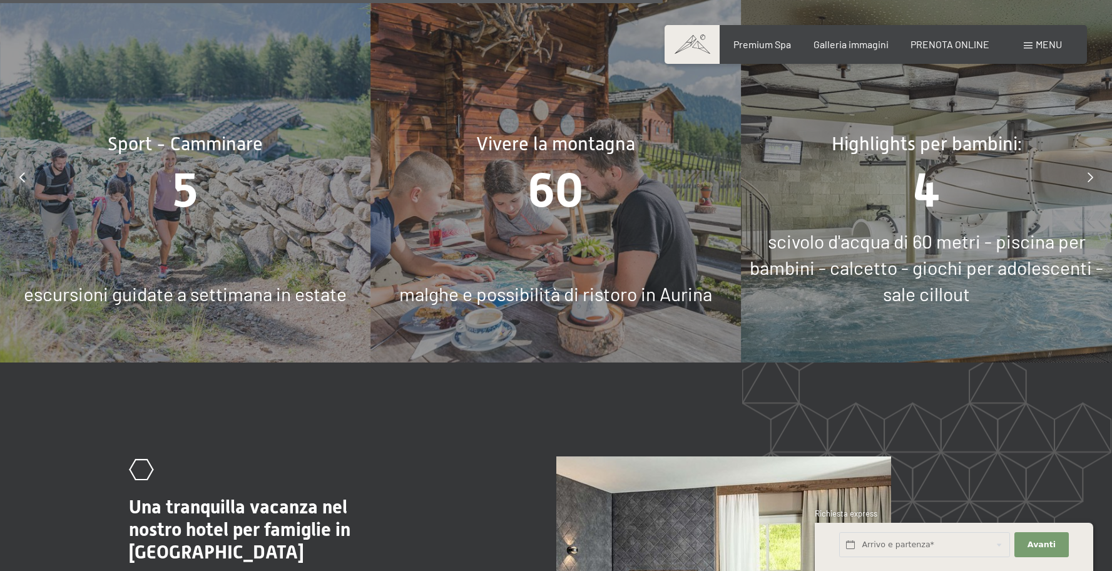
click at [1091, 178] on icon at bounding box center [1091, 177] width 6 height 10
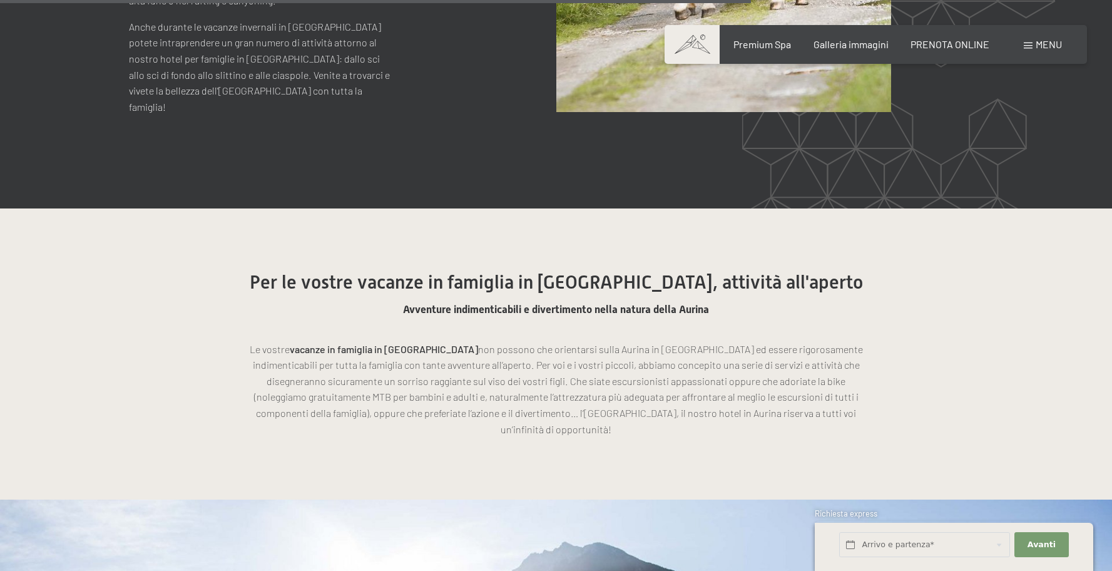
scroll to position [6410, 0]
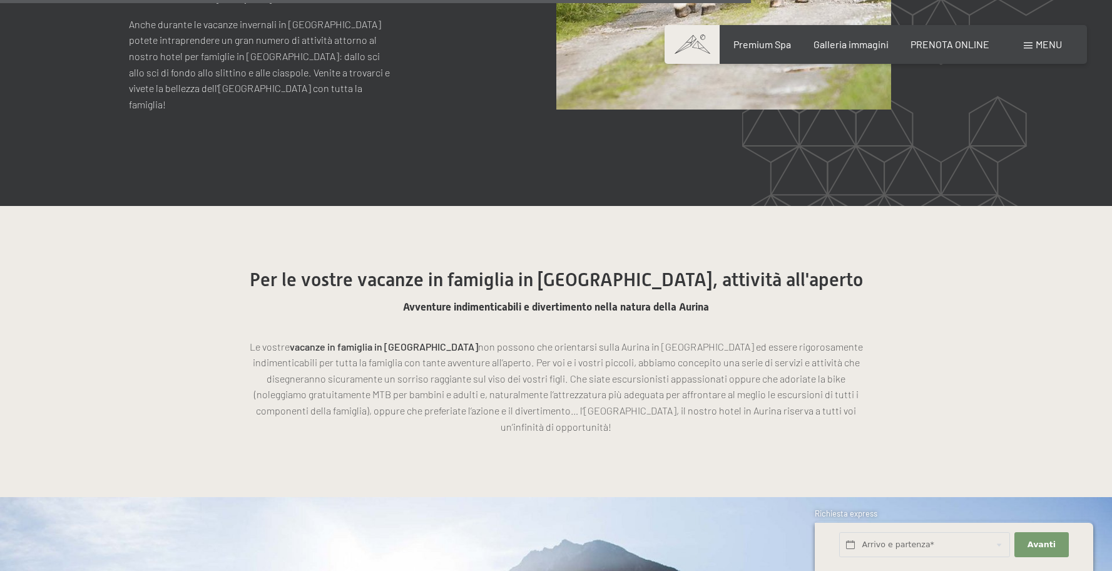
drag, startPoint x: 304, startPoint y: 349, endPoint x: 805, endPoint y: 421, distance: 506.4
click at [805, 421] on section "Per le vostre vacanze in famiglia in Val Pusteria, attività all'aperto Avventur…" at bounding box center [556, 351] width 1112 height 291
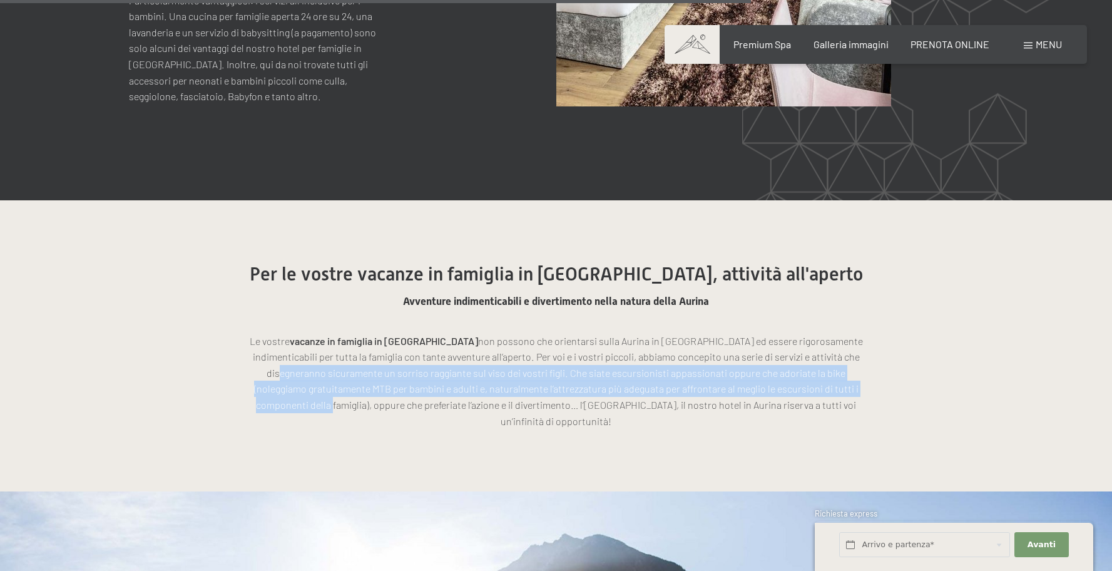
drag, startPoint x: 793, startPoint y: 354, endPoint x: 798, endPoint y: 384, distance: 29.8
click at [798, 384] on p "Le vostre vacanze in famiglia in Val Pusteria non possono che orientarsi sulla …" at bounding box center [556, 381] width 626 height 96
drag, startPoint x: 797, startPoint y: 384, endPoint x: 723, endPoint y: 395, distance: 75.2
click at [797, 384] on p "Le vostre vacanze in famiglia in Val Pusteria non possono che orientarsi sulla …" at bounding box center [556, 381] width 626 height 96
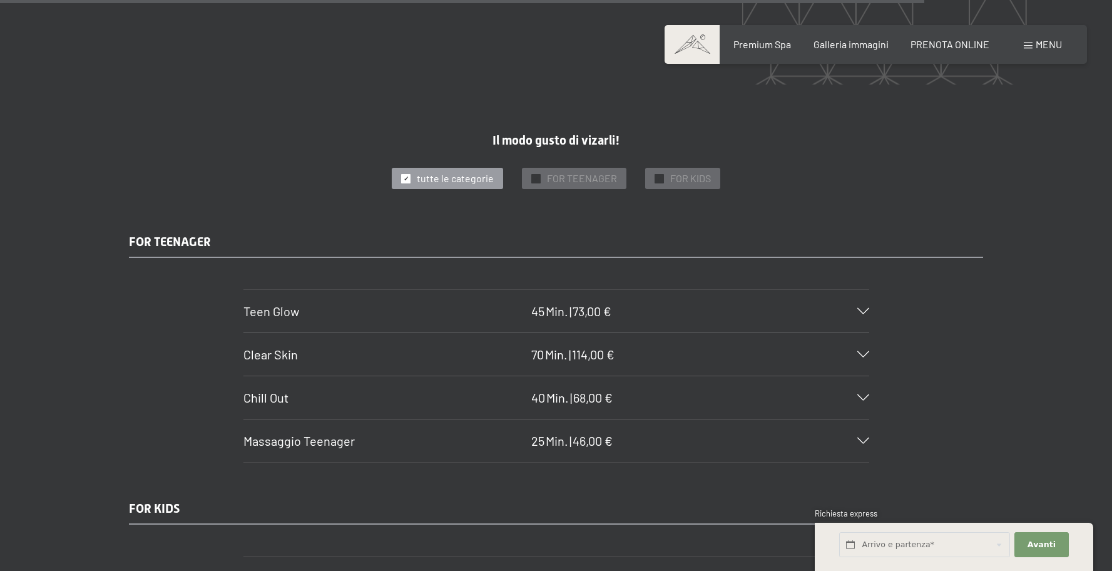
scroll to position [7885, 0]
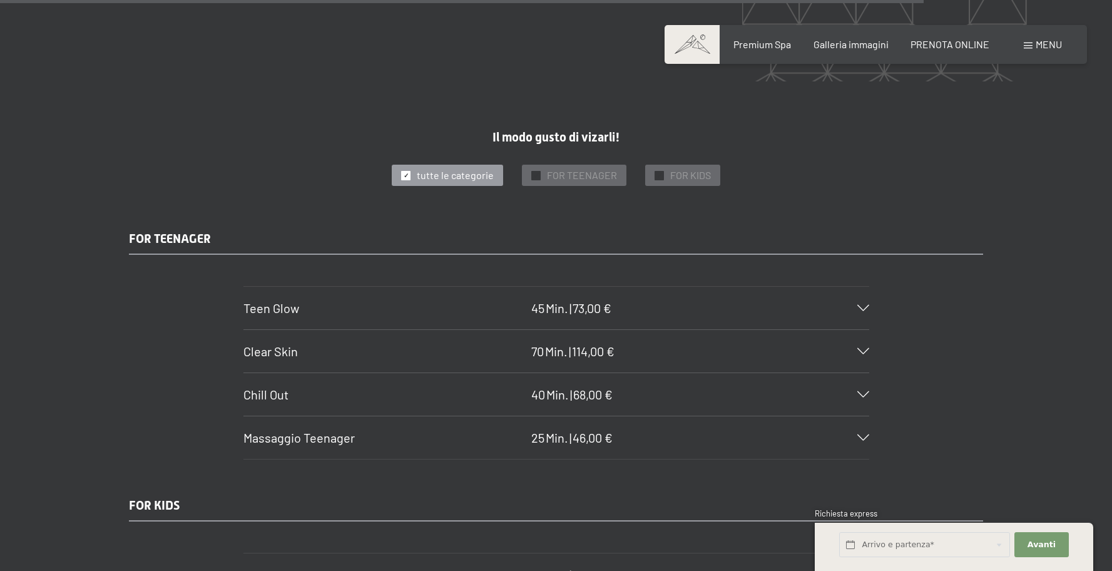
drag, startPoint x: 240, startPoint y: 302, endPoint x: 984, endPoint y: 303, distance: 744.1
click at [869, 302] on section "Teen Glow 45 Min. | 73,00 € Trattamento viso per la cura della pelle giovane pe…" at bounding box center [556, 308] width 626 height 44
click at [985, 301] on div "FOR TEENAGER Teen Glow 45 Min. | 73,00 € Trattamento viso per la cura della pel…" at bounding box center [556, 345] width 948 height 230
click at [867, 305] on icon at bounding box center [863, 308] width 12 height 6
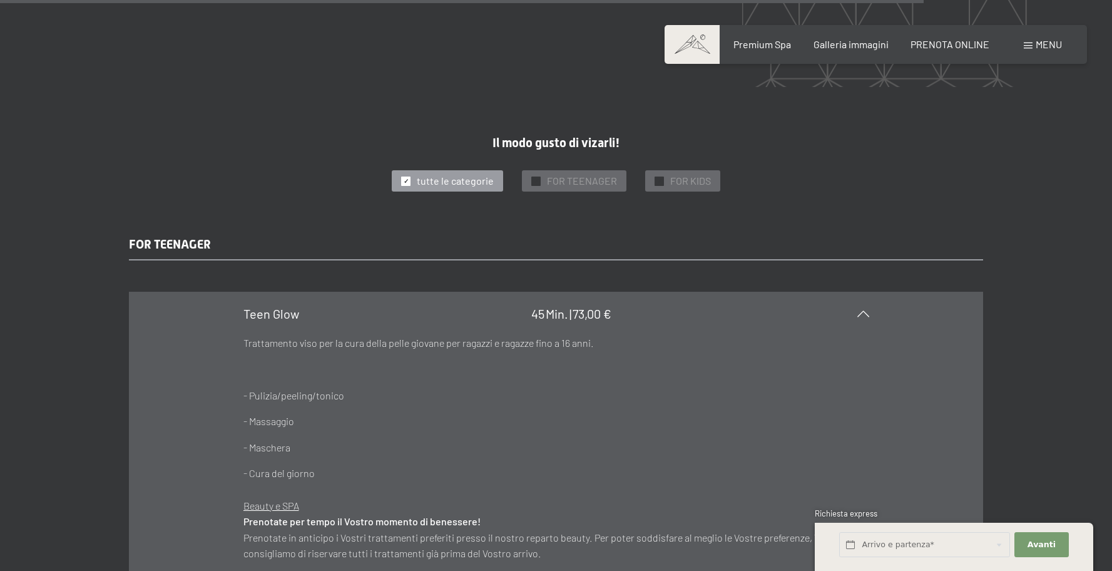
click at [866, 310] on icon at bounding box center [863, 313] width 12 height 6
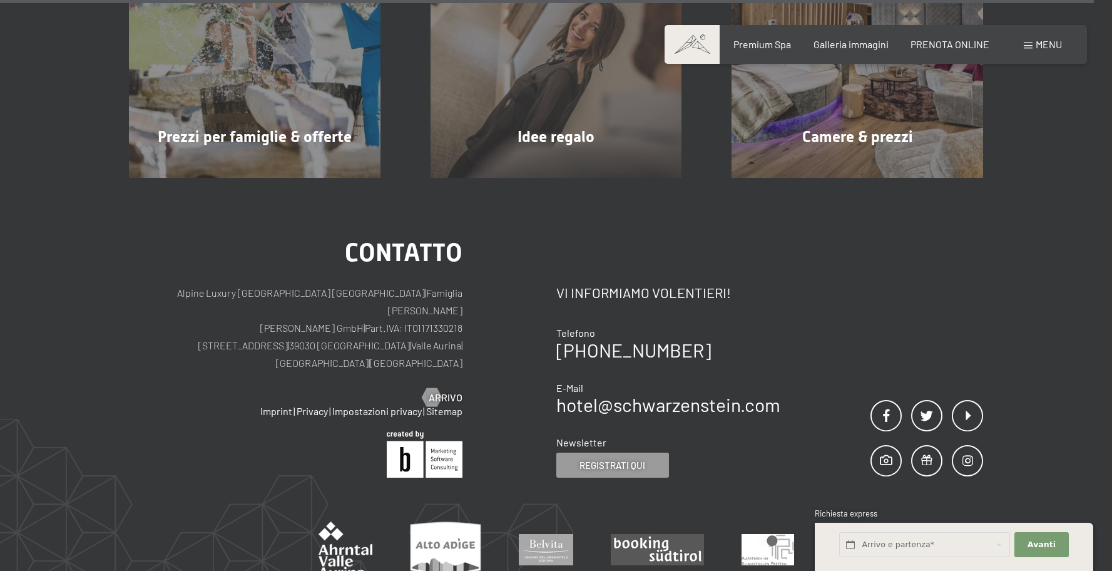
scroll to position [9392, 0]
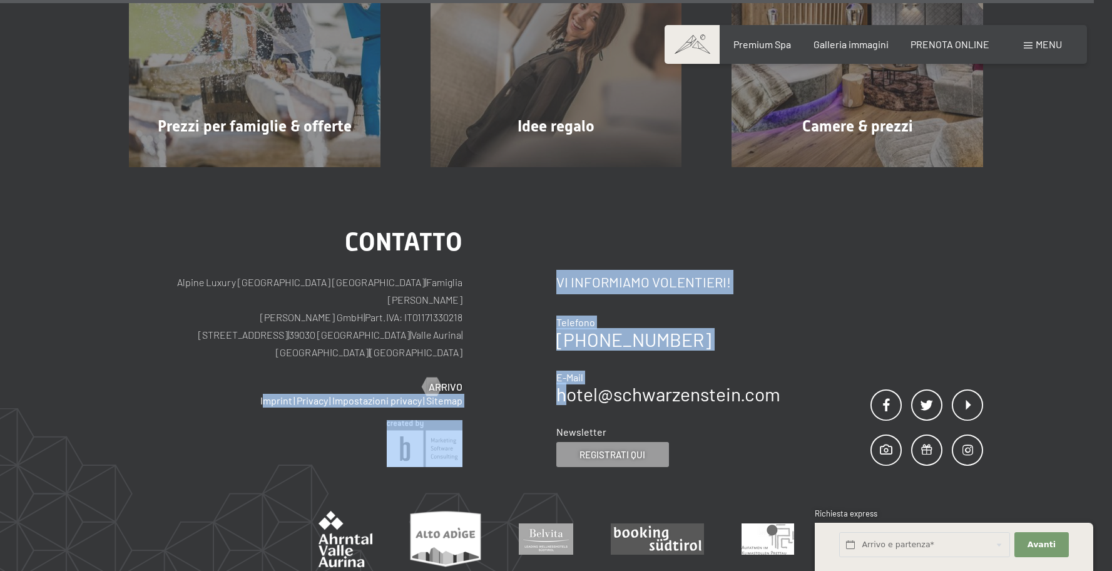
drag, startPoint x: 472, startPoint y: 361, endPoint x: 585, endPoint y: 340, distance: 114.6
click at [583, 340] on div "Contatto Alpine Luxury SPA Resort SCHWARZENSTEIN | Famiglia Zimmerhofer Otmar Z…" at bounding box center [556, 349] width 854 height 238
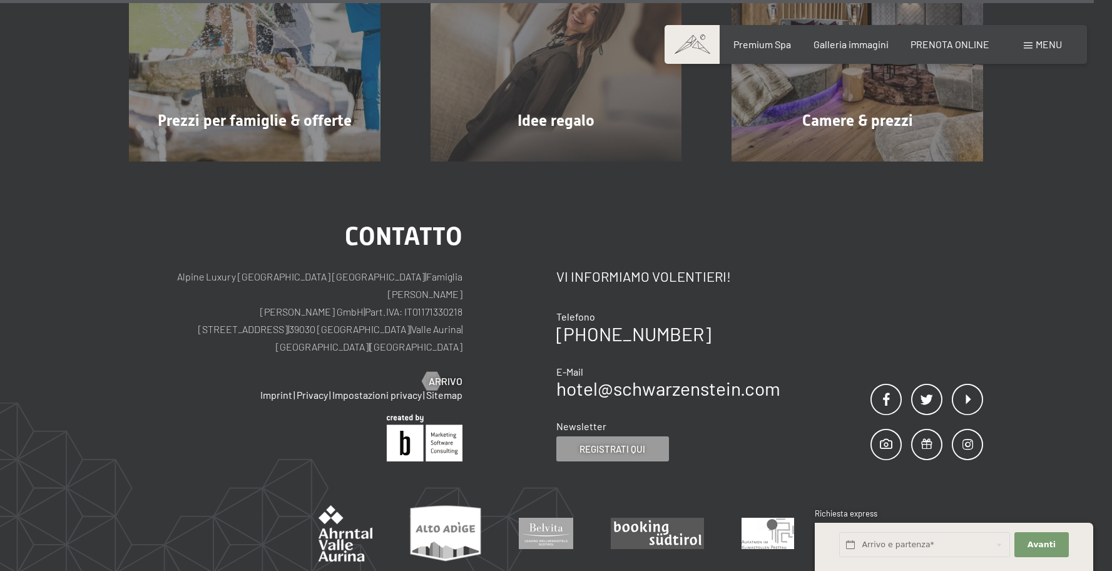
drag, startPoint x: 887, startPoint y: 266, endPoint x: 835, endPoint y: 260, distance: 52.9
click at [876, 266] on div "Contatto Vi informiamo volentieri! Telefono +39 0474 674100 E-Mail hotel@ no-sp…" at bounding box center [769, 343] width 427 height 238
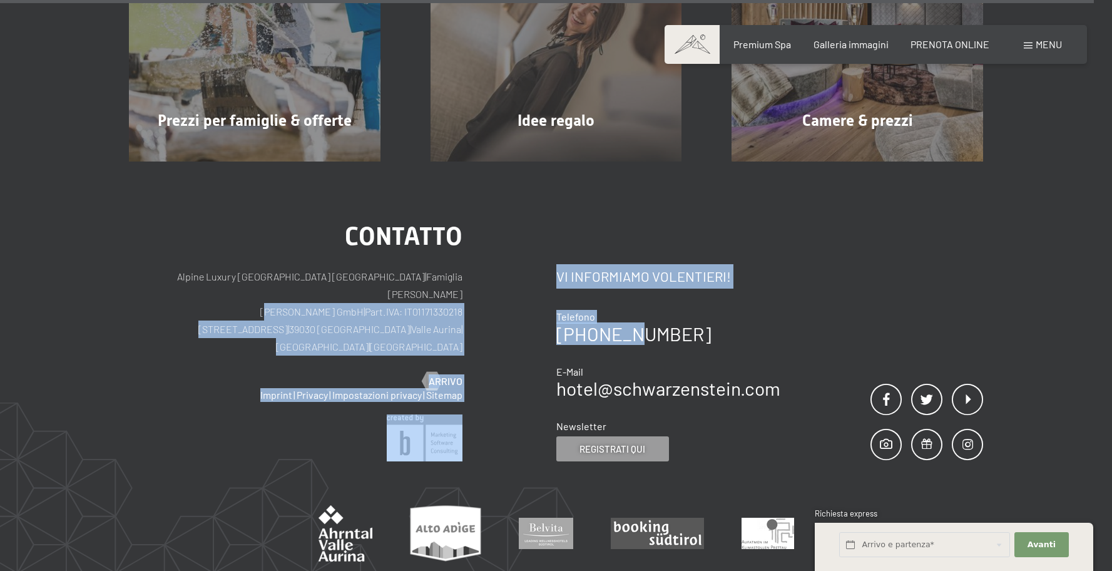
drag, startPoint x: 348, startPoint y: 284, endPoint x: 688, endPoint y: 287, distance: 339.8
click at [685, 287] on div "Contatto Alpine Luxury SPA Resort SCHWARZENSTEIN | Famiglia Zimmerhofer Otmar Z…" at bounding box center [556, 343] width 854 height 238
click at [689, 310] on div "Telefono" at bounding box center [668, 317] width 224 height 14
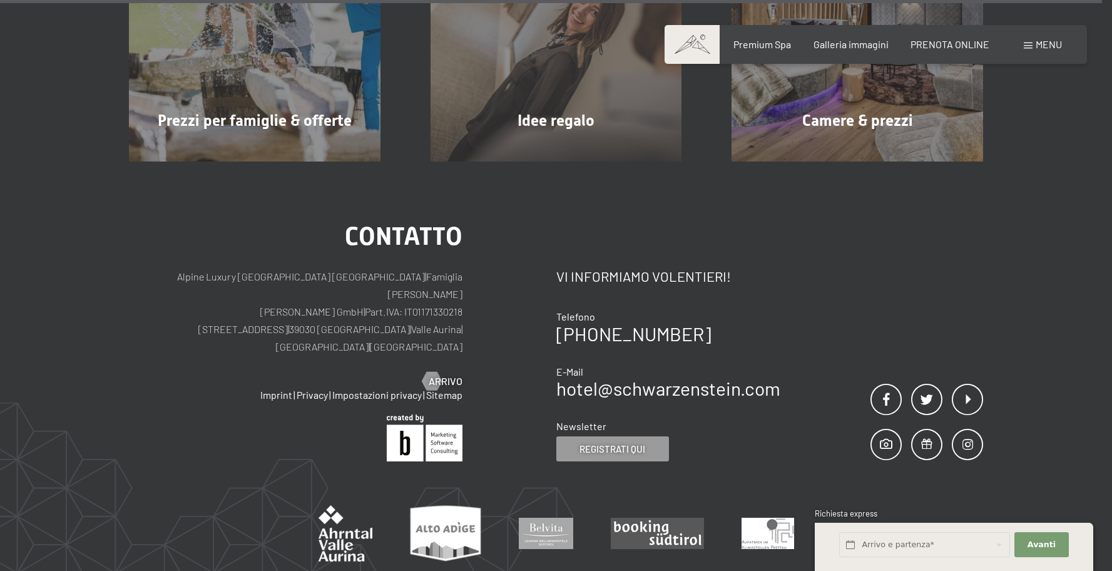
scroll to position [9548, 0]
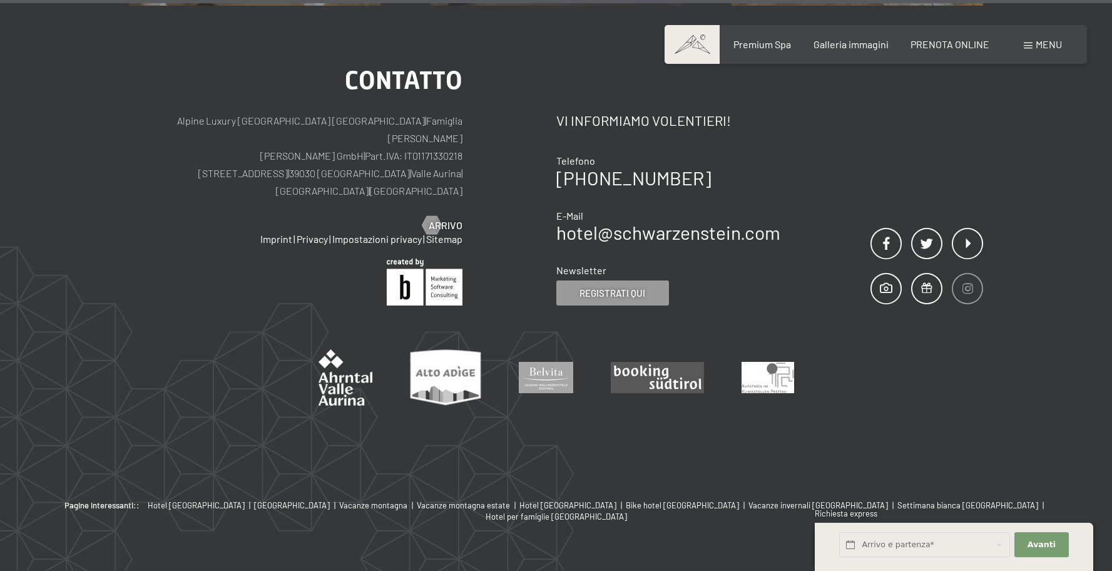
click at [972, 273] on span at bounding box center [967, 288] width 31 height 31
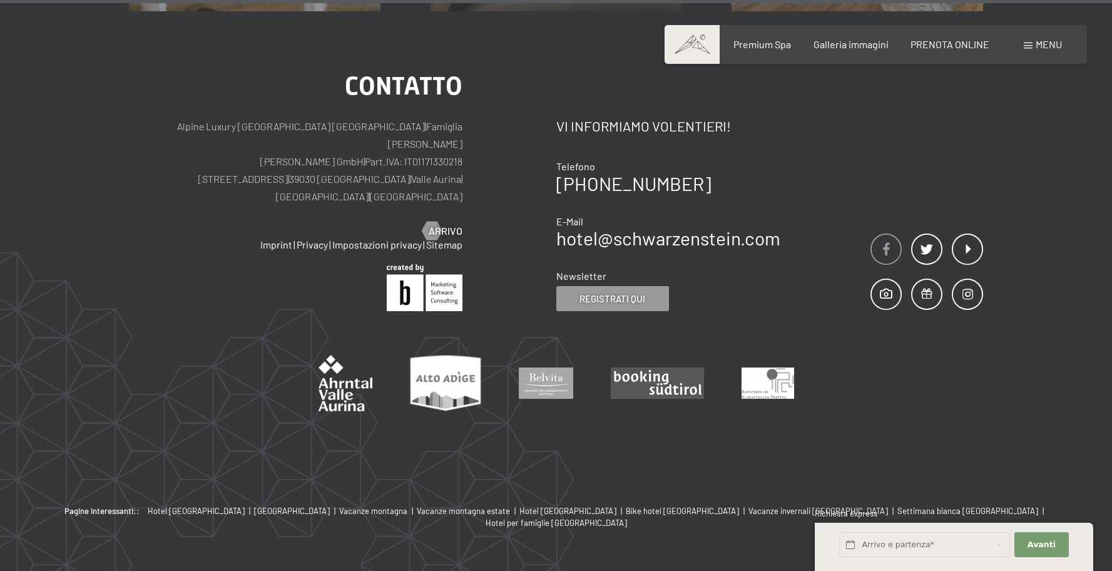
click at [887, 233] on span at bounding box center [886, 248] width 31 height 31
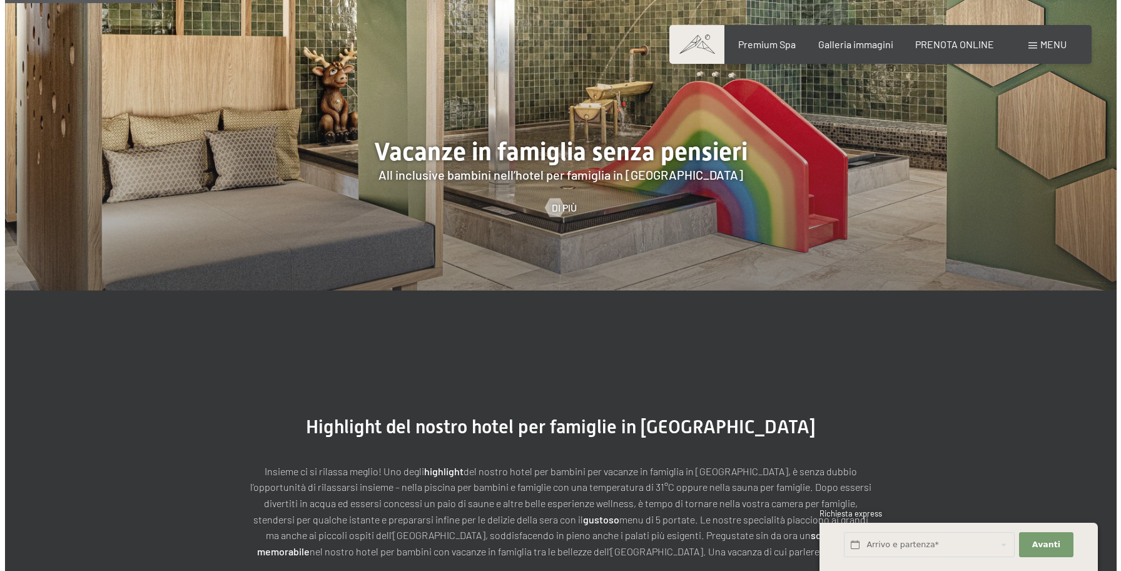
scroll to position [1082, 0]
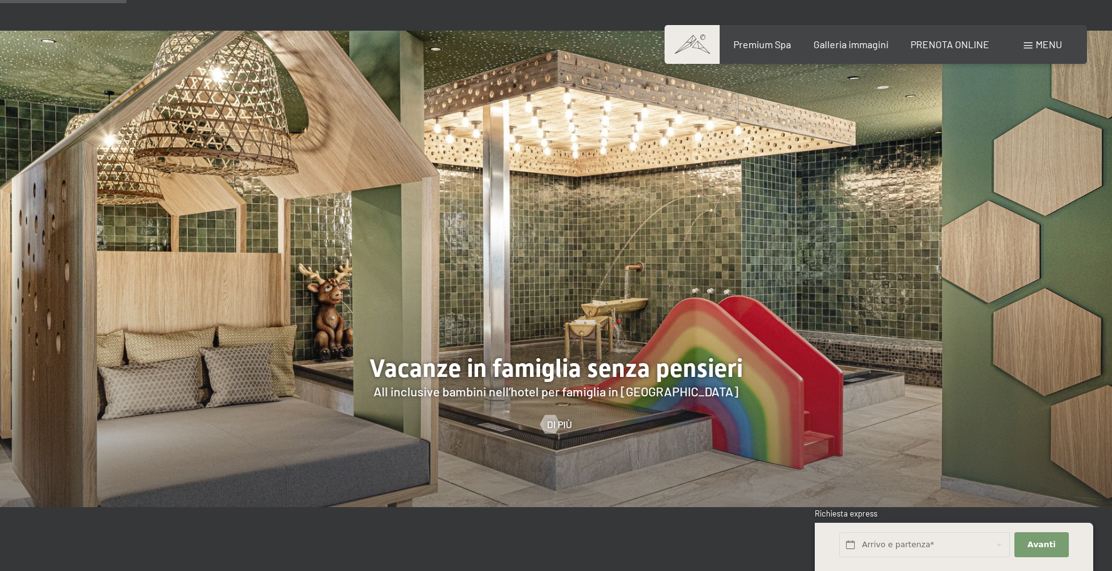
click at [1051, 44] on span "Menu" at bounding box center [1049, 44] width 26 height 12
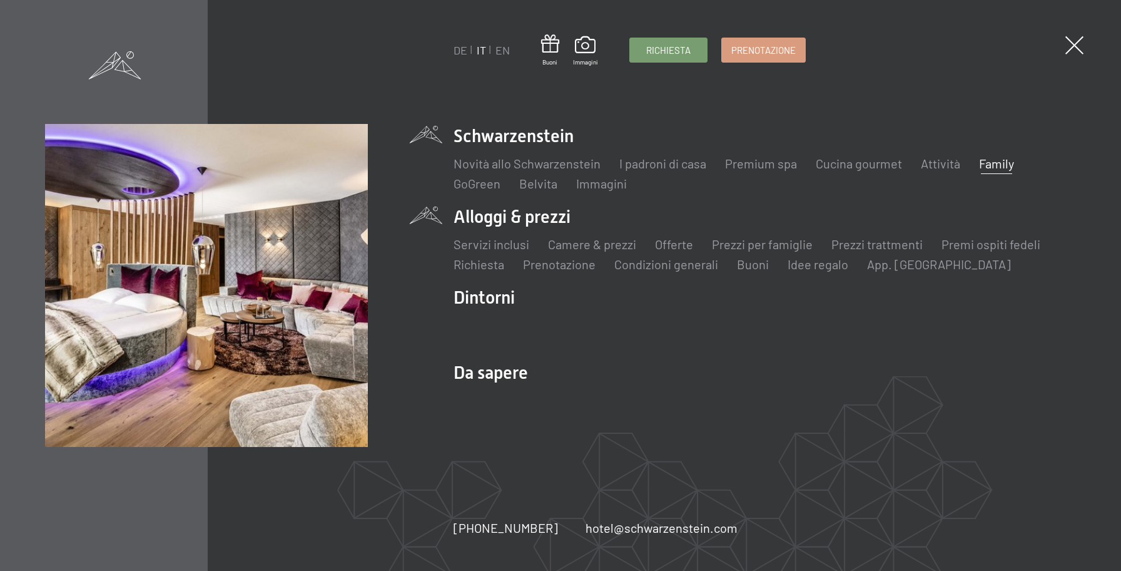
click at [499, 223] on li "Alloggi & prezzi Servizi inclusi Camere & prezzi Lista Offerte Lista Prezzi per…" at bounding box center [765, 239] width 623 height 68
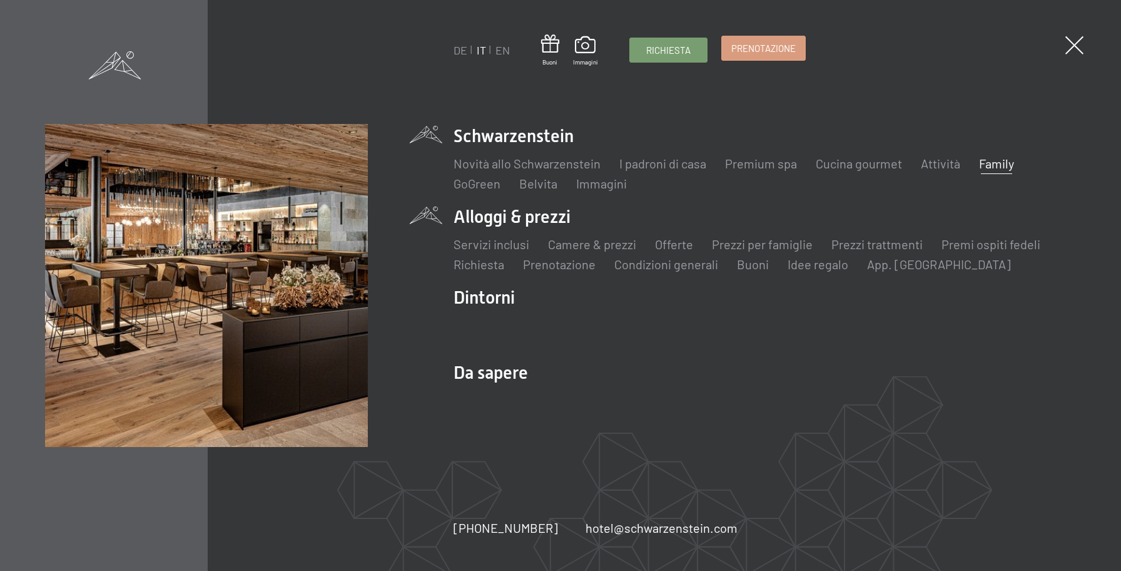
click at [757, 49] on span "Prenotazione" at bounding box center [764, 48] width 64 height 13
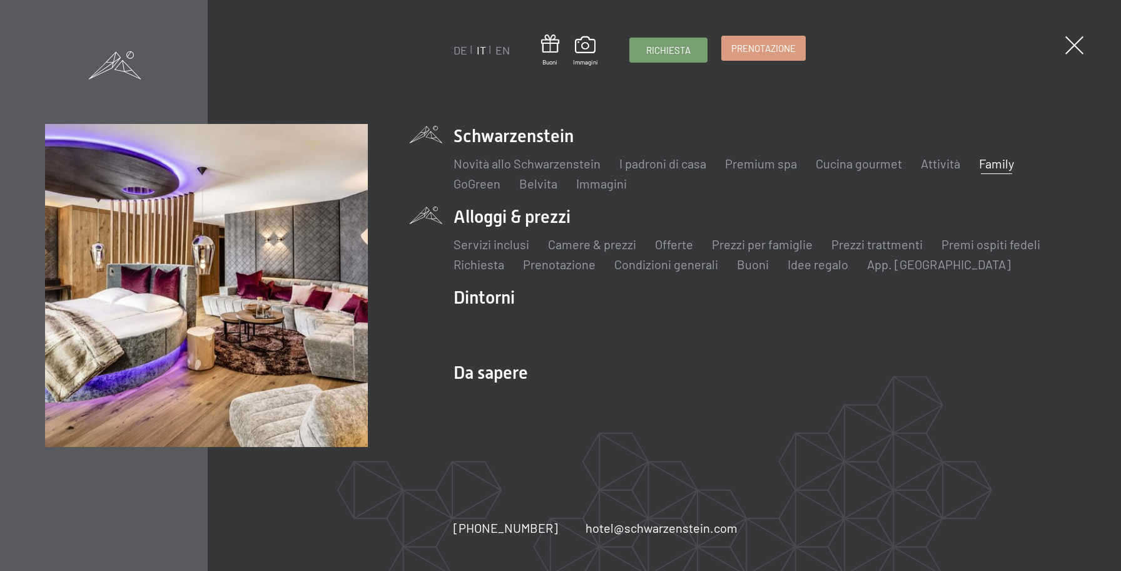
click at [759, 50] on span "Prenotazione" at bounding box center [764, 48] width 64 height 13
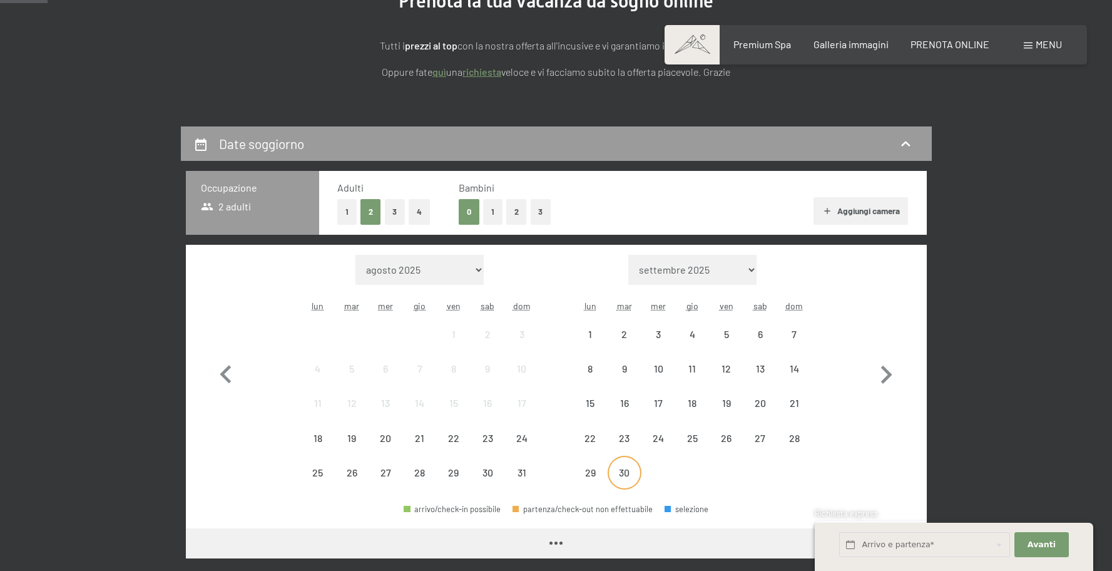
scroll to position [340, 0]
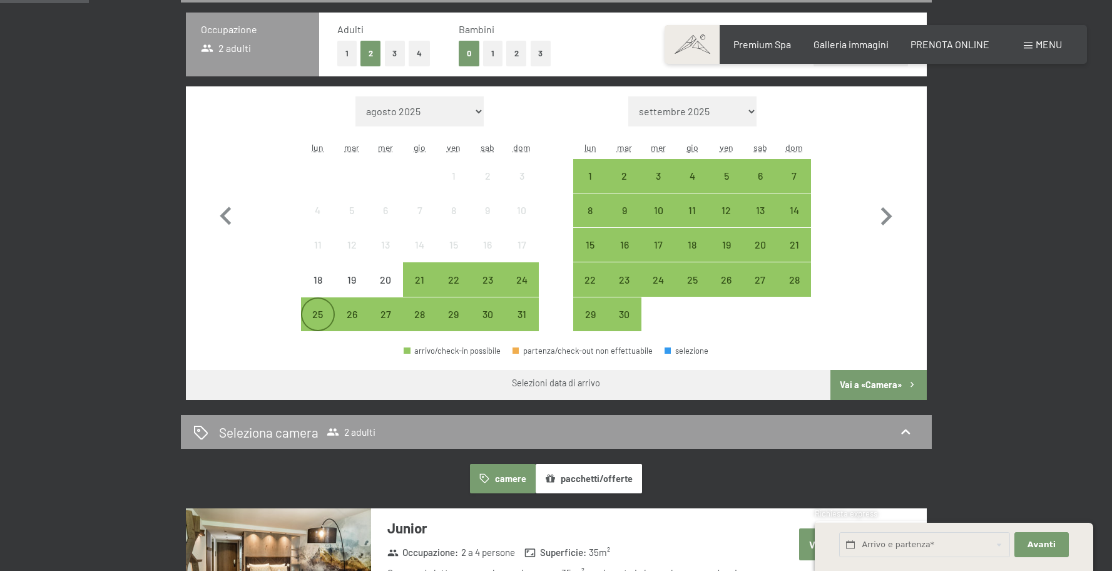
click at [317, 324] on div "25" at bounding box center [317, 324] width 31 height 31
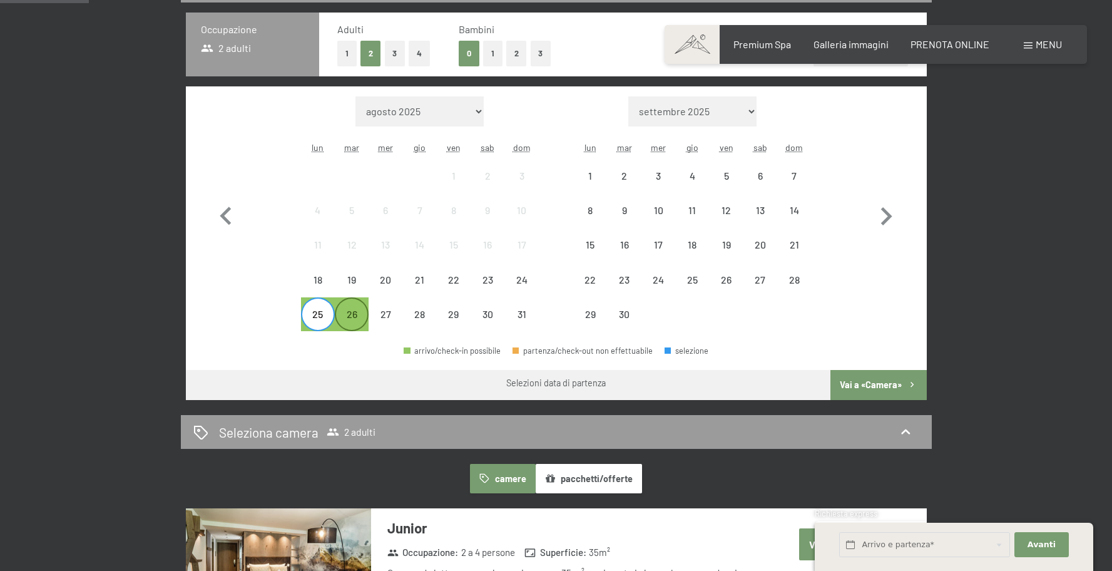
click at [365, 315] on div "26" at bounding box center [351, 324] width 31 height 31
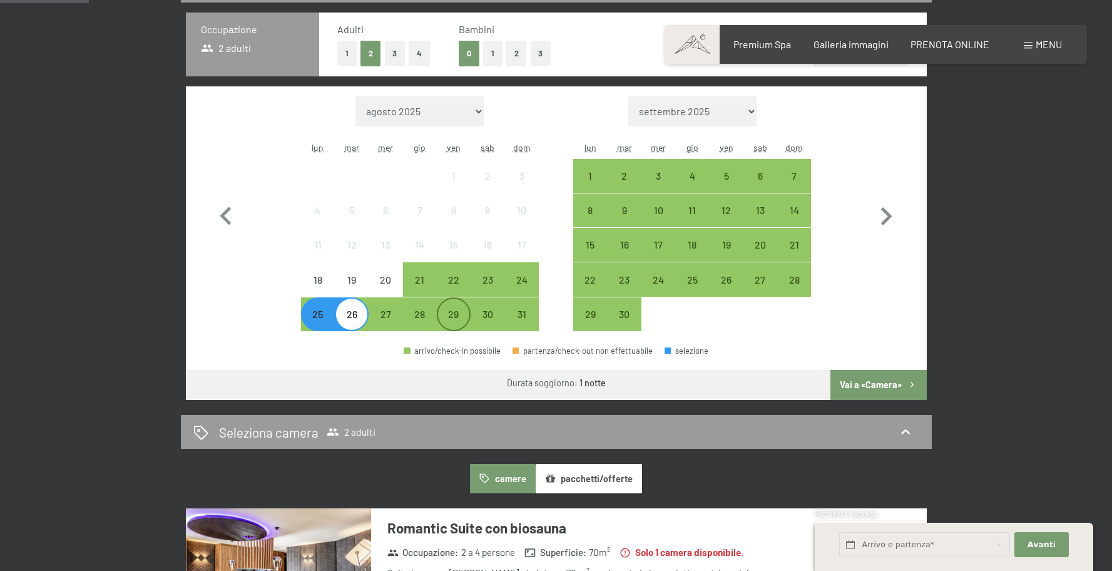
click at [456, 314] on div "29" at bounding box center [453, 324] width 31 height 31
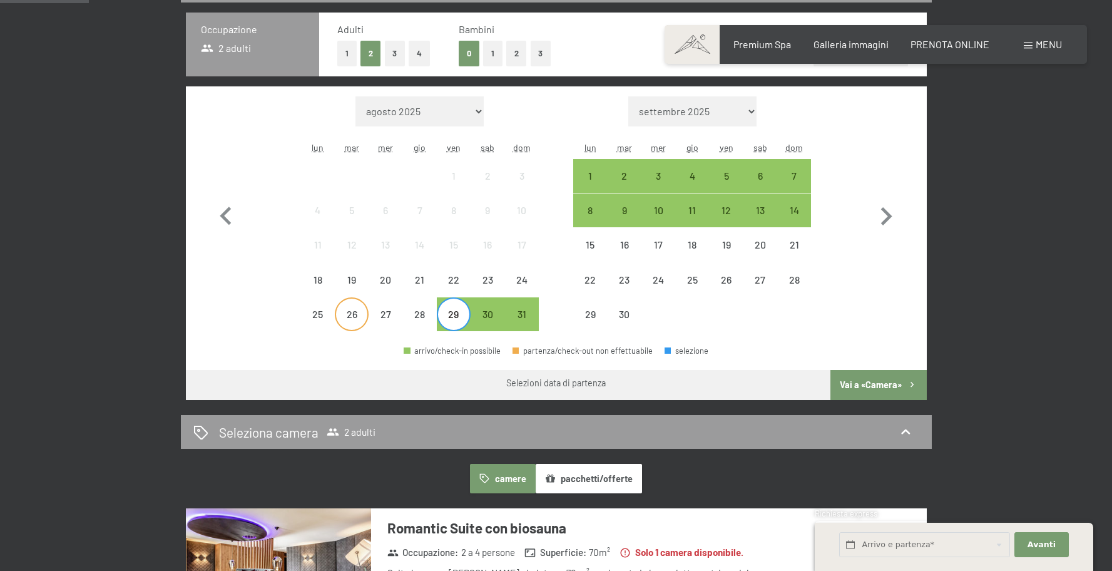
click at [352, 312] on div "26" at bounding box center [351, 324] width 31 height 31
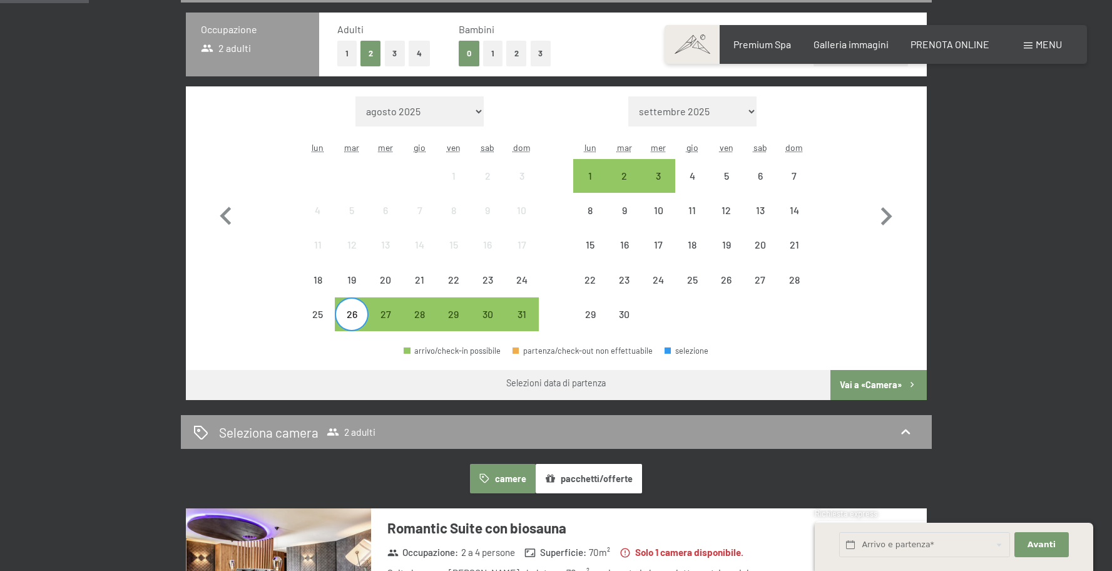
click at [460, 319] on span "Consenso marketing*" at bounding box center [483, 321] width 95 height 13
click at [430, 319] on input "Consenso marketing*" at bounding box center [423, 321] width 13 height 13
checkbox input "false"
click at [456, 314] on div "29" at bounding box center [453, 324] width 31 height 31
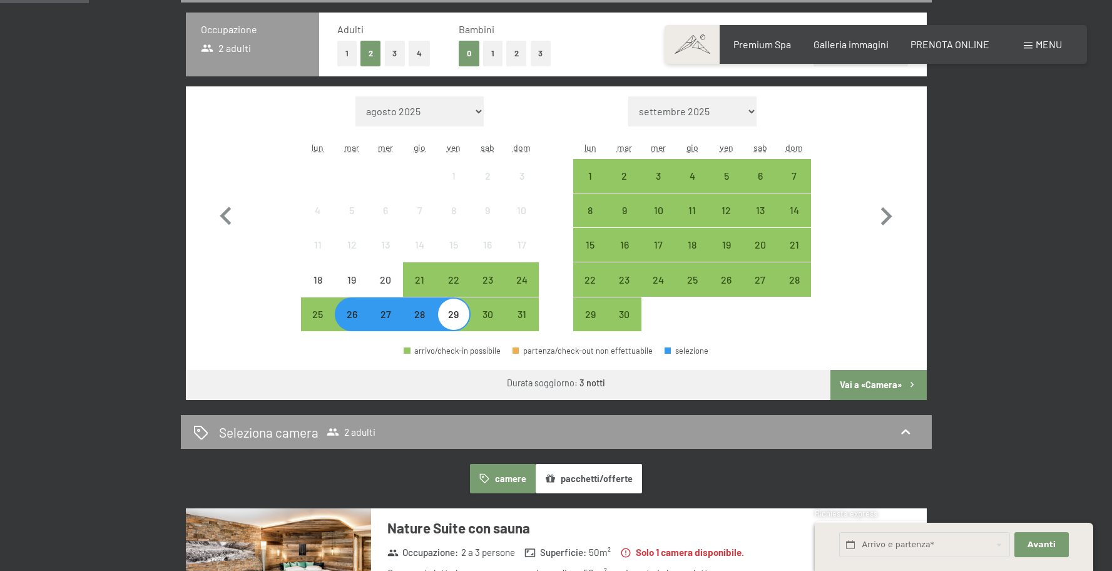
click at [911, 392] on button "Vai a «Camera»" at bounding box center [878, 385] width 96 height 30
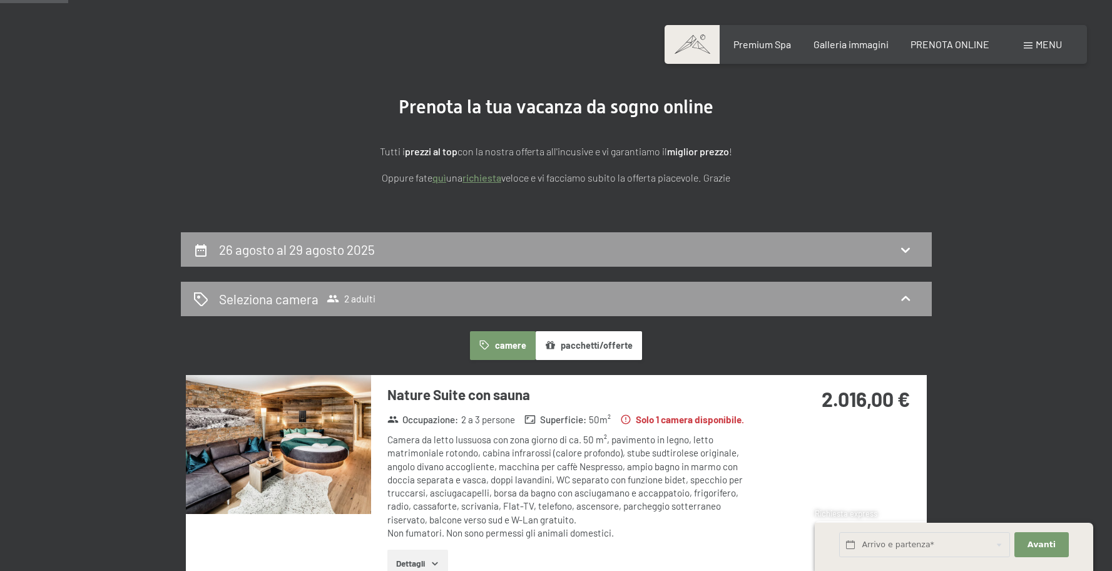
scroll to position [143, 0]
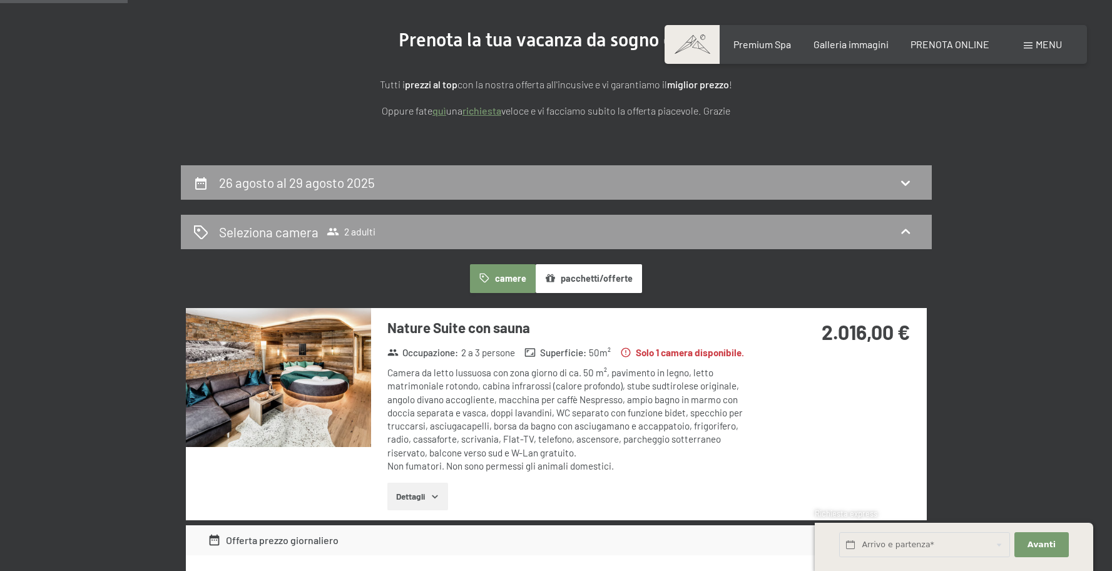
drag, startPoint x: 1096, startPoint y: 264, endPoint x: 1028, endPoint y: 275, distance: 69.8
click at [1095, 264] on div "26 agosto al 29 agosto 2025 Seleziona camera 2 adulti camere pacchetti/offerte …" at bounding box center [556, 496] width 1112 height 662
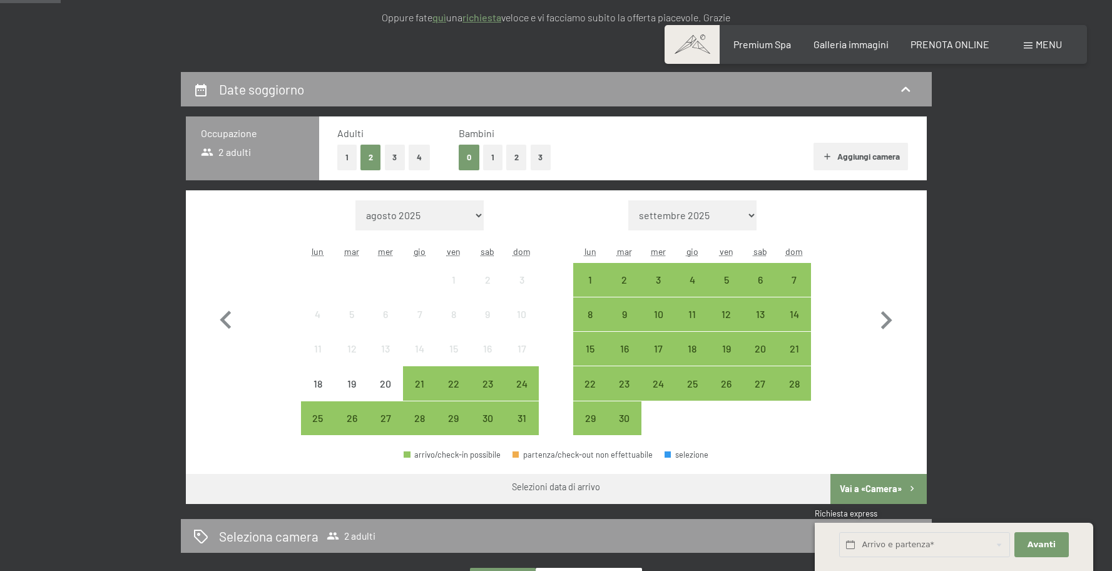
scroll to position [251, 0]
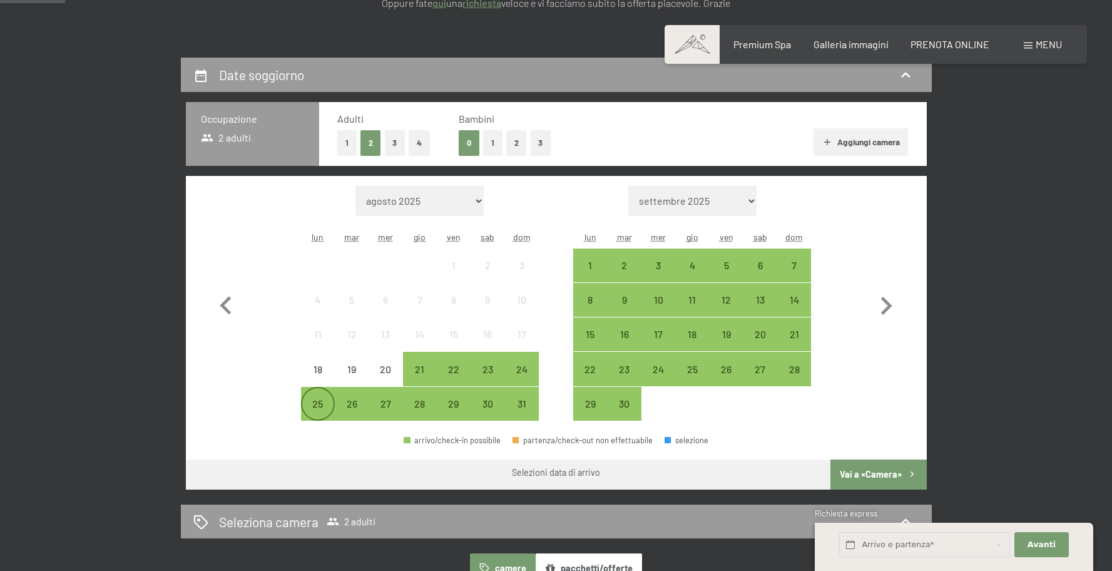
click at [315, 399] on div "25" at bounding box center [317, 414] width 31 height 31
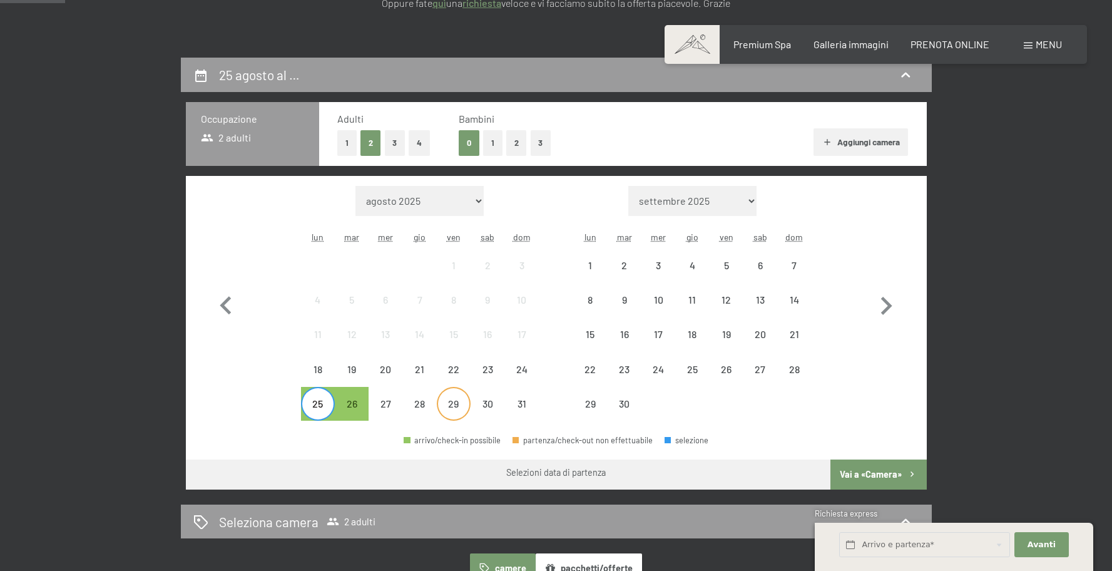
click at [453, 406] on div "29" at bounding box center [453, 414] width 31 height 31
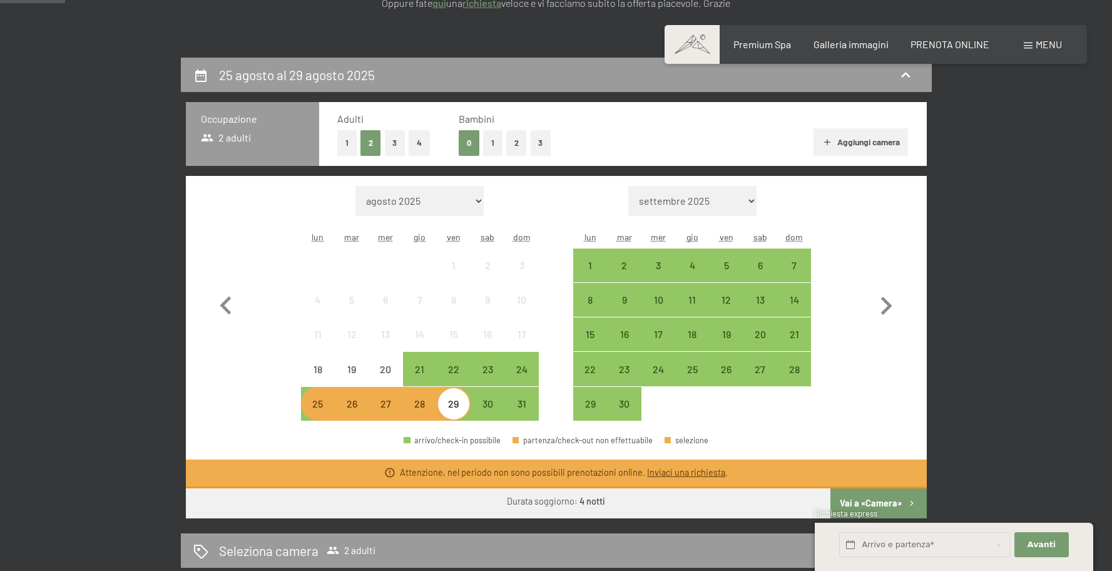
click at [340, 412] on div "26" at bounding box center [351, 414] width 31 height 31
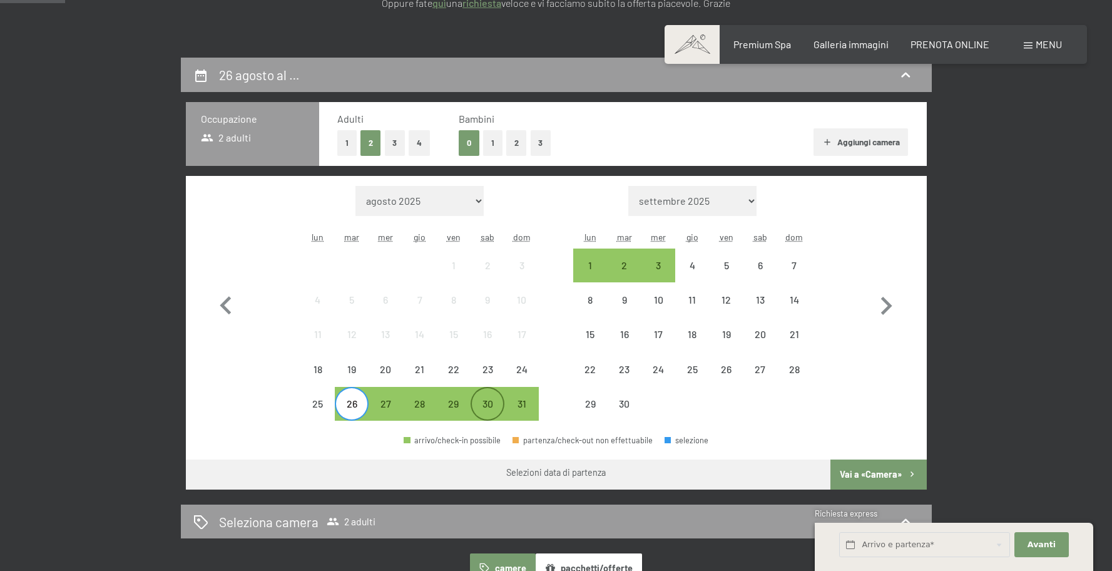
click at [480, 411] on div "30" at bounding box center [487, 414] width 31 height 31
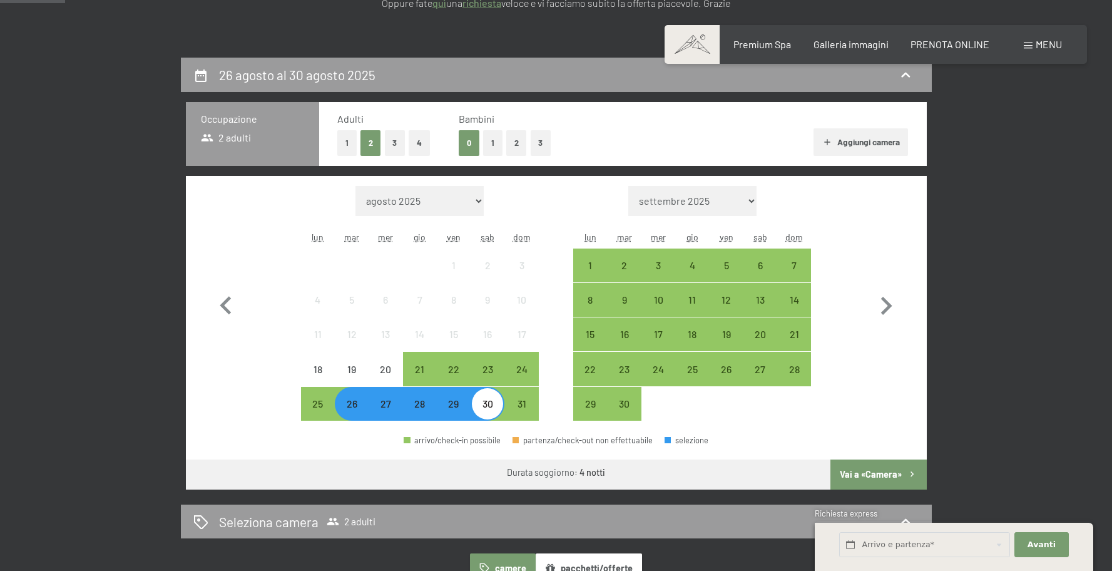
click at [886, 475] on button "Vai a «Camera»" at bounding box center [878, 474] width 96 height 30
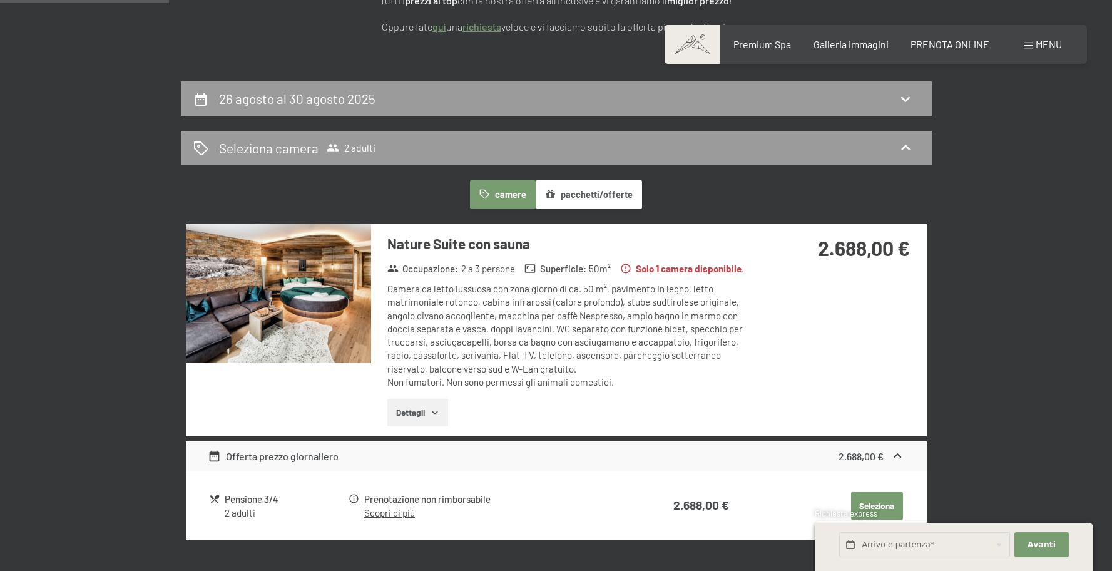
scroll to position [238, 0]
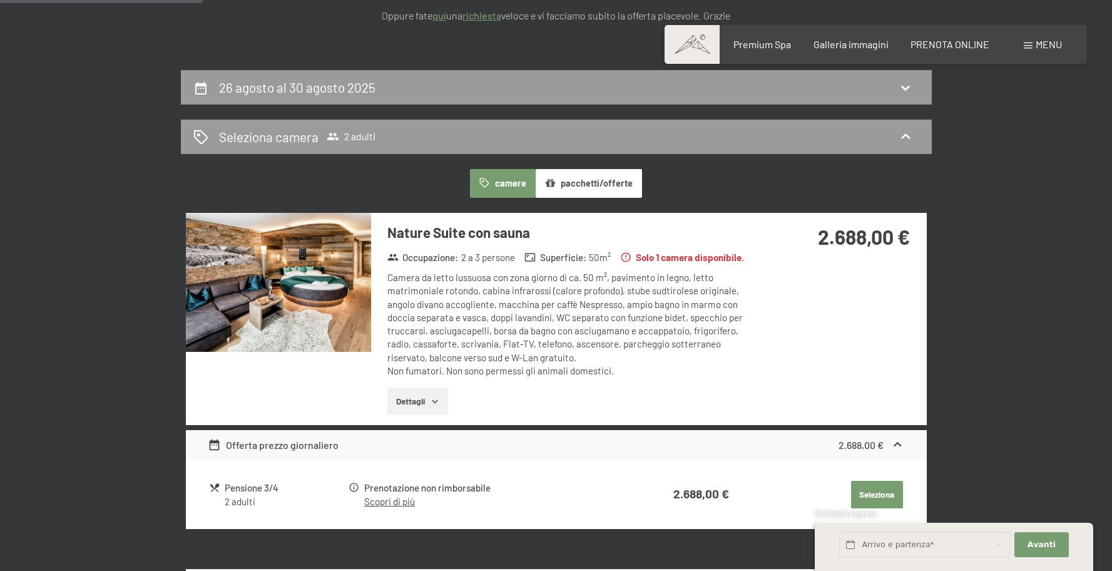
click at [426, 402] on button "Dettagli" at bounding box center [417, 401] width 61 height 28
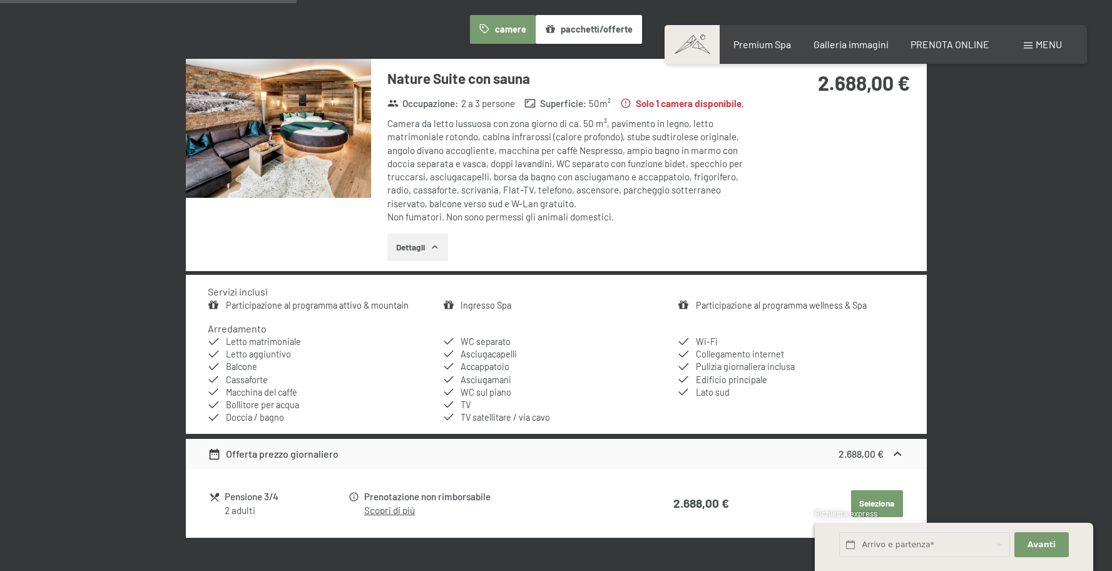
scroll to position [421, 0]
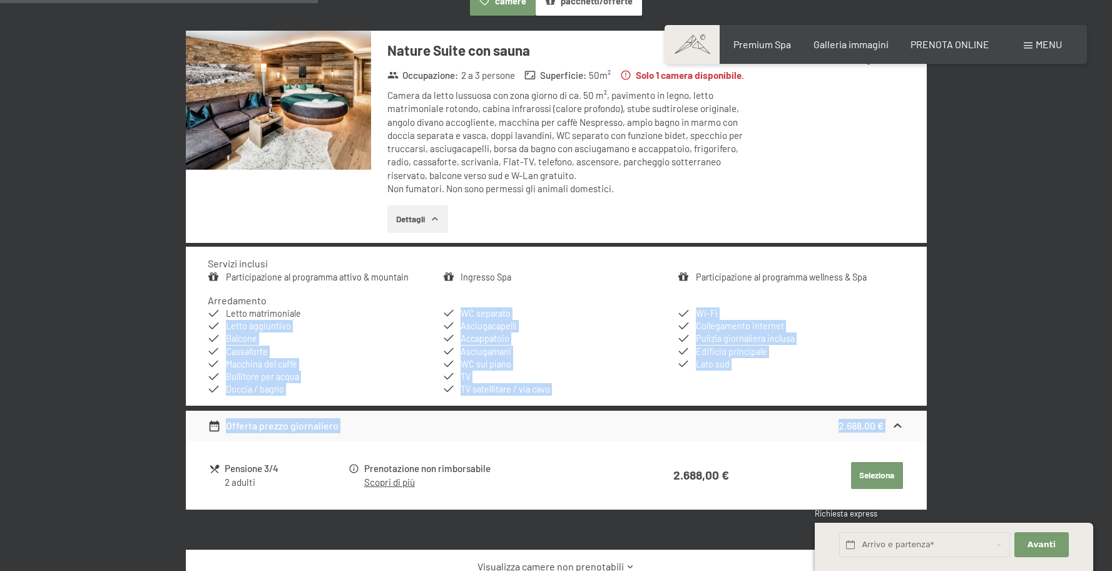
drag, startPoint x: 303, startPoint y: 324, endPoint x: 1075, endPoint y: 317, distance: 772.3
click at [1062, 319] on div "26 agosto al 30 agosto 2025 Seleziona camera 2 adulti camere pacchetti/offerte …" at bounding box center [556, 300] width 1112 height 824
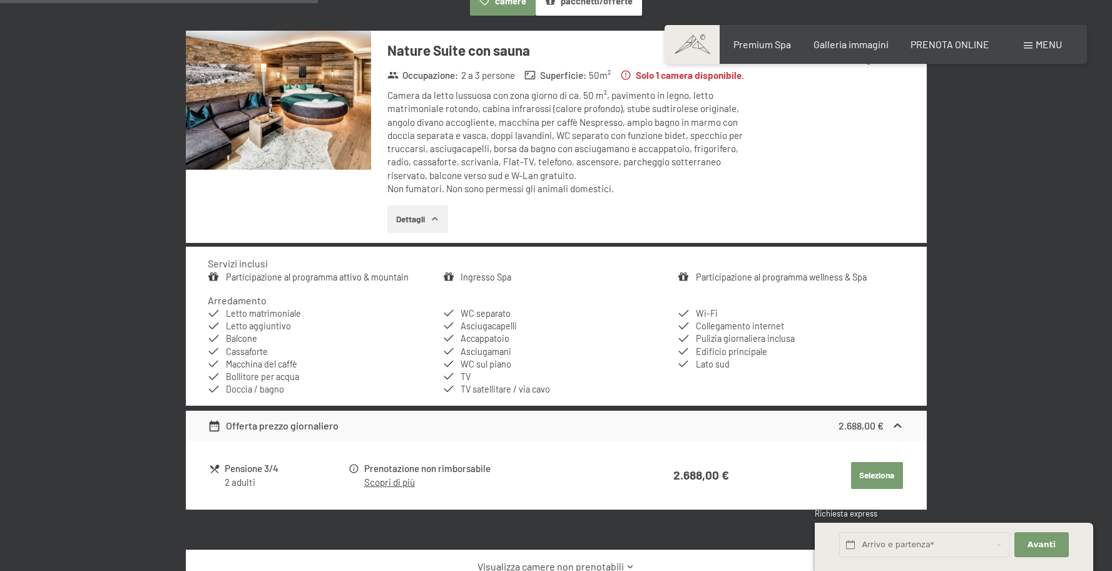
drag, startPoint x: 1078, startPoint y: 316, endPoint x: 842, endPoint y: 279, distance: 239.4
click at [1061, 314] on div "26 agosto al 30 agosto 2025 Seleziona camera 2 adulti camere pacchetti/offerte …" at bounding box center [556, 300] width 1112 height 824
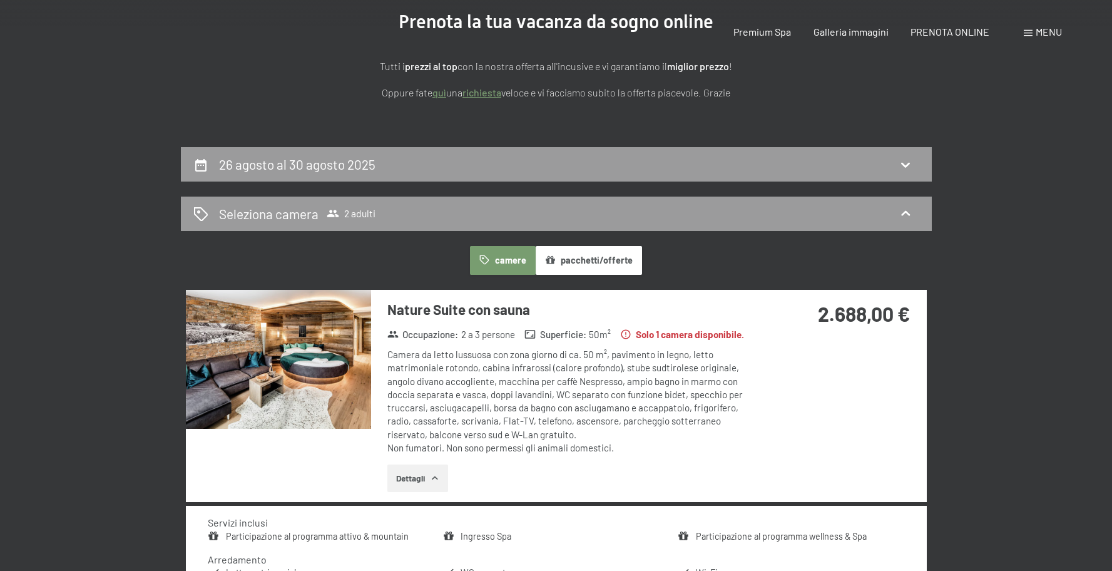
scroll to position [0, 0]
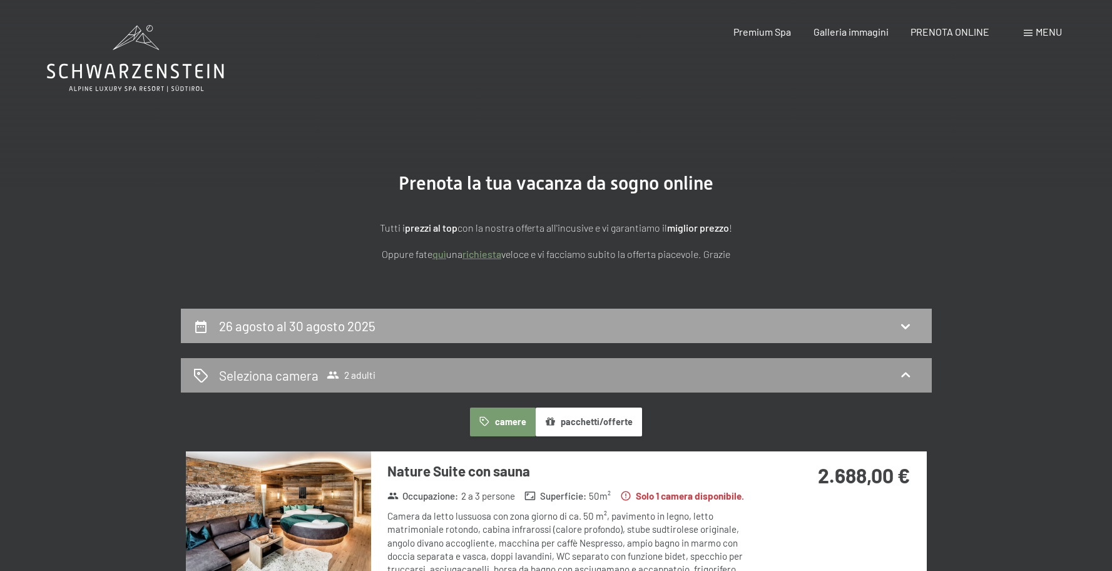
click at [270, 322] on h2 "26 agosto al 30 agosto 2025" at bounding box center [297, 326] width 156 height 16
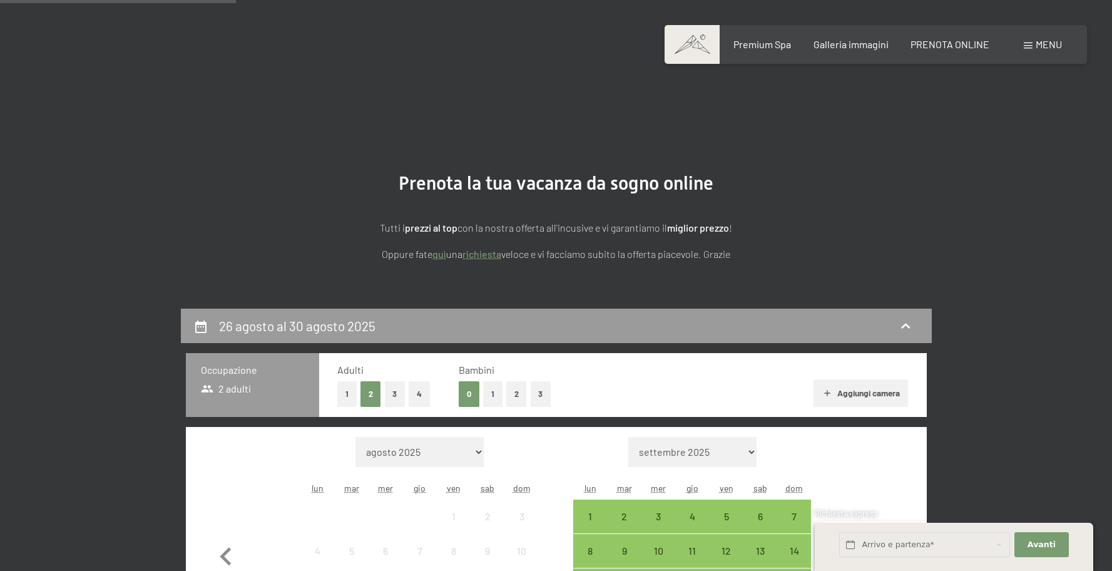
scroll to position [309, 0]
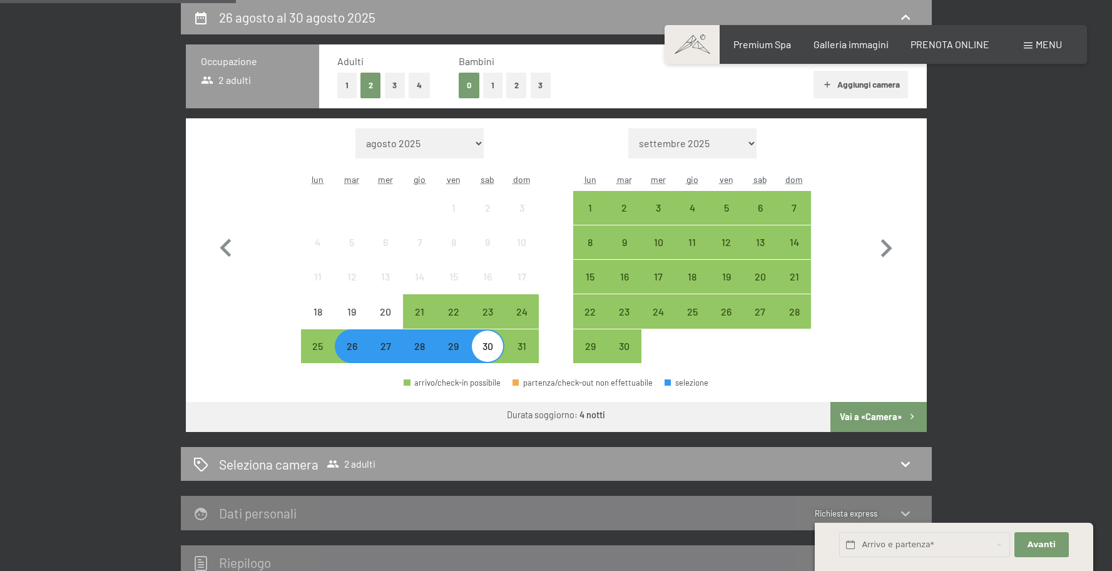
click at [380, 348] on div "27" at bounding box center [385, 356] width 31 height 31
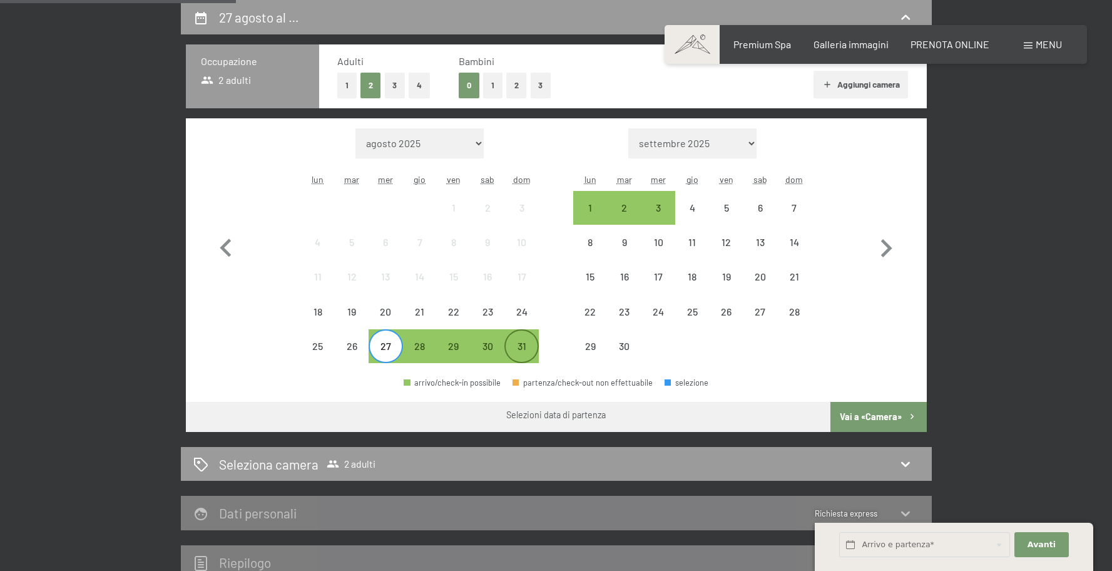
click at [522, 347] on div "31" at bounding box center [521, 356] width 31 height 31
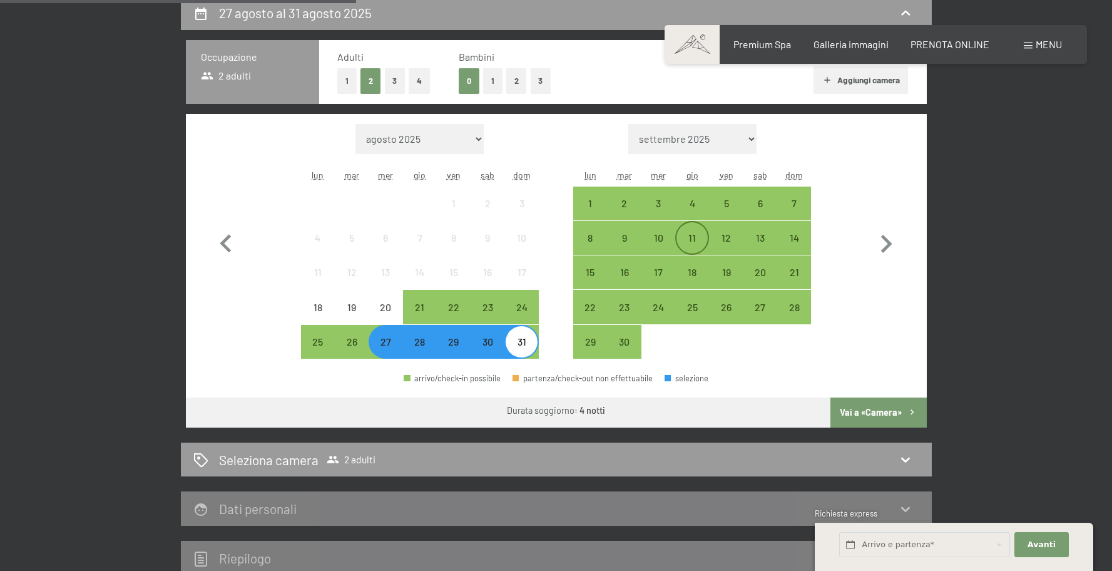
scroll to position [268, 0]
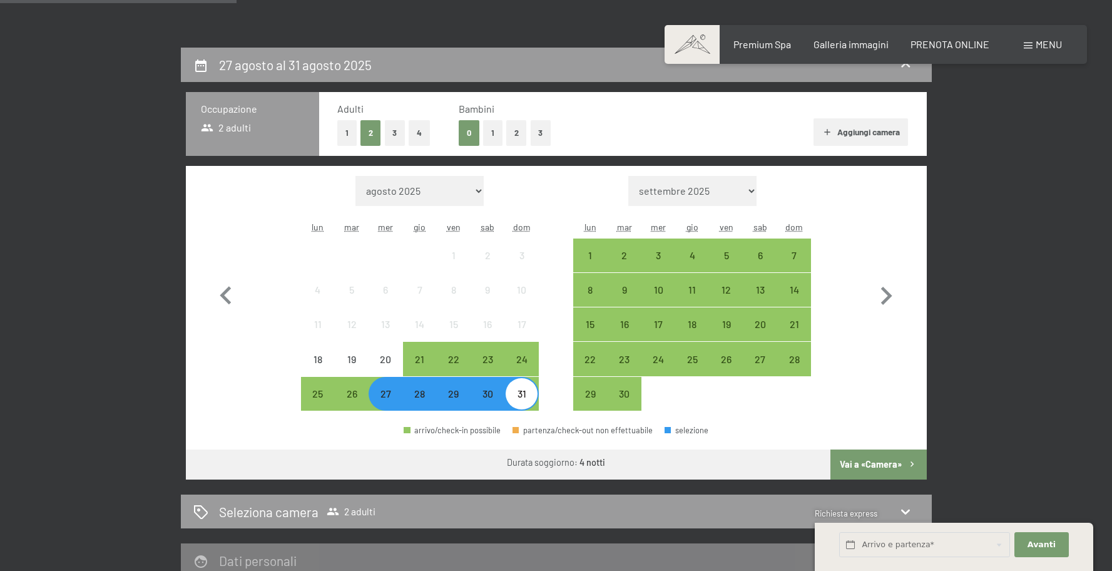
click at [890, 464] on button "Vai a «Camera»" at bounding box center [878, 464] width 96 height 30
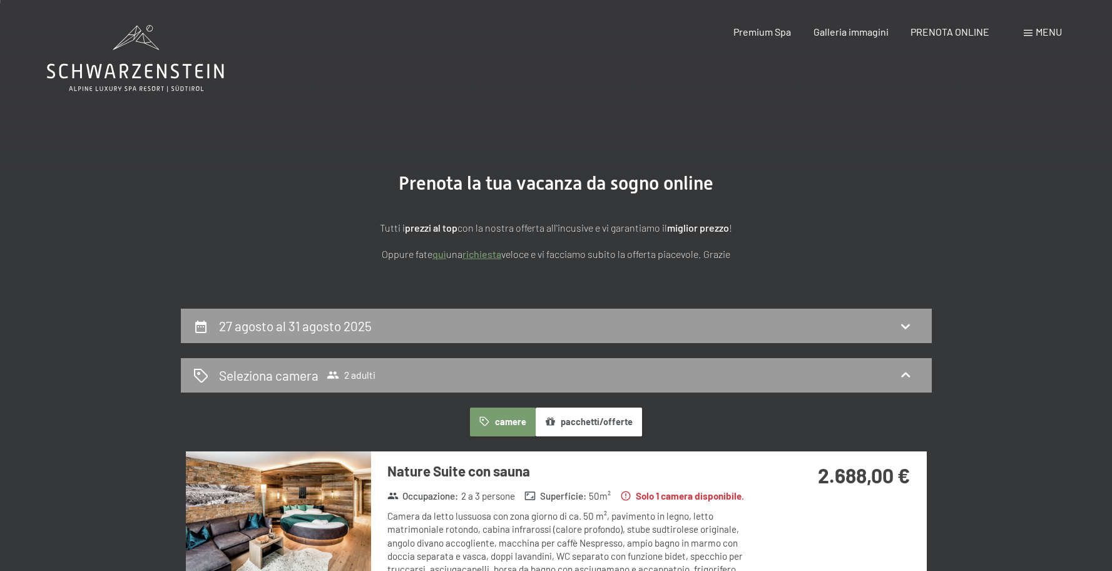
scroll to position [6, 0]
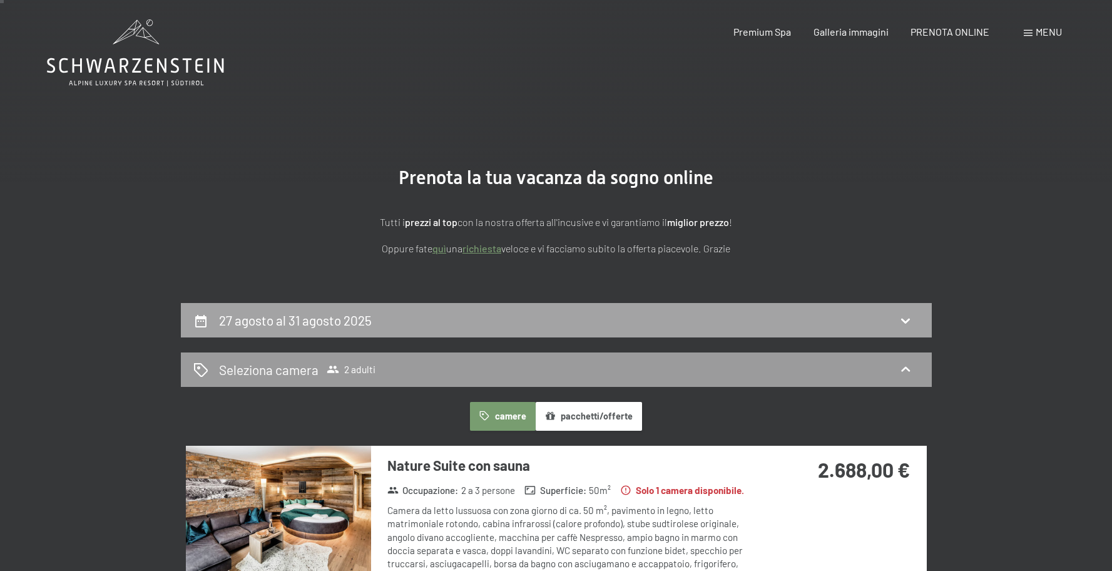
click at [346, 324] on h2 "27 agosto al 31 agosto 2025" at bounding box center [295, 320] width 153 height 16
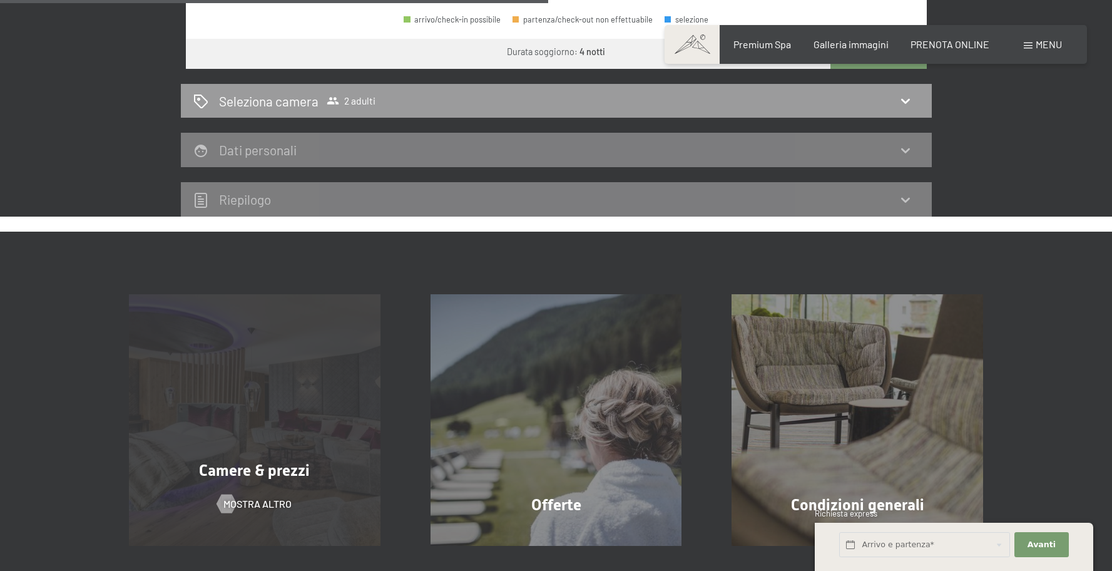
scroll to position [793, 0]
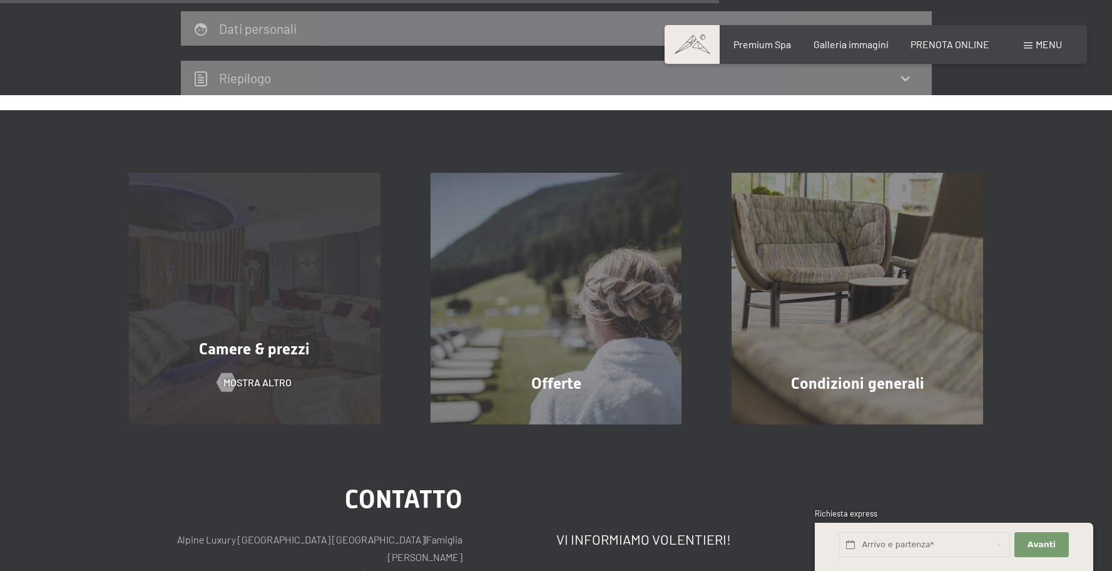
click at [263, 367] on div "Camere & prezzi mostra altro" at bounding box center [255, 299] width 302 height 252
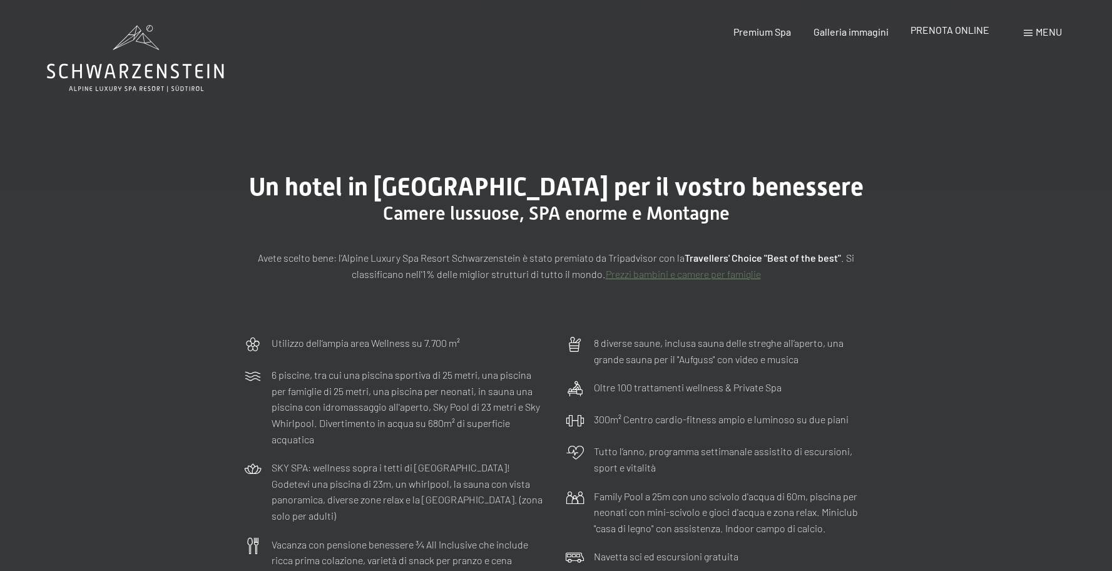
click at [934, 31] on span "PRENOTA ONLINE" at bounding box center [950, 30] width 79 height 12
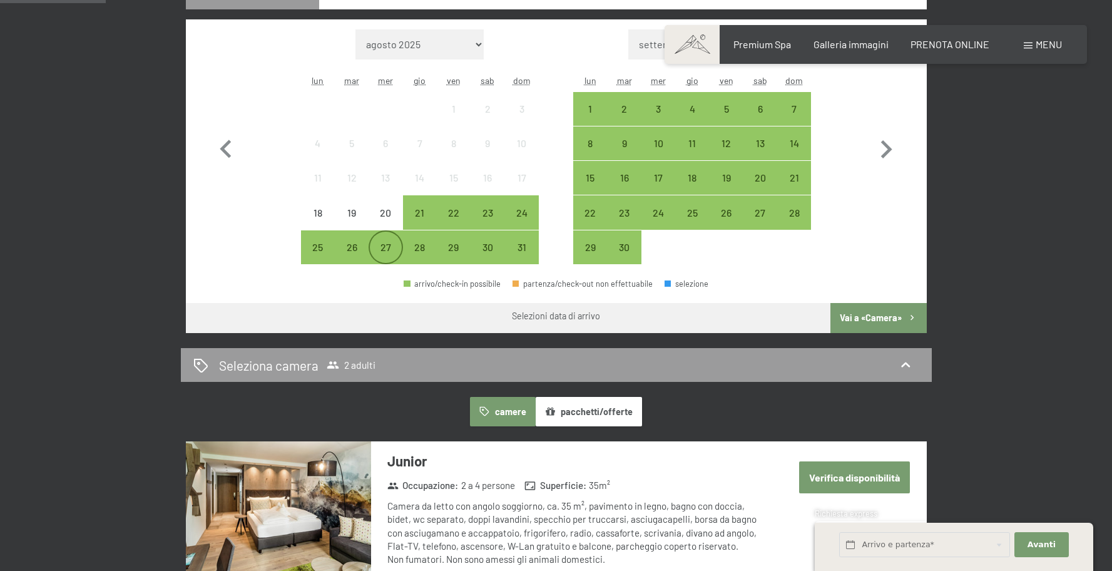
scroll to position [406, 0]
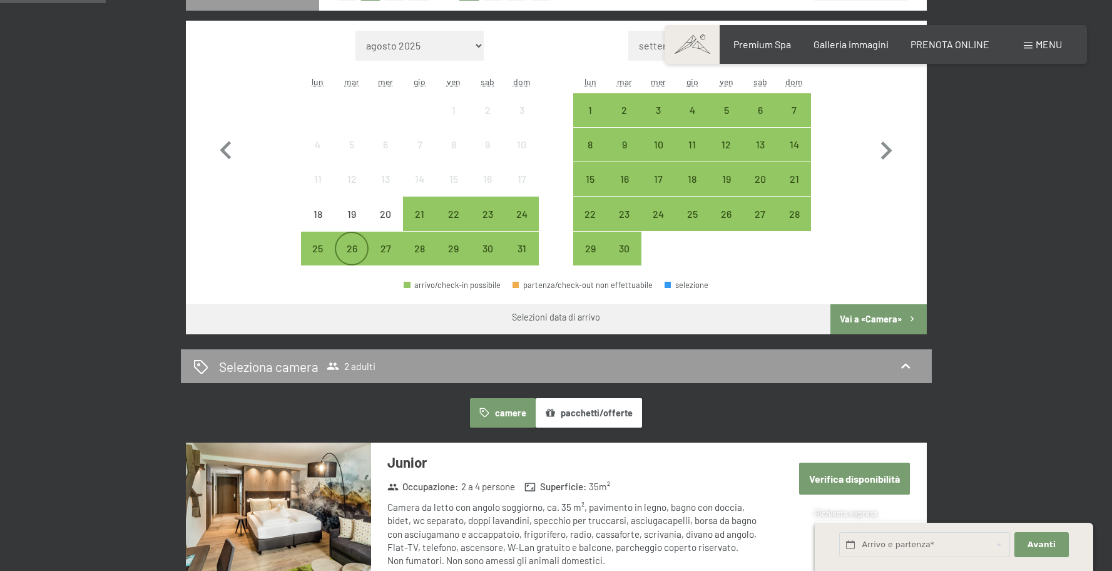
click at [354, 246] on div "26" at bounding box center [351, 258] width 31 height 31
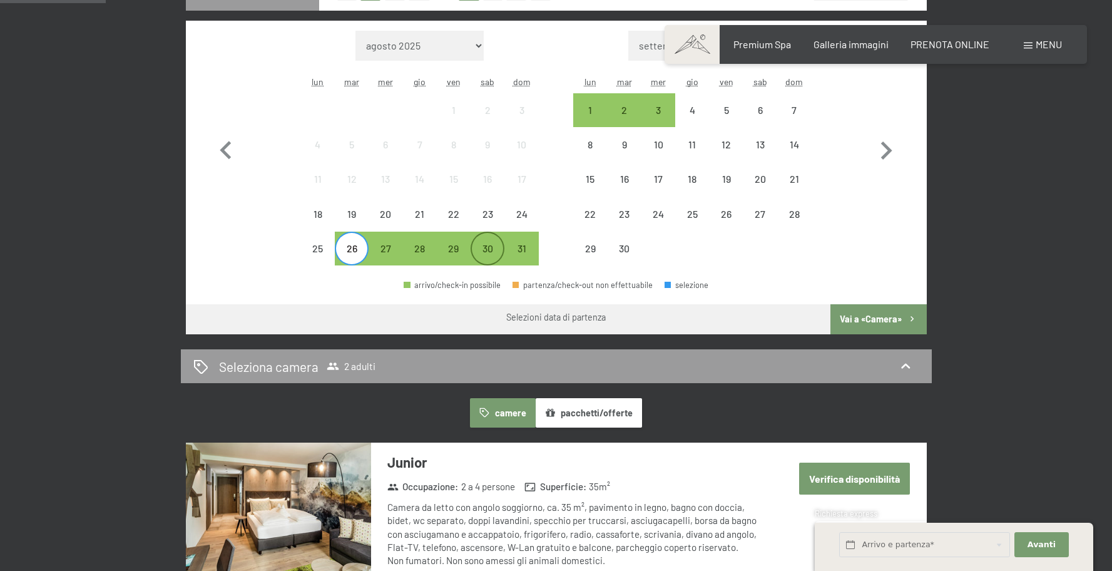
click at [488, 250] on div "30" at bounding box center [487, 258] width 31 height 31
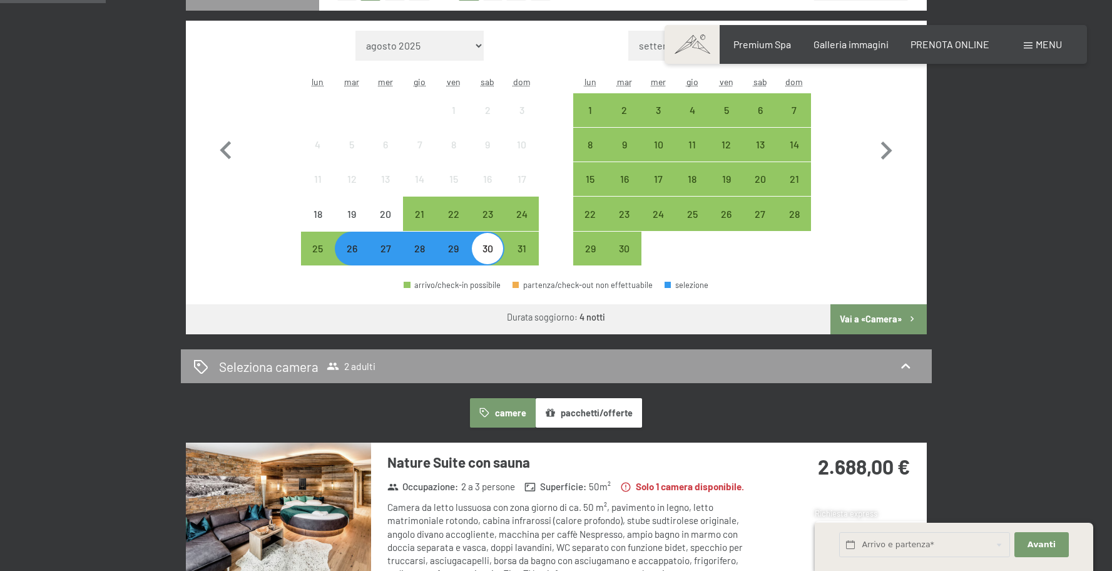
click at [873, 315] on button "Vai a «Camera»" at bounding box center [878, 319] width 96 height 30
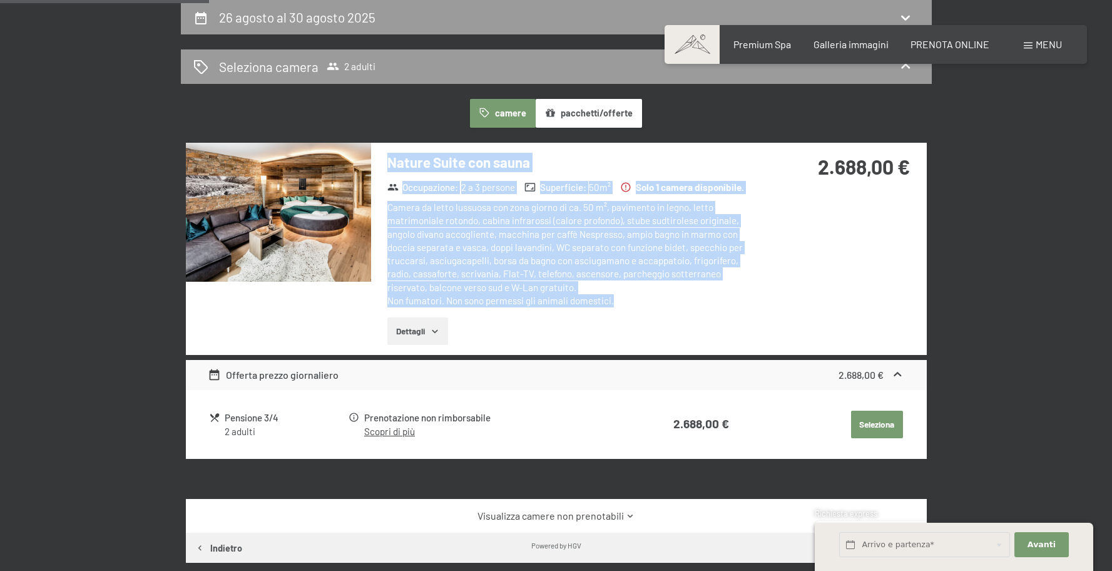
drag, startPoint x: 395, startPoint y: 161, endPoint x: 682, endPoint y: 297, distance: 316.9
click at [682, 297] on div "Nature Suite con sauna Occupazione : 2 a 3 persone Superficie : 50 m² Solo 1 ca…" at bounding box center [565, 249] width 389 height 212
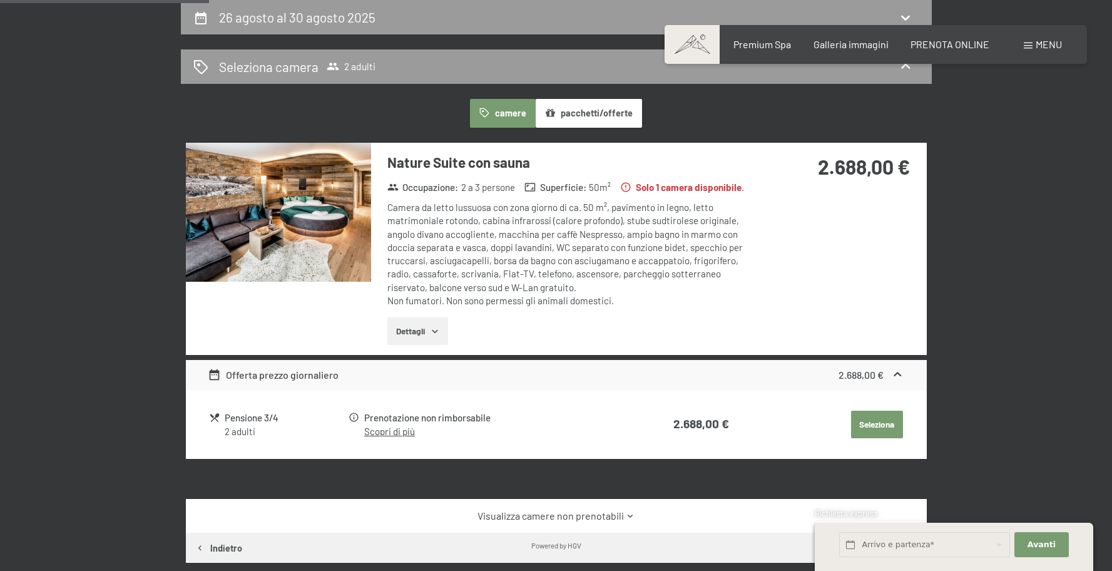
click at [682, 297] on div "Camera da letto lussuosa con [PERSON_NAME] di ca. 50 m², pavimento in legno, le…" at bounding box center [573, 254] width 372 height 106
drag, startPoint x: 613, startPoint y: 419, endPoint x: 828, endPoint y: 417, distance: 214.7
click at [842, 417] on tr "Pensione 3/4 2 adulti Prenotazione non rimborsabile Scopri di più 2.688,00 € Se…" at bounding box center [556, 424] width 694 height 31
drag, startPoint x: 777, startPoint y: 421, endPoint x: 573, endPoint y: 420, distance: 203.4
click at [777, 421] on td "Seleziona" at bounding box center [816, 424] width 173 height 31
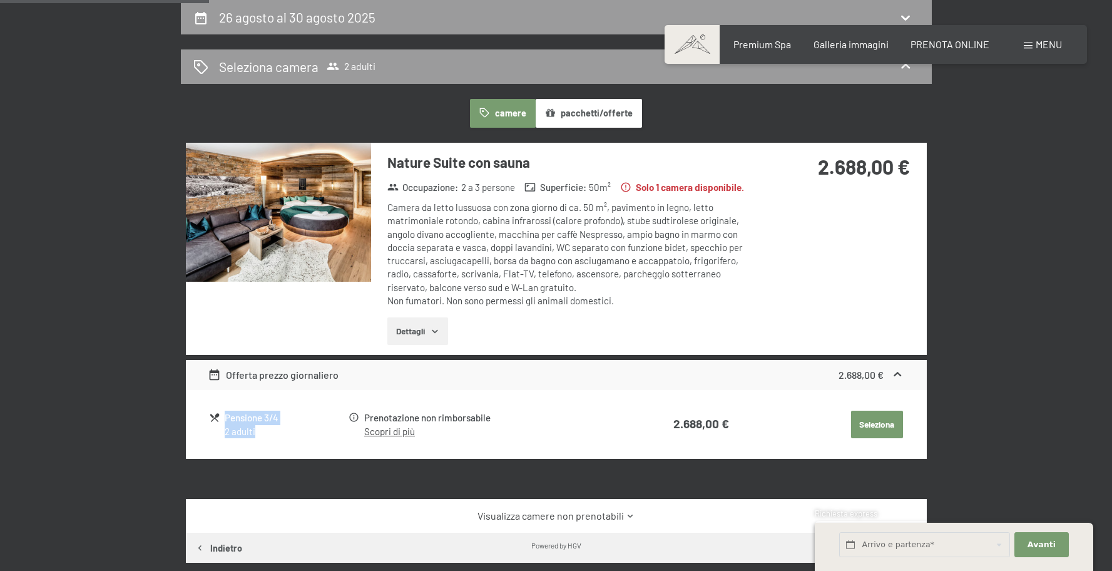
drag, startPoint x: 208, startPoint y: 428, endPoint x: 269, endPoint y: 429, distance: 60.7
click at [270, 430] on div "Pensione 3/4 2 adulti Prenotazione non rimborsabile Scopri di più 2.688,00 € Se…" at bounding box center [556, 424] width 741 height 69
click at [269, 429] on div "2 adulti" at bounding box center [286, 431] width 122 height 13
click at [252, 372] on div "Offerta prezzo giornaliero" at bounding box center [273, 374] width 131 height 15
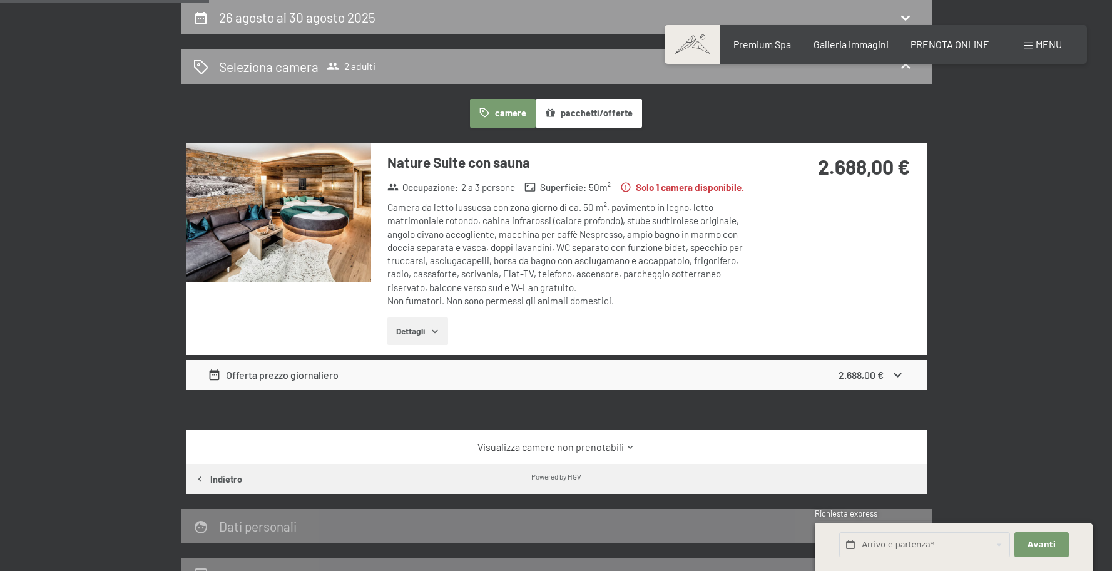
click at [253, 373] on div "Offerta prezzo giornaliero" at bounding box center [273, 374] width 131 height 15
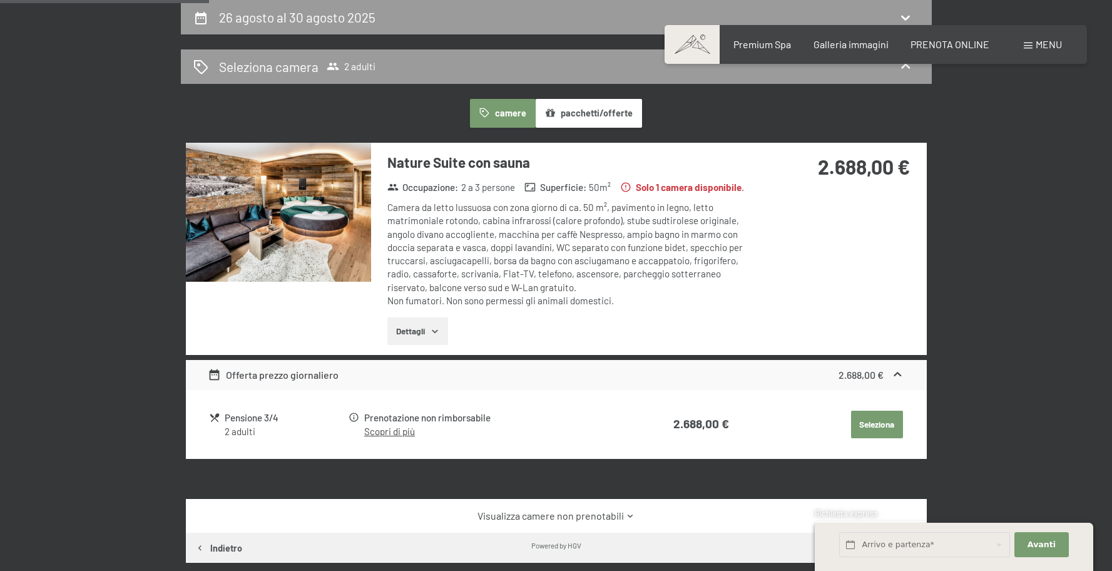
click at [303, 222] on img at bounding box center [278, 212] width 185 height 139
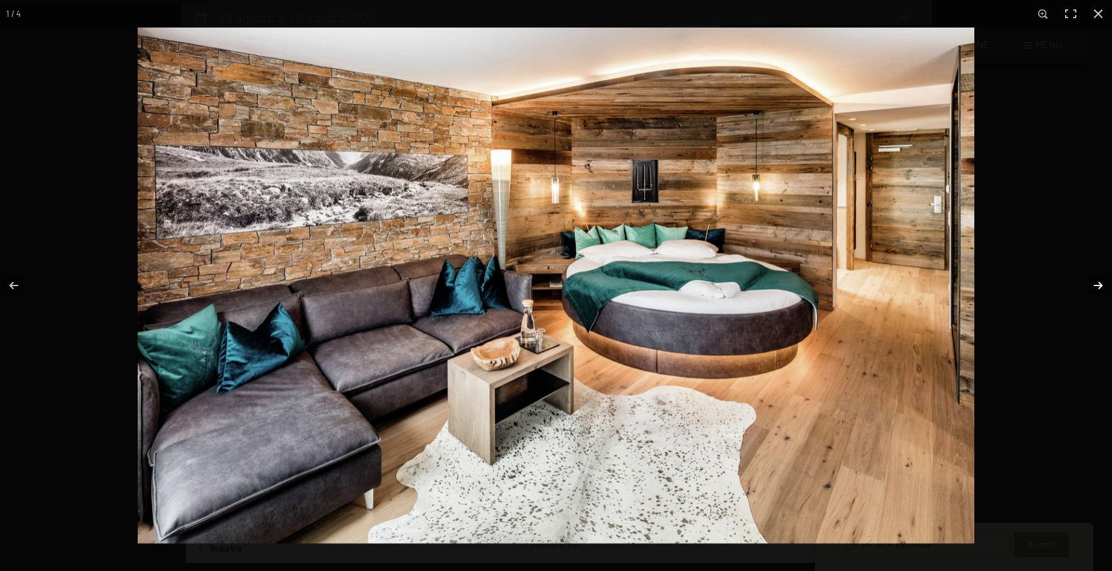
click at [1100, 284] on button "button" at bounding box center [1090, 285] width 44 height 63
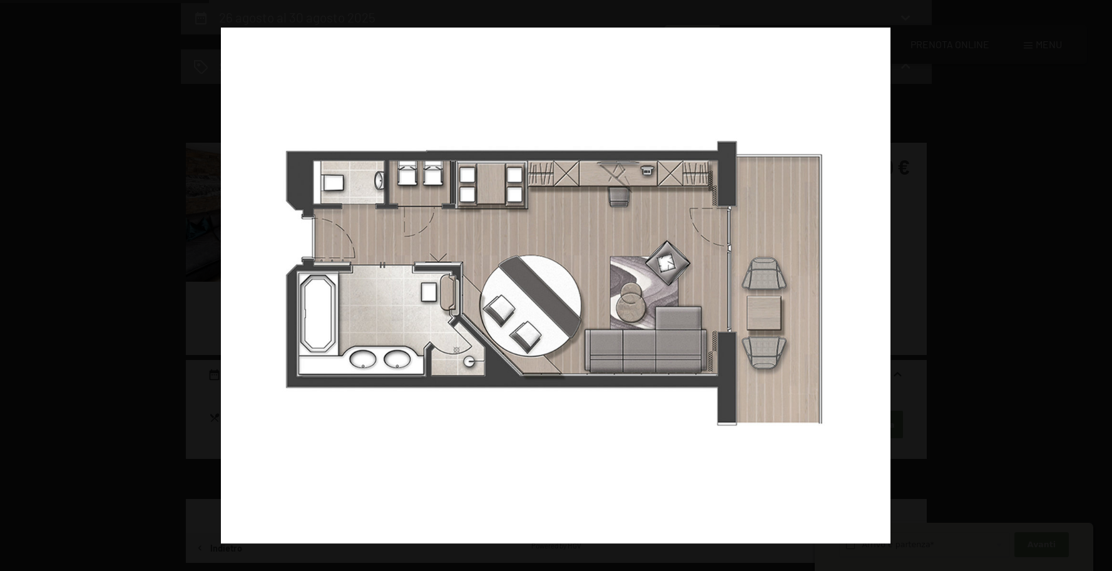
click at [1099, 284] on button "button" at bounding box center [1090, 285] width 44 height 63
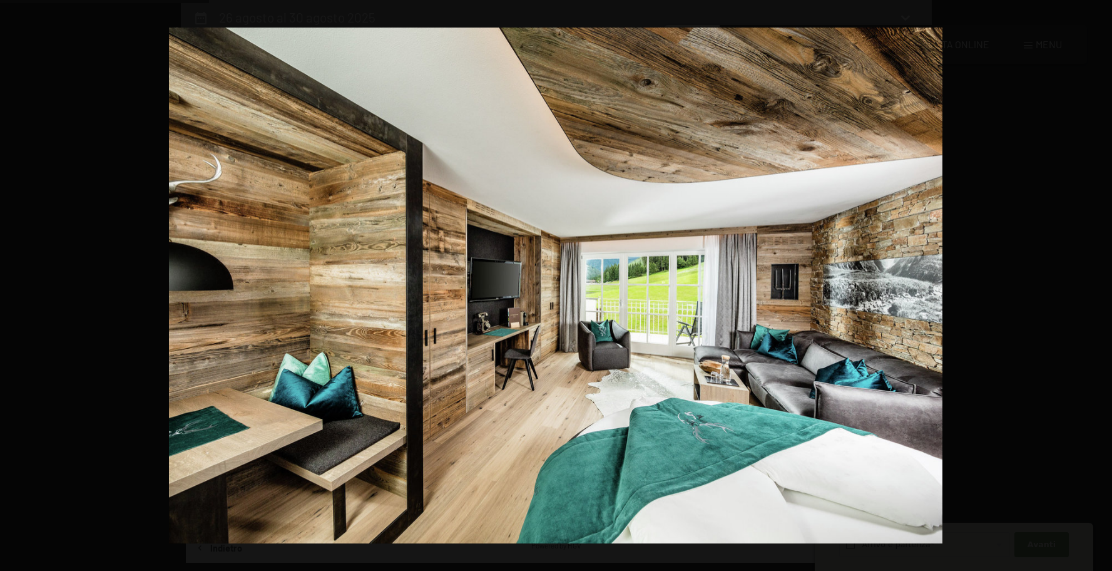
click at [1099, 284] on button "button" at bounding box center [1090, 285] width 44 height 63
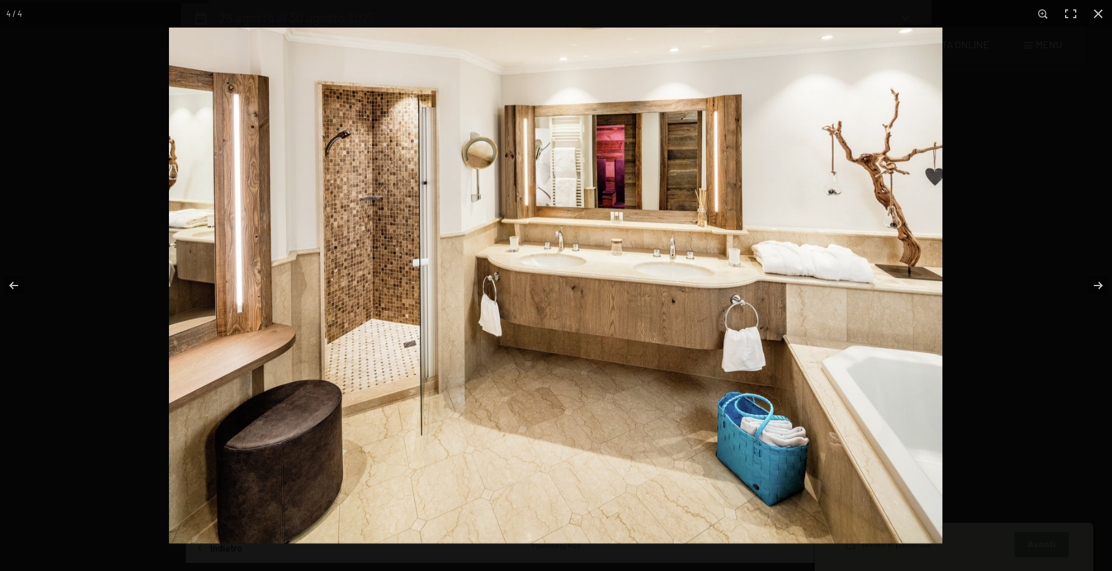
click at [1106, 14] on button "button" at bounding box center [1099, 14] width 28 height 28
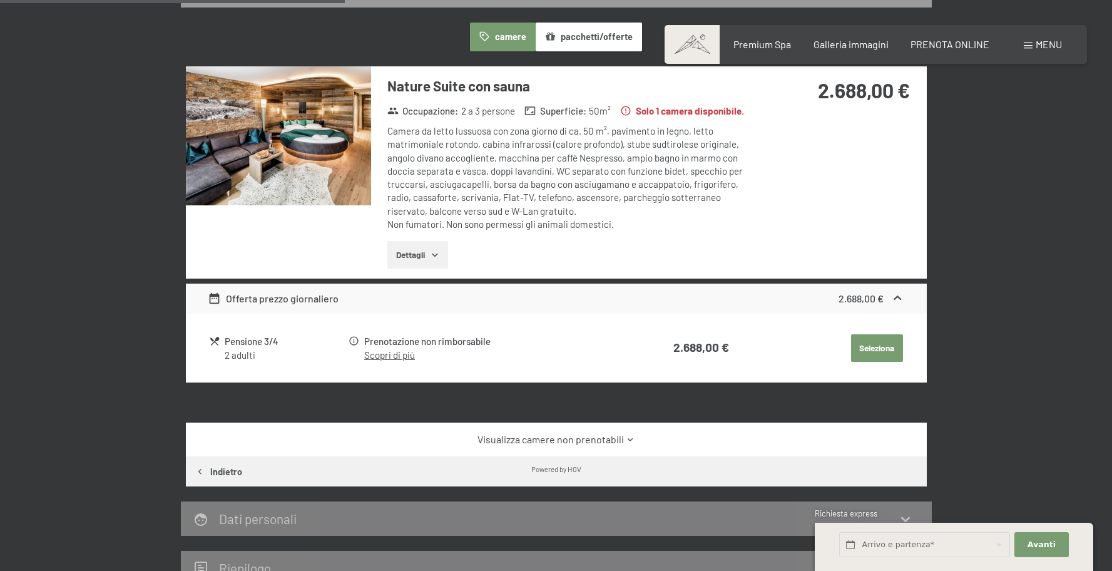
scroll to position [389, 0]
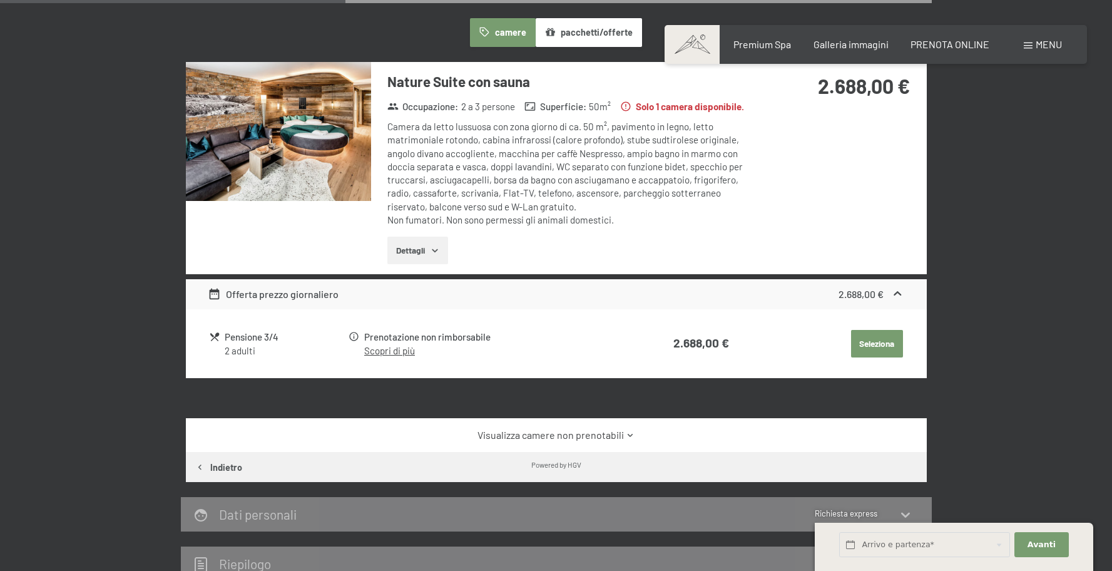
click at [446, 245] on button "Dettagli" at bounding box center [417, 251] width 61 height 28
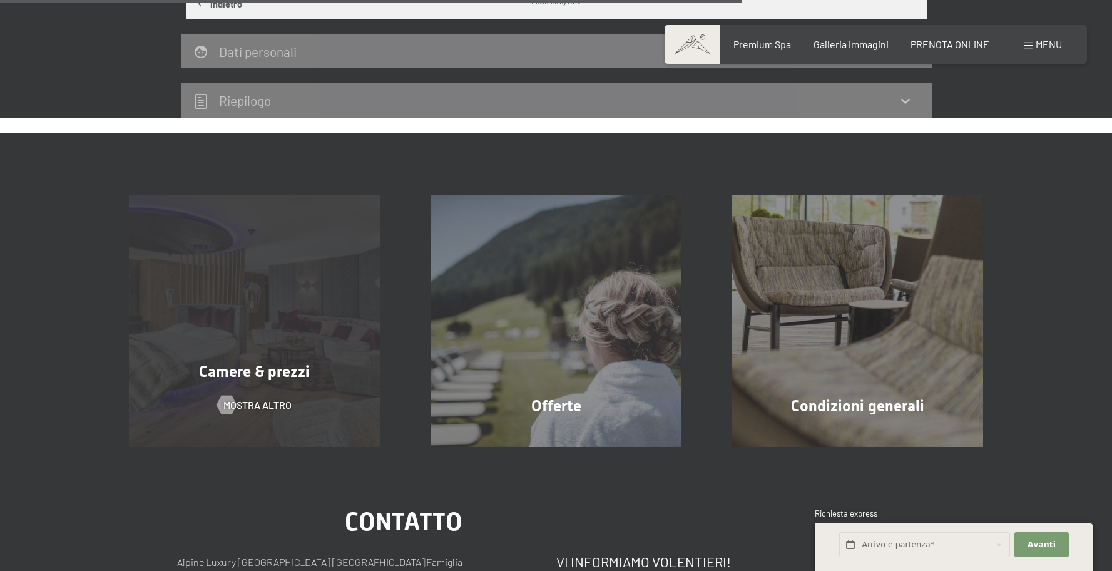
scroll to position [1034, 0]
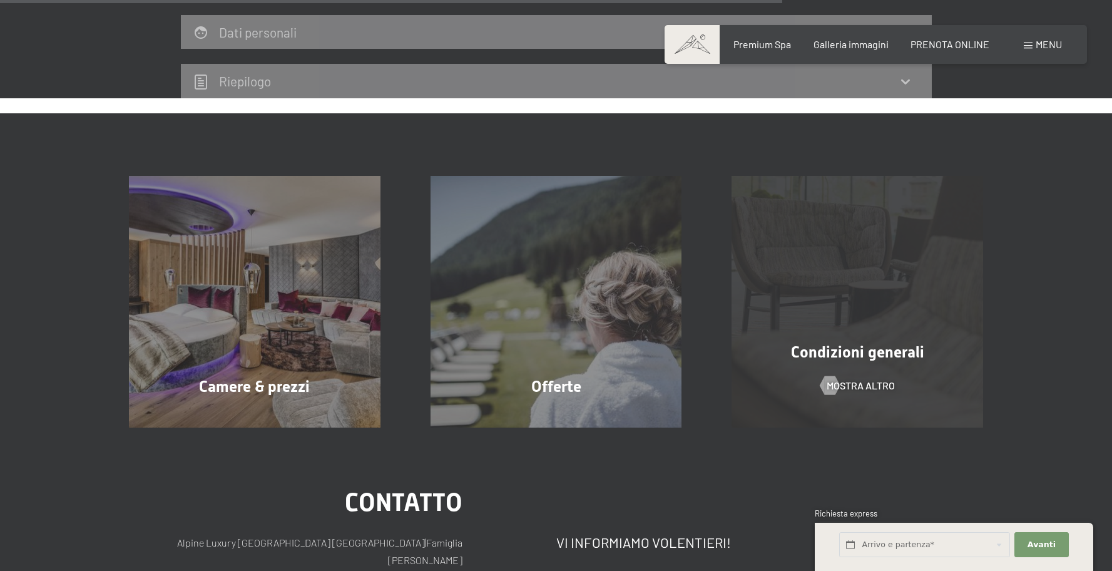
click at [902, 329] on div "Condizioni generali mostra altro" at bounding box center [858, 302] width 302 height 252
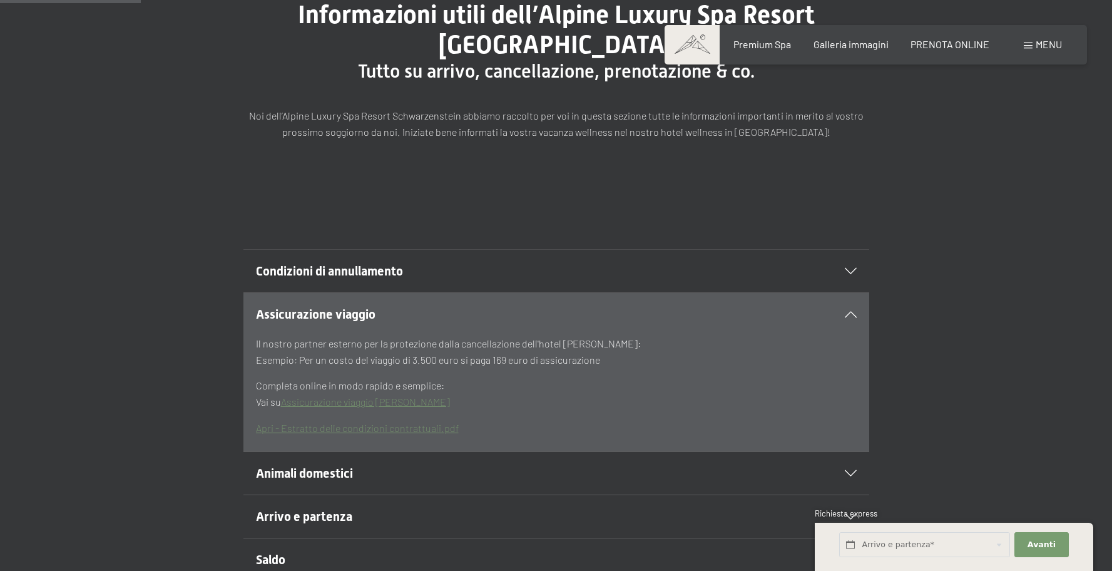
scroll to position [194, 0]
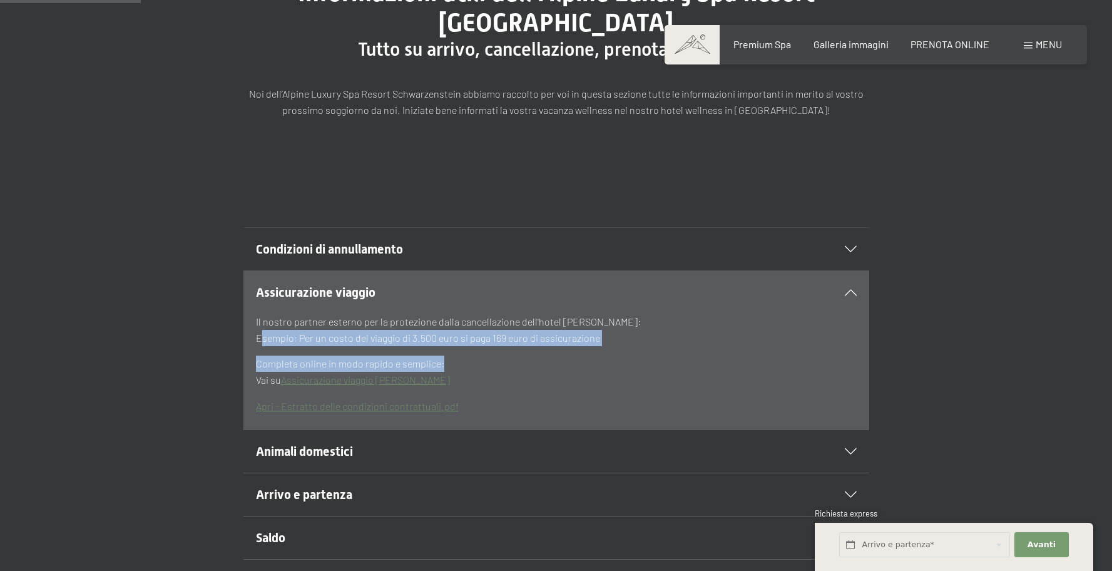
drag, startPoint x: 257, startPoint y: 330, endPoint x: 669, endPoint y: 362, distance: 413.7
click at [669, 362] on div "Il nostro partner esterno per la protezione dalla cancellazione dell'hotel [PER…" at bounding box center [556, 364] width 601 height 100
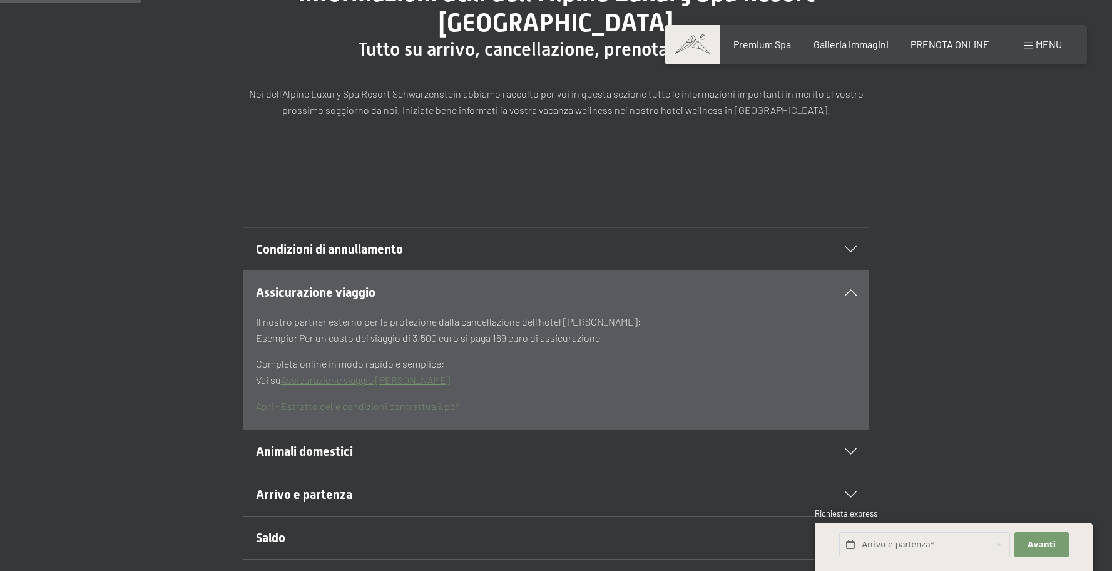
drag, startPoint x: 591, startPoint y: 355, endPoint x: 583, endPoint y: 356, distance: 8.2
click at [590, 356] on p "Completa online in modo rapido e semplice: Vai su Assicurazione viaggio [PERSON…" at bounding box center [556, 371] width 601 height 32
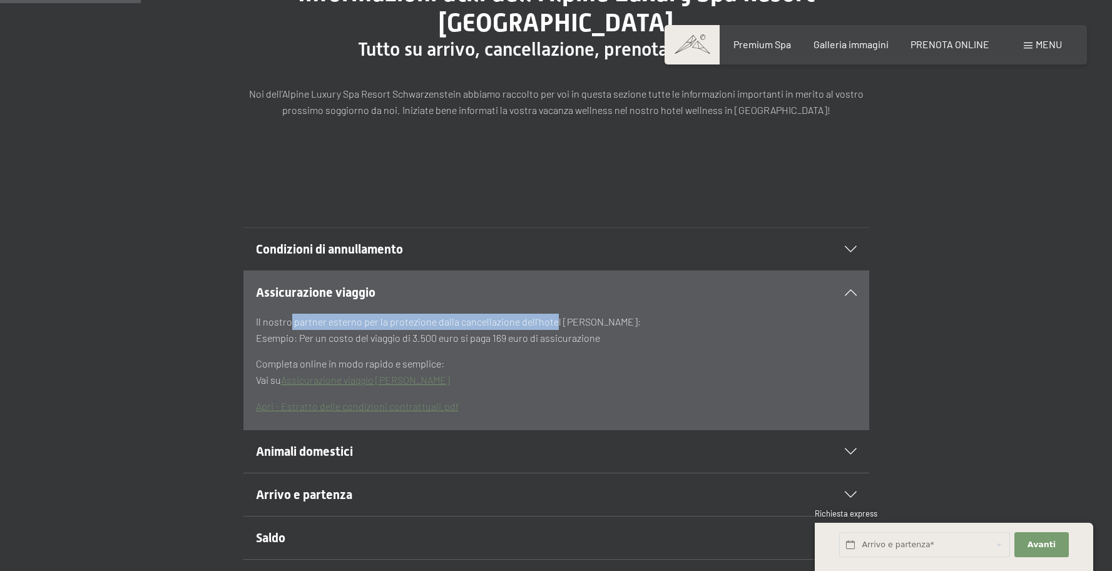
drag, startPoint x: 318, startPoint y: 322, endPoint x: 655, endPoint y: 324, distance: 336.7
click at [636, 324] on p "Il nostro partner esterno per la protezione dalla cancellazione dell'hotel [PER…" at bounding box center [556, 330] width 601 height 32
click at [655, 324] on p "Il nostro partner esterno per la protezione dalla cancellazione dell'hotel [PER…" at bounding box center [556, 330] width 601 height 32
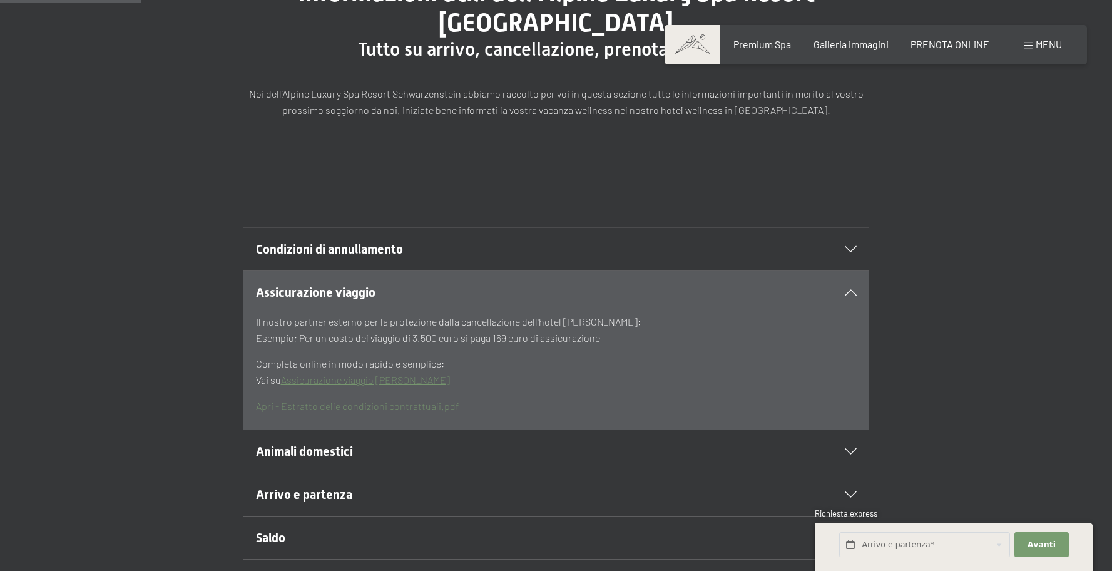
drag, startPoint x: 488, startPoint y: 327, endPoint x: 641, endPoint y: 330, distance: 152.7
click at [641, 330] on p "Il nostro partner esterno per la protezione dalla cancellazione dell'hotel Hans…" at bounding box center [556, 330] width 601 height 32
click at [635, 330] on p "Il nostro partner esterno per la protezione dalla cancellazione dell'hotel Hans…" at bounding box center [556, 330] width 601 height 32
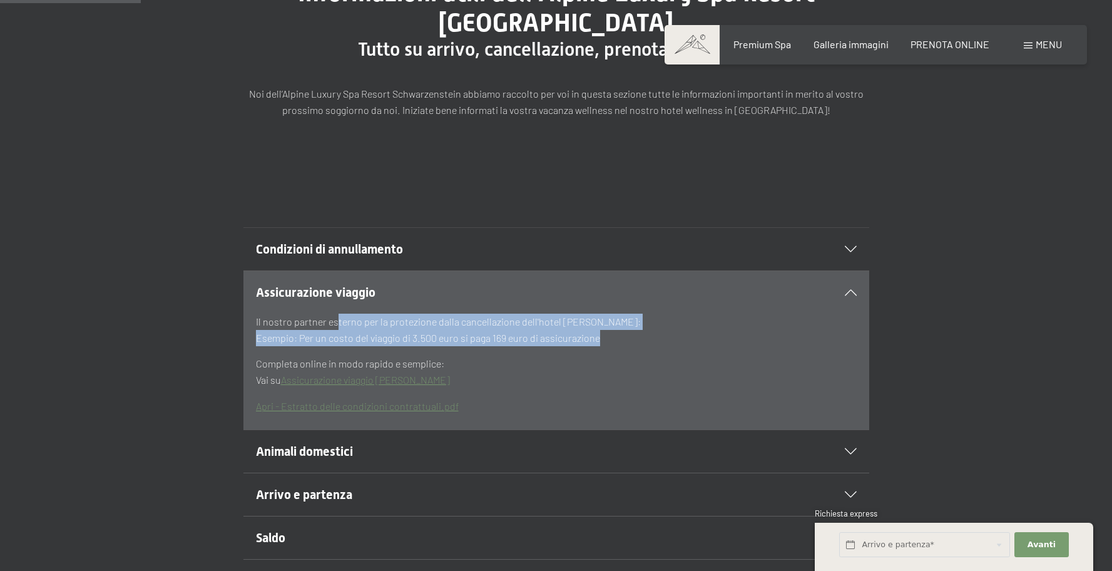
drag, startPoint x: 579, startPoint y: 335, endPoint x: 332, endPoint y: 325, distance: 246.8
click at [332, 325] on p "Il nostro partner esterno per la protezione dalla cancellazione dell'hotel Hans…" at bounding box center [556, 330] width 601 height 32
drag, startPoint x: 332, startPoint y: 325, endPoint x: 297, endPoint y: 324, distance: 35.1
click at [330, 325] on p "Il nostro partner esterno per la protezione dalla cancellazione dell'hotel Hans…" at bounding box center [556, 330] width 601 height 32
drag, startPoint x: 292, startPoint y: 325, endPoint x: 574, endPoint y: 332, distance: 282.3
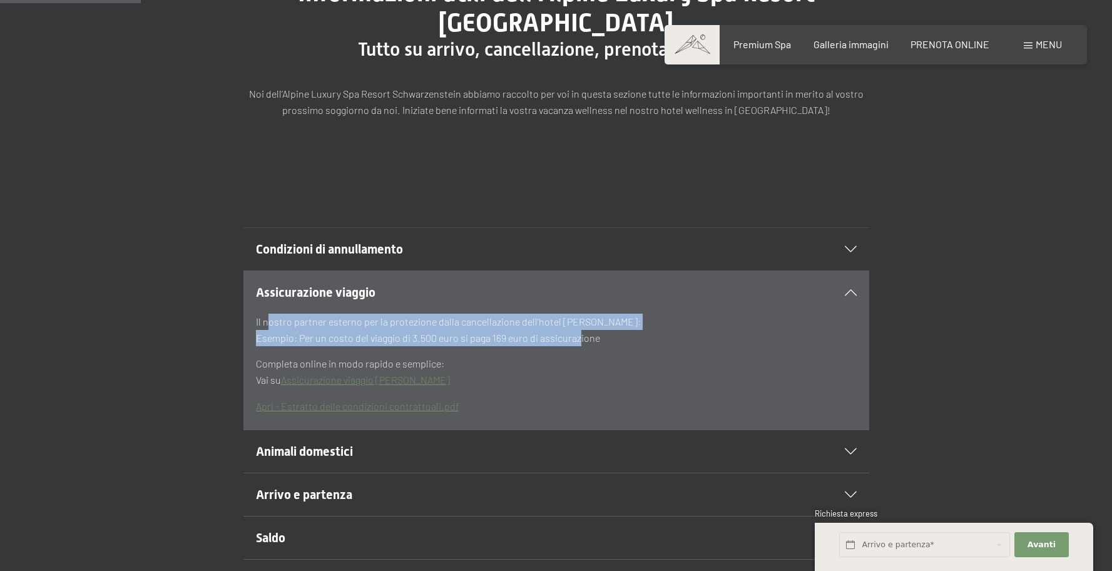
click at [575, 332] on p "Il nostro partner esterno per la protezione dalla cancellazione dell'hotel Hans…" at bounding box center [556, 330] width 601 height 32
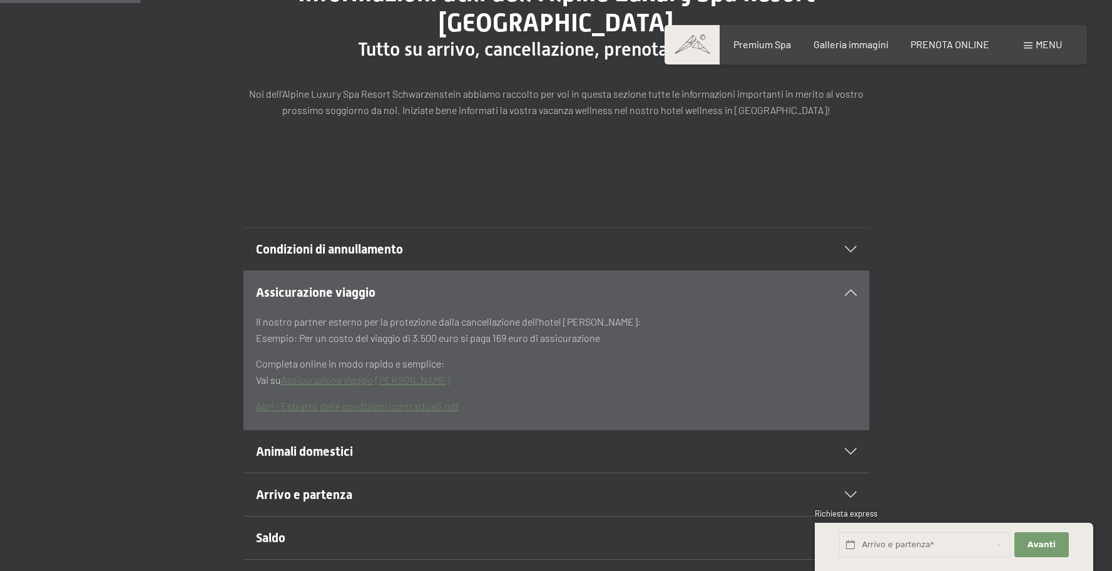
drag, startPoint x: 575, startPoint y: 332, endPoint x: 448, endPoint y: 344, distance: 127.0
click at [575, 332] on p "Il nostro partner esterno per la protezione dalla cancellazione dell'hotel Hans…" at bounding box center [556, 330] width 601 height 32
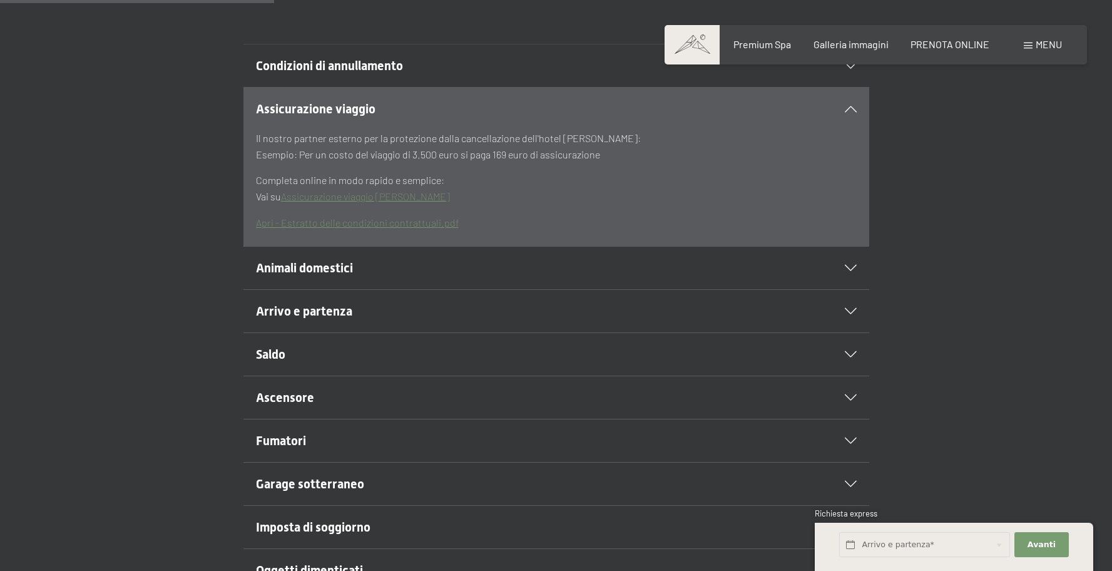
scroll to position [383, 0]
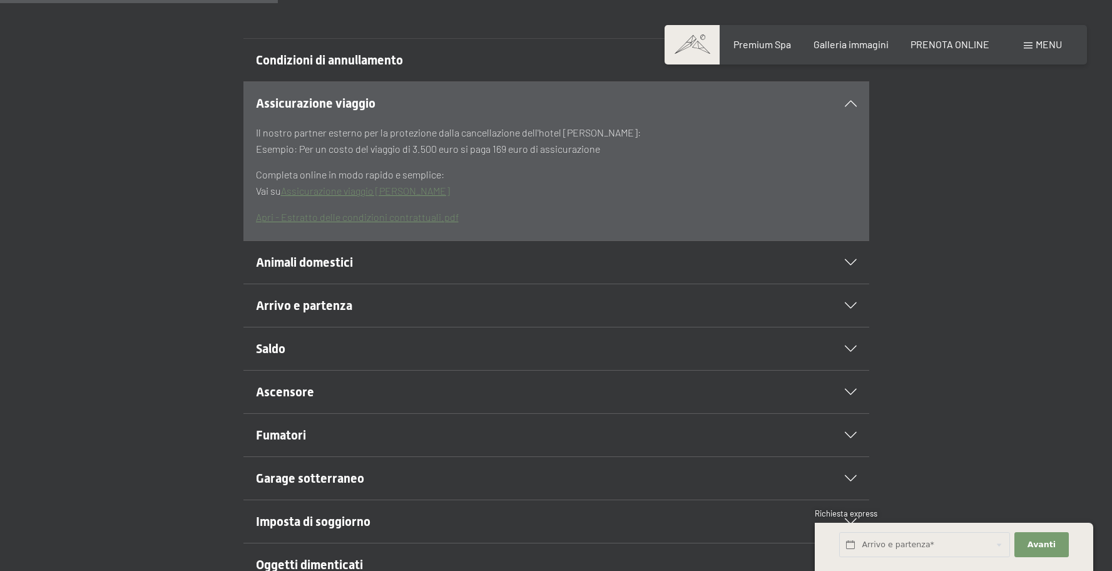
click at [332, 275] on div "Animali domestici" at bounding box center [556, 262] width 601 height 43
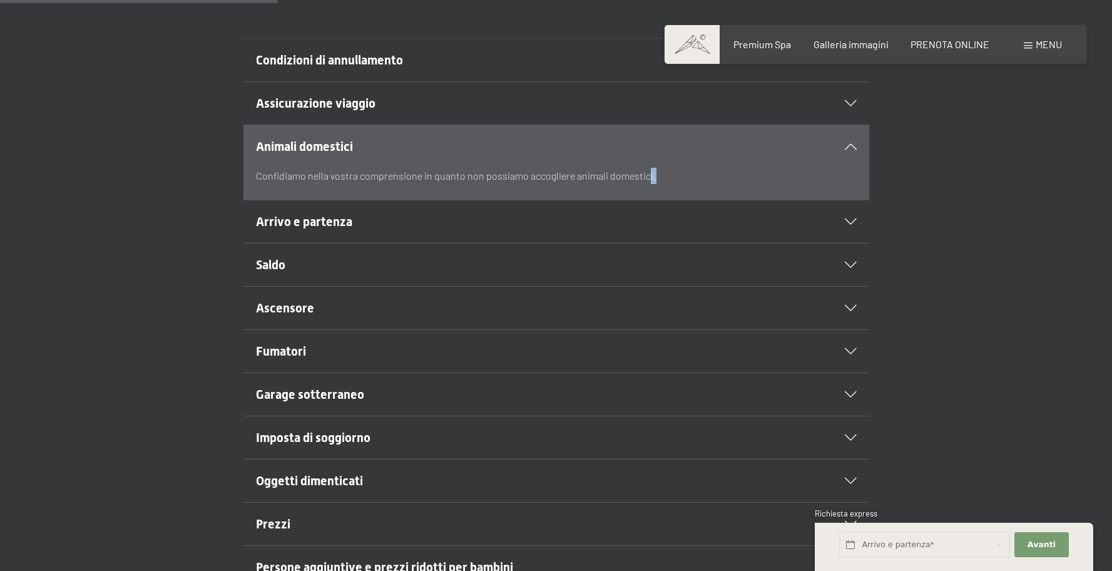
drag, startPoint x: 279, startPoint y: 177, endPoint x: 655, endPoint y: 173, distance: 375.5
click at [643, 172] on section "Animali domestici Confidiamo nella vostra comprensione in quanto non possiamo a…" at bounding box center [556, 163] width 626 height 76
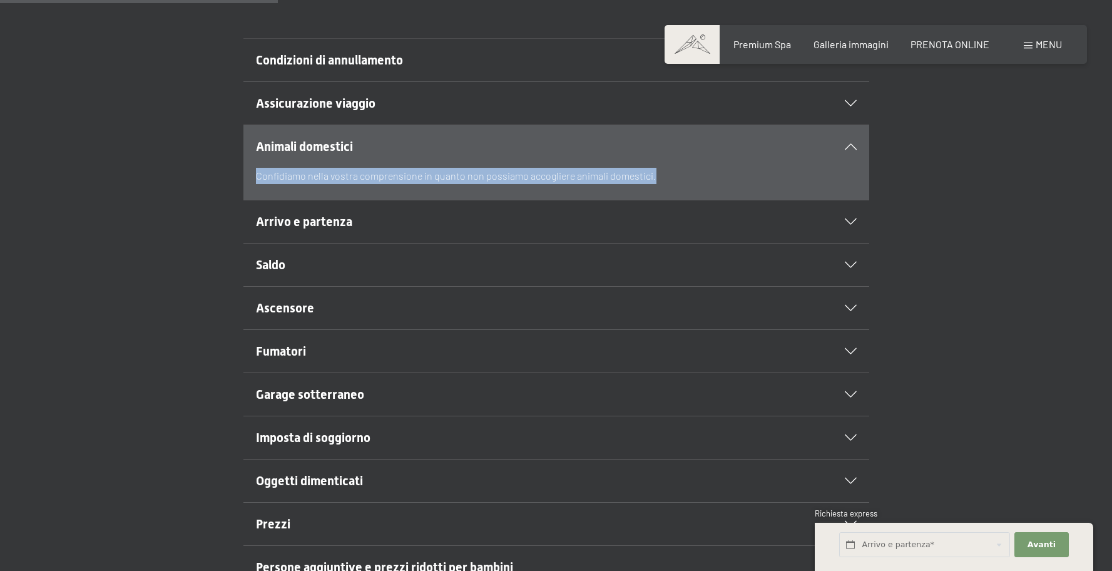
drag, startPoint x: 697, startPoint y: 177, endPoint x: 152, endPoint y: 173, distance: 544.5
click at [152, 173] on div "Animali domestici Confidiamo nella vostra comprensione in quanto non possiamo a…" at bounding box center [556, 163] width 854 height 76
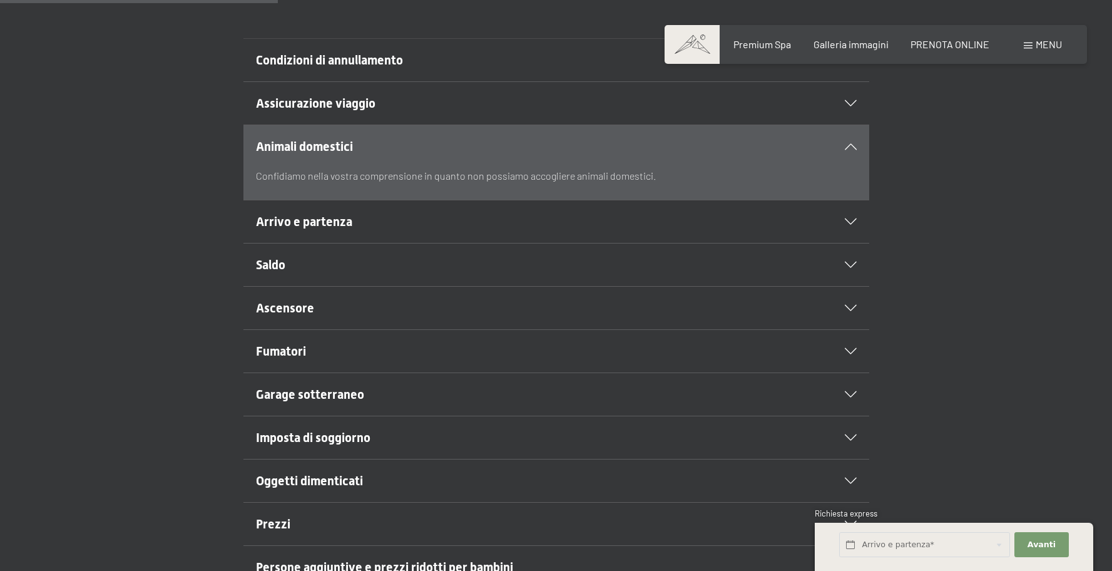
click at [240, 175] on div "Animali domestici Confidiamo nella vostra comprensione in quanto non possiamo a…" at bounding box center [556, 163] width 854 height 76
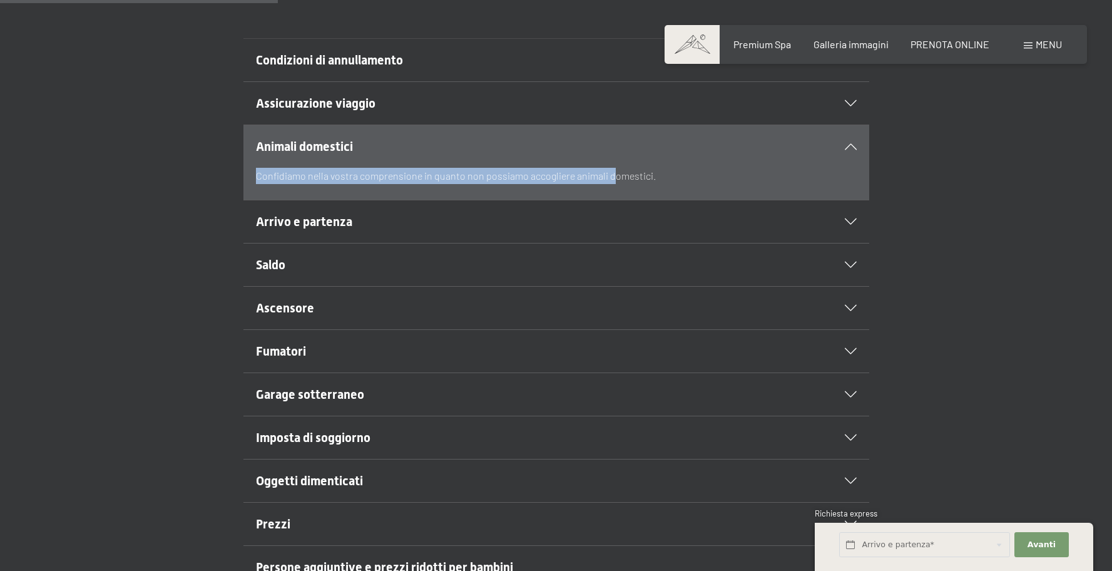
drag, startPoint x: 242, startPoint y: 175, endPoint x: 641, endPoint y: 175, distance: 399.9
click at [638, 175] on div "Animali domestici Confidiamo nella vostra comprensione in quanto non possiamo a…" at bounding box center [556, 163] width 854 height 76
click at [641, 175] on p "Confidiamo nella vostra comprensione in quanto non possiamo accogliere animali …" at bounding box center [556, 176] width 601 height 16
drag, startPoint x: 658, startPoint y: 172, endPoint x: 314, endPoint y: 158, distance: 344.5
click at [316, 158] on section "Animali domestici Confidiamo nella vostra comprensione in quanto non possiamo a…" at bounding box center [556, 163] width 626 height 76
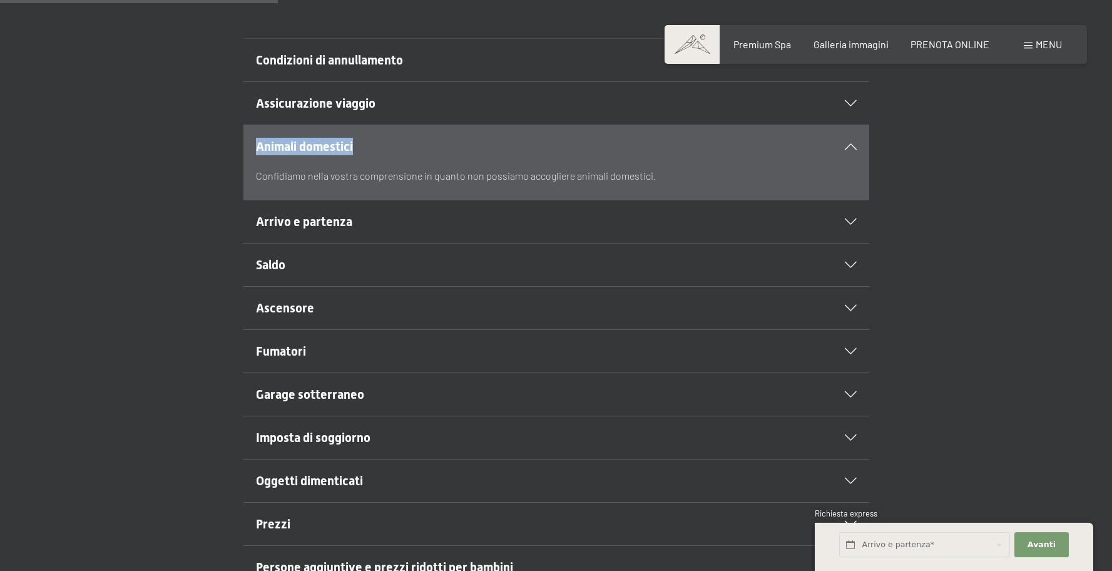
drag, startPoint x: 131, startPoint y: 141, endPoint x: 573, endPoint y: 170, distance: 443.4
click at [538, 165] on div "Animali domestici Confidiamo nella vostra comprensione in quanto non possiamo a…" at bounding box center [556, 163] width 854 height 76
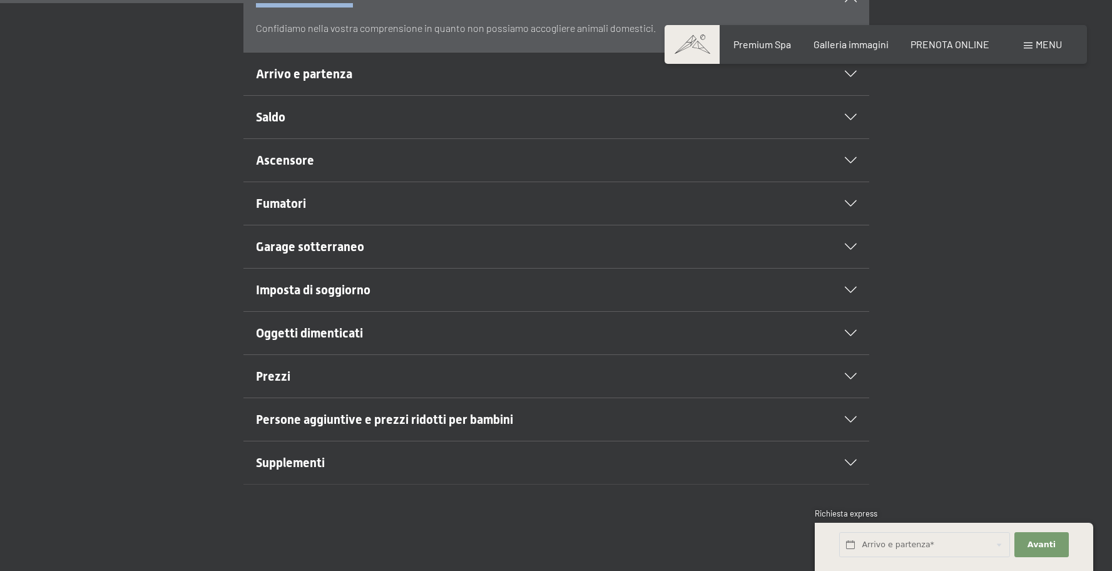
scroll to position [549, 0]
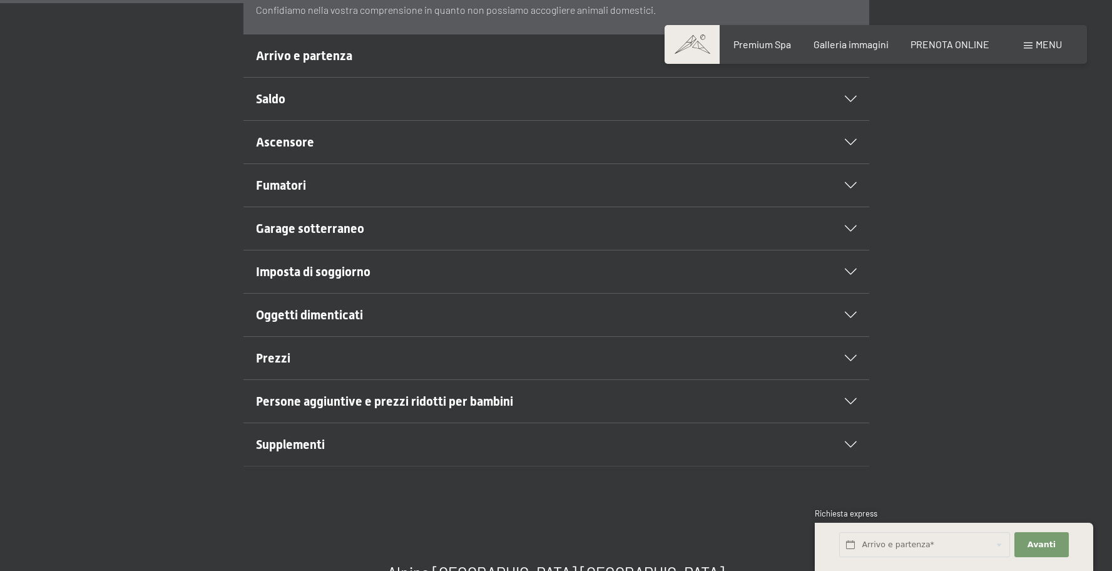
drag, startPoint x: 302, startPoint y: 53, endPoint x: 307, endPoint y: 60, distance: 8.2
click at [302, 53] on span "Arrivo e partenza" at bounding box center [304, 55] width 96 height 15
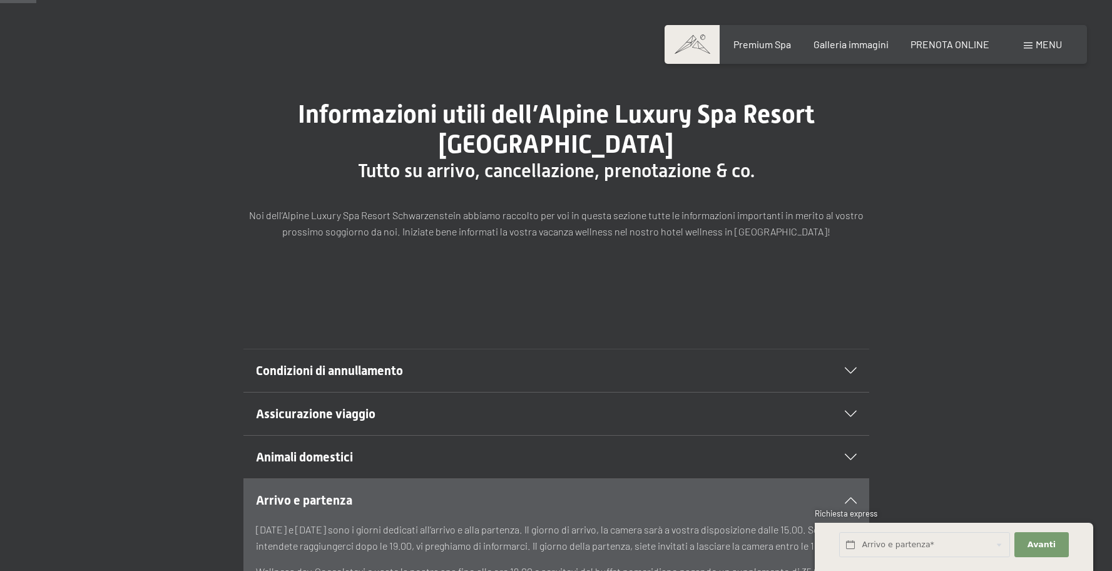
scroll to position [0, 0]
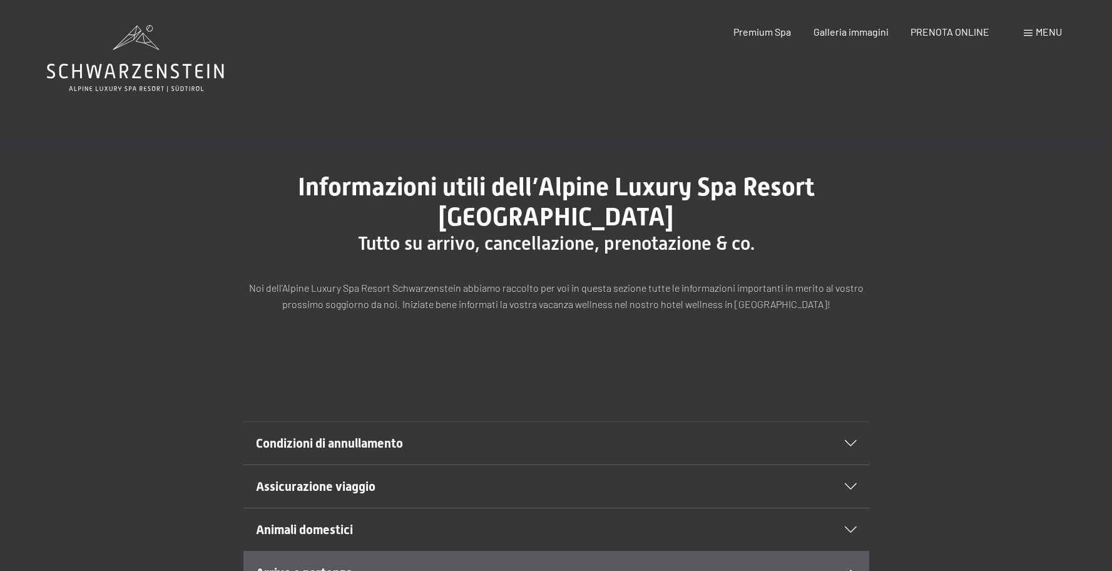
click at [160, 76] on icon at bounding box center [135, 58] width 177 height 67
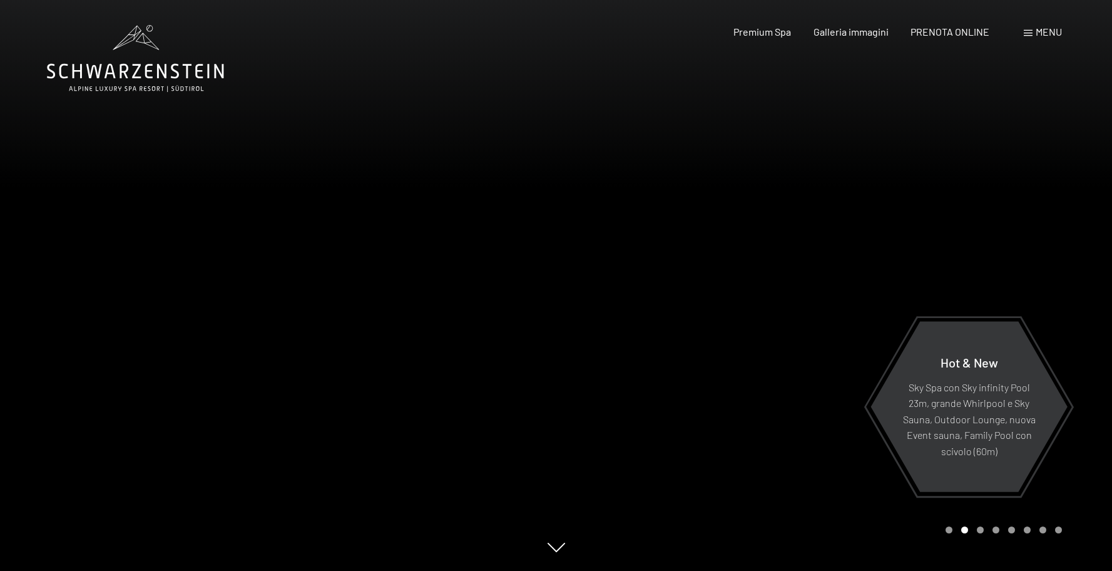
click at [986, 529] on div "Carousel Pagination" at bounding box center [1001, 529] width 121 height 7
click at [981, 228] on div at bounding box center [834, 285] width 556 height 571
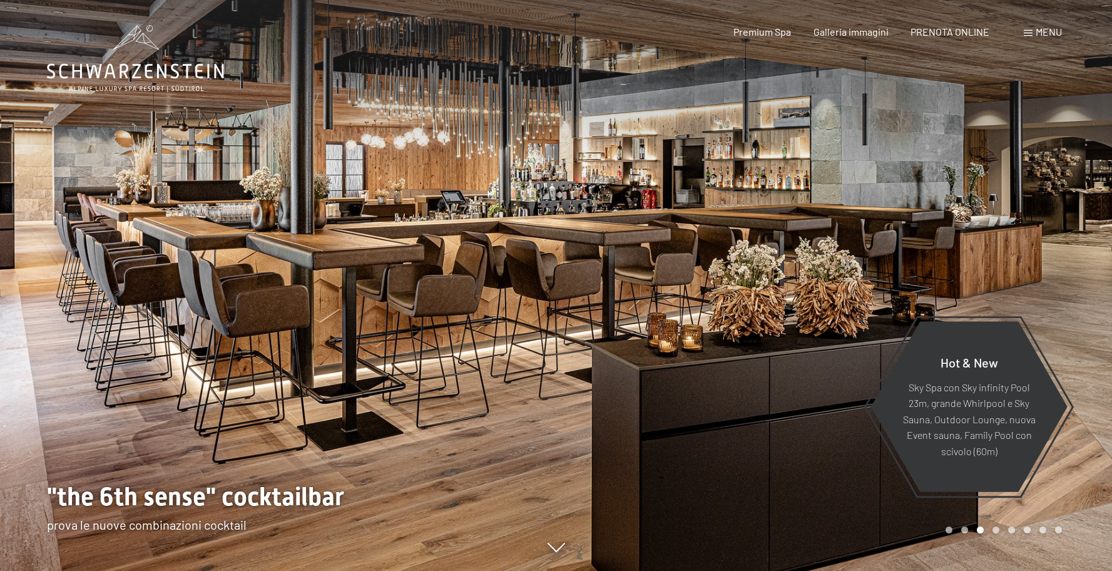
click at [981, 228] on div at bounding box center [834, 285] width 556 height 571
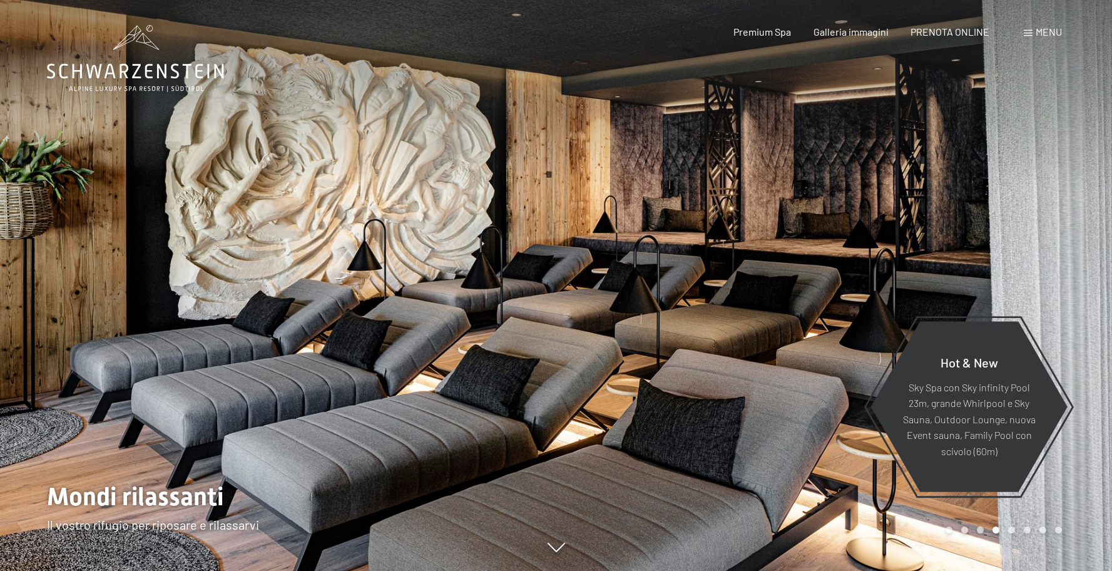
click at [859, 208] on div at bounding box center [834, 285] width 556 height 571
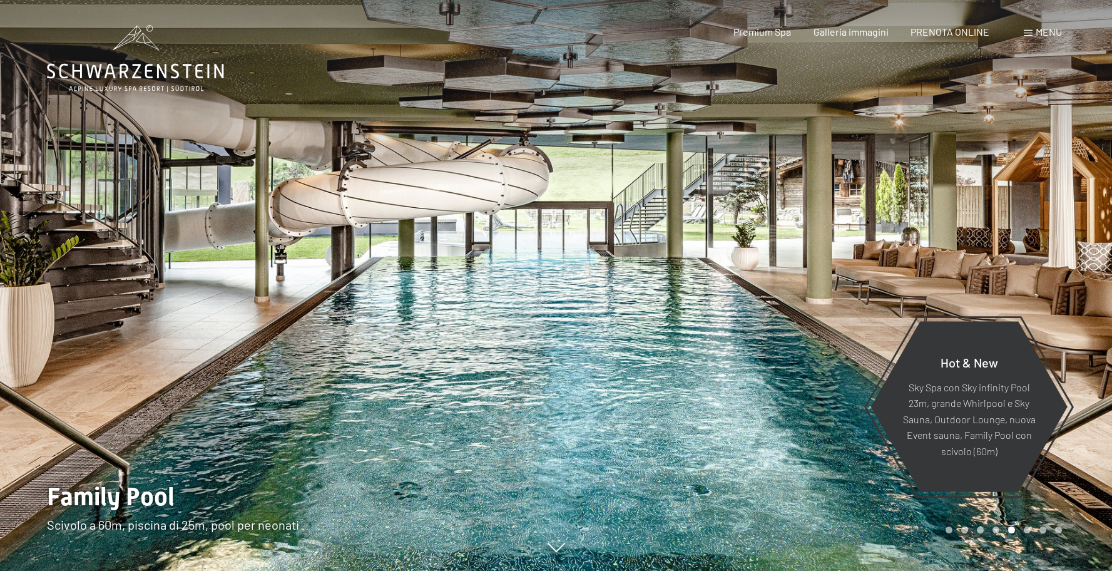
click at [449, 235] on div at bounding box center [278, 285] width 556 height 571
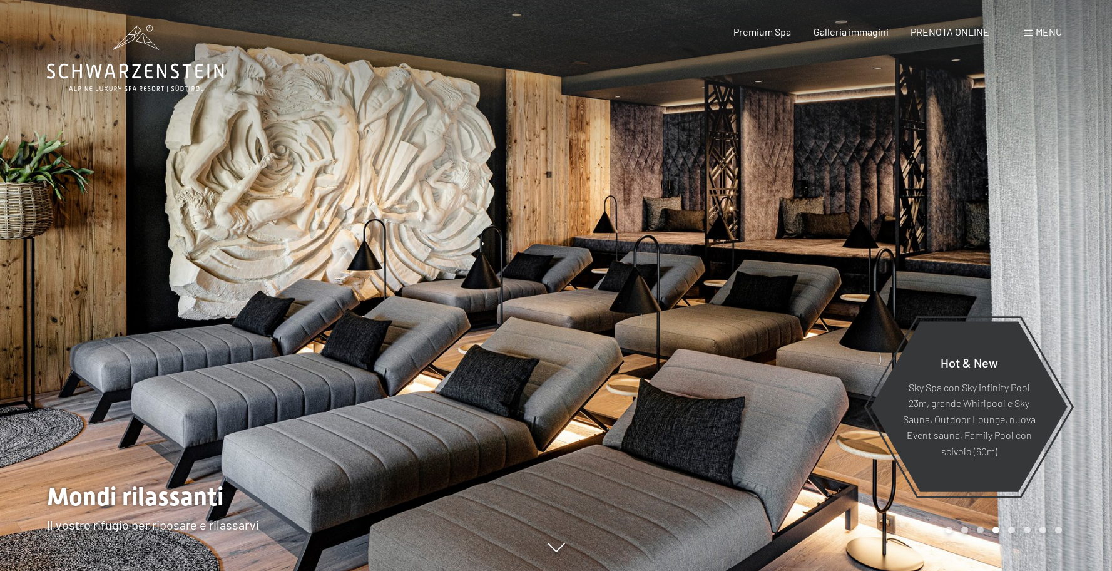
click at [451, 235] on div at bounding box center [278, 285] width 556 height 571
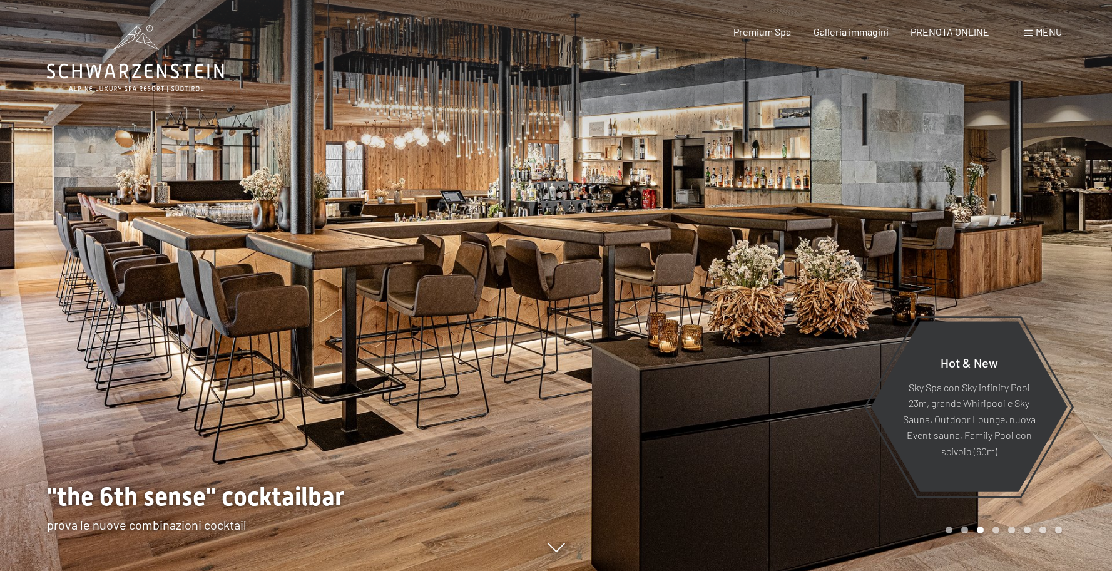
click at [451, 235] on div at bounding box center [278, 285] width 556 height 571
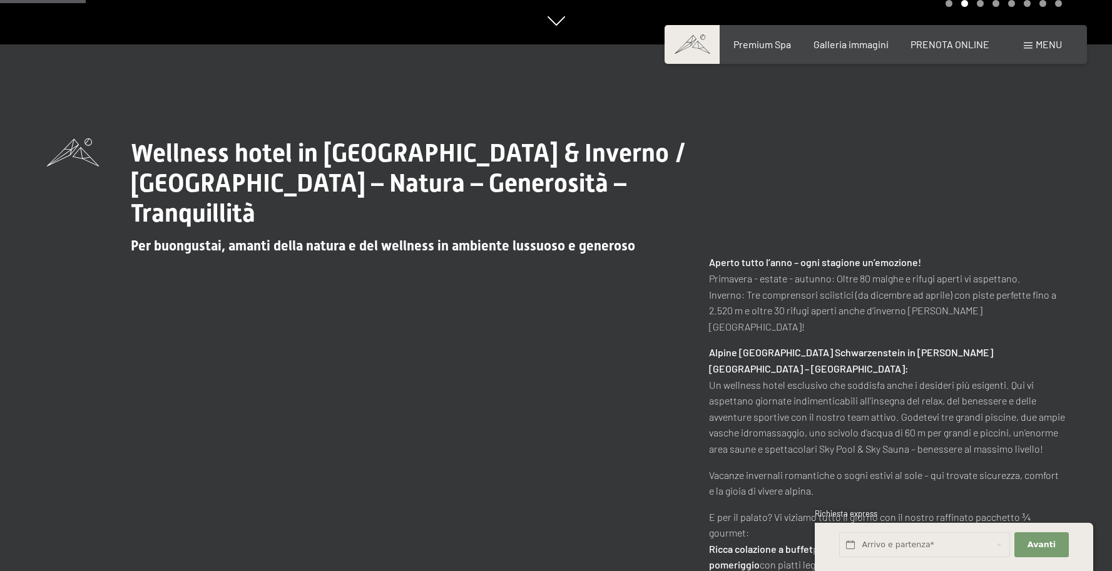
scroll to position [528, 0]
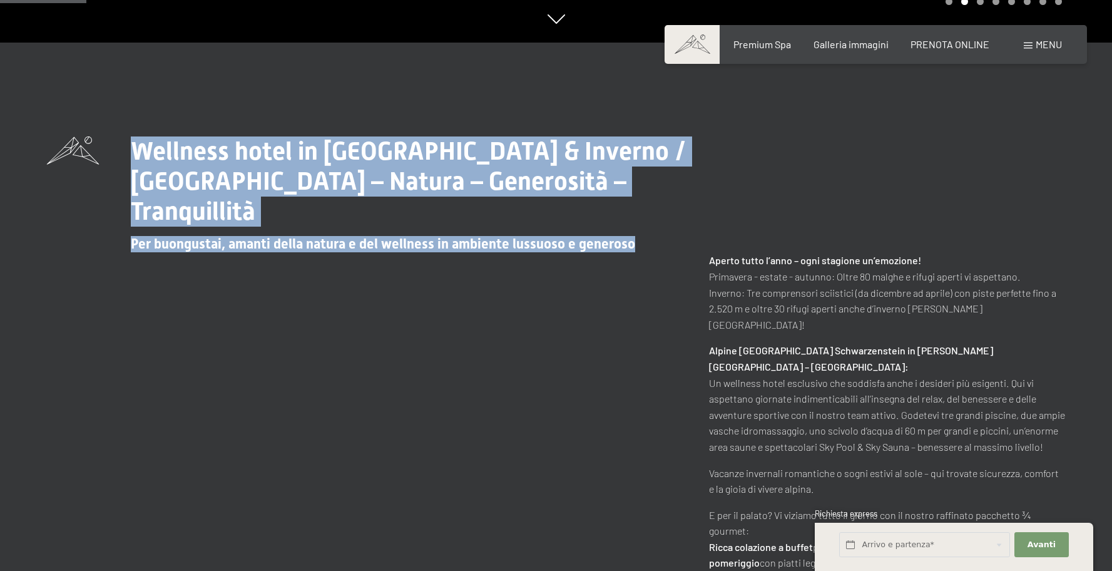
drag, startPoint x: 113, startPoint y: 113, endPoint x: 255, endPoint y: 320, distance: 251.5
click at [275, 322] on div "Wellness hotel in [GEOGRAPHIC_DATA] & Inverno / [GEOGRAPHIC_DATA] – Natura – Ge…" at bounding box center [556, 362] width 1112 height 638
click at [250, 318] on div "Wellness hotel in Alto Adige / Estate & Inverno / Luxury SPA Resort – Natura – …" at bounding box center [556, 361] width 1018 height 451
drag, startPoint x: 306, startPoint y: 156, endPoint x: 614, endPoint y: 278, distance: 331.2
click at [614, 278] on div "Wellness hotel in Alto Adige / Estate & Inverno / Luxury SPA Resort – Natura – …" at bounding box center [556, 361] width 1018 height 451
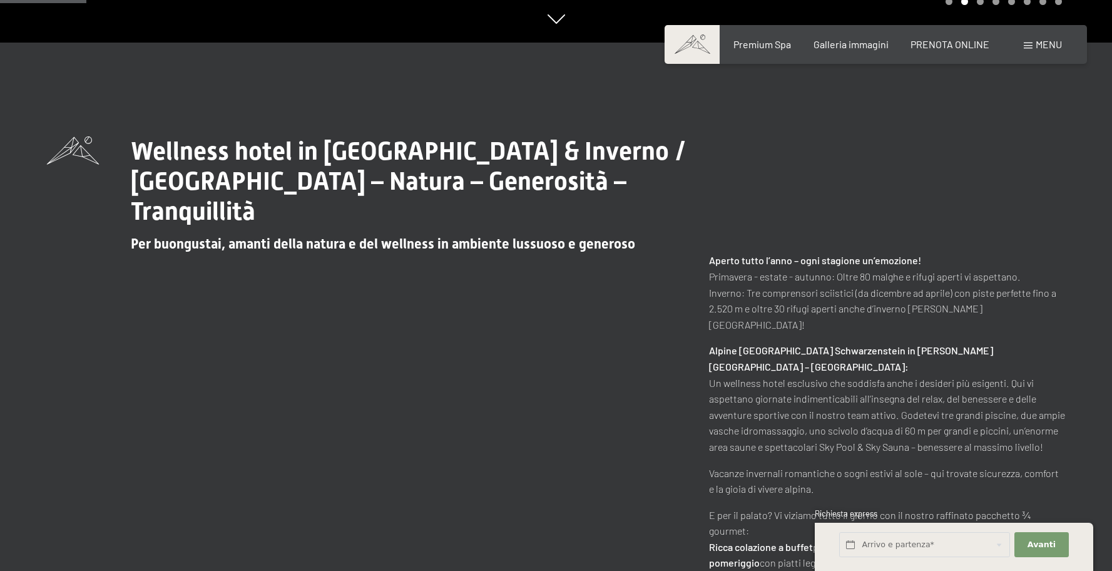
click at [564, 284] on div "Wellness hotel in Alto Adige / Estate & Inverno / Luxury SPA Resort – Natura – …" at bounding box center [556, 361] width 1018 height 451
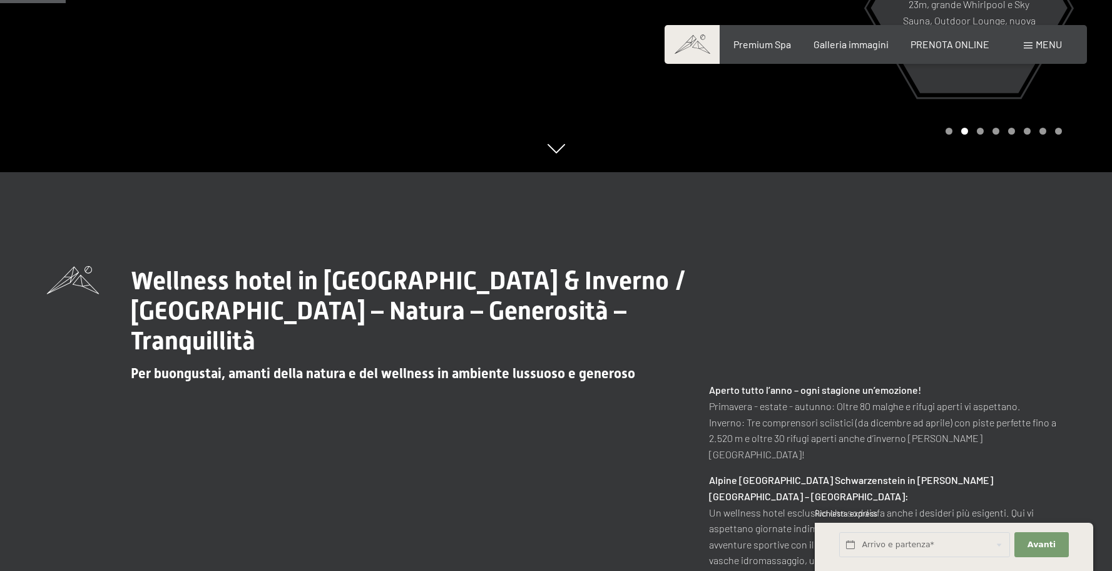
scroll to position [396, 0]
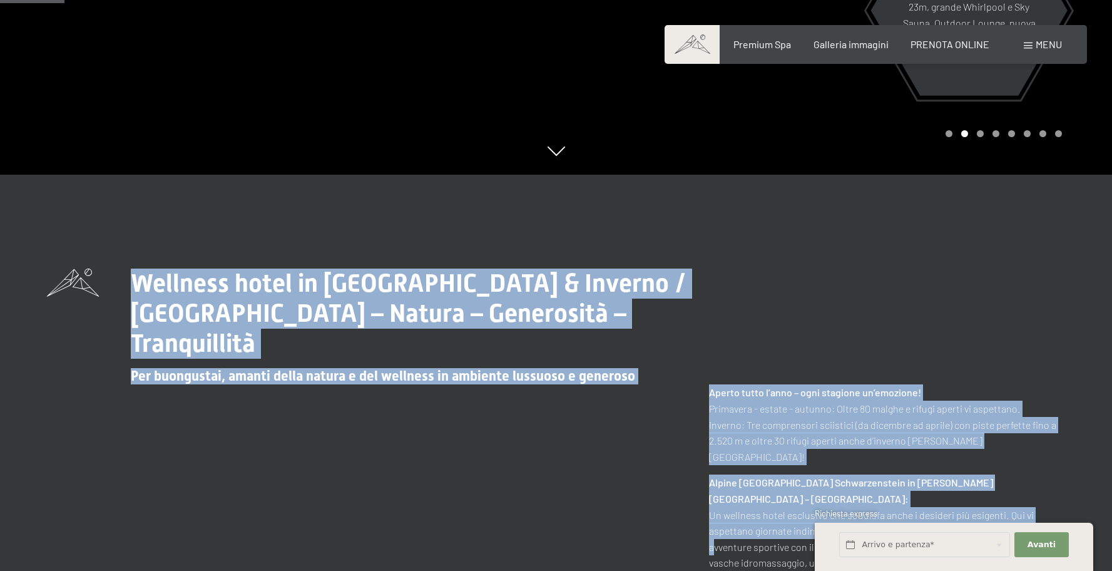
drag, startPoint x: 496, startPoint y: 249, endPoint x: 596, endPoint y: 512, distance: 281.5
click at [595, 512] on div "Wellness hotel in Alto Adige / Estate & Inverno / Luxury SPA Resort – Natura – …" at bounding box center [556, 494] width 1112 height 638
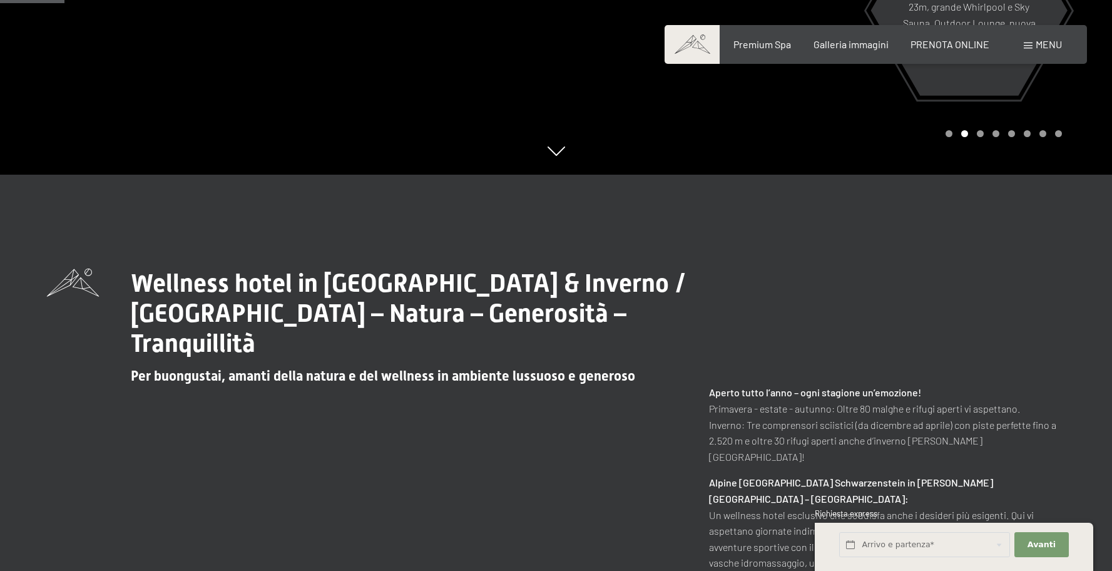
drag, startPoint x: 634, startPoint y: 499, endPoint x: 661, endPoint y: 449, distance: 57.4
click at [632, 488] on div "Wellness hotel in Alto Adige / Estate & Inverno / Luxury SPA Resort – Natura – …" at bounding box center [556, 493] width 1018 height 451
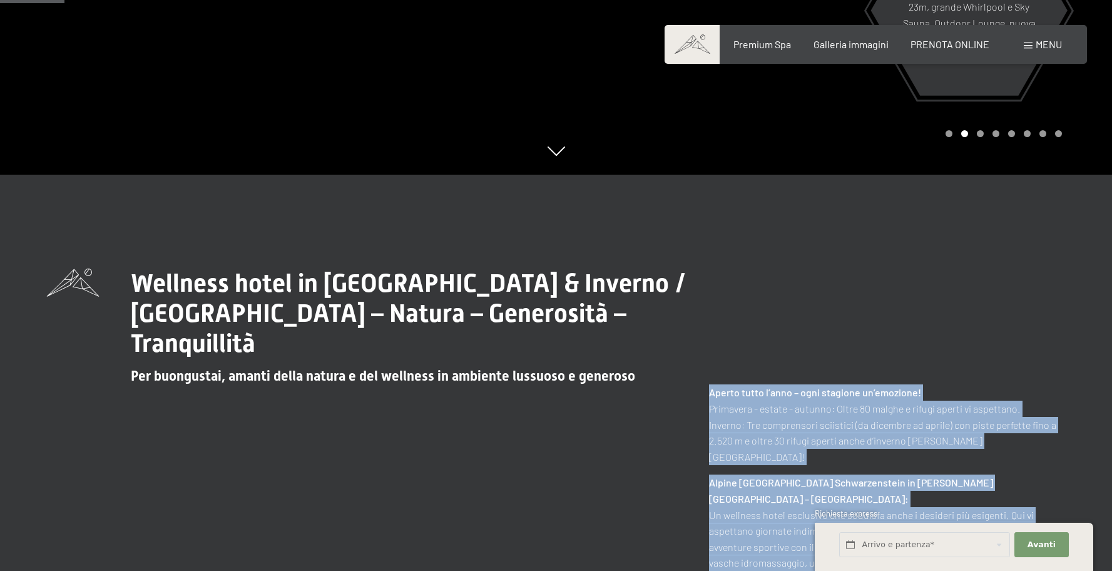
drag, startPoint x: 825, startPoint y: 340, endPoint x: 902, endPoint y: 483, distance: 162.4
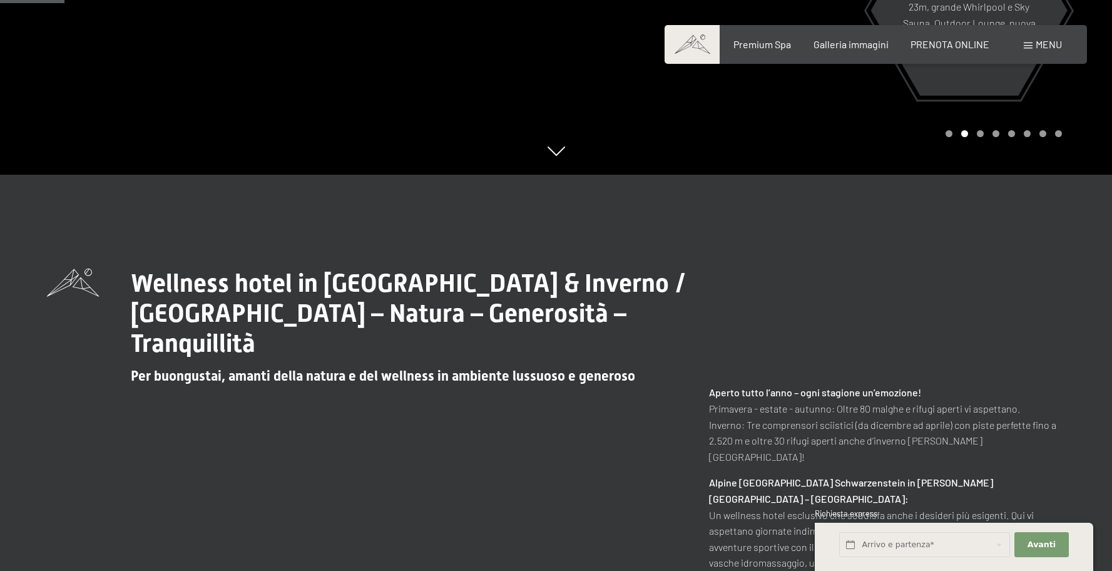
click at [905, 454] on div "Aperto tutto l’anno – ogni stagione un’emozione! Primavera - estate - autunno: …" at bounding box center [887, 551] width 356 height 334
click at [891, 534] on input "text" at bounding box center [924, 545] width 171 height 26
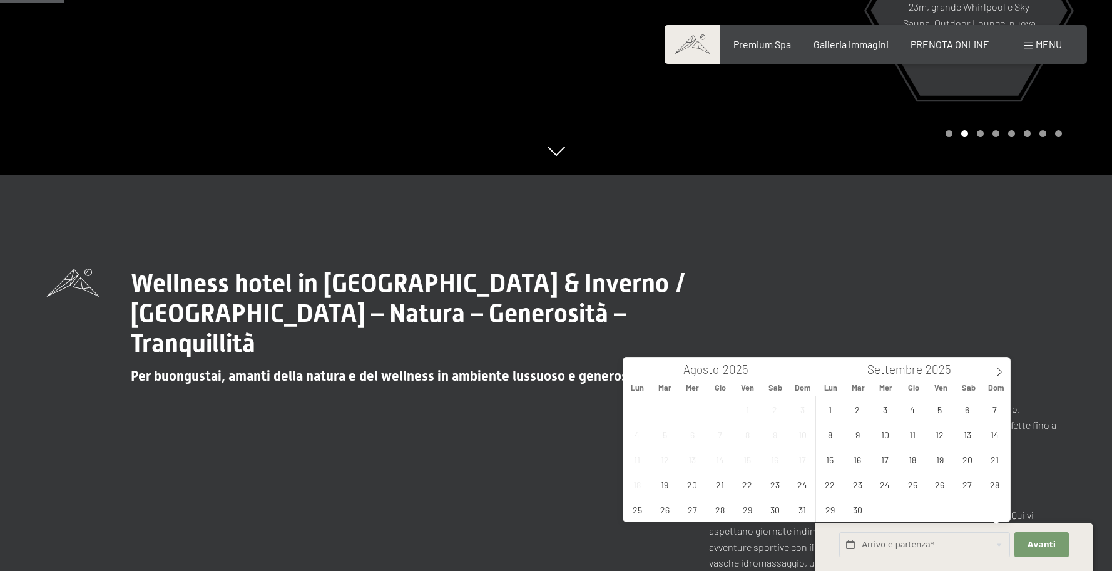
click at [819, 268] on div "Wellness hotel in Alto Adige / Estate & Inverno / Luxury SPA Resort – Natura – …" at bounding box center [556, 493] width 1018 height 451
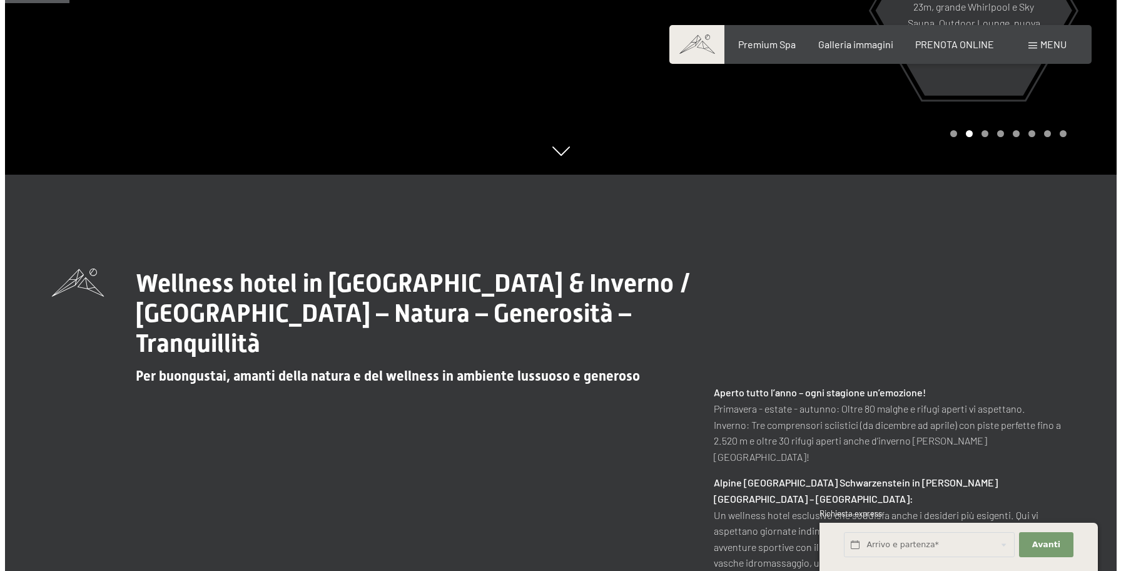
scroll to position [0, 0]
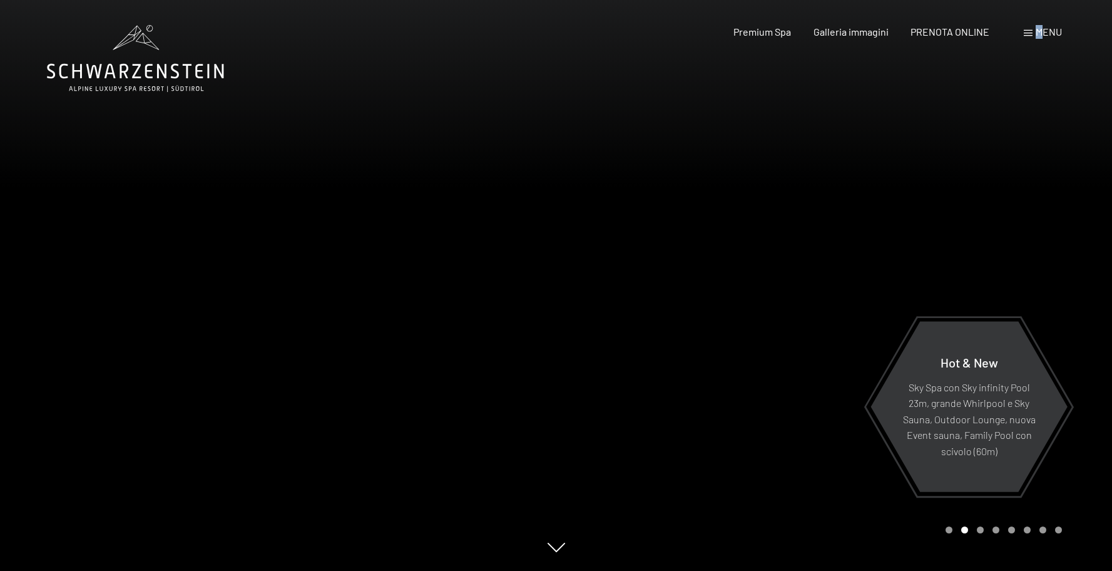
click at [1039, 33] on span "Menu" at bounding box center [1049, 32] width 26 height 12
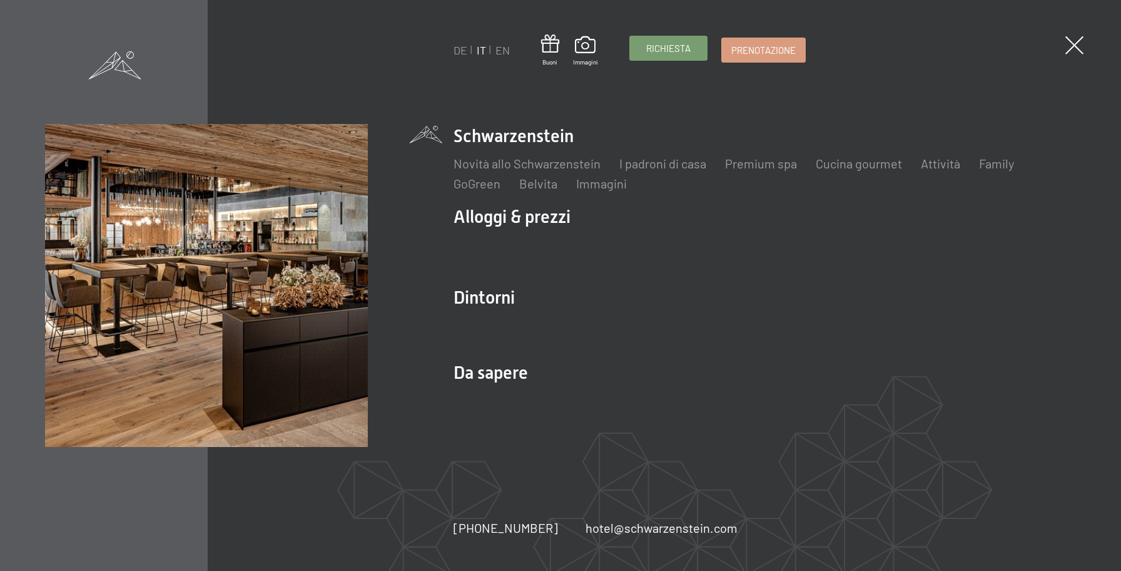
click at [640, 49] on link "Richiesta" at bounding box center [668, 48] width 77 height 24
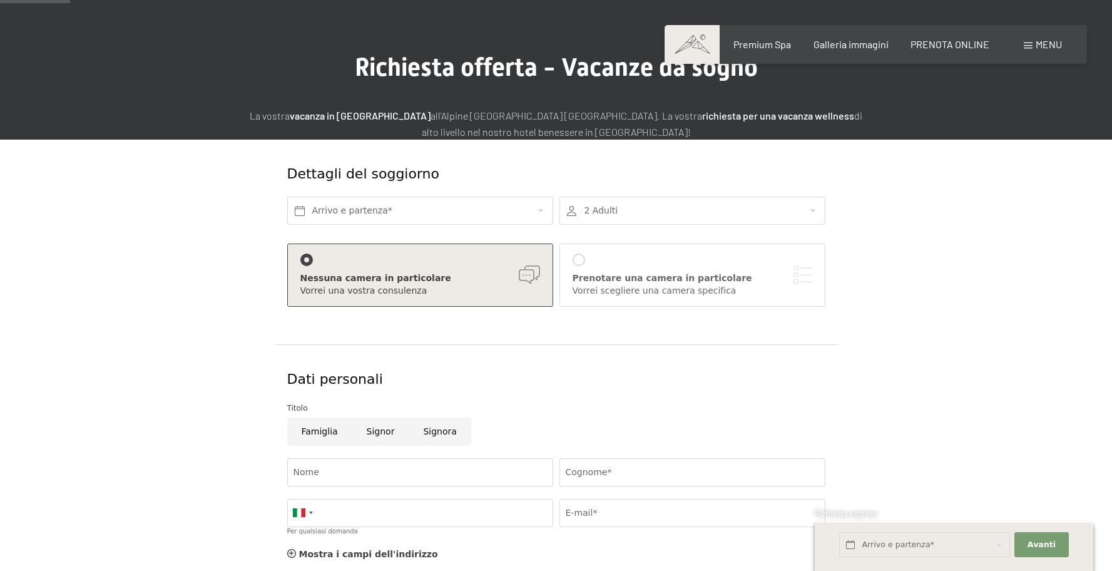
scroll to position [74, 0]
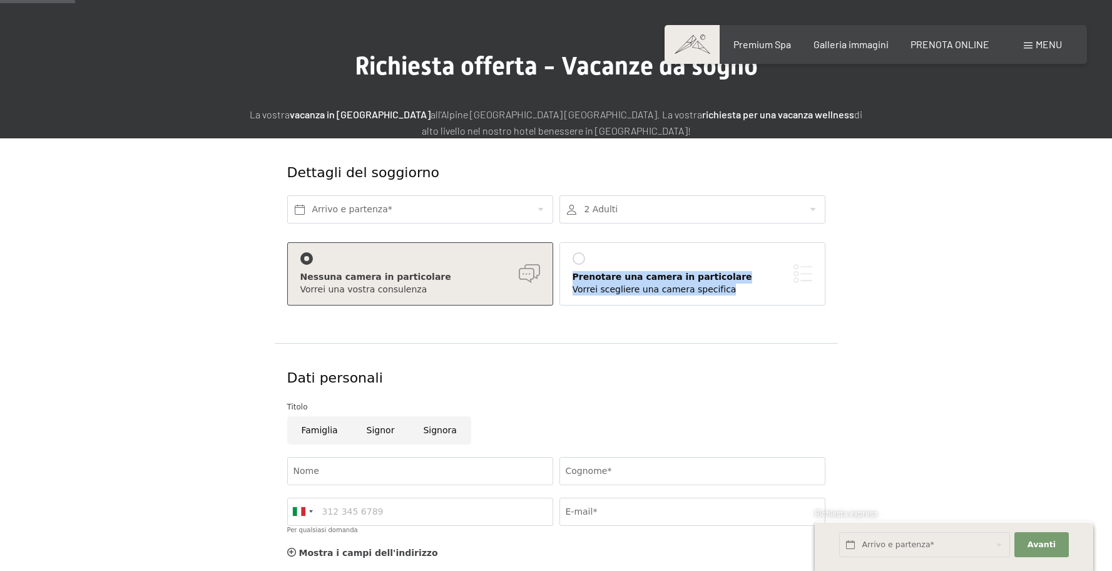
drag, startPoint x: 233, startPoint y: 321, endPoint x: 933, endPoint y: 322, distance: 699.7
click at [930, 324] on form "Dettagli del soggiorno Arrivo e partenza* 2 Adulti 2 Adulti Più di 14 anni 0 Ba…" at bounding box center [556, 445] width 854 height 614
drag, startPoint x: 921, startPoint y: 312, endPoint x: 912, endPoint y: 310, distance: 8.3
click at [918, 312] on form "Dettagli del soggiorno Arrivo e partenza* 2 Adulti 2 Adulti Più di 14 anni 0 Ba…" at bounding box center [556, 445] width 854 height 614
click at [339, 200] on input "text" at bounding box center [420, 209] width 266 height 28
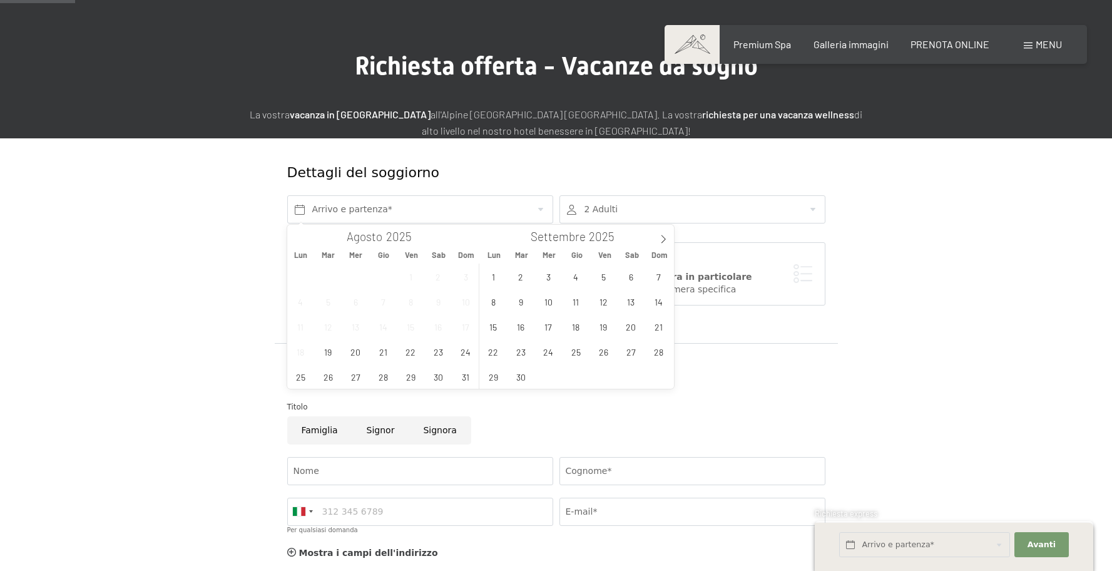
click at [937, 343] on form "Dettagli del soggiorno Arrivo e partenza* 2 Adulti 2 Adulti Più di 14 anni 0 Ba…" at bounding box center [556, 445] width 854 height 614
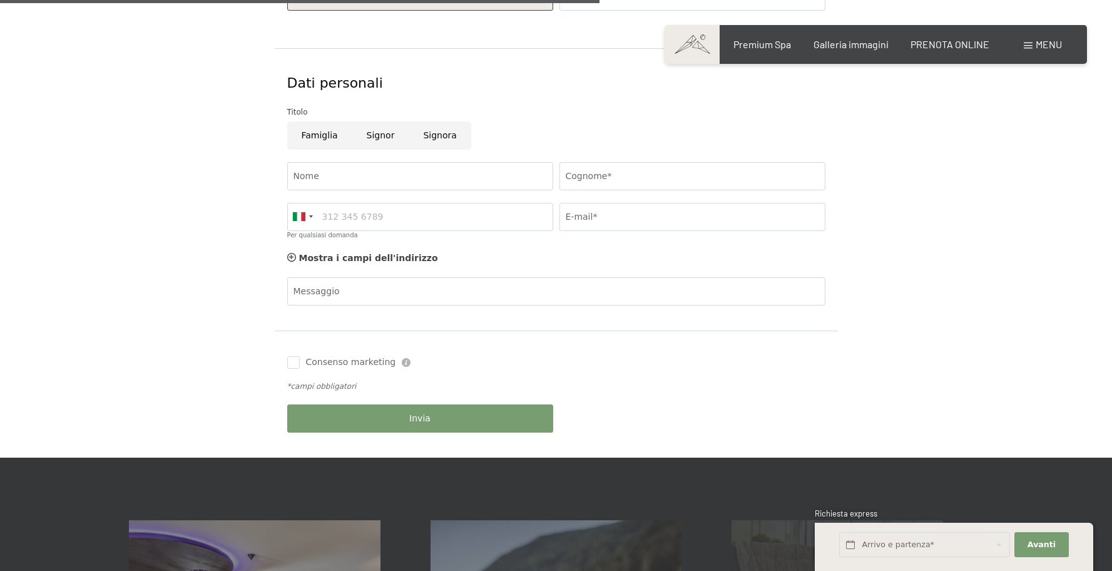
scroll to position [0, 0]
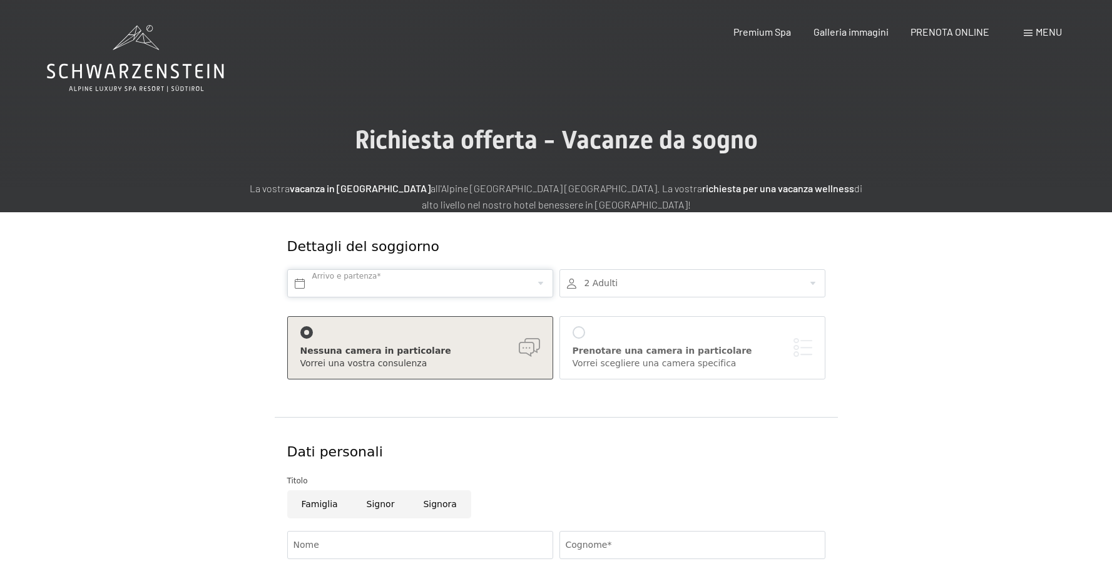
click at [341, 282] on input "text" at bounding box center [420, 283] width 266 height 28
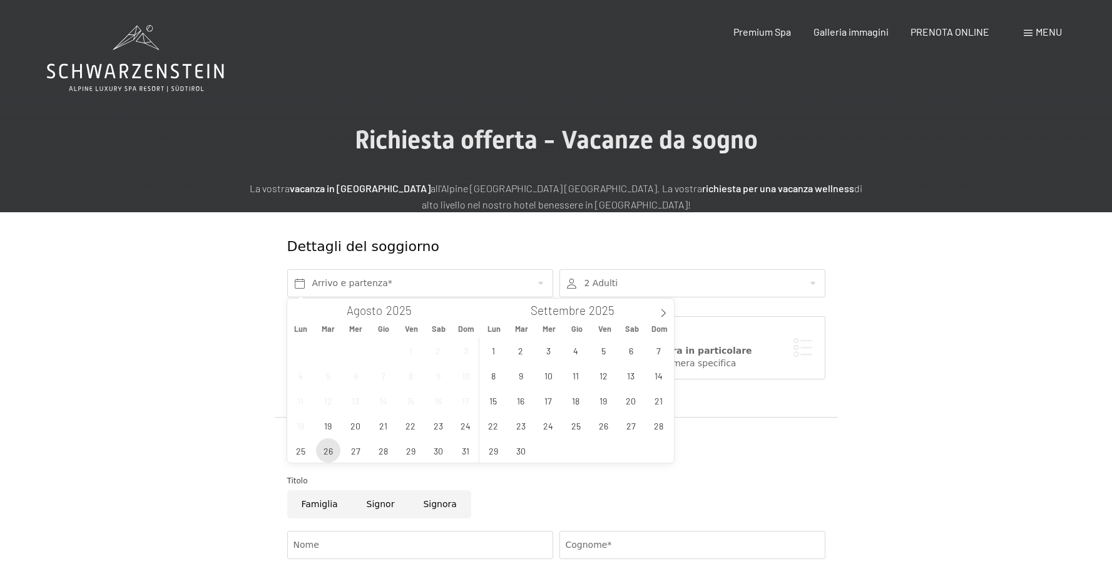
click at [327, 449] on span "26" at bounding box center [328, 450] width 24 height 24
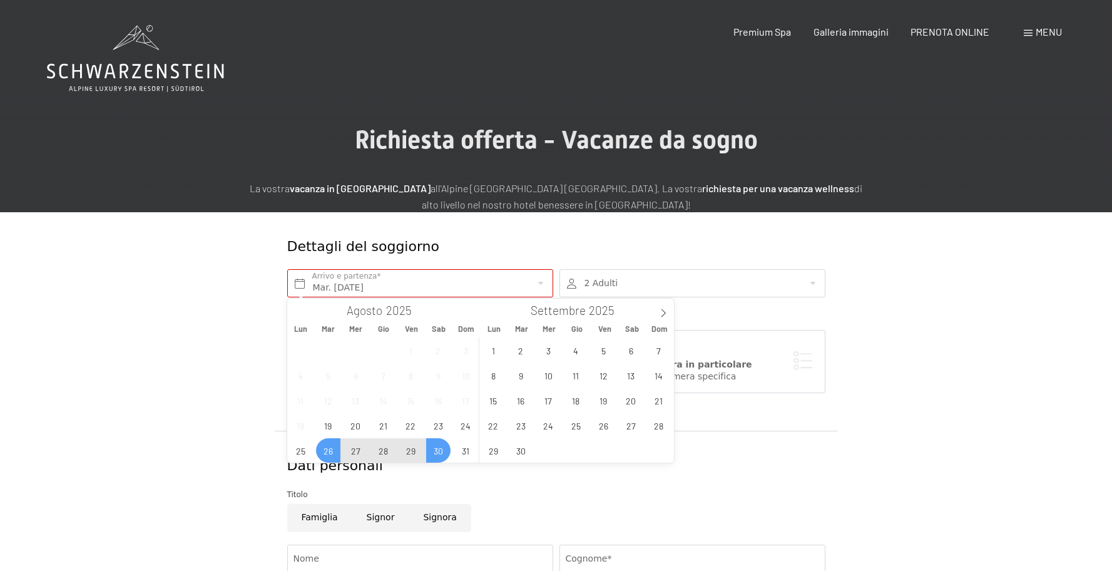
click at [437, 451] on span "30" at bounding box center [438, 450] width 24 height 24
type input "Mar. 26/08/2025 - Sab. 30/08/2025"
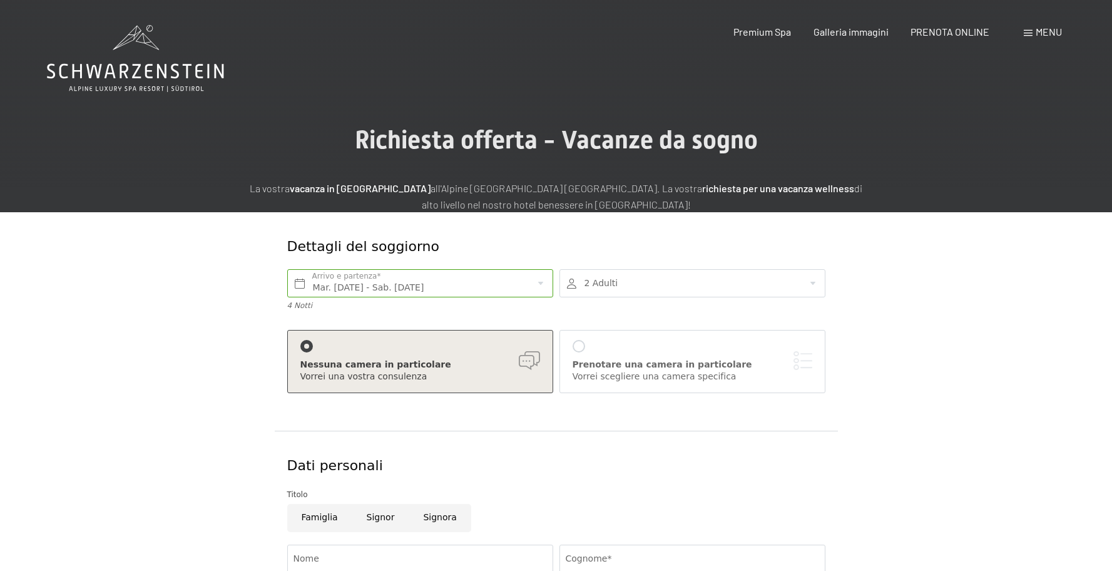
click at [621, 282] on div at bounding box center [692, 283] width 266 height 28
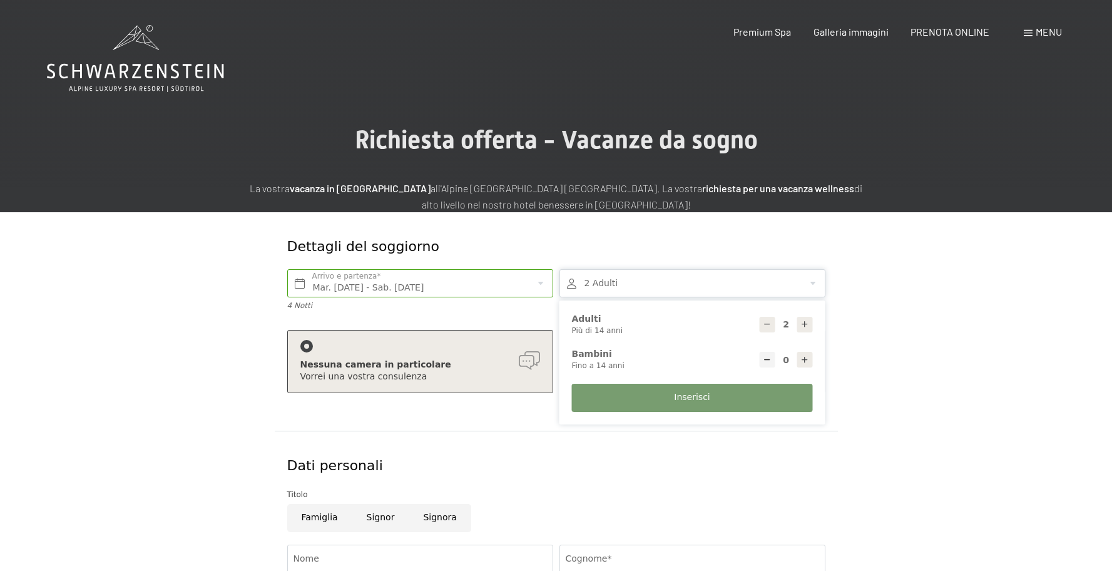
drag, startPoint x: 1004, startPoint y: 369, endPoint x: 998, endPoint y: 368, distance: 6.3
click at [1004, 368] on div "Dettagli del soggiorno Mar. 26/08/2025 - Sab. 30/08/2025 Arrivo e partenza* 4 N…" at bounding box center [556, 526] width 948 height 628
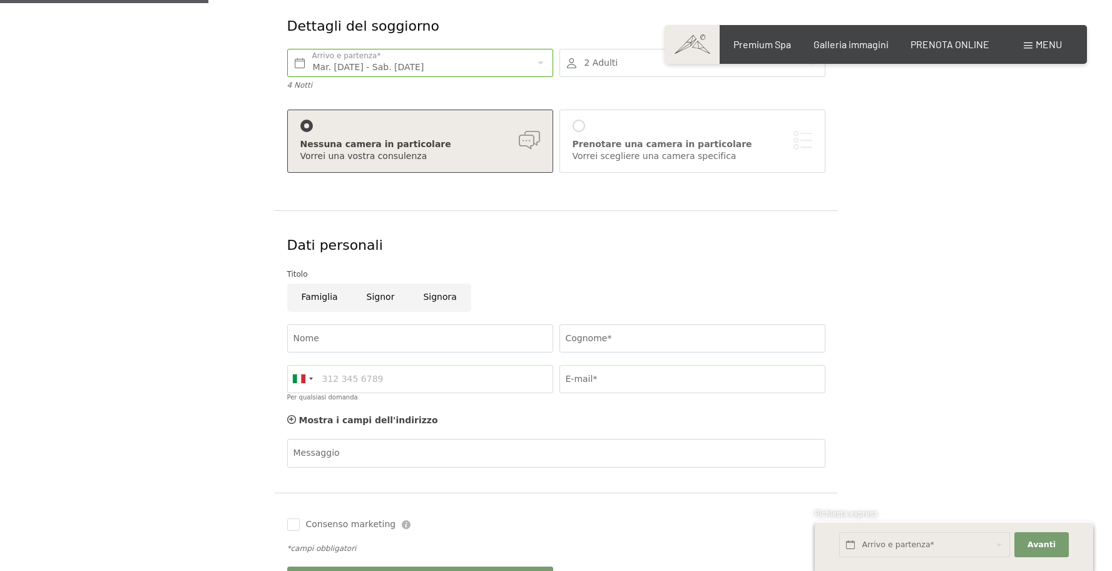
scroll to position [223, 0]
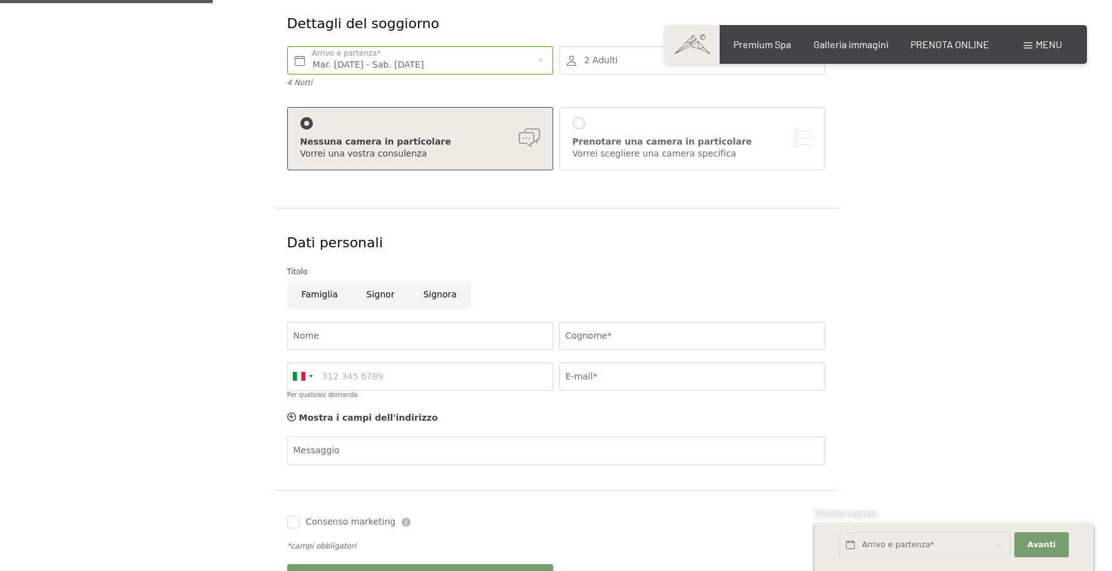
click at [382, 296] on input "Signor" at bounding box center [380, 295] width 57 height 28
radio input "true"
click at [323, 340] on input "Nome" at bounding box center [420, 336] width 266 height 28
type input "marco"
type input "gentili"
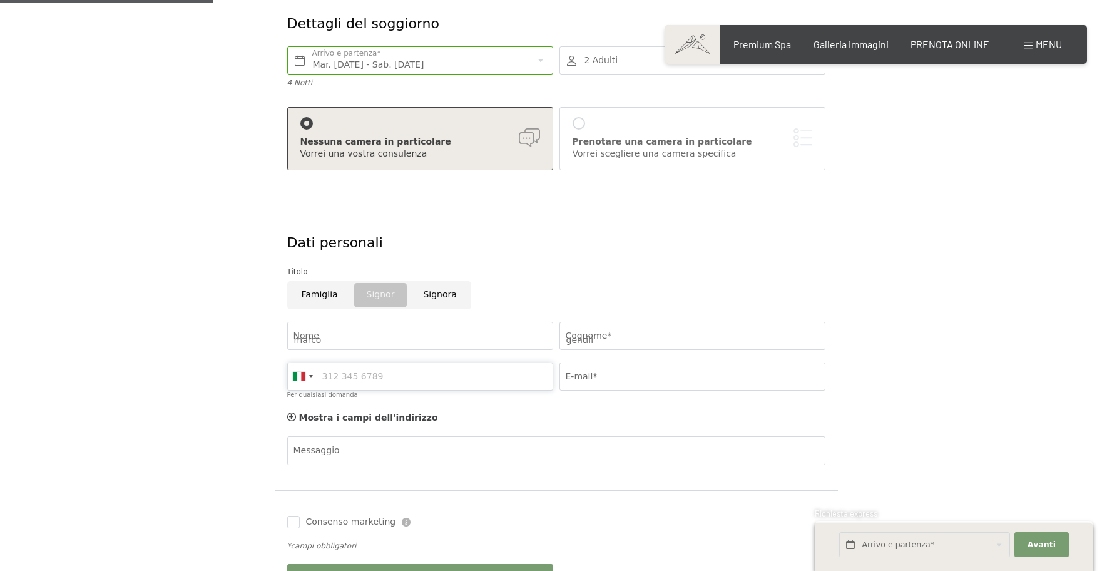
type input "3931278132"
type input "mgentili72@gmail.com"
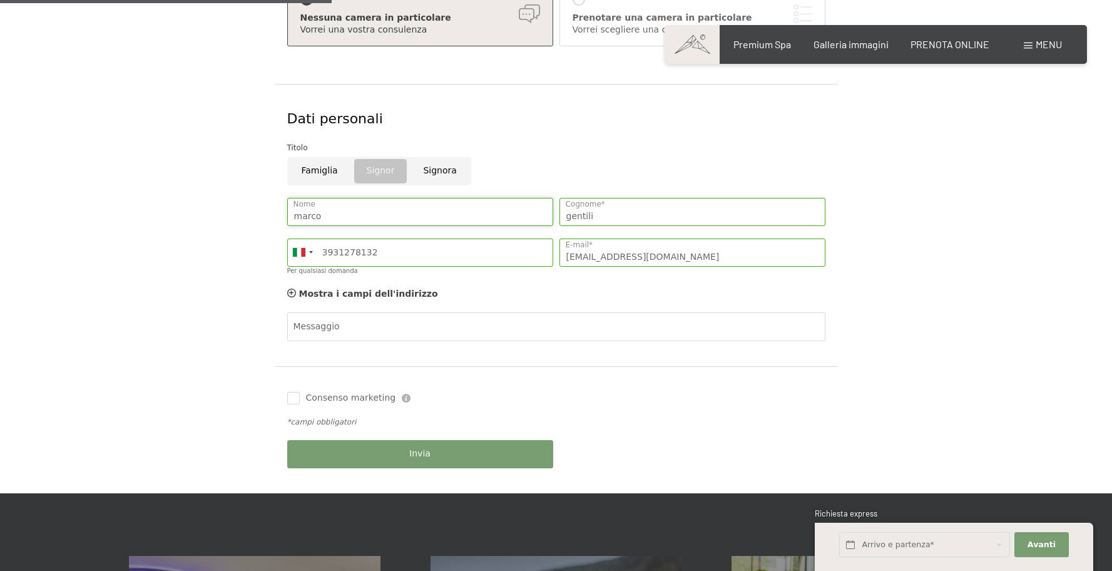
scroll to position [348, 0]
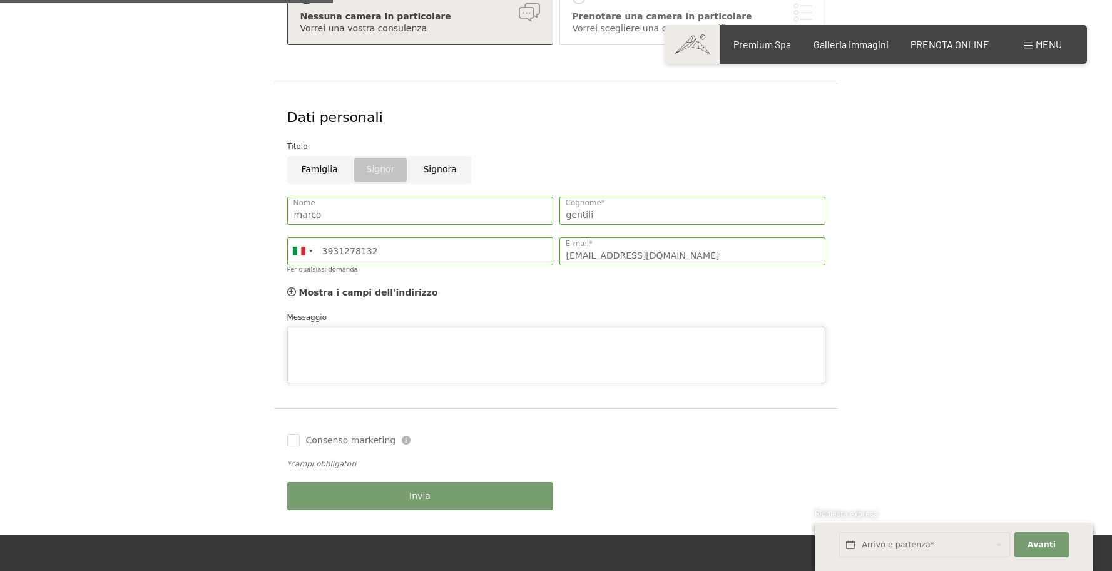
click at [374, 328] on textarea "Messaggio" at bounding box center [556, 355] width 538 height 56
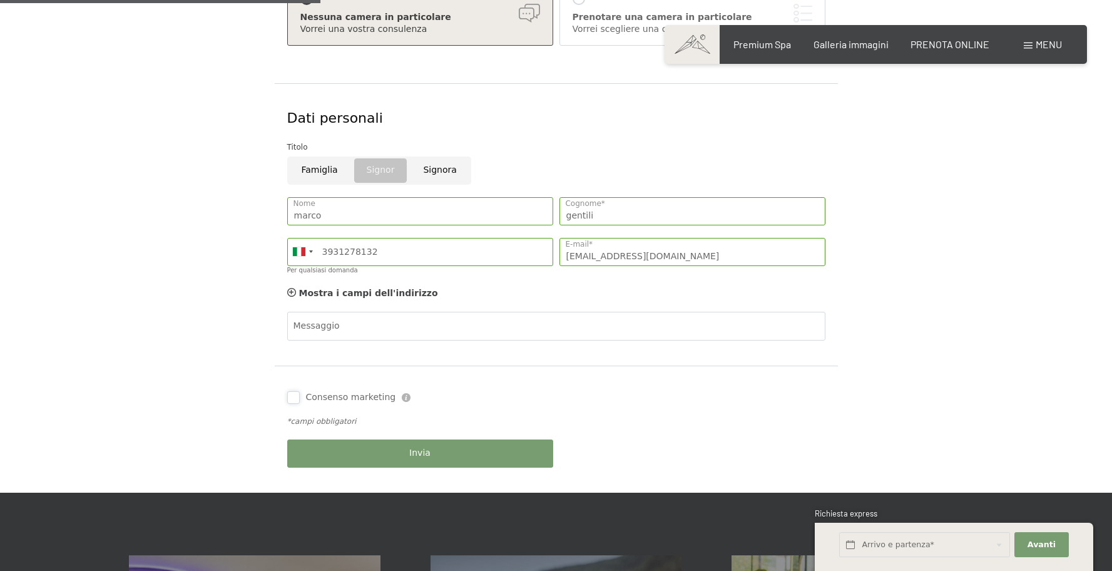
click at [292, 442] on div "Consenso marketing Il sottoscritto, letta e compresa l’informativa di cui a que…" at bounding box center [556, 428] width 563 height 127
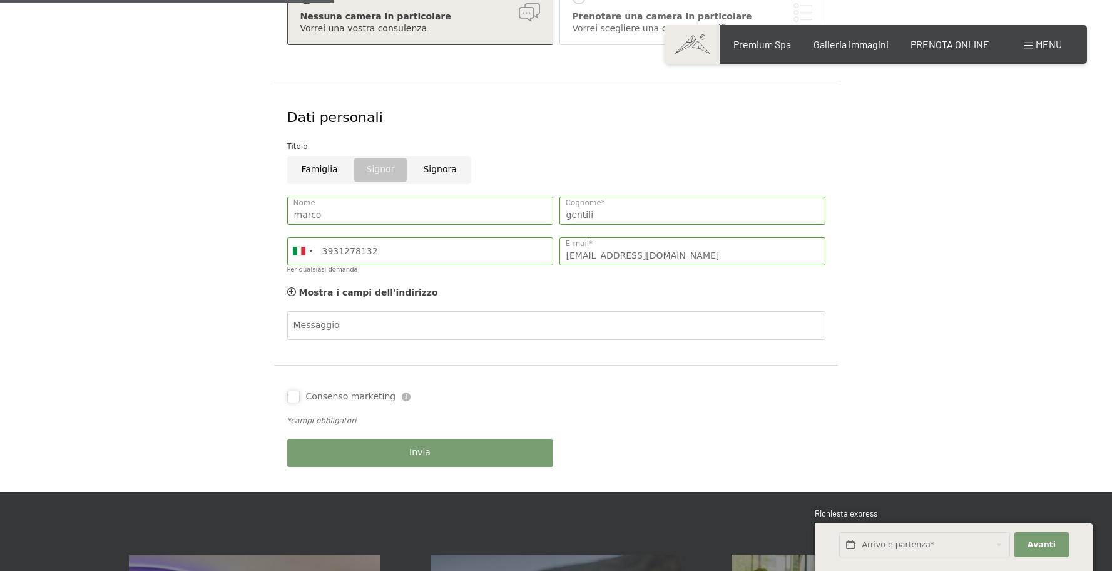
drag, startPoint x: 295, startPoint y: 397, endPoint x: 305, endPoint y: 379, distance: 20.2
click at [295, 396] on input "Consenso marketing" at bounding box center [293, 397] width 13 height 13
checkbox input "true"
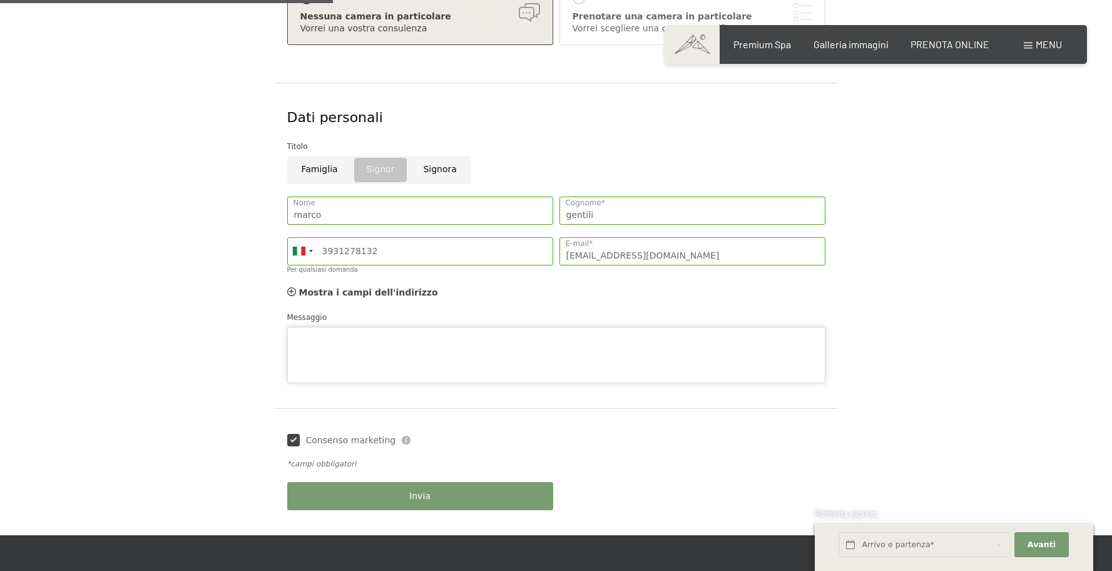
click at [340, 330] on textarea "Messaggio" at bounding box center [556, 355] width 538 height 56
click at [302, 335] on textarea "suggiorno per due persone" at bounding box center [556, 355] width 538 height 56
click at [494, 344] on textarea "soggiorno per due persone" at bounding box center [556, 355] width 538 height 56
drag, startPoint x: 351, startPoint y: 335, endPoint x: 436, endPoint y: 338, distance: 85.2
click at [431, 339] on textarea "soggiorno per due persone" at bounding box center [556, 355] width 538 height 56
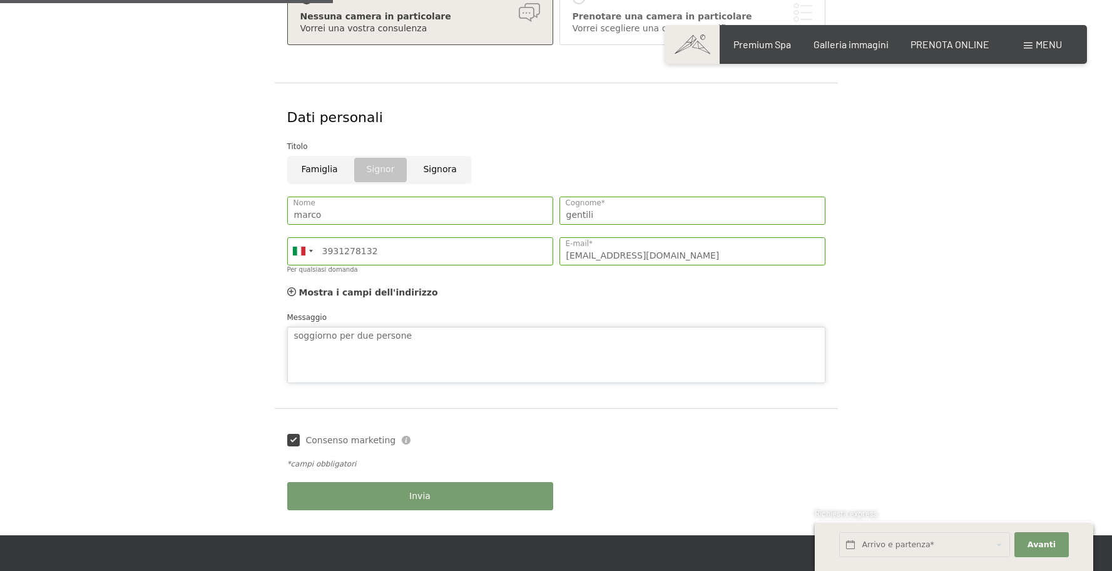
click at [439, 338] on textarea "soggiorno per due persone" at bounding box center [556, 355] width 538 height 56
type textarea "soggiorno per due persone"
click at [454, 504] on button "Invia" at bounding box center [420, 496] width 266 height 28
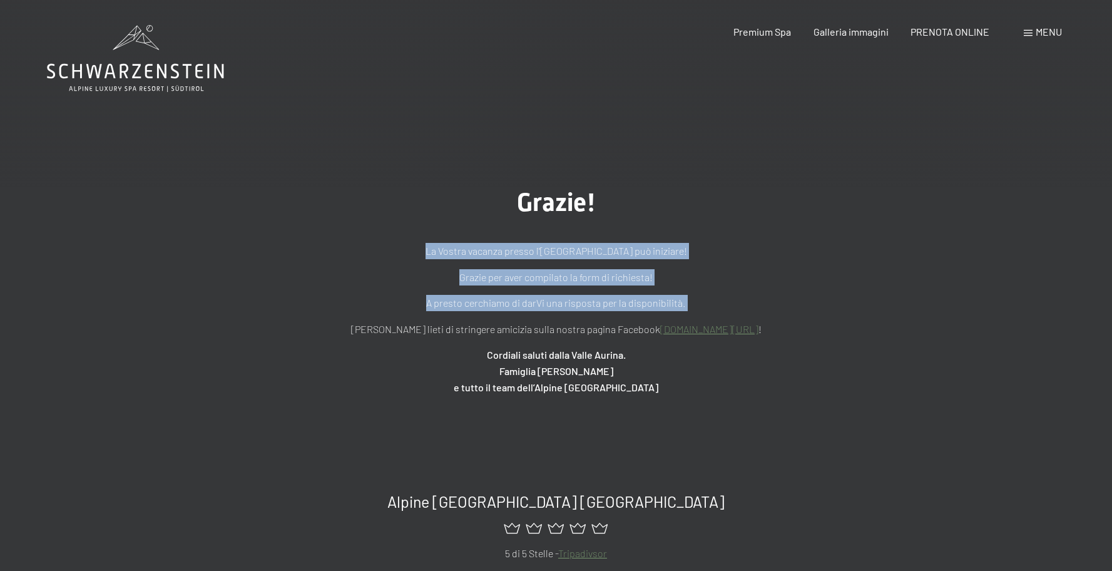
drag, startPoint x: 426, startPoint y: 253, endPoint x: 795, endPoint y: 315, distance: 374.3
click at [795, 315] on div "La Vostra vacanza presso l'[GEOGRAPHIC_DATA] può iniziare! Grazie per aver comp…" at bounding box center [556, 319] width 626 height 152
drag, startPoint x: 812, startPoint y: 284, endPoint x: 740, endPoint y: 270, distance: 73.3
click at [810, 284] on p "Grazie per aver compilato la form di richiesta!" at bounding box center [556, 277] width 626 height 16
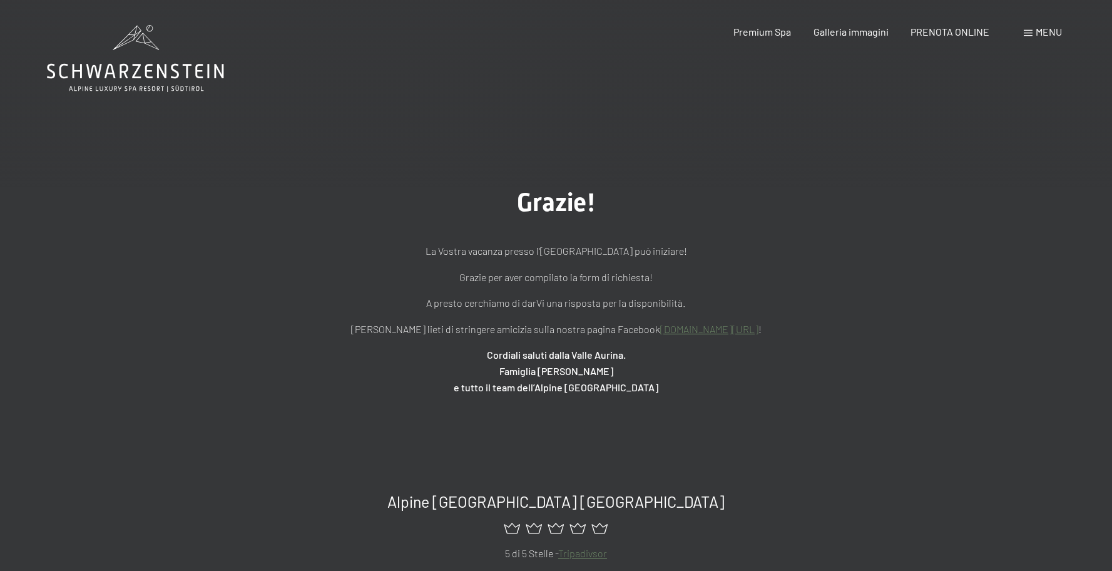
drag, startPoint x: 590, startPoint y: 226, endPoint x: 692, endPoint y: 424, distance: 222.2
click at [677, 421] on div "Grazie! La Vostra vacanza presso l'Hotel Schwarzenstein può iniziare! Grazie pe…" at bounding box center [556, 291] width 1112 height 332
click at [143, 42] on icon at bounding box center [148, 42] width 24 height 18
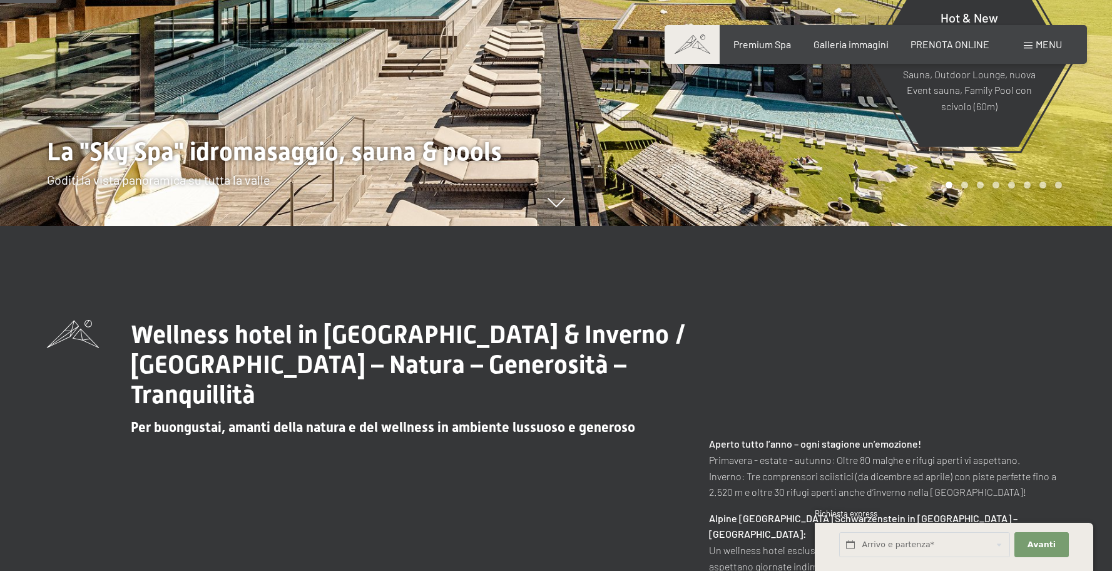
scroll to position [346, 0]
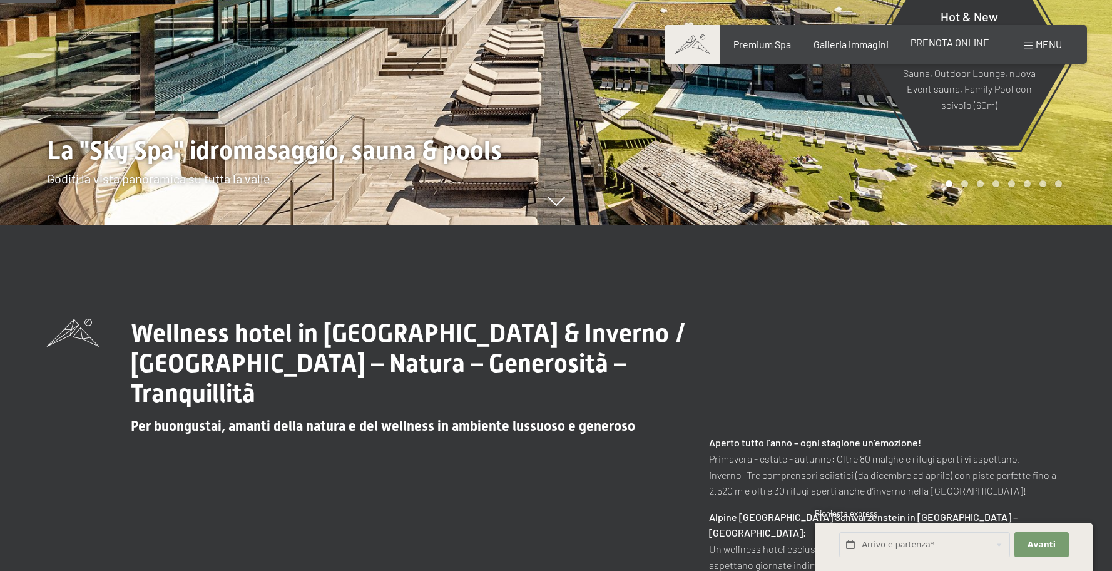
click at [942, 38] on span "PRENOTA ONLINE" at bounding box center [950, 42] width 79 height 12
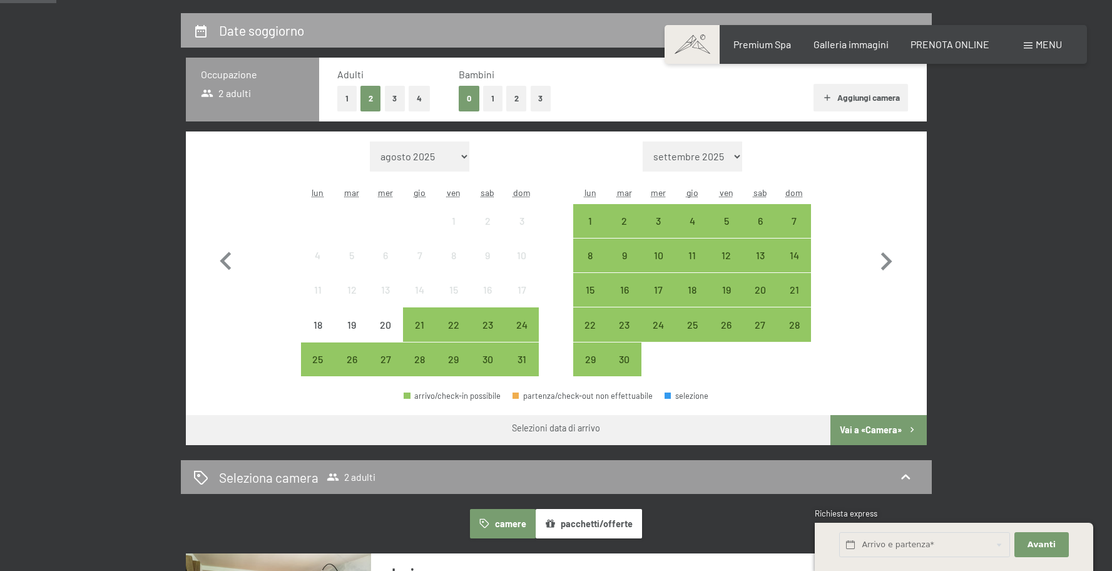
scroll to position [186, 0]
